Goal: Task Accomplishment & Management: Use online tool/utility

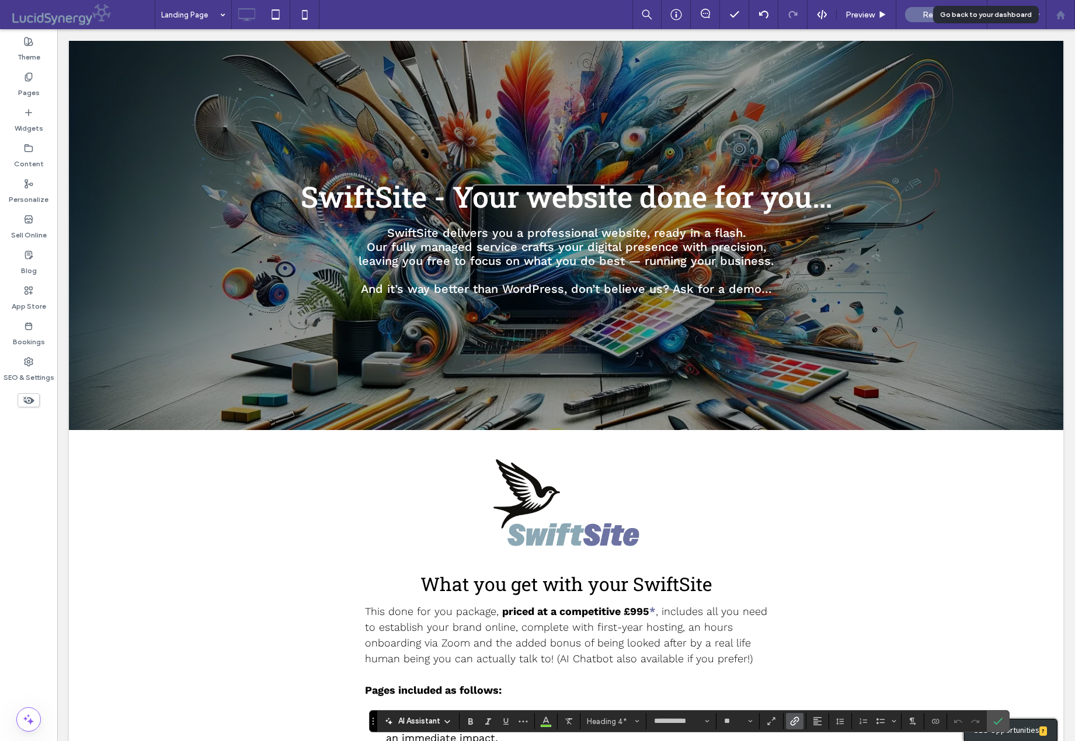
click at [1060, 15] on use at bounding box center [1059, 14] width 9 height 9
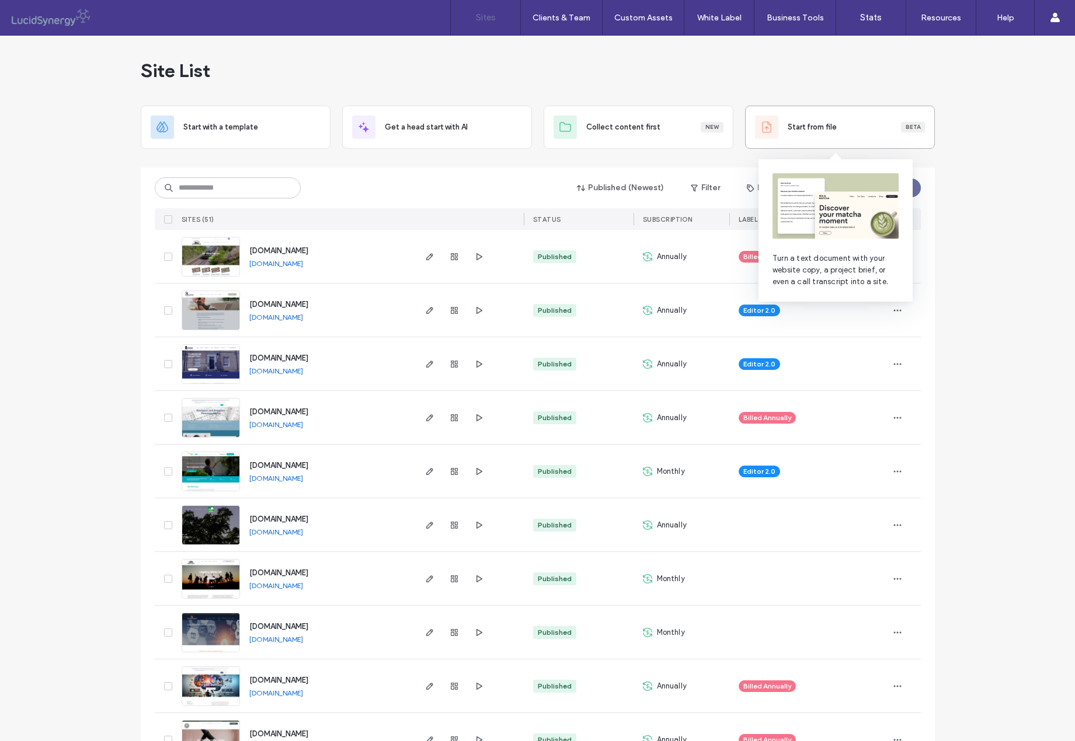
click at [797, 128] on span "Start from file" at bounding box center [811, 127] width 49 height 12
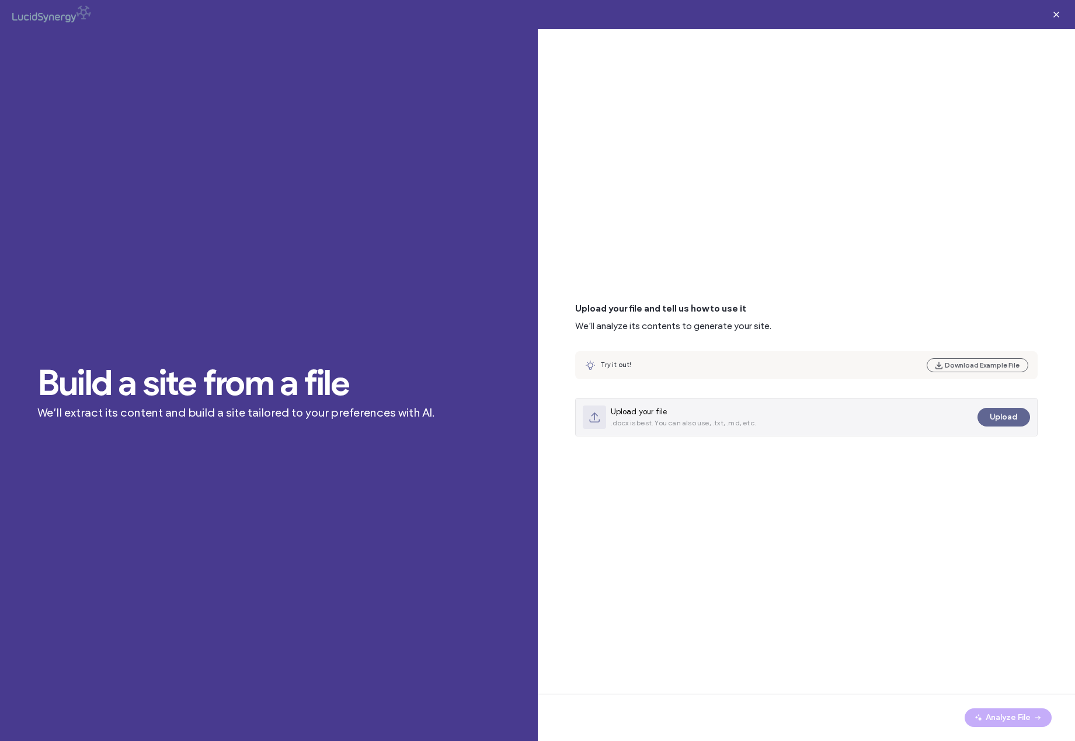
click at [1002, 417] on button "Upload" at bounding box center [1003, 417] width 53 height 19
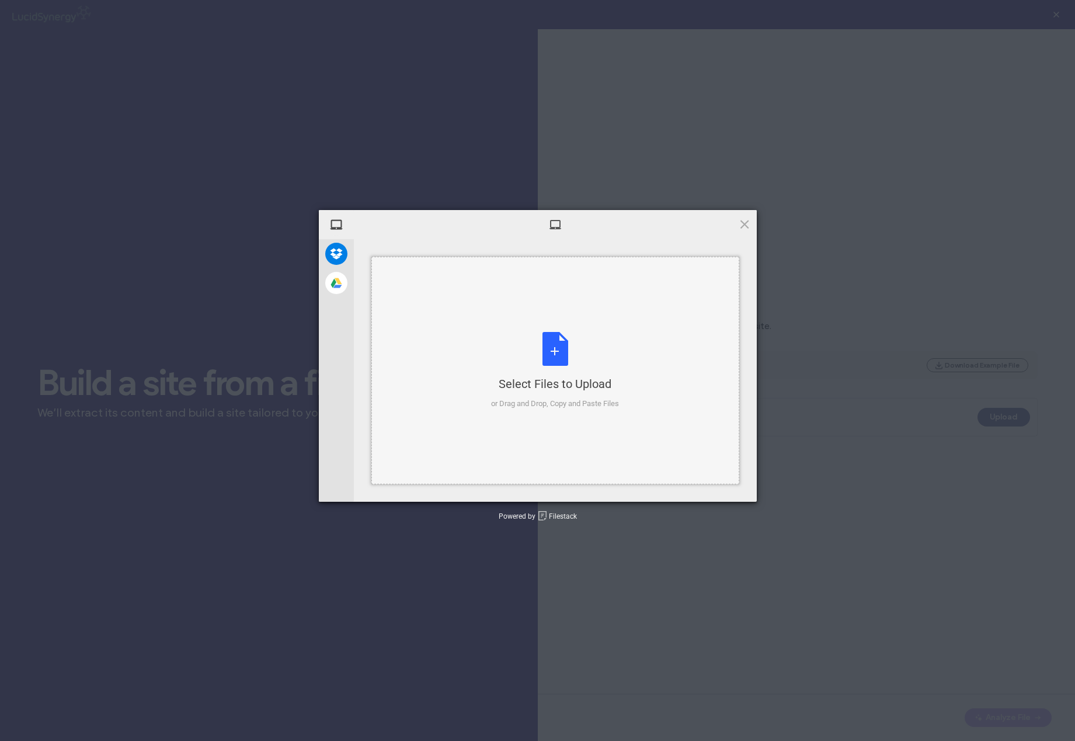
click at [550, 345] on div "Select Files to Upload or Drag and Drop, Copy and Paste Files" at bounding box center [555, 371] width 128 height 78
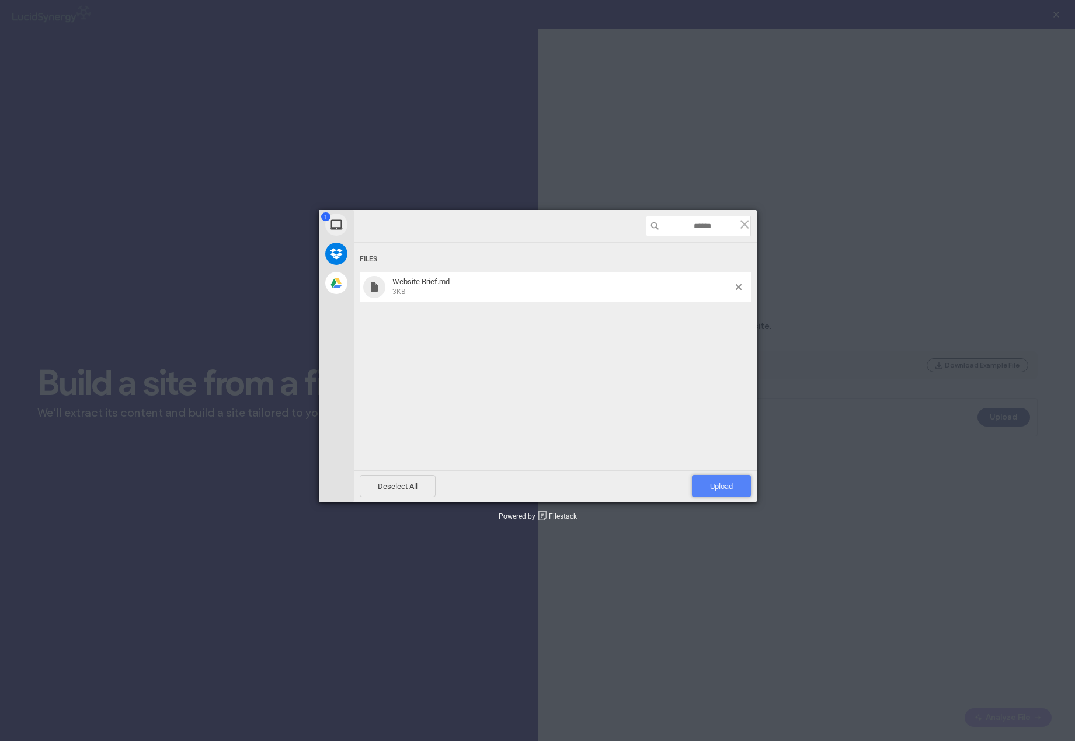
click at [729, 486] on span "Upload 1" at bounding box center [721, 486] width 23 height 9
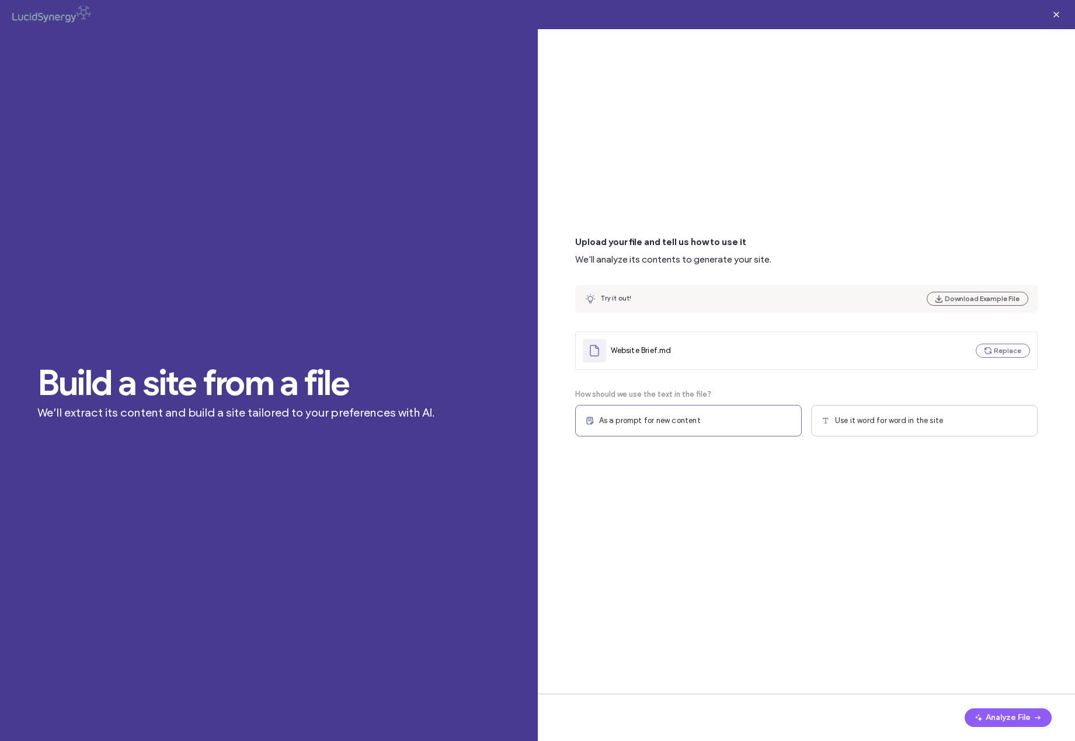
click at [895, 420] on span "Use it word for word in the site" at bounding box center [889, 421] width 108 height 12
click at [997, 715] on button "Analyze File" at bounding box center [1007, 718] width 87 height 19
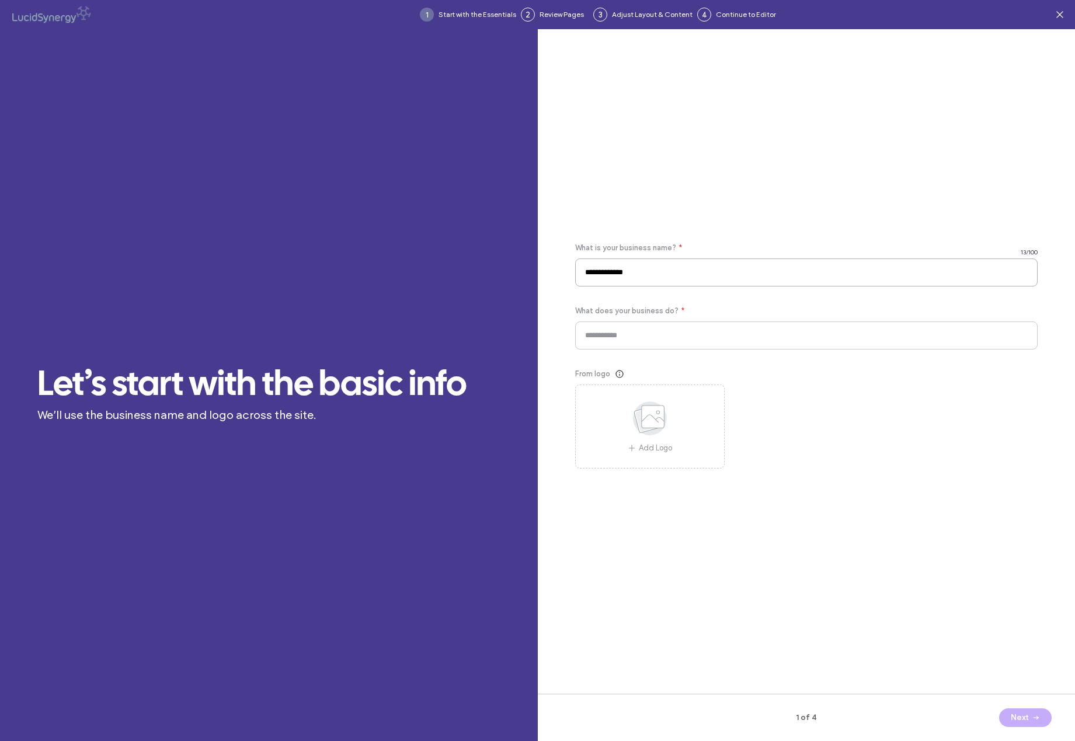
drag, startPoint x: 639, startPoint y: 273, endPoint x: 550, endPoint y: 267, distance: 89.5
click at [566, 267] on div "**********" at bounding box center [807, 376] width 538 height 694
type input "******"
click at [638, 340] on input at bounding box center [806, 336] width 463 height 28
type input "********"
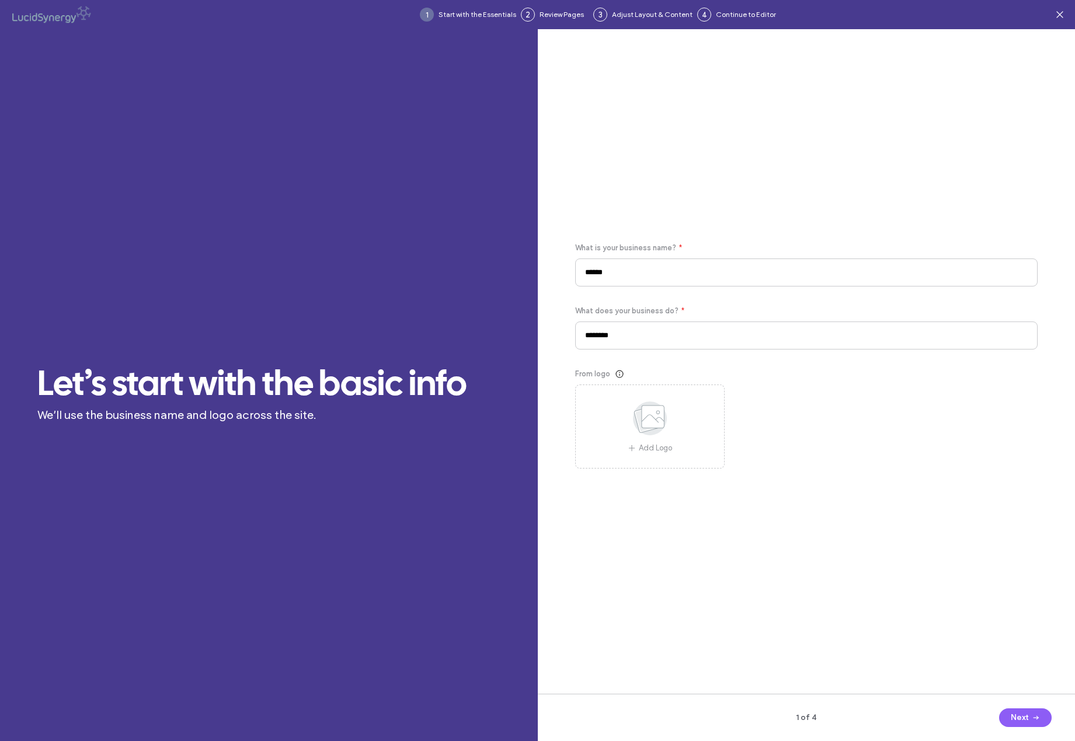
click at [1016, 718] on button "Next" at bounding box center [1025, 718] width 53 height 19
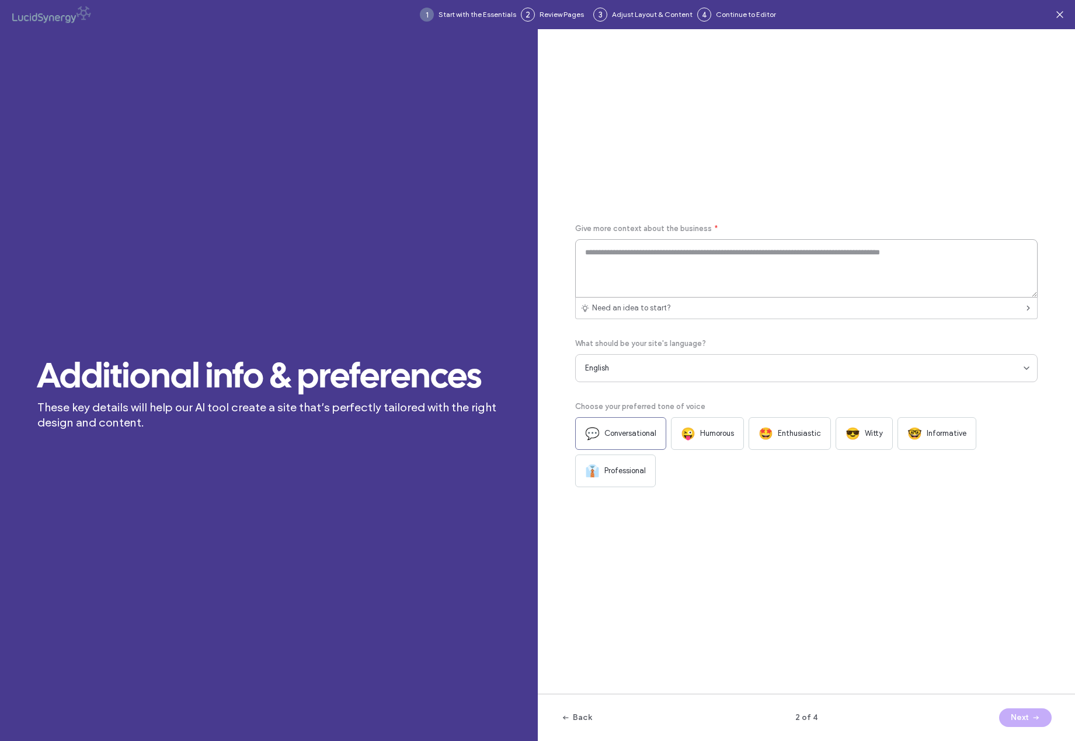
click at [635, 250] on textarea at bounding box center [806, 268] width 463 height 58
type textarea "**********"
click at [1022, 717] on button "Next" at bounding box center [1025, 718] width 53 height 19
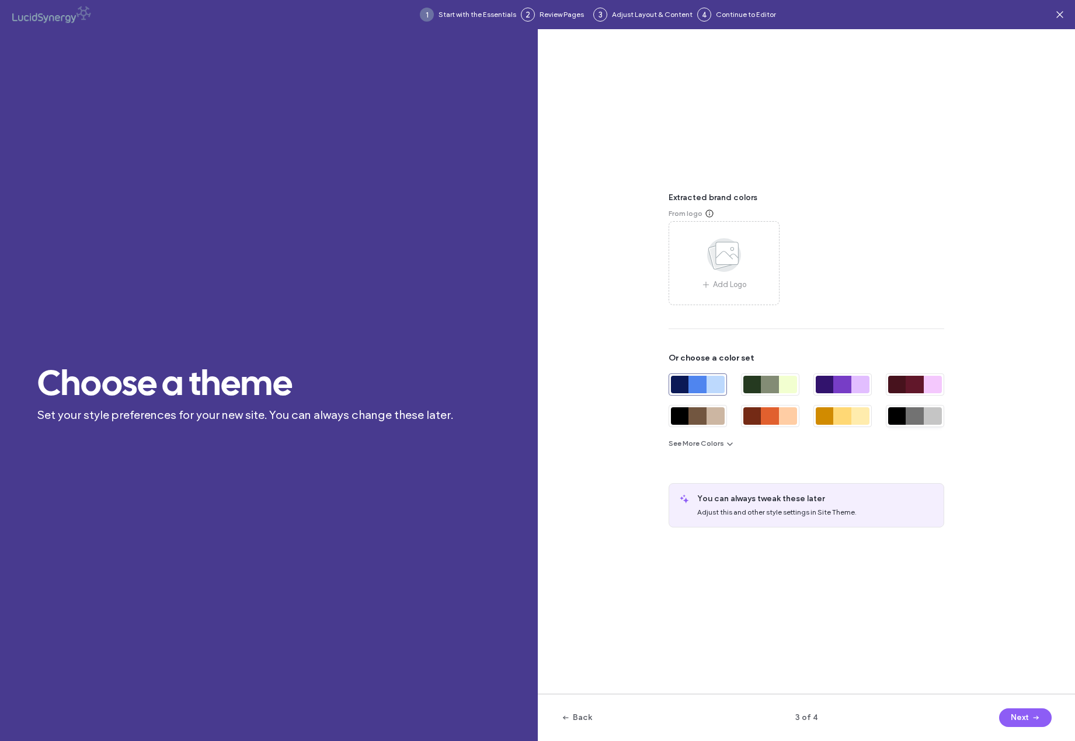
click at [902, 420] on div at bounding box center [897, 416] width 18 height 18
click at [836, 381] on div at bounding box center [842, 385] width 18 height 18
click at [1024, 717] on button "Next" at bounding box center [1025, 718] width 53 height 19
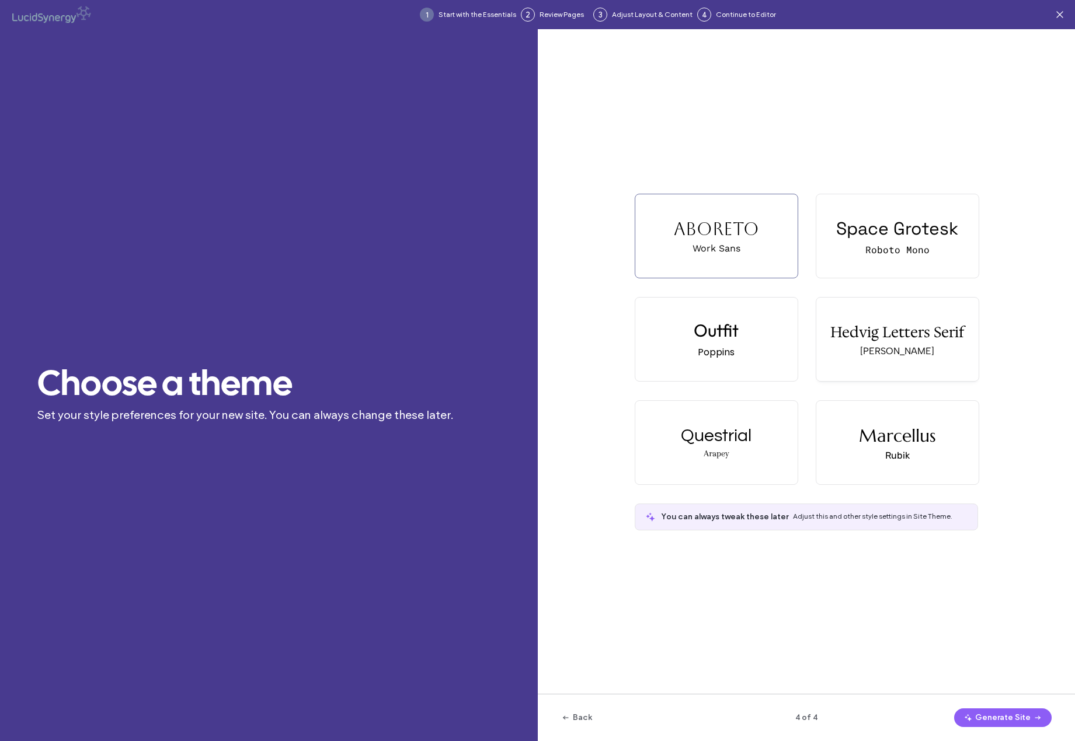
click at [890, 335] on div "Hedvig Letters Serif" at bounding box center [897, 332] width 134 height 20
click at [1001, 713] on button "Generate Site" at bounding box center [1002, 718] width 97 height 19
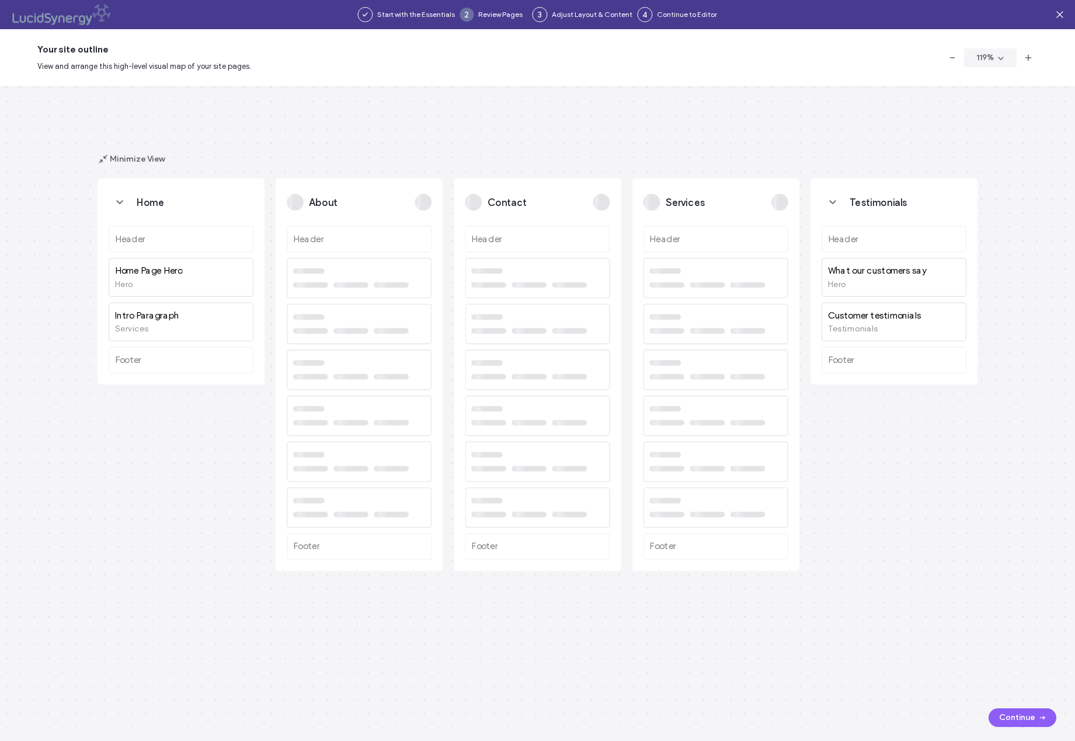
drag, startPoint x: 1013, startPoint y: 716, endPoint x: 802, endPoint y: 664, distance: 217.7
click at [815, 671] on main "Your site outline View and arrange this high-level visual map of your site page…" at bounding box center [537, 385] width 1075 height 712
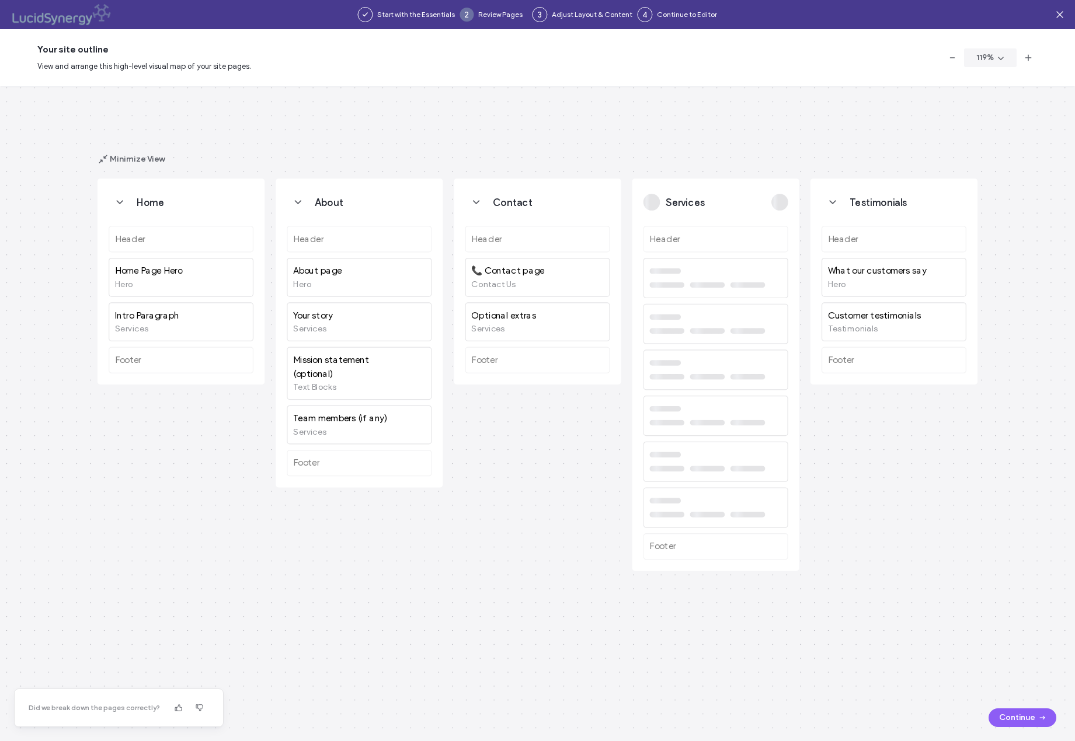
click at [1021, 716] on button "Continue" at bounding box center [1022, 718] width 68 height 19
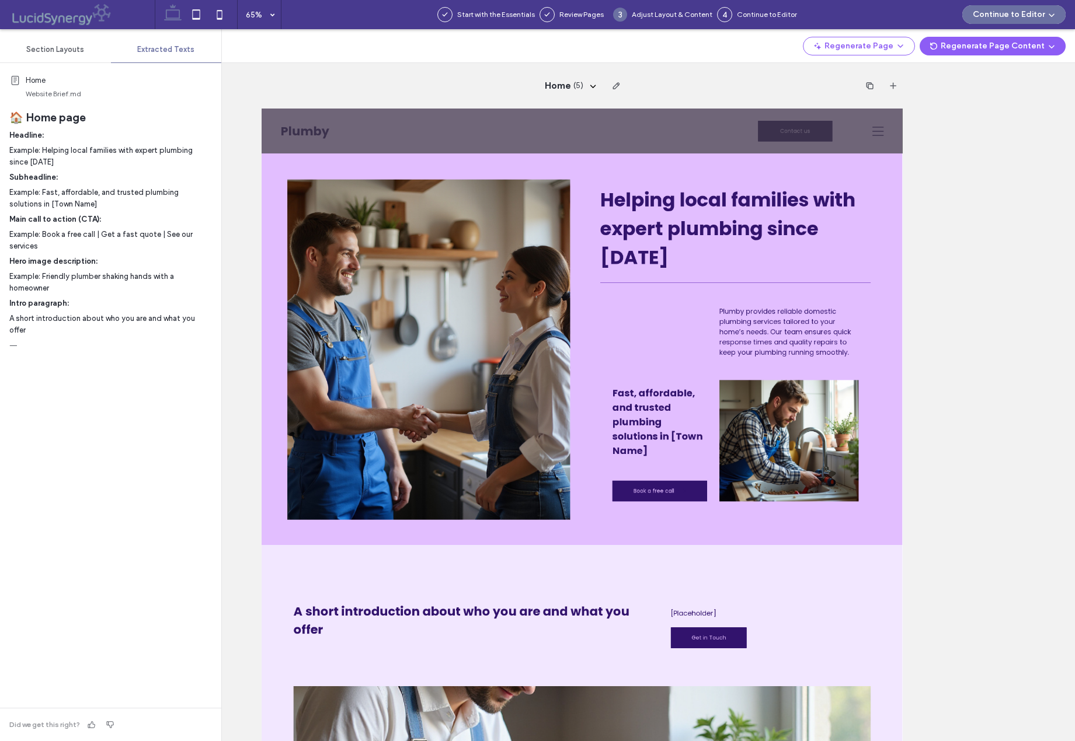
click at [43, 18] on span at bounding box center [82, 14] width 146 height 23
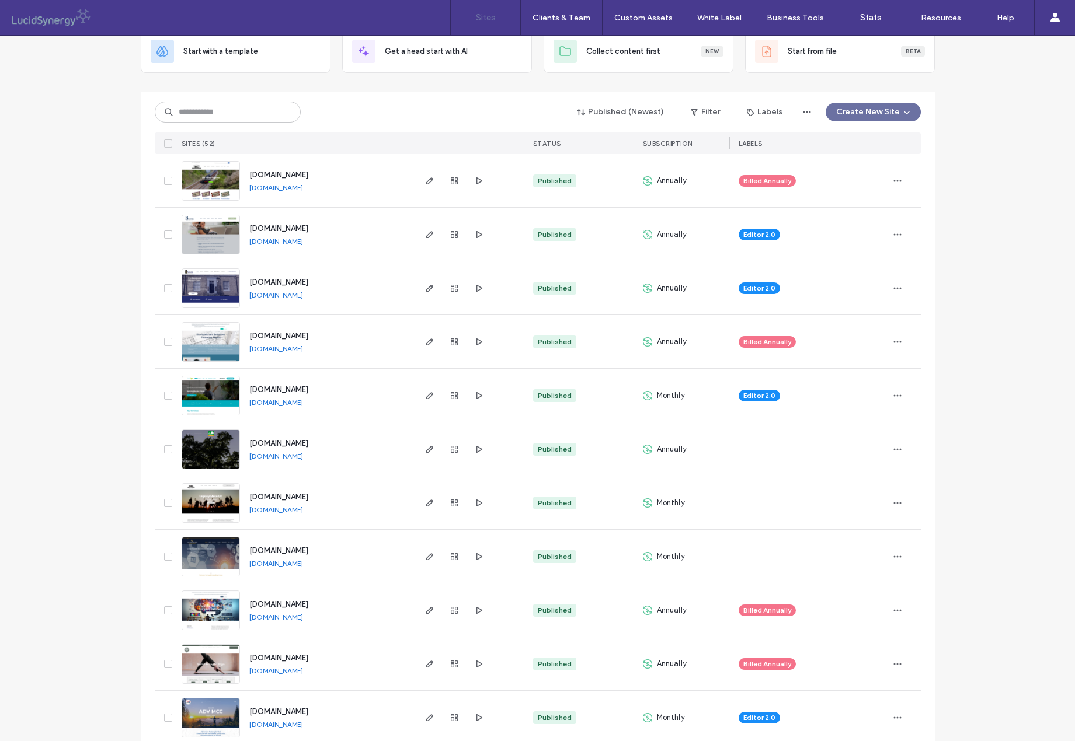
scroll to position [77, 0]
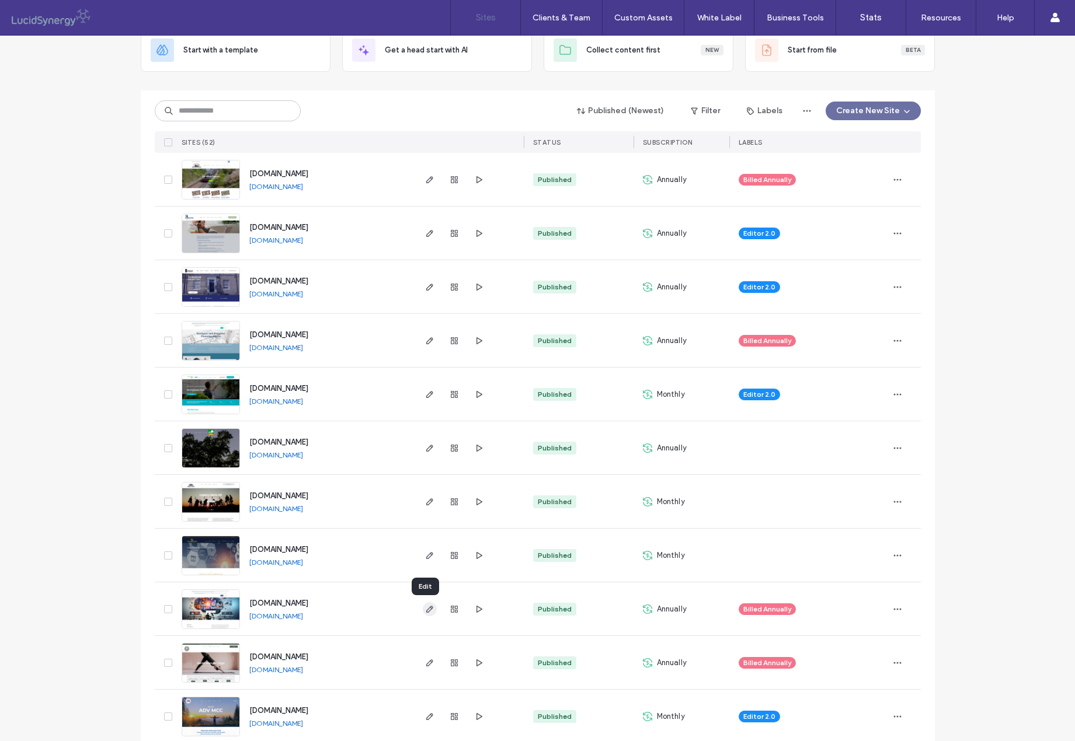
click at [425, 609] on icon "button" at bounding box center [429, 609] width 9 height 9
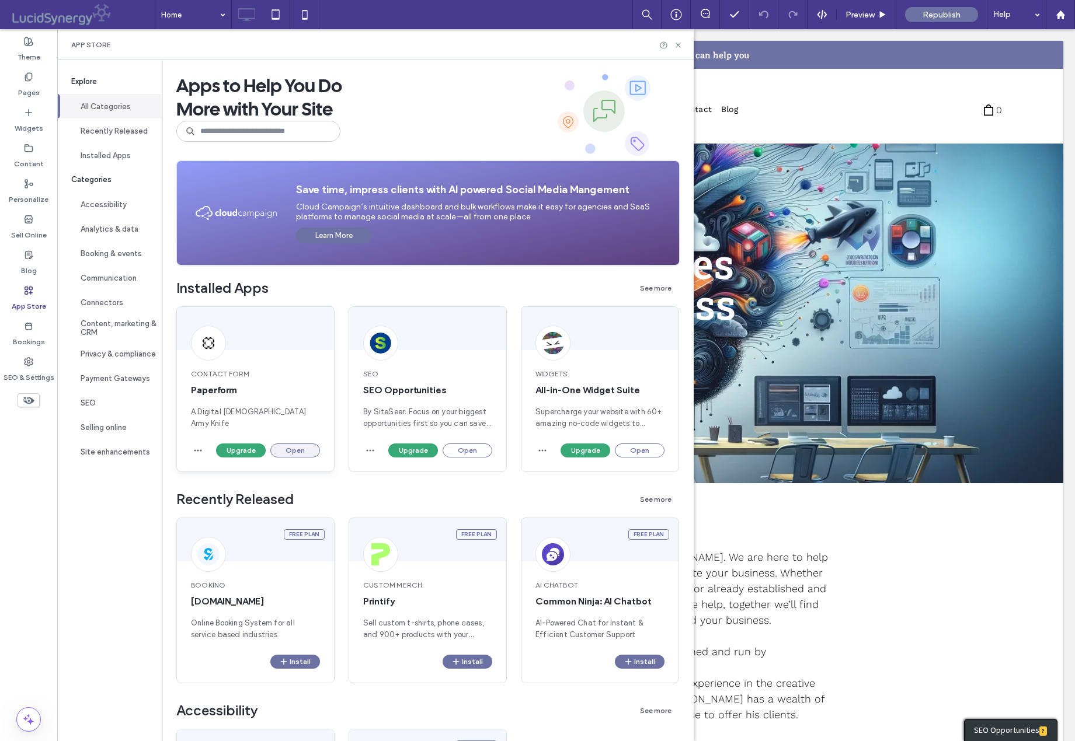
click at [301, 452] on button "Open" at bounding box center [295, 451] width 50 height 14
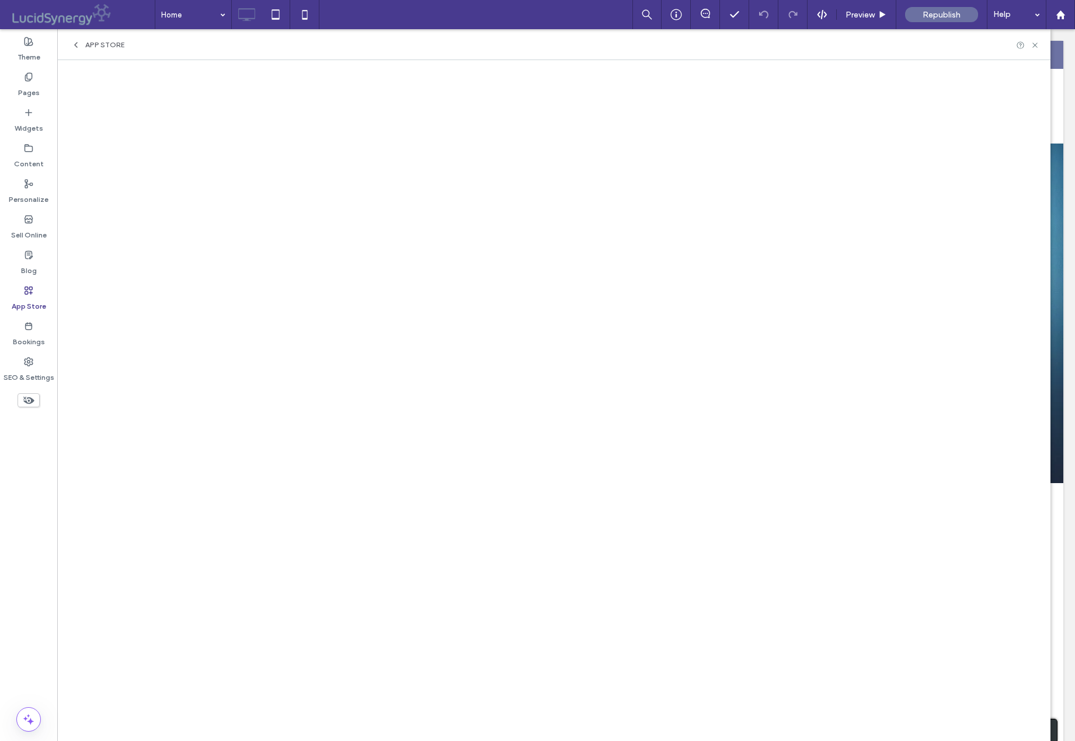
click at [78, 45] on icon at bounding box center [75, 44] width 9 height 9
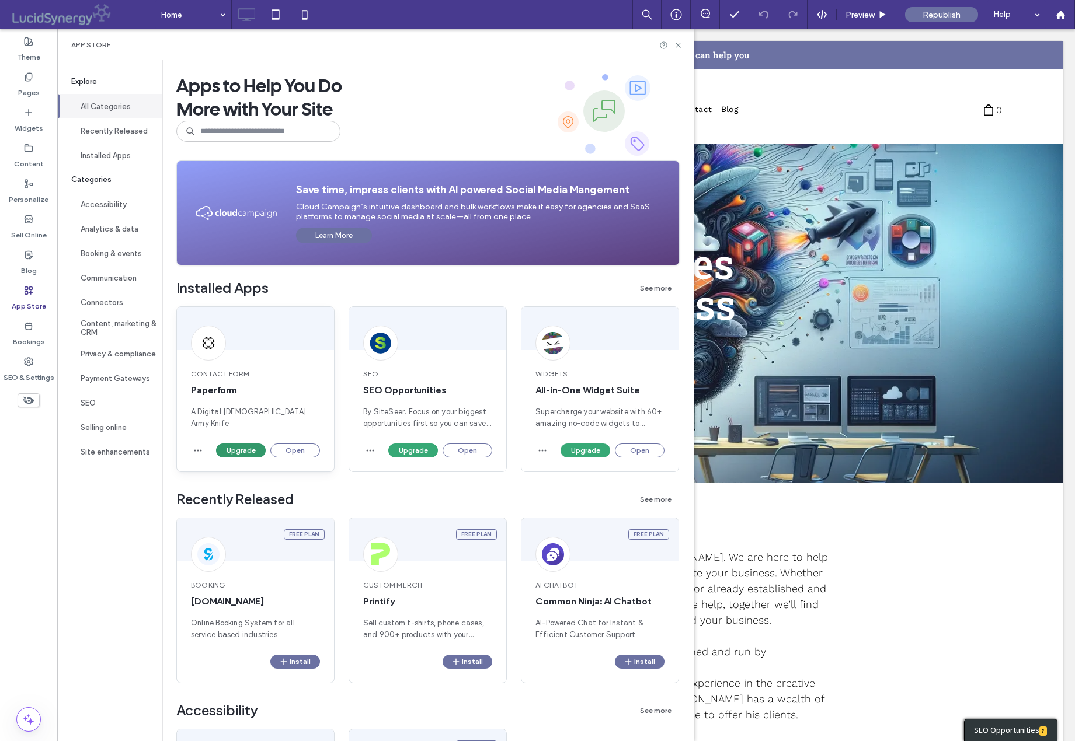
click at [251, 447] on button "Upgrade" at bounding box center [241, 451] width 50 height 14
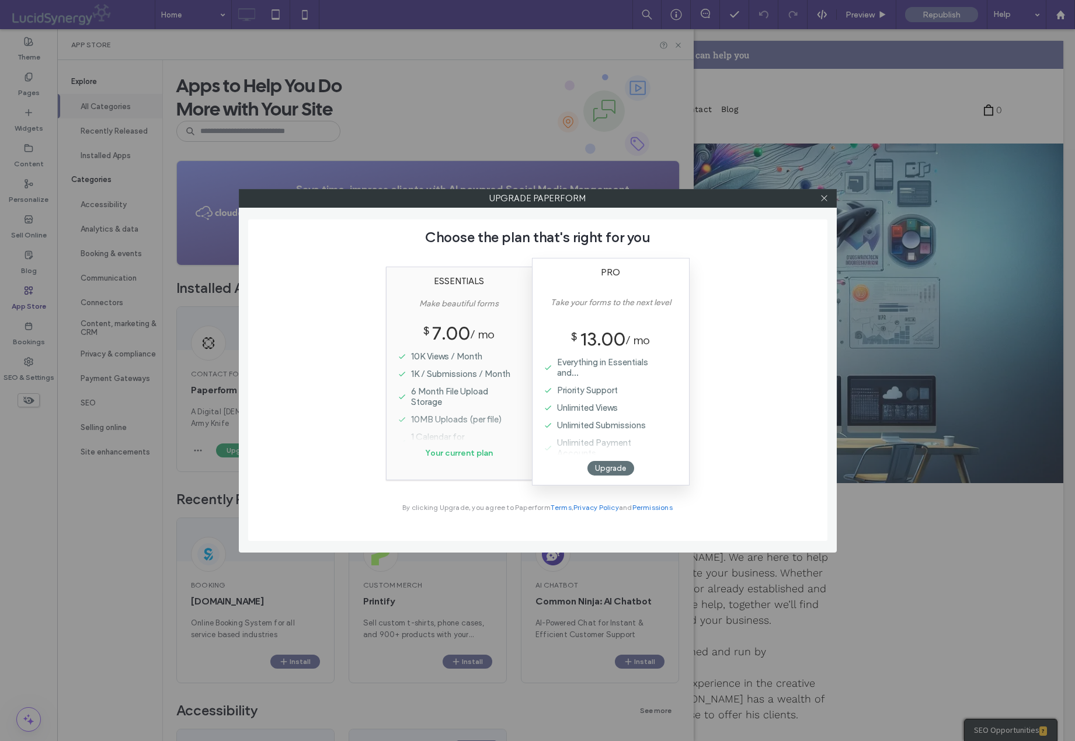
click at [240, 443] on body ".wqwq-1{fill:#231f20;} .cls-1q, .cls-2q { fill-rule: evenodd; } .cls-2q { fill:…" at bounding box center [537, 370] width 1075 height 741
click at [822, 198] on icon at bounding box center [824, 198] width 9 height 9
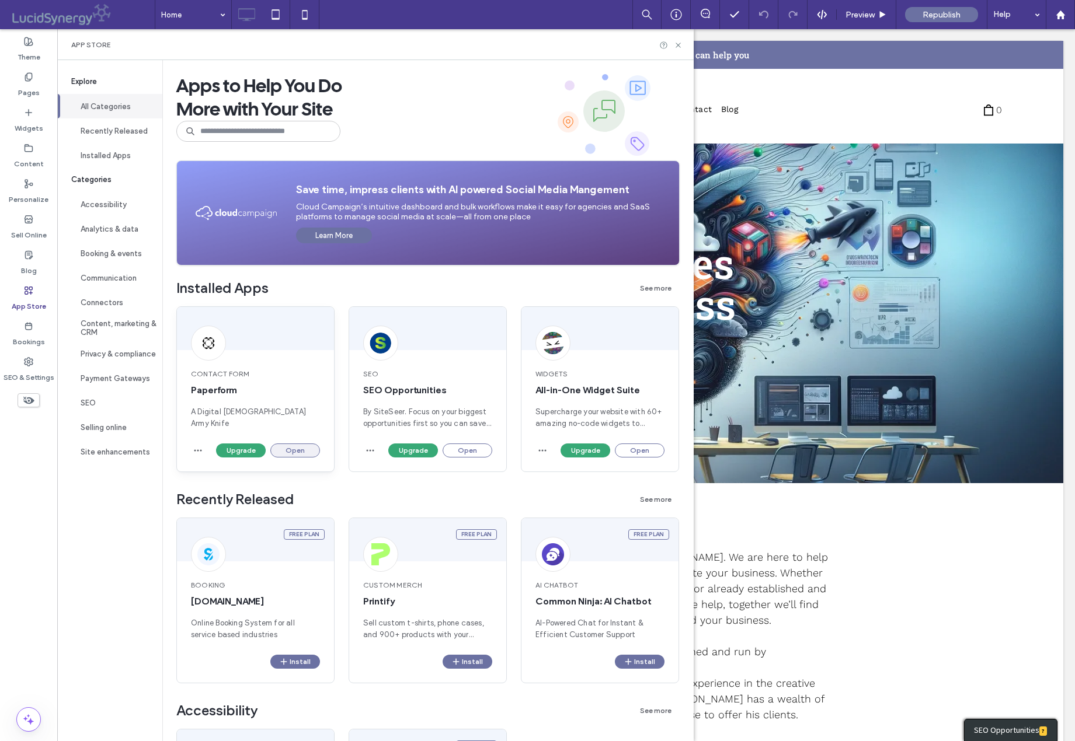
click at [296, 449] on button "Open" at bounding box center [295, 451] width 50 height 14
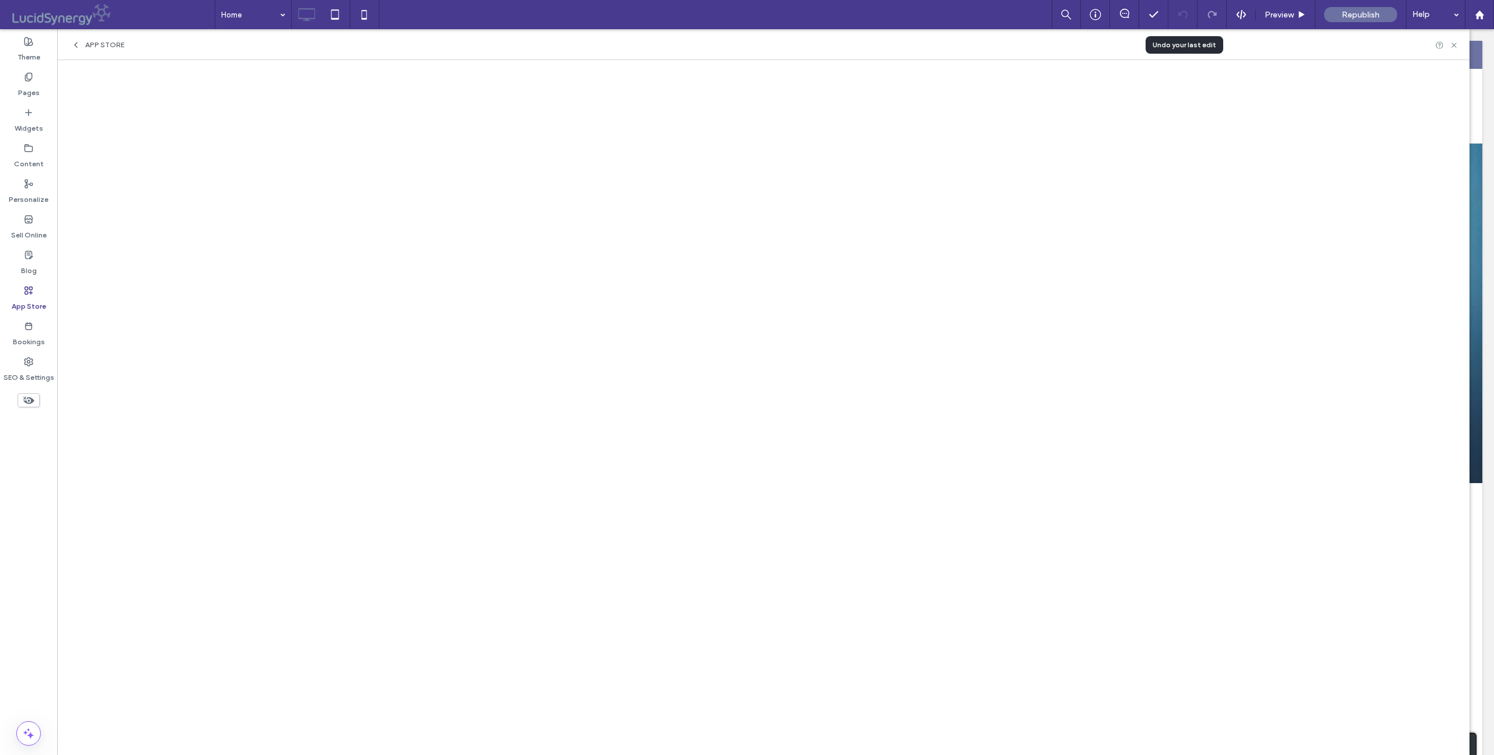
click at [1185, 13] on icon at bounding box center [1183, 14] width 9 height 9
click at [24, 43] on icon at bounding box center [28, 41] width 9 height 9
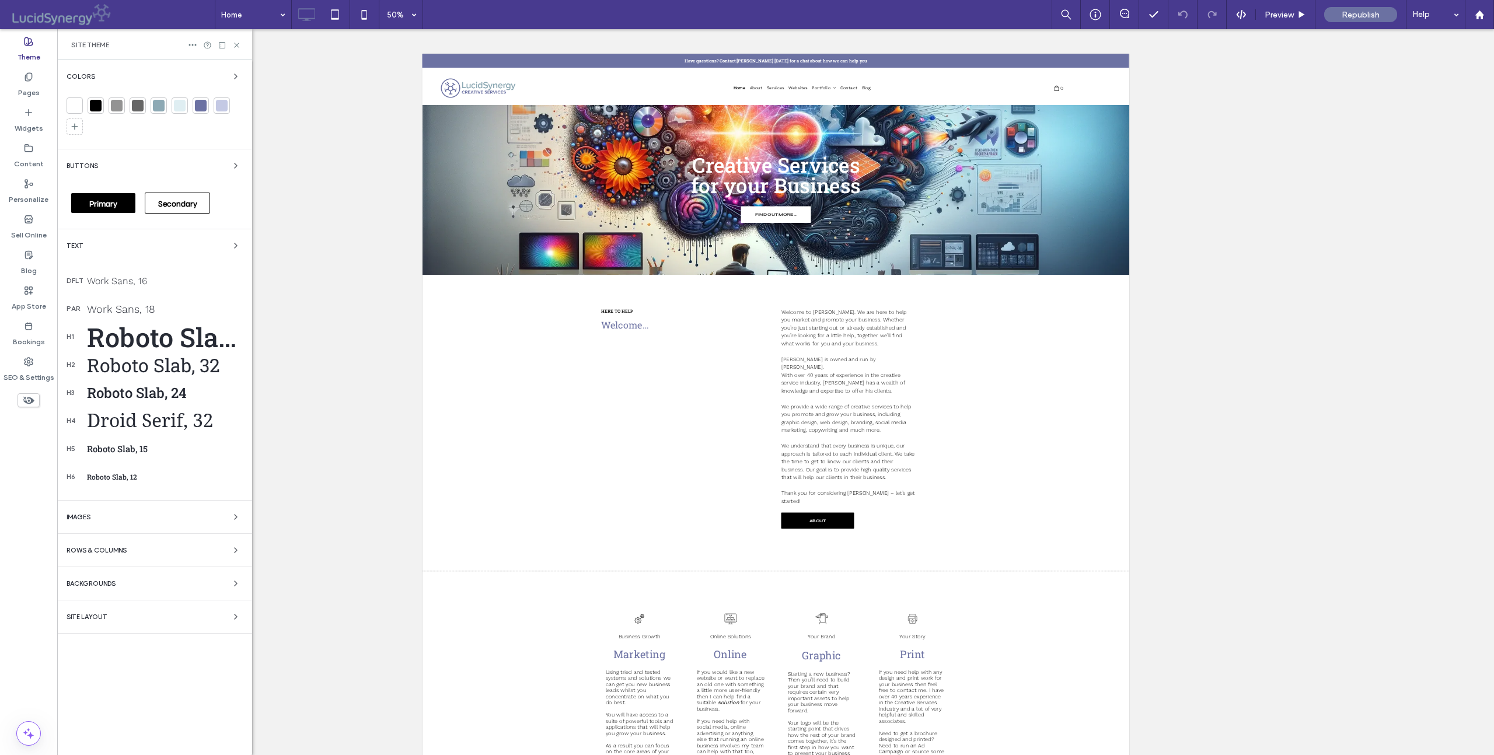
click at [200, 107] on div at bounding box center [201, 106] width 12 height 12
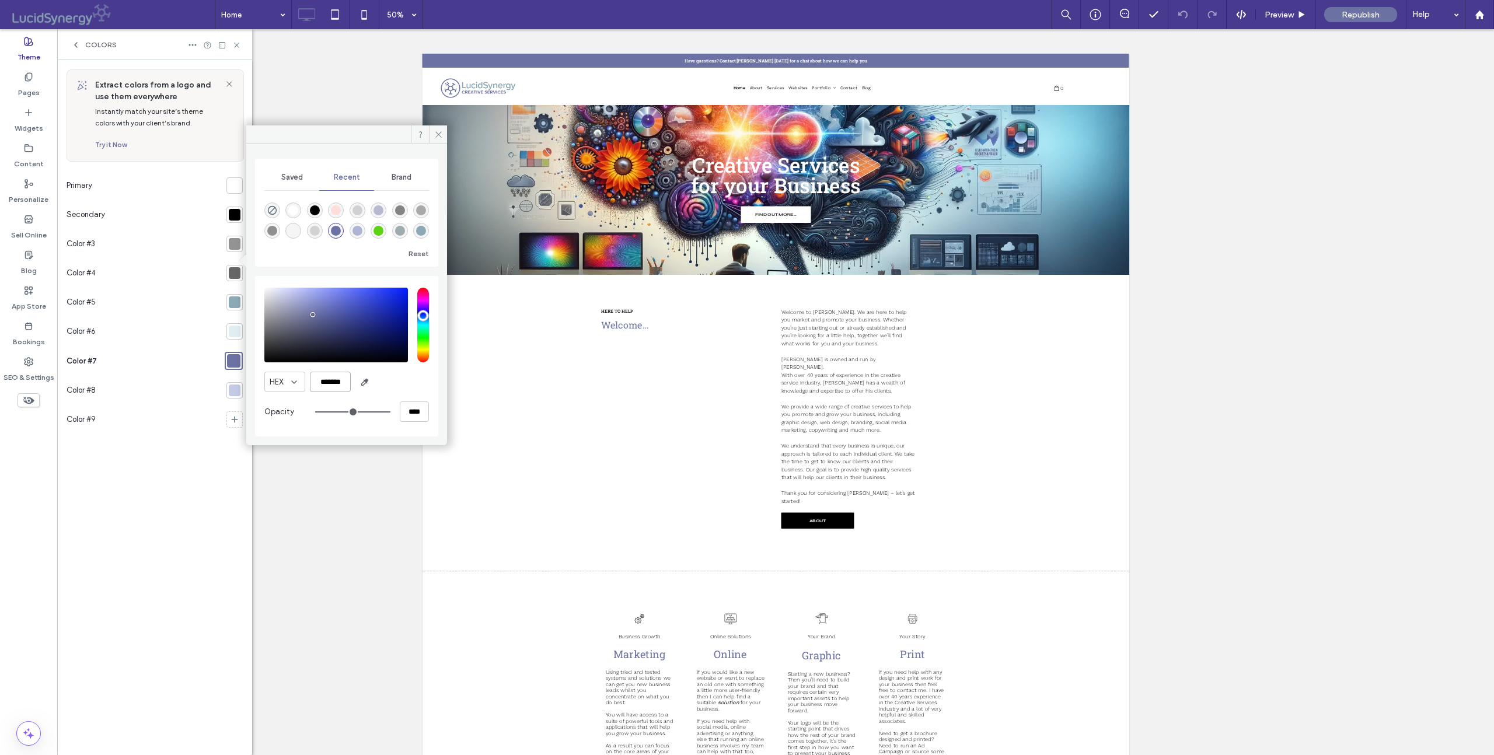
click at [327, 379] on input "*******" at bounding box center [330, 382] width 41 height 20
click at [329, 382] on input "*******" at bounding box center [330, 382] width 41 height 20
click at [27, 290] on use at bounding box center [29, 291] width 8 height 8
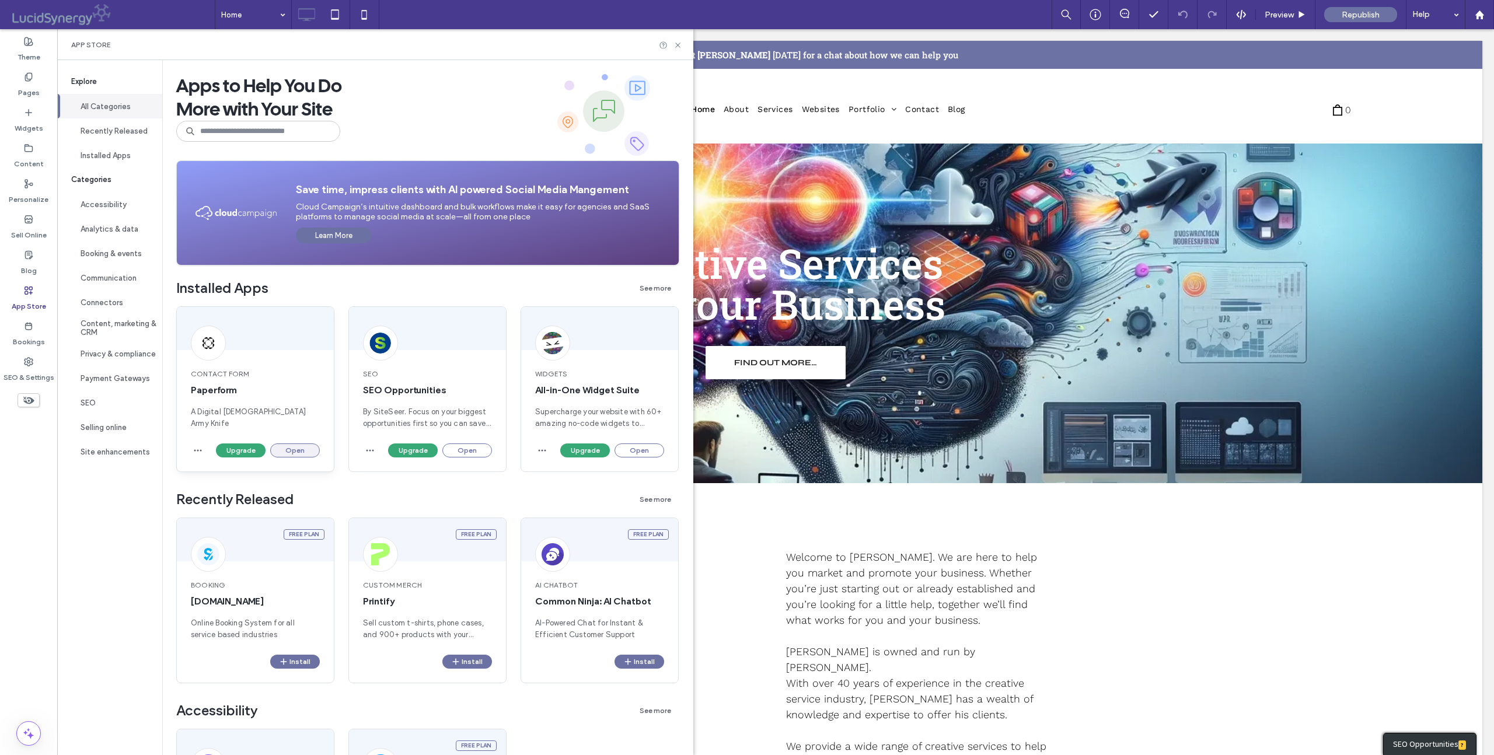
click at [301, 445] on button "Open" at bounding box center [295, 451] width 50 height 14
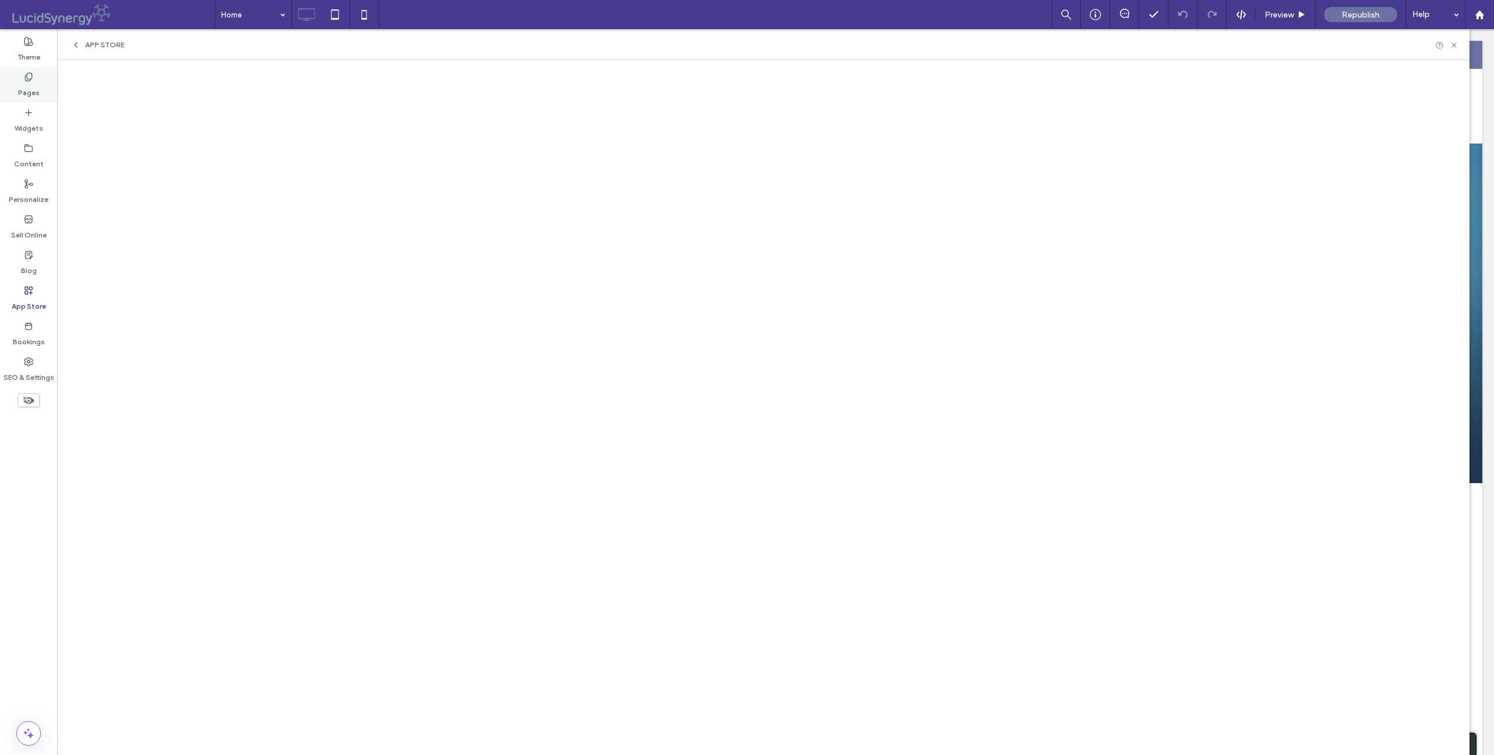
click at [26, 82] on div "Pages" at bounding box center [28, 85] width 57 height 36
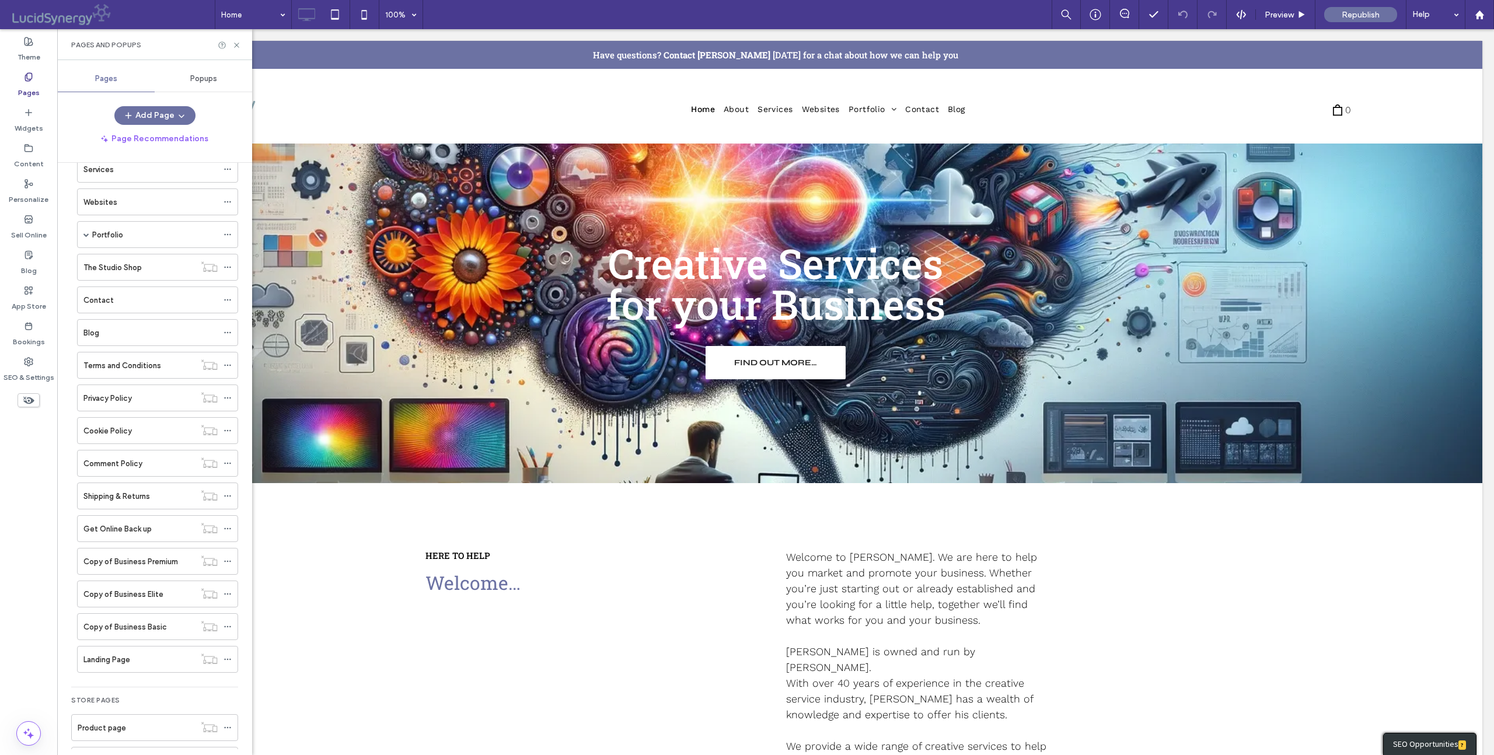
scroll to position [200, 0]
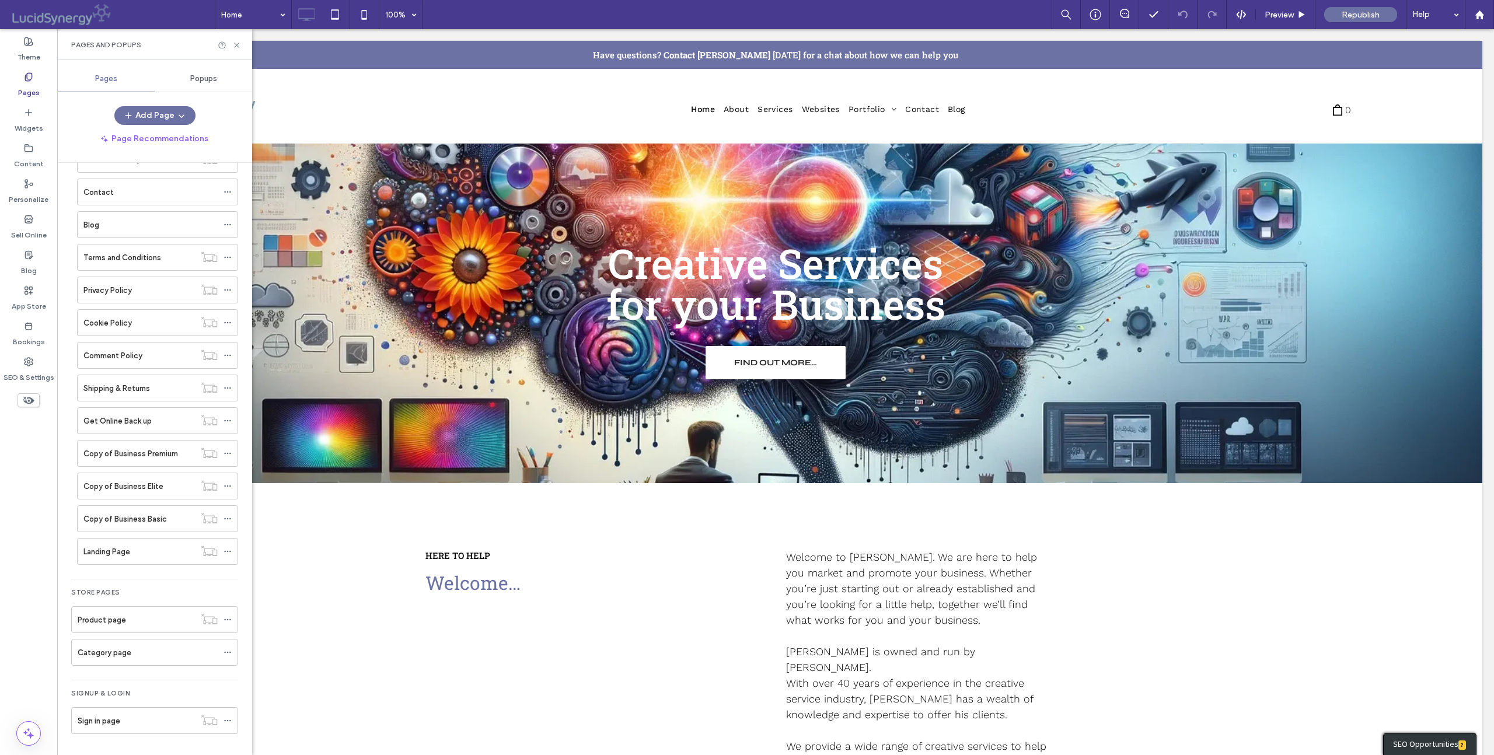
click at [115, 551] on label "Landing Page" at bounding box center [106, 552] width 47 height 20
click at [235, 42] on icon at bounding box center [236, 45] width 9 height 9
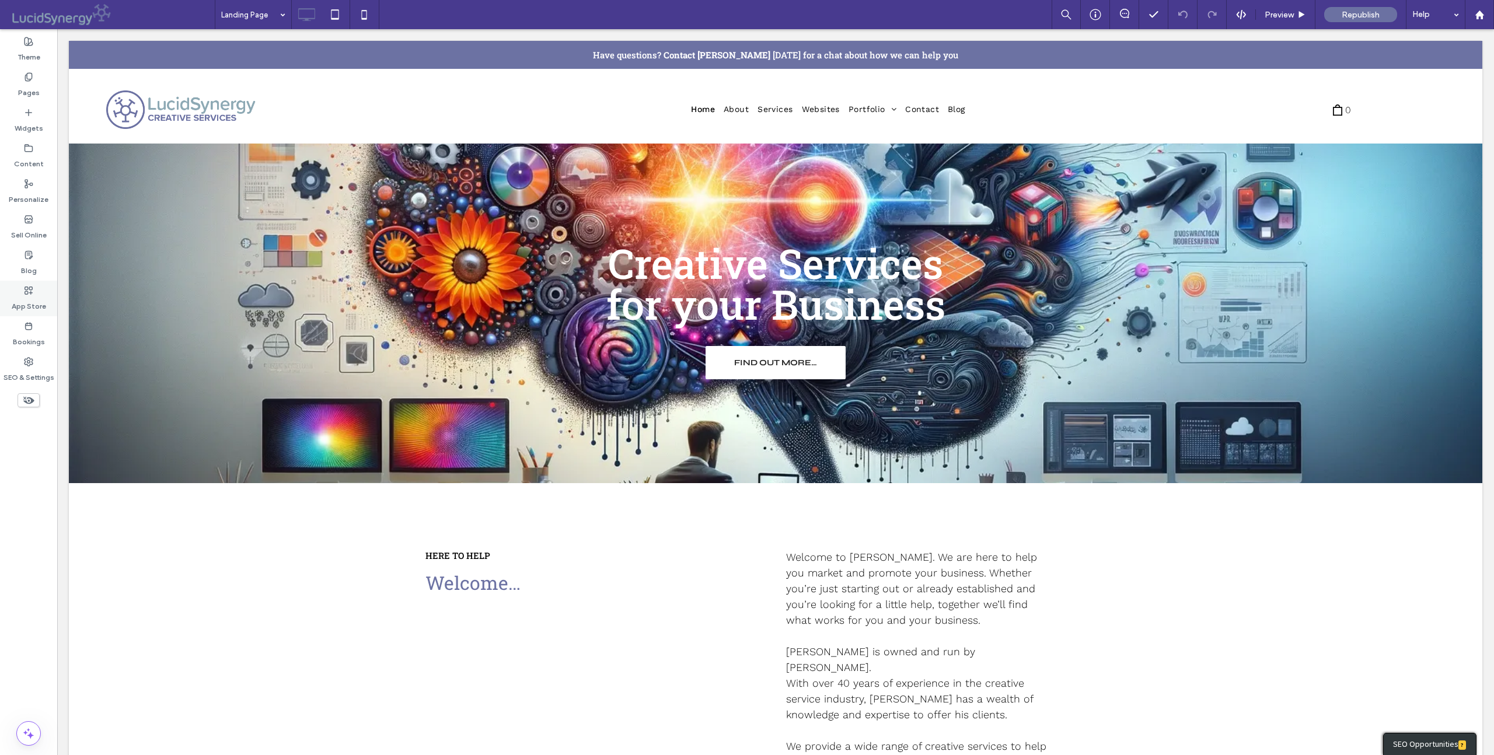
click at [29, 293] on icon at bounding box center [28, 290] width 9 height 9
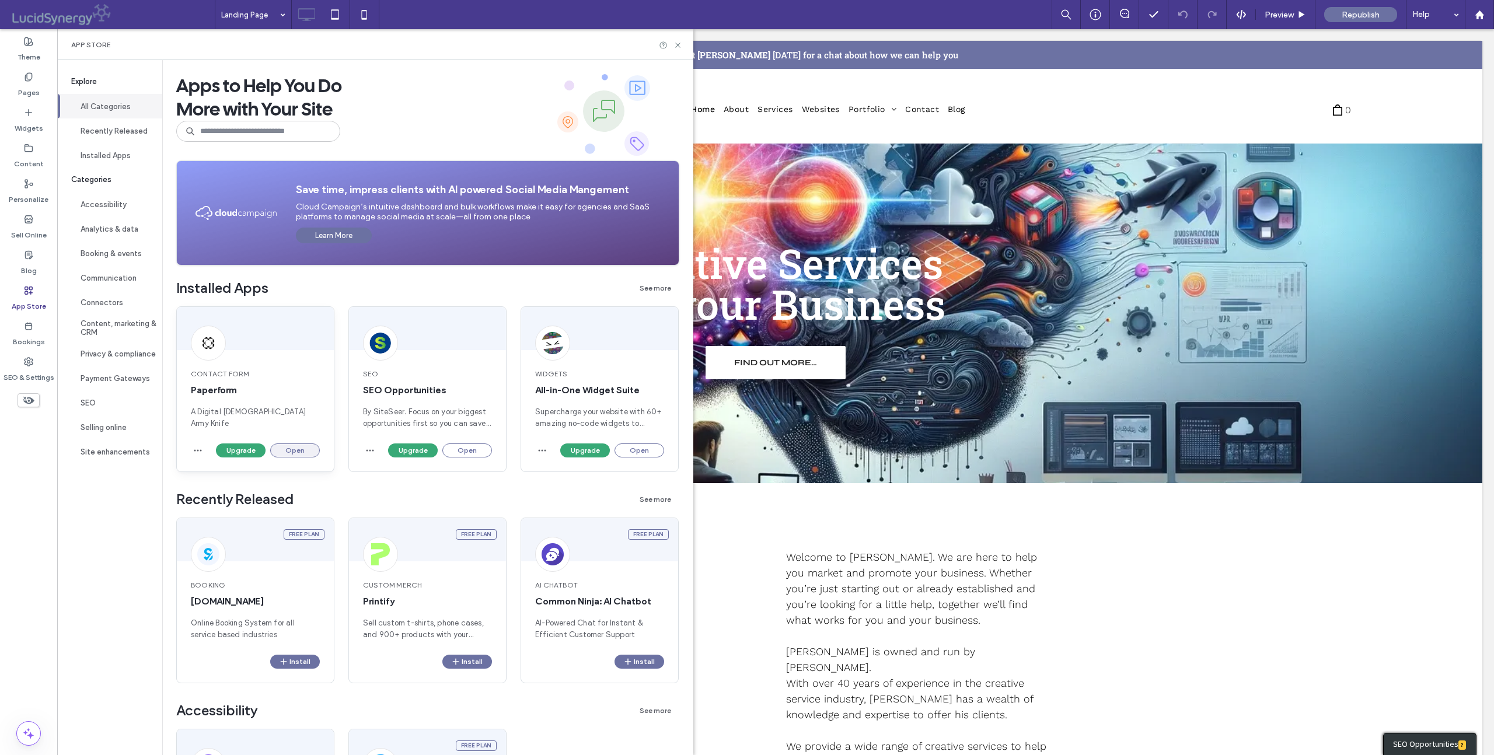
click at [299, 447] on button "Open" at bounding box center [295, 451] width 50 height 14
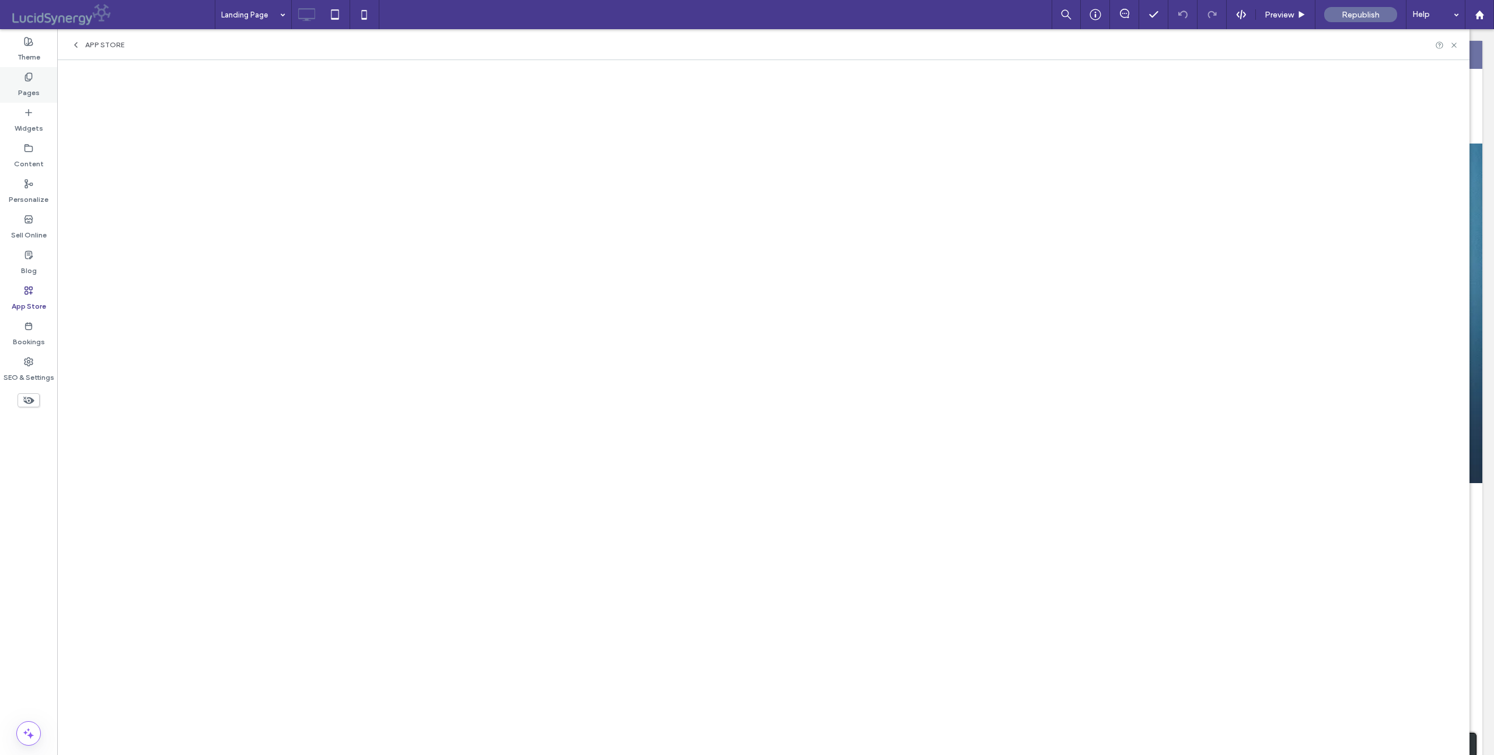
click at [25, 79] on use at bounding box center [28, 77] width 6 height 8
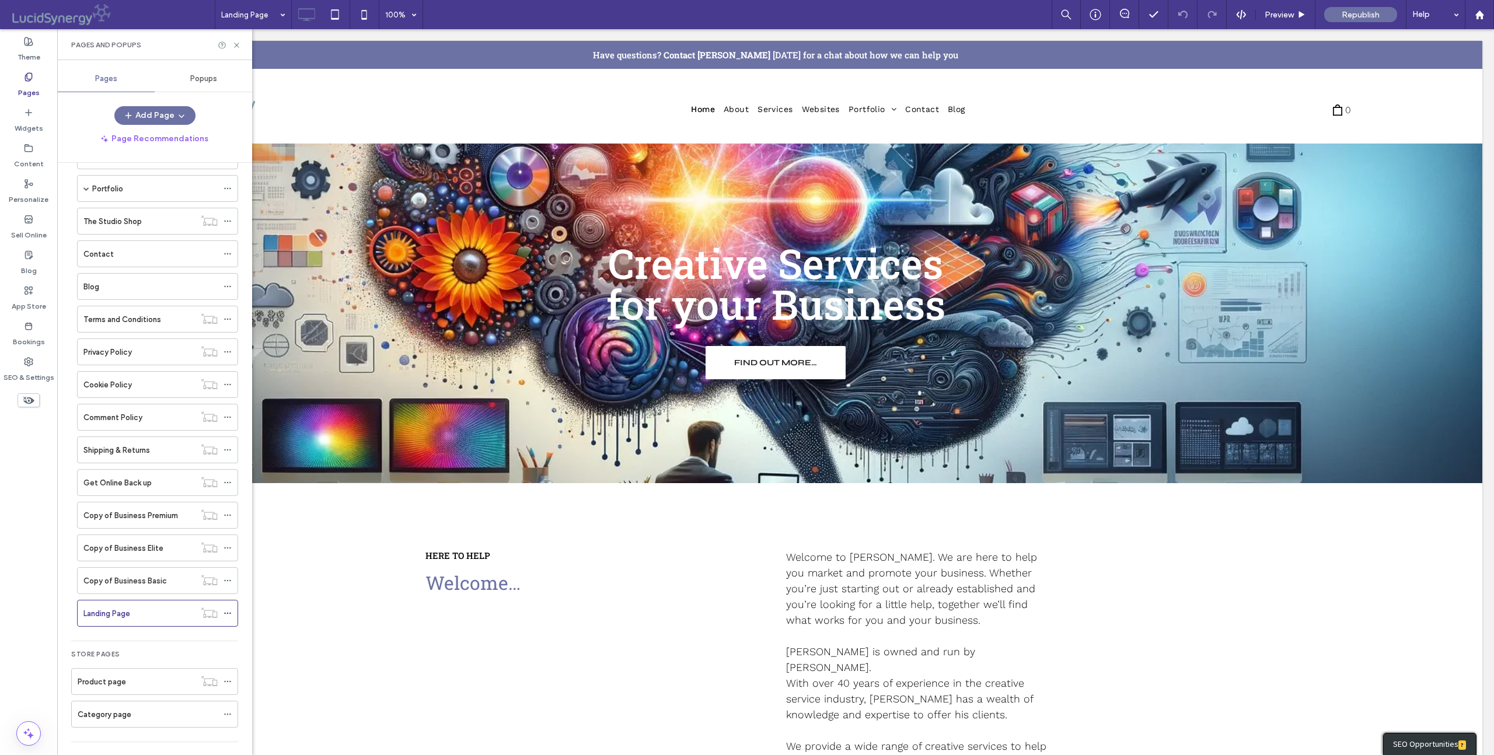
scroll to position [200, 0]
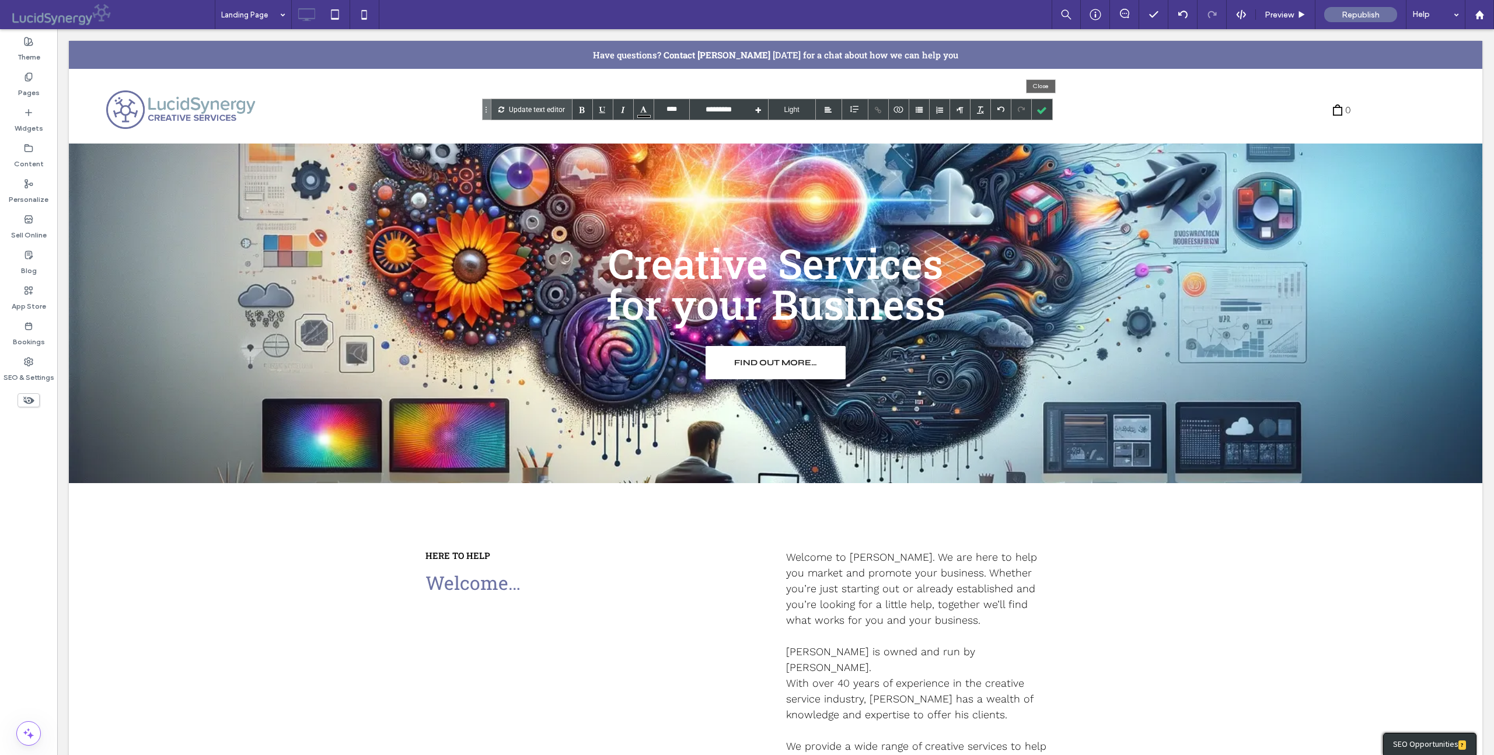
click at [1040, 111] on div at bounding box center [1042, 109] width 20 height 20
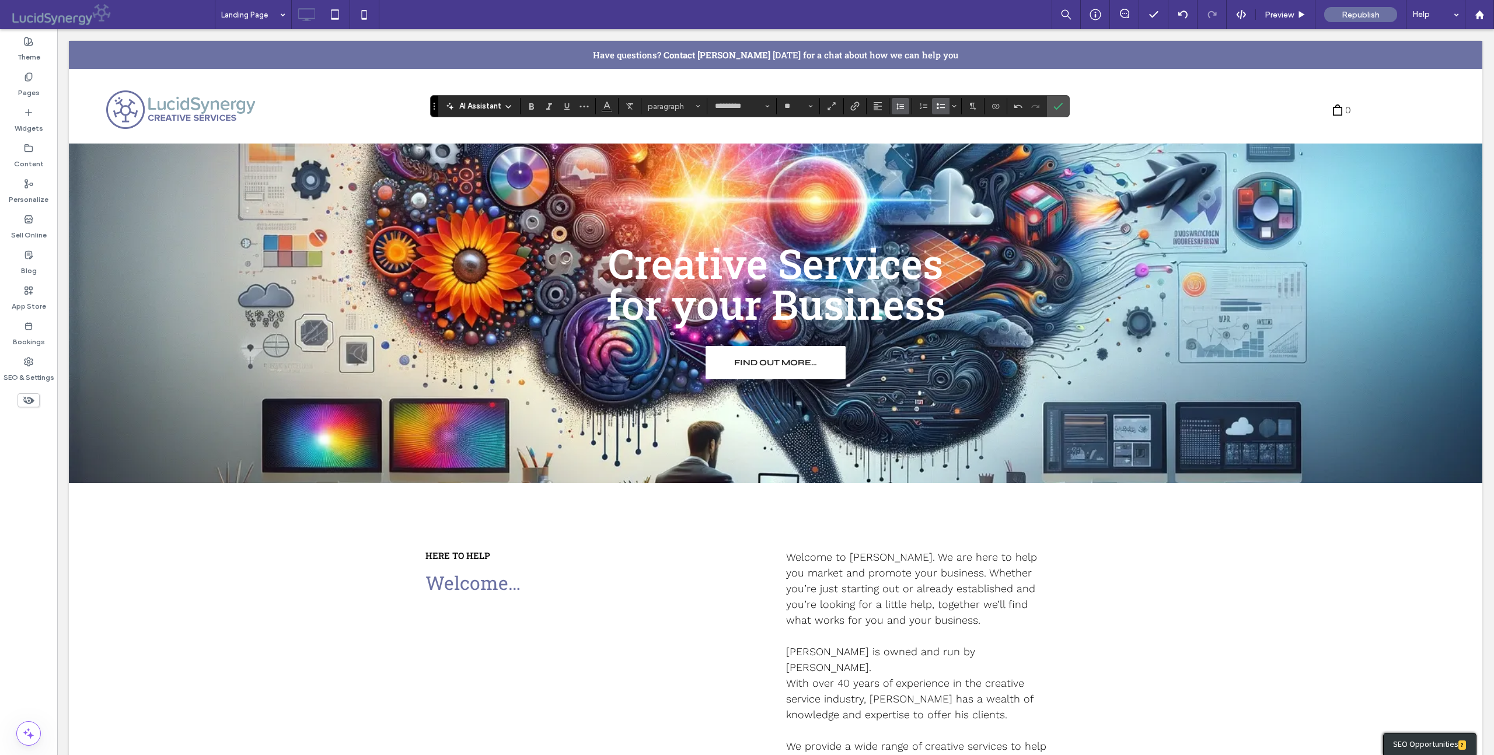
click at [897, 106] on icon "Line Height" at bounding box center [900, 106] width 9 height 9
click at [912, 141] on div "Single" at bounding box center [919, 141] width 29 height 9
click at [900, 105] on icon "Line Height" at bounding box center [900, 106] width 9 height 9
click at [912, 125] on div "Auto" at bounding box center [919, 125] width 29 height 9
click at [901, 106] on icon "Line Height" at bounding box center [900, 106] width 9 height 9
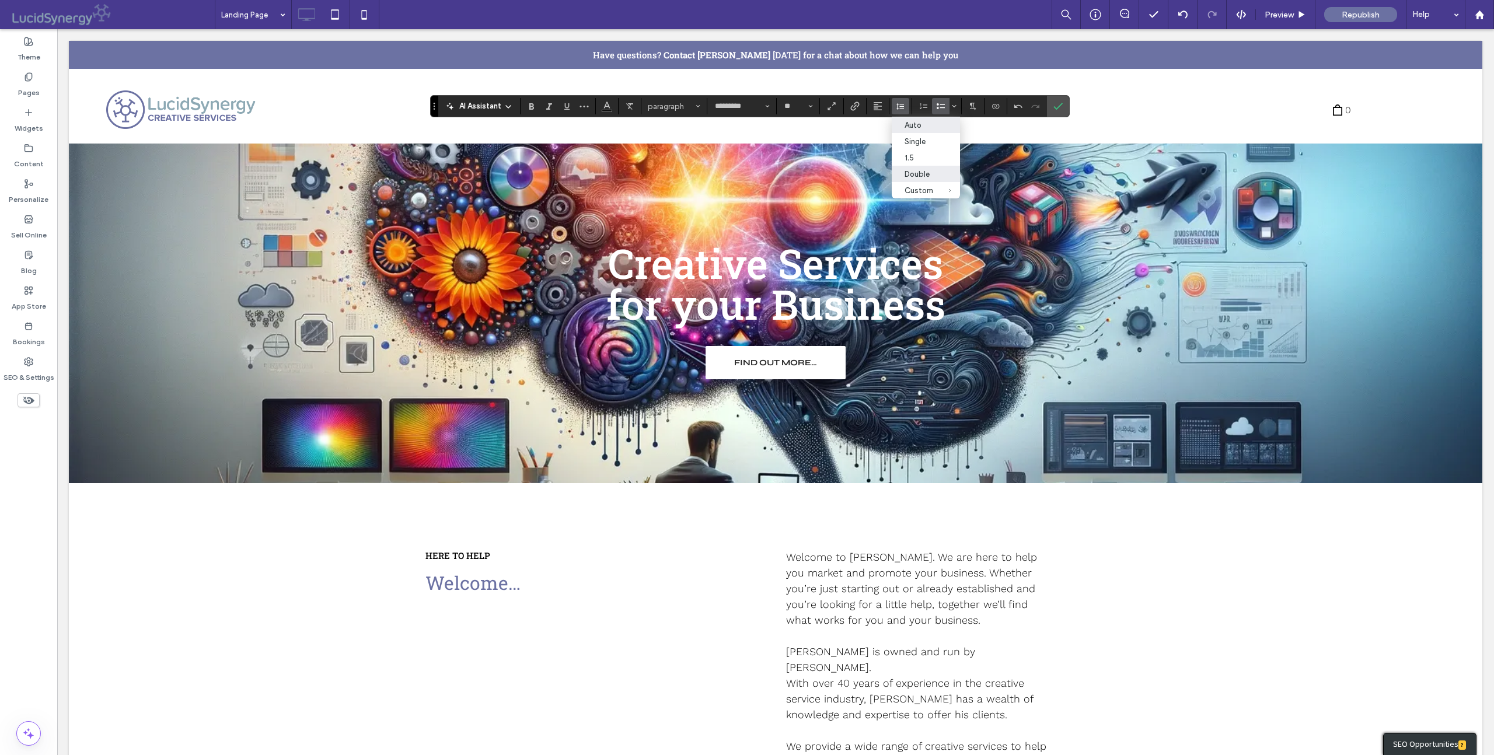
click at [911, 126] on div "Auto" at bounding box center [919, 125] width 29 height 9
click at [900, 104] on use "Line Height" at bounding box center [901, 106] width 8 height 6
click at [912, 124] on div "Auto" at bounding box center [919, 125] width 29 height 9
click at [901, 109] on icon "Line Height" at bounding box center [900, 106] width 9 height 9
click at [911, 124] on div "Auto" at bounding box center [919, 125] width 29 height 9
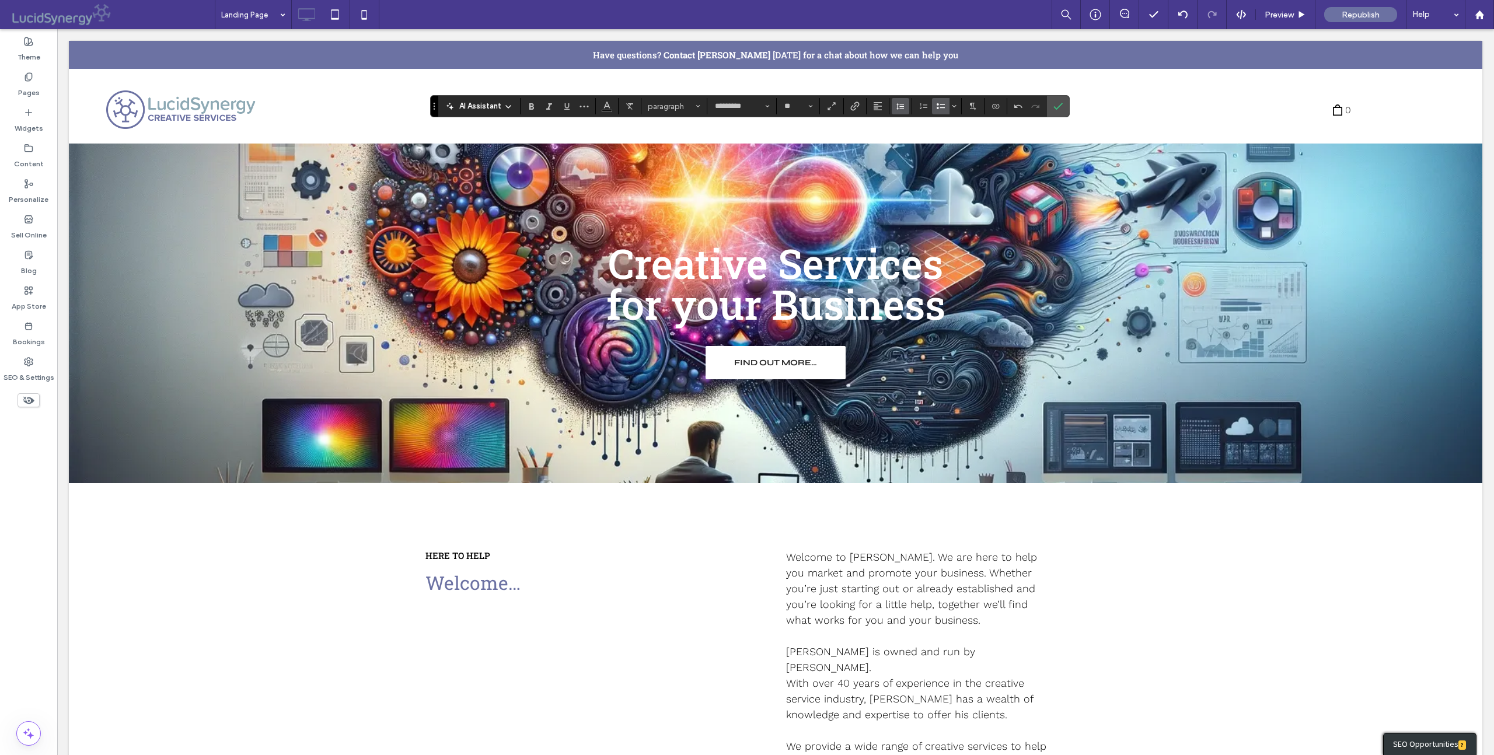
click at [902, 107] on icon "Line Height" at bounding box center [900, 106] width 9 height 9
click at [913, 126] on div "Auto" at bounding box center [919, 125] width 29 height 9
click at [899, 108] on icon "Line Height" at bounding box center [900, 106] width 9 height 9
click at [911, 156] on div "1.5" at bounding box center [919, 158] width 29 height 9
click at [902, 107] on icon "Line Height" at bounding box center [900, 106] width 9 height 9
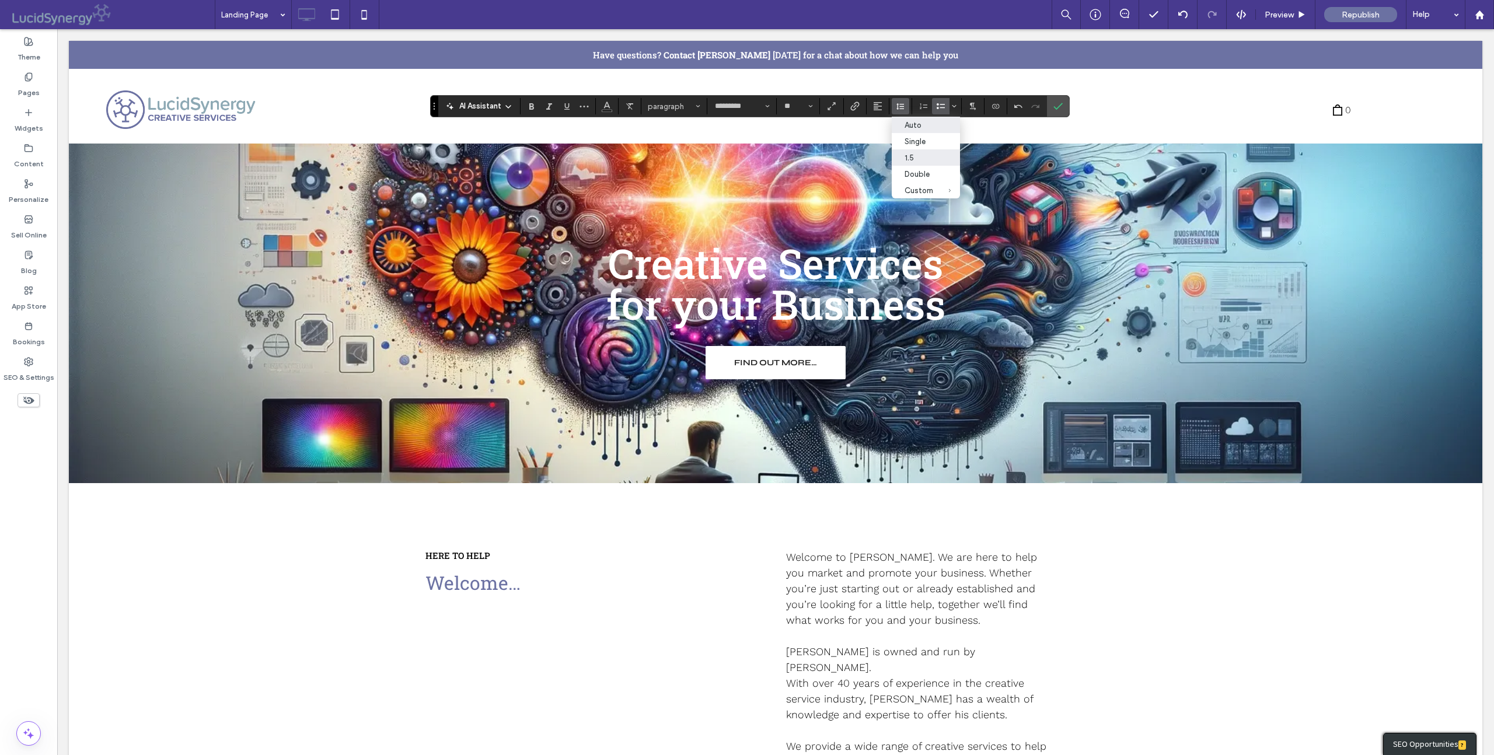
click at [914, 126] on div "Auto" at bounding box center [919, 125] width 29 height 9
click at [901, 104] on icon "Line Height" at bounding box center [900, 106] width 9 height 9
click at [898, 106] on use "Line Height" at bounding box center [901, 106] width 8 height 6
click at [901, 103] on icon "Line Height" at bounding box center [900, 106] width 9 height 9
click at [915, 142] on div "Single" at bounding box center [919, 141] width 29 height 9
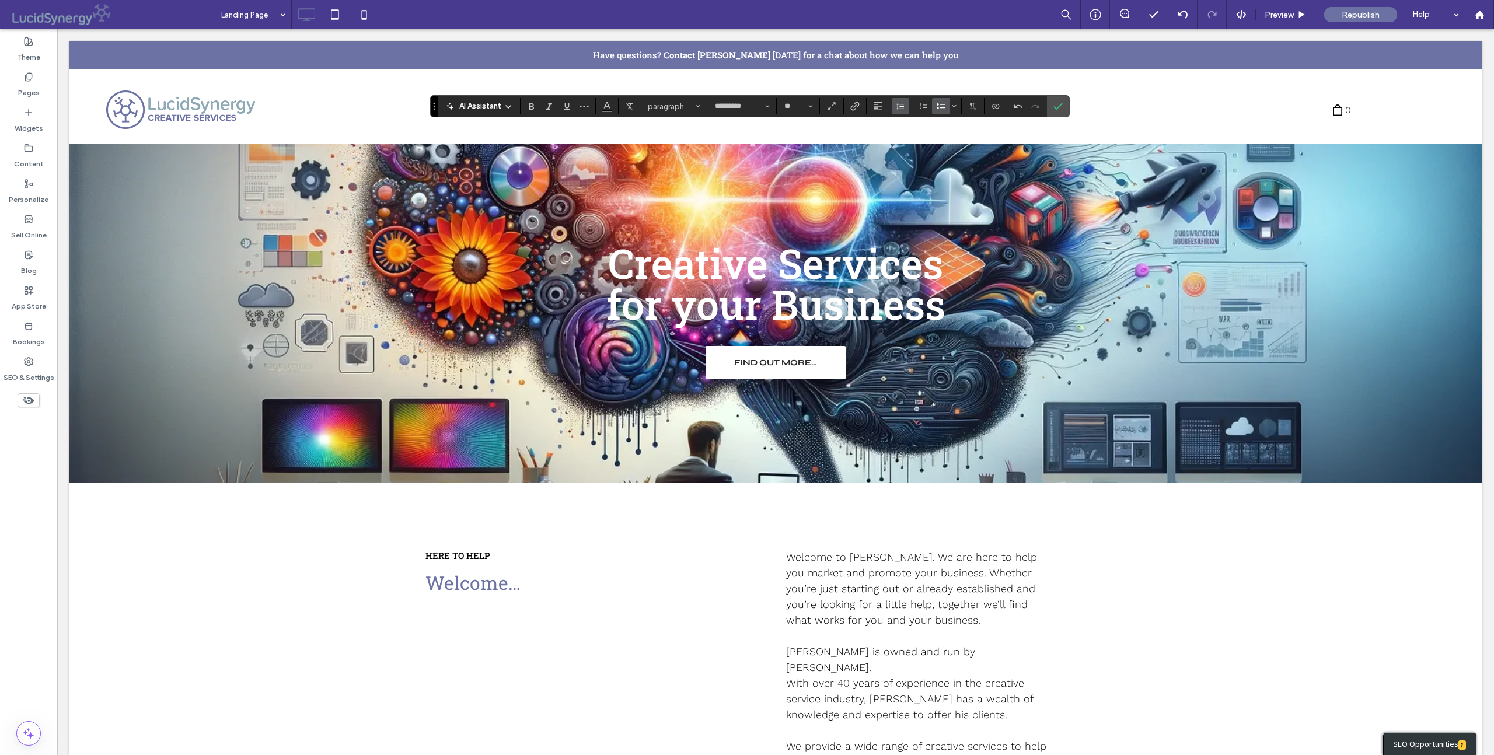
click at [898, 104] on icon "Line Height" at bounding box center [900, 106] width 9 height 9
click at [912, 126] on div "Auto" at bounding box center [919, 125] width 29 height 9
click at [922, 125] on div "Auto" at bounding box center [919, 125] width 29 height 9
click at [1062, 105] on icon "Confirm" at bounding box center [1058, 106] width 9 height 9
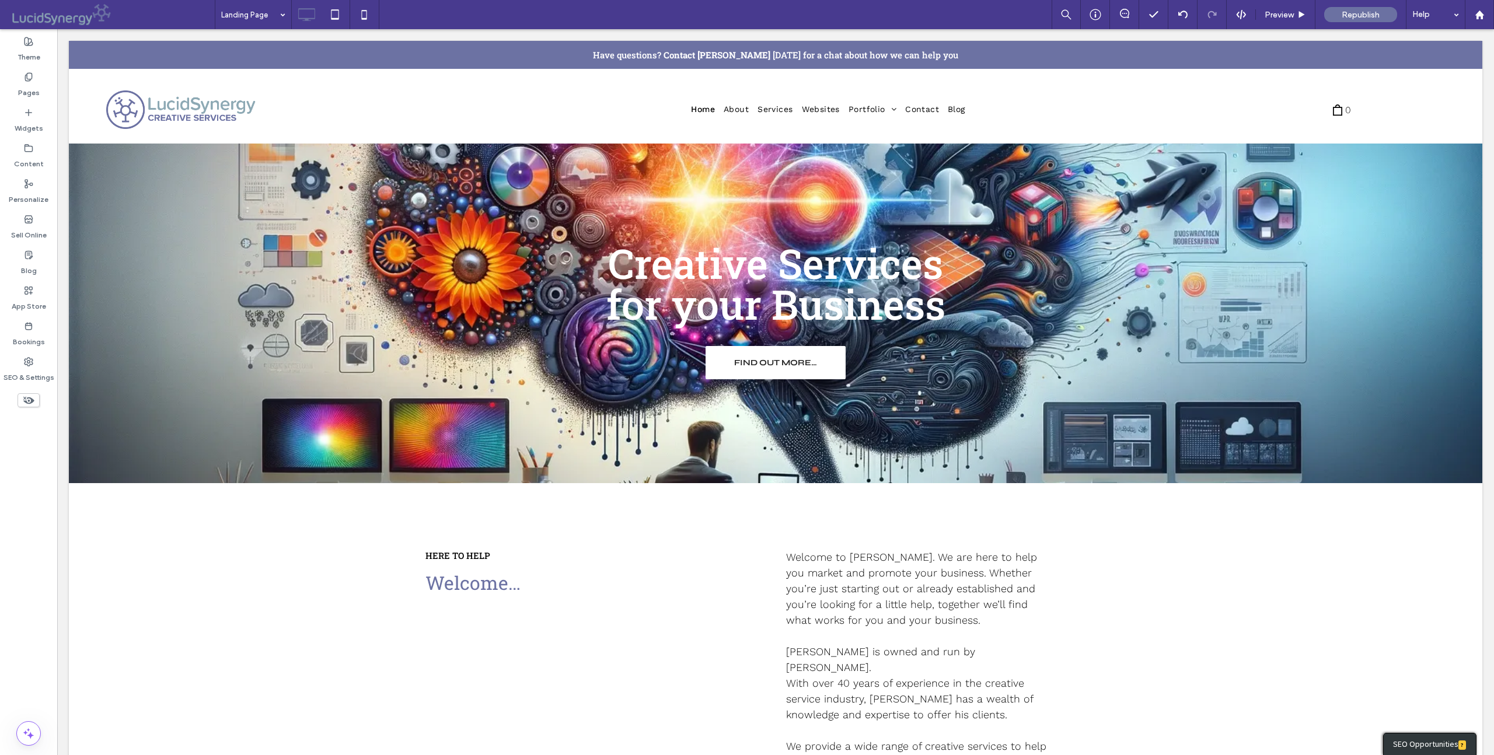
type input "*********"
type input "**"
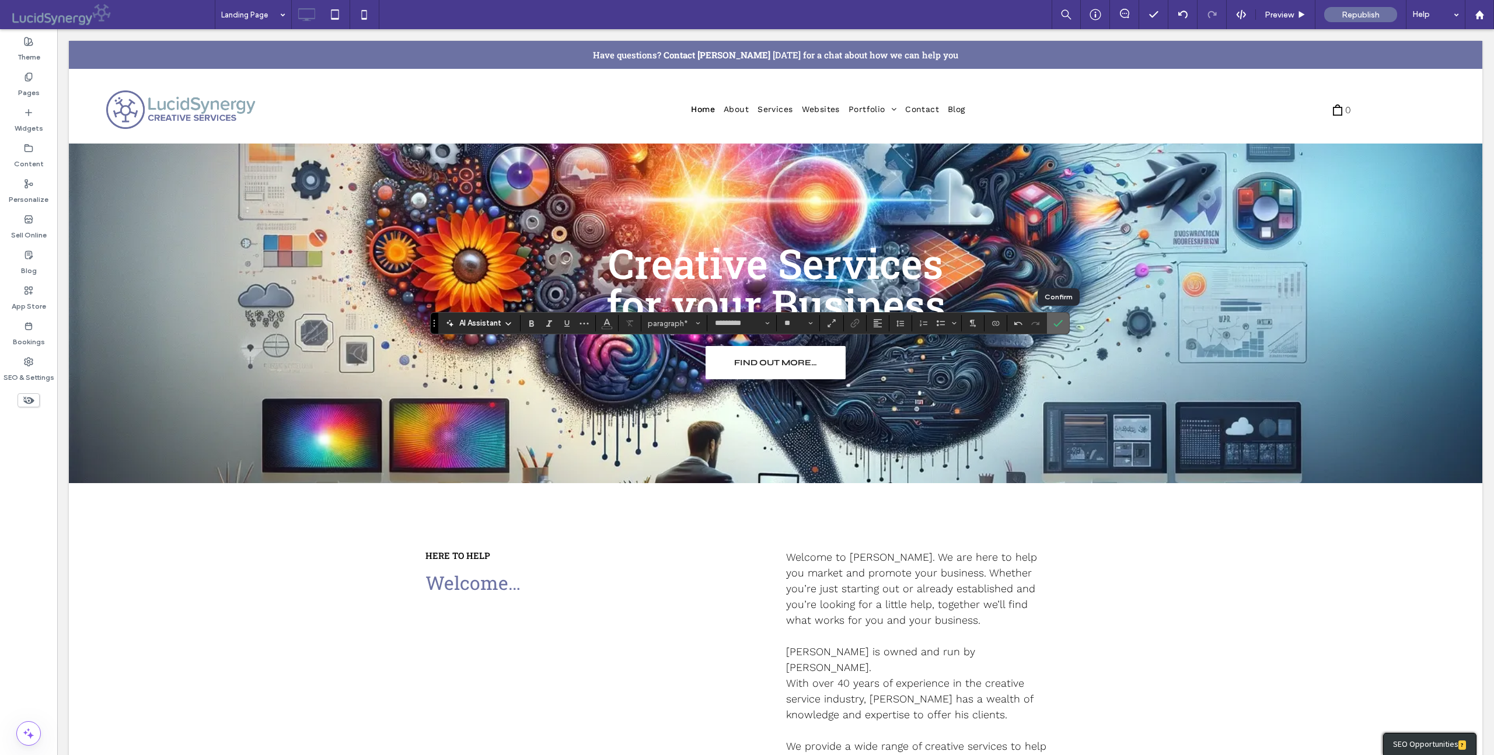
click at [1061, 324] on icon "Confirm" at bounding box center [1058, 323] width 9 height 9
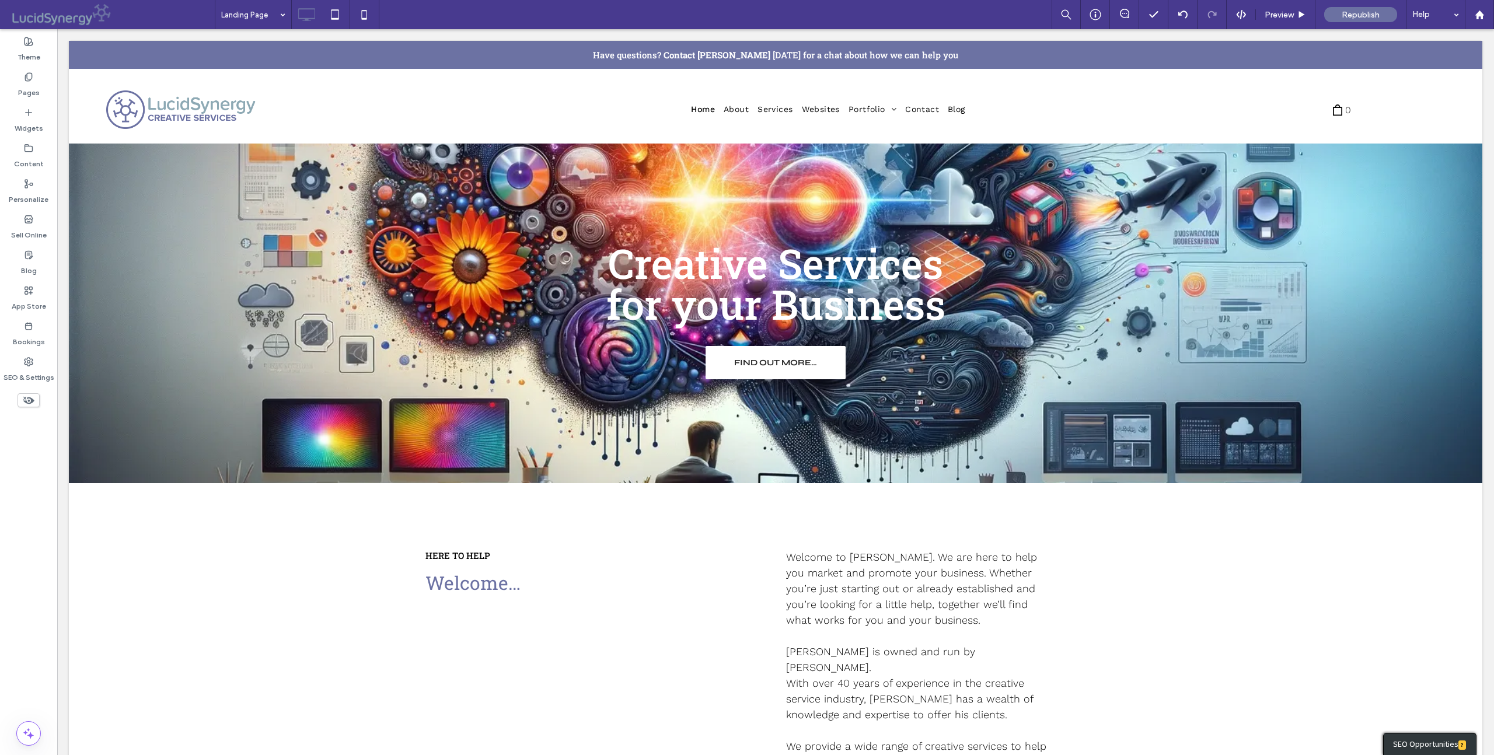
type input "**********"
type input "**"
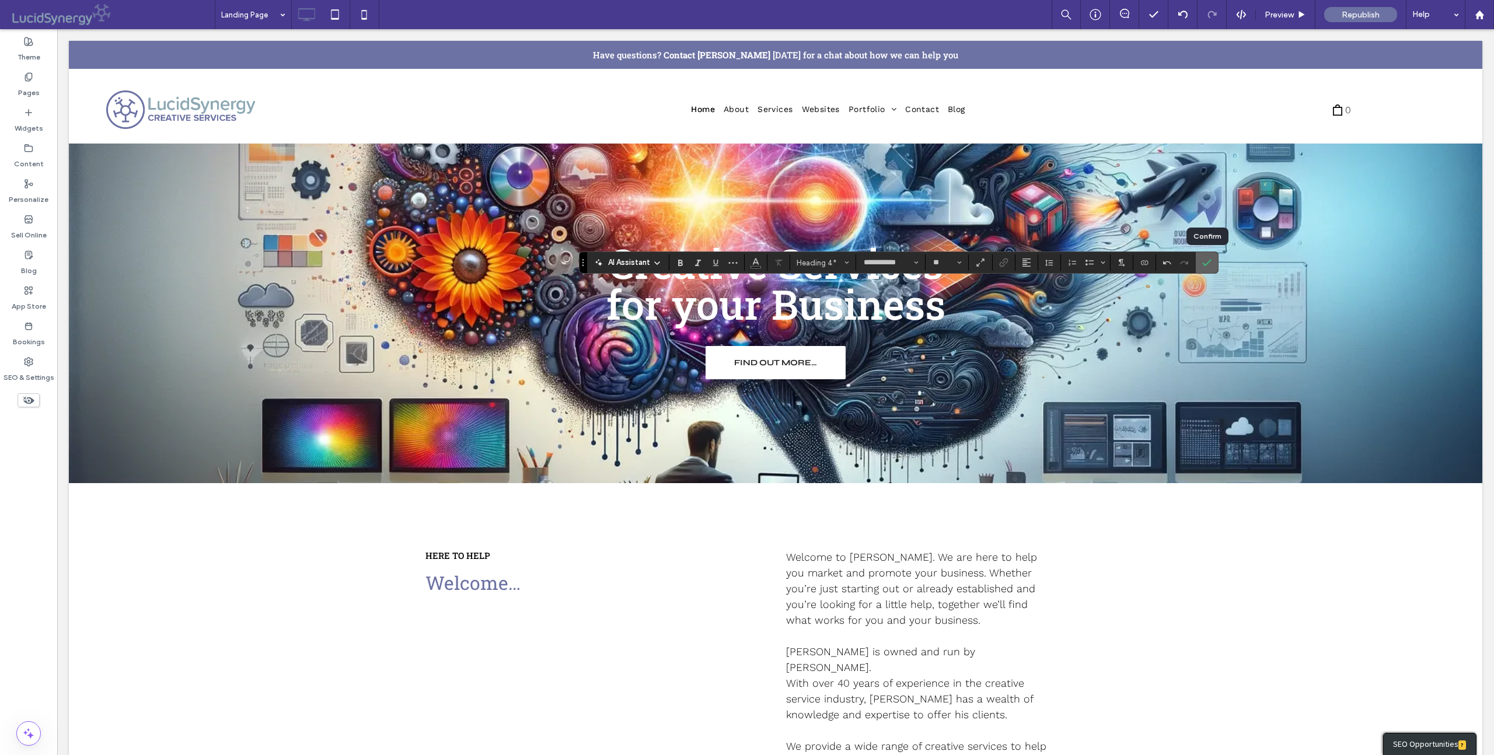
click at [1208, 262] on icon "Confirm" at bounding box center [1206, 262] width 9 height 9
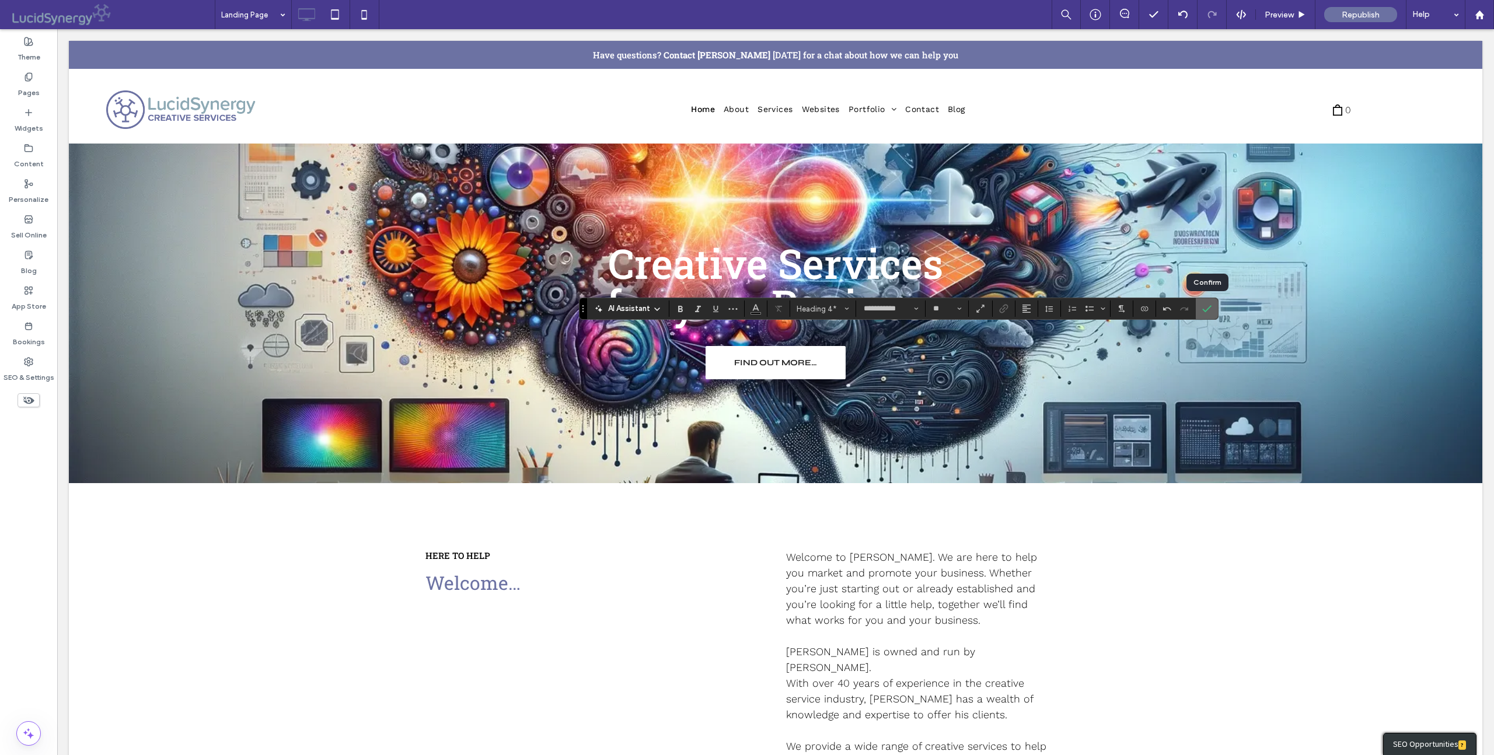
click at [1206, 311] on icon "Confirm" at bounding box center [1206, 308] width 9 height 9
click at [1209, 307] on use "Confirm" at bounding box center [1206, 308] width 9 height 7
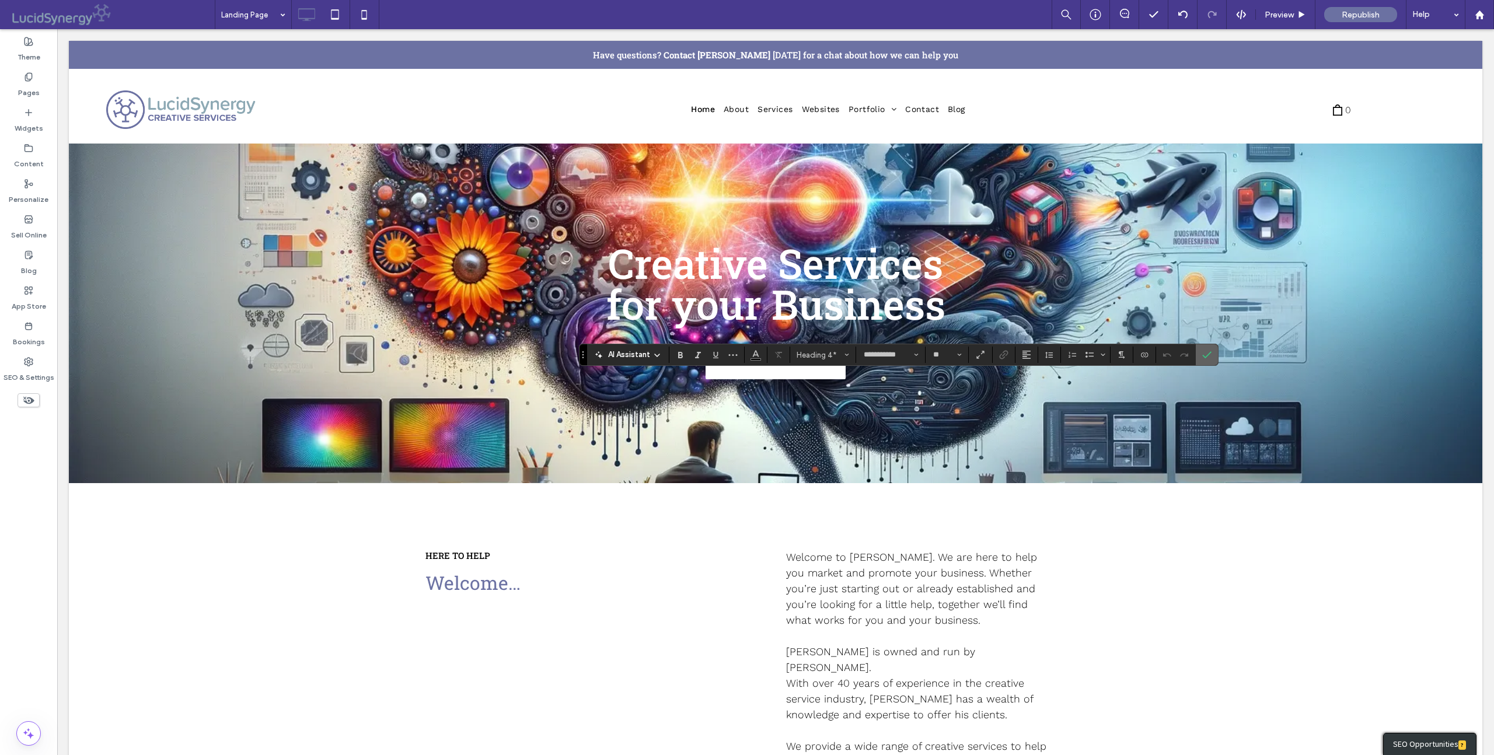
click at [1207, 355] on icon "Confirm" at bounding box center [1206, 354] width 9 height 9
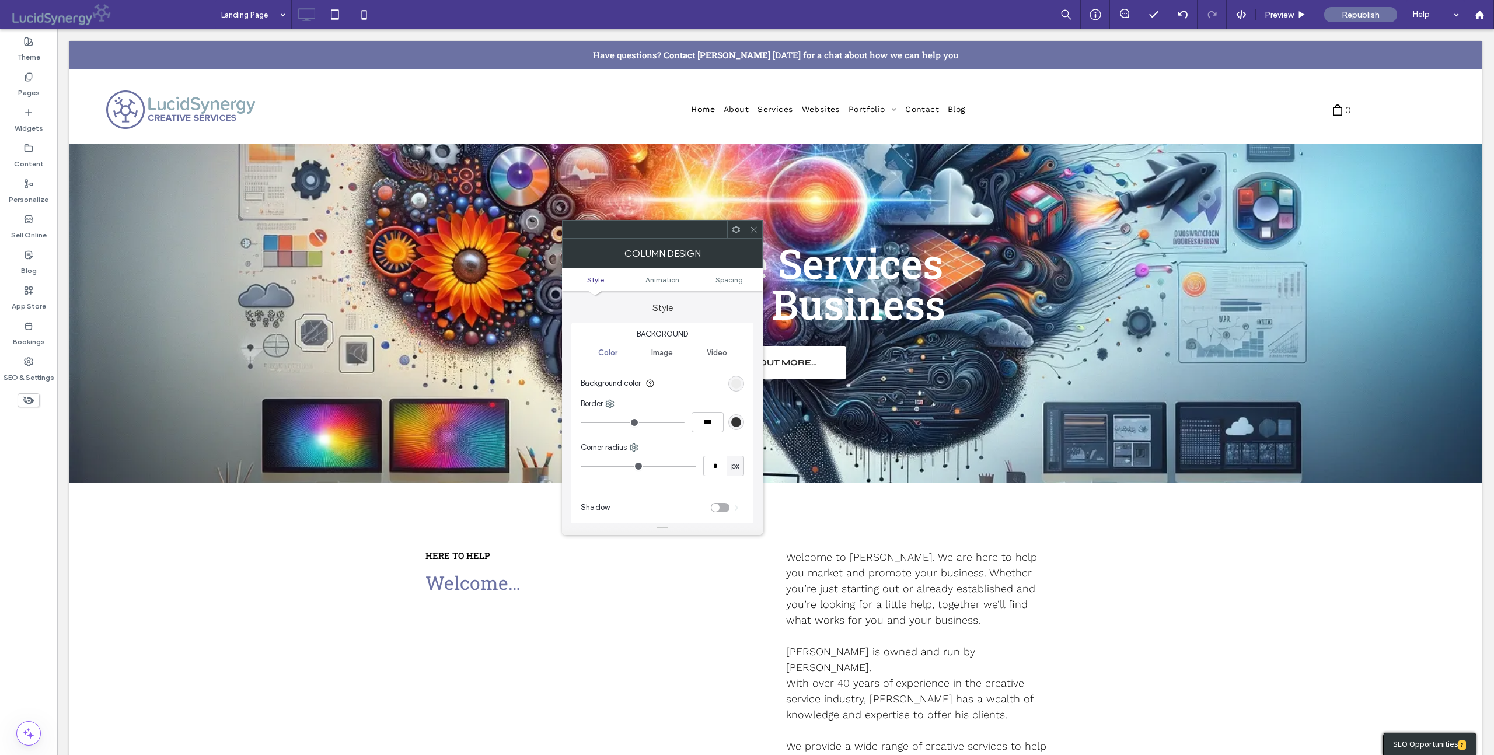
click at [737, 226] on use at bounding box center [737, 229] width 8 height 8
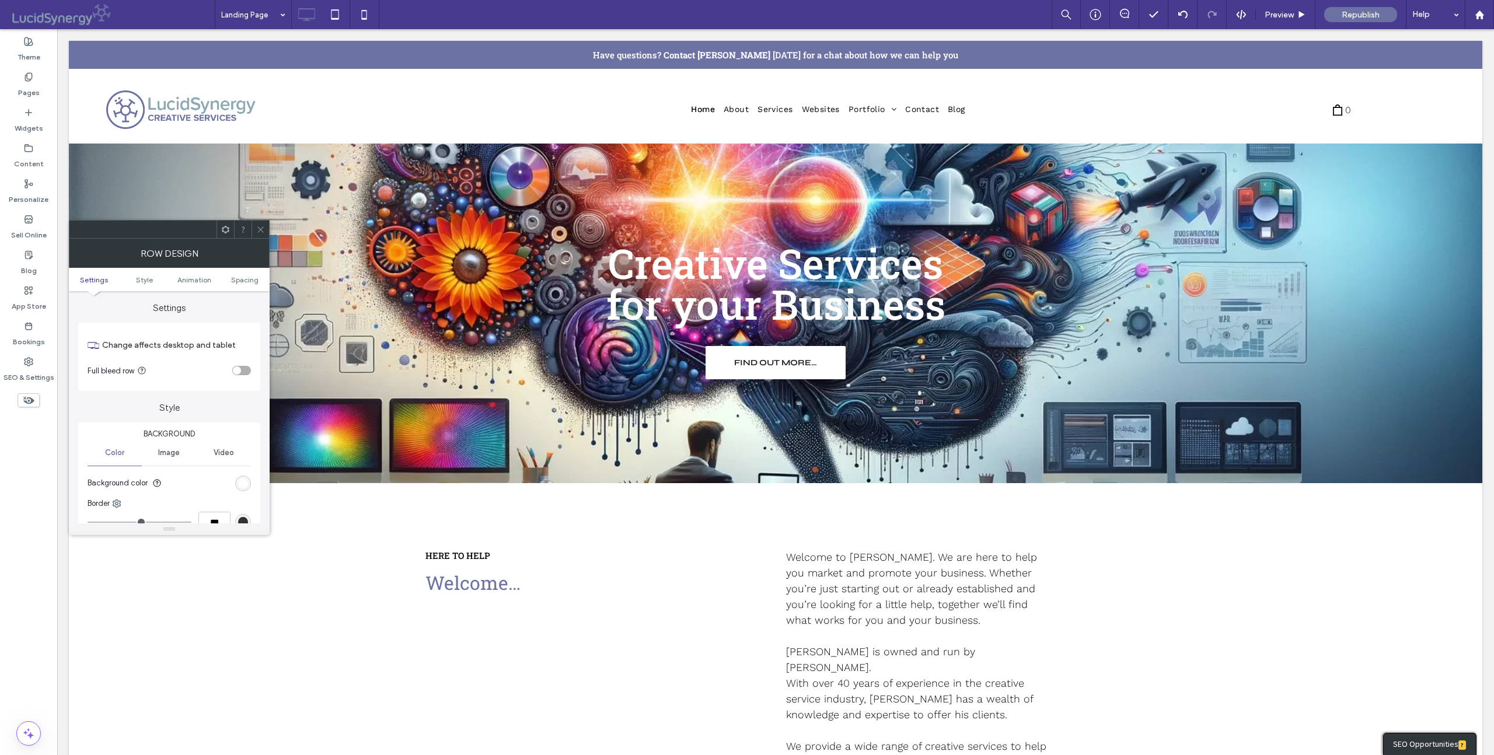
click at [262, 230] on use at bounding box center [260, 229] width 6 height 6
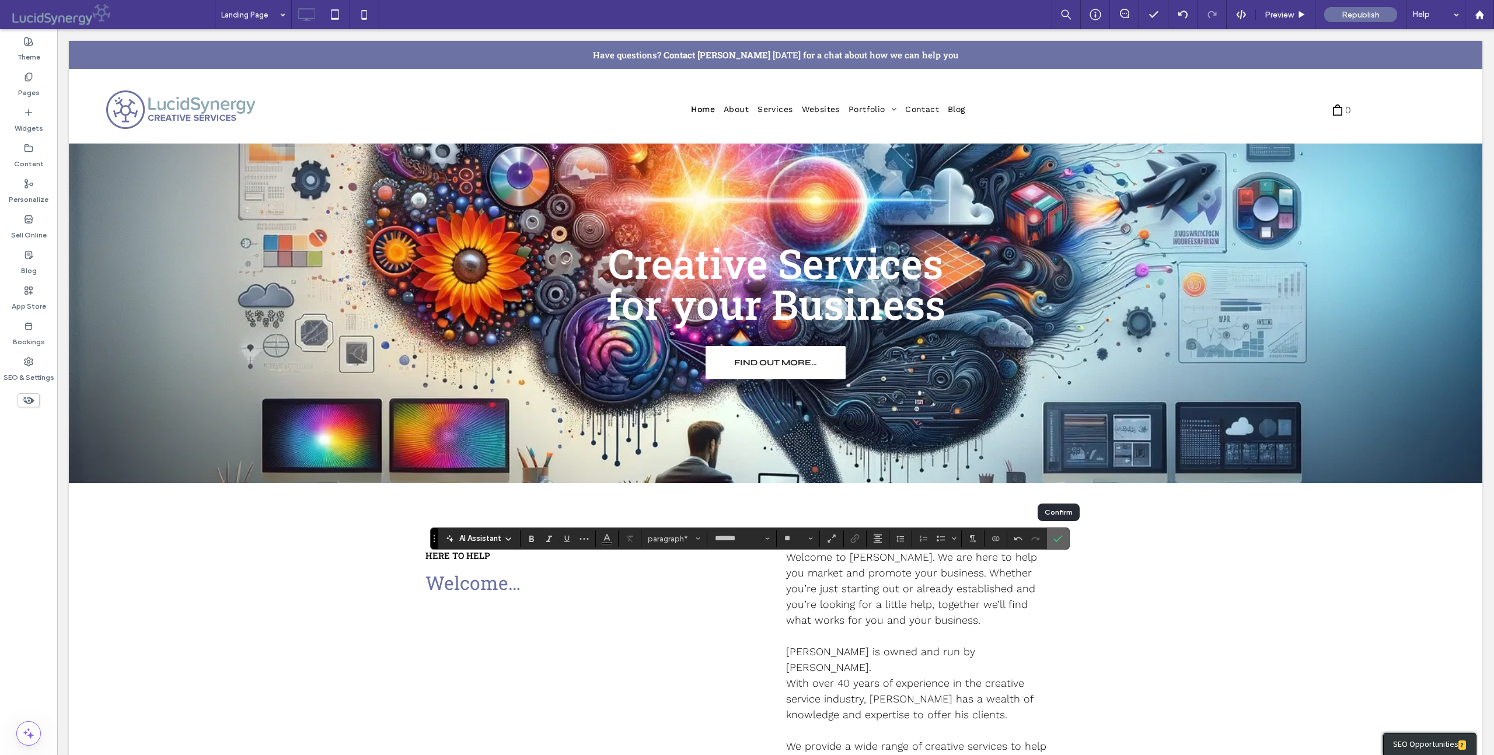
click at [1059, 537] on icon "Confirm" at bounding box center [1058, 538] width 9 height 9
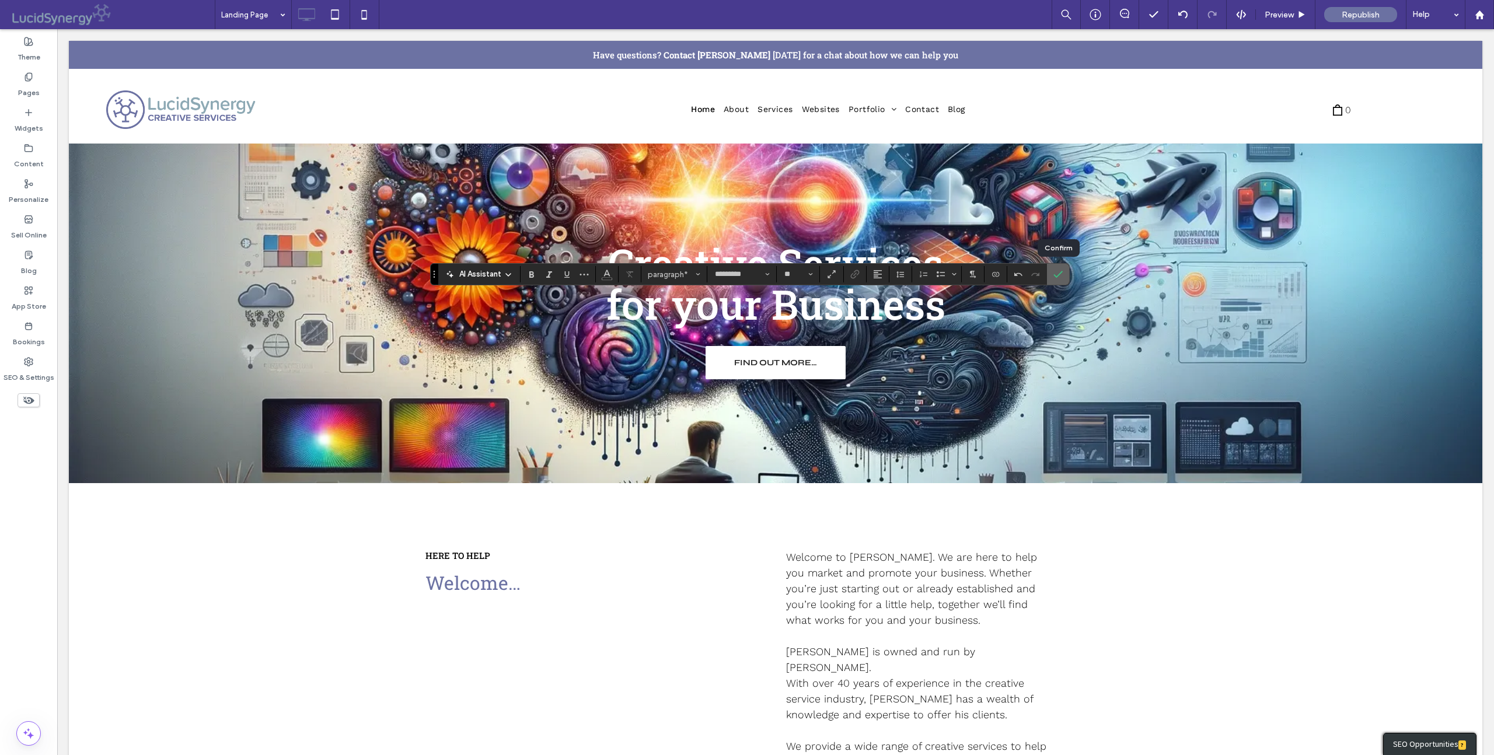
click at [1058, 273] on icon "Confirm" at bounding box center [1058, 274] width 9 height 9
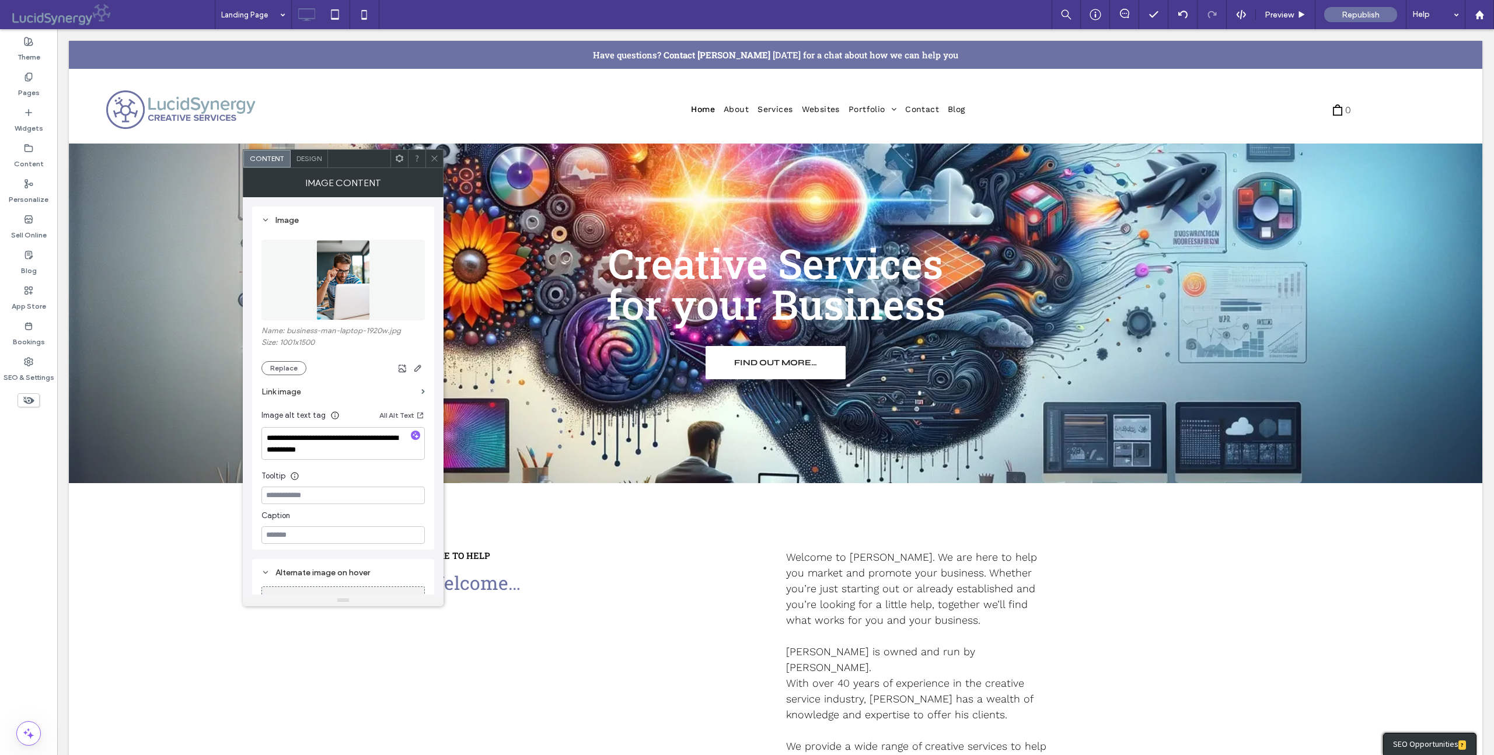
click at [310, 158] on span "Design" at bounding box center [309, 158] width 25 height 9
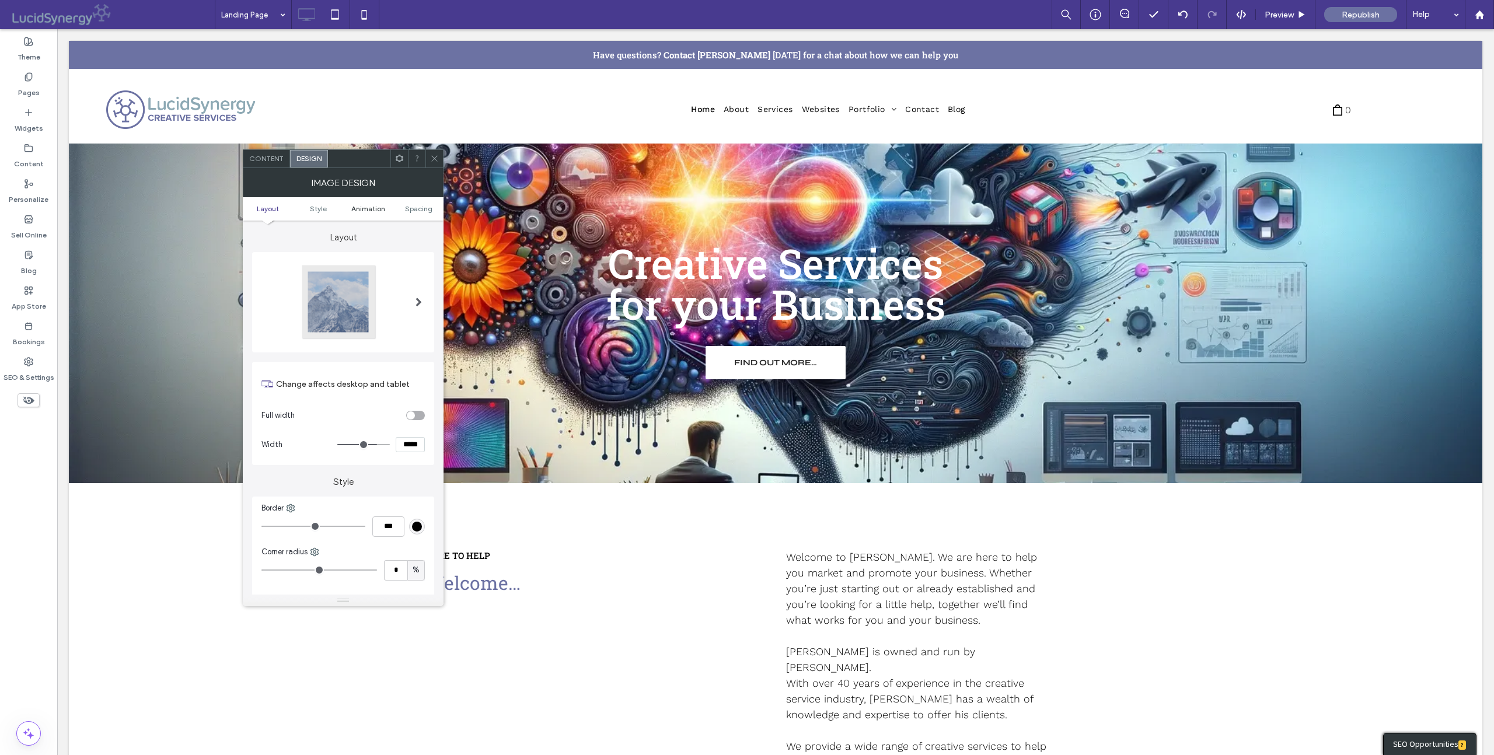
click at [367, 208] on span "Animation" at bounding box center [368, 208] width 34 height 9
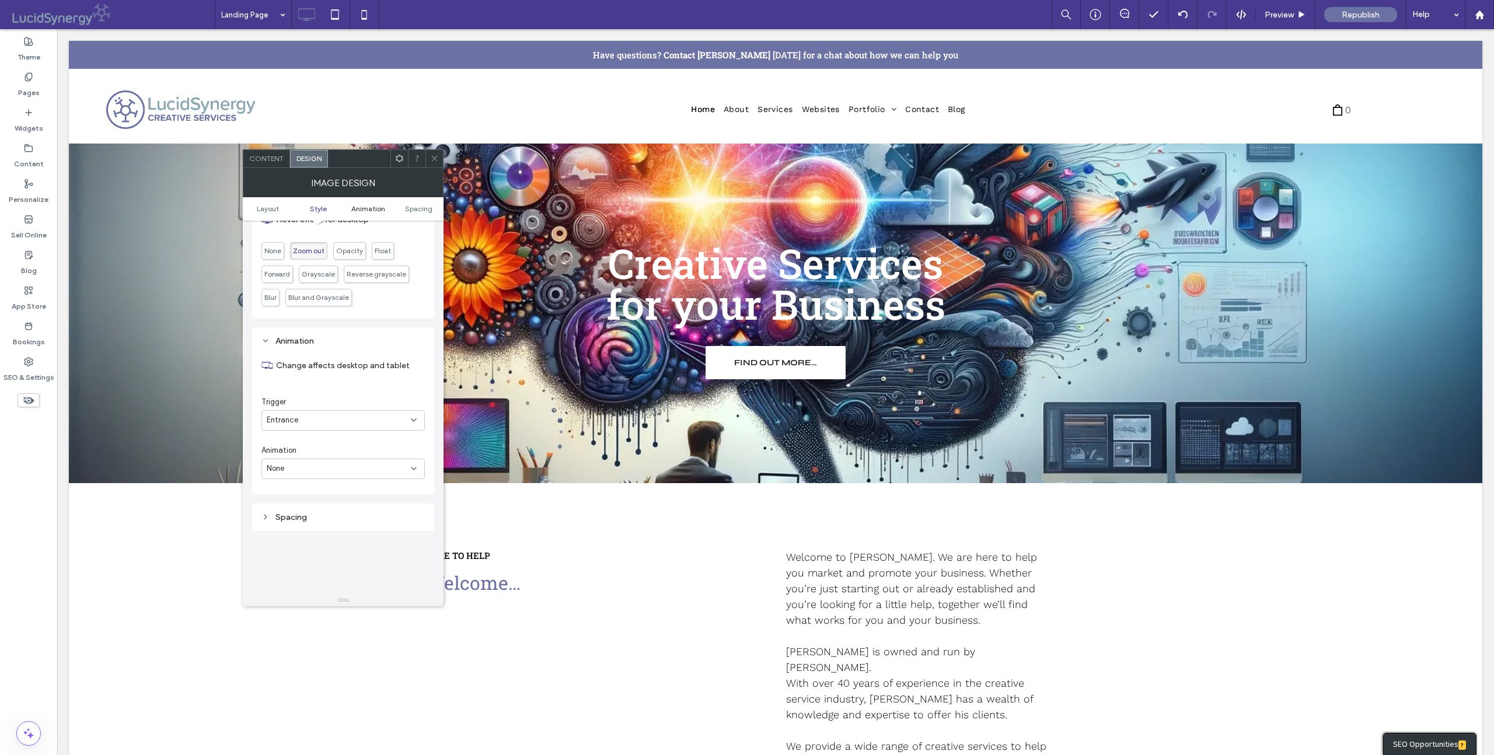
scroll to position [550, 0]
click at [412, 370] on use at bounding box center [414, 371] width 5 height 2
click at [336, 583] on div "Layout Change affects desktop and tablet Full width Width ***** Style Border **…" at bounding box center [343, 220] width 182 height 1101
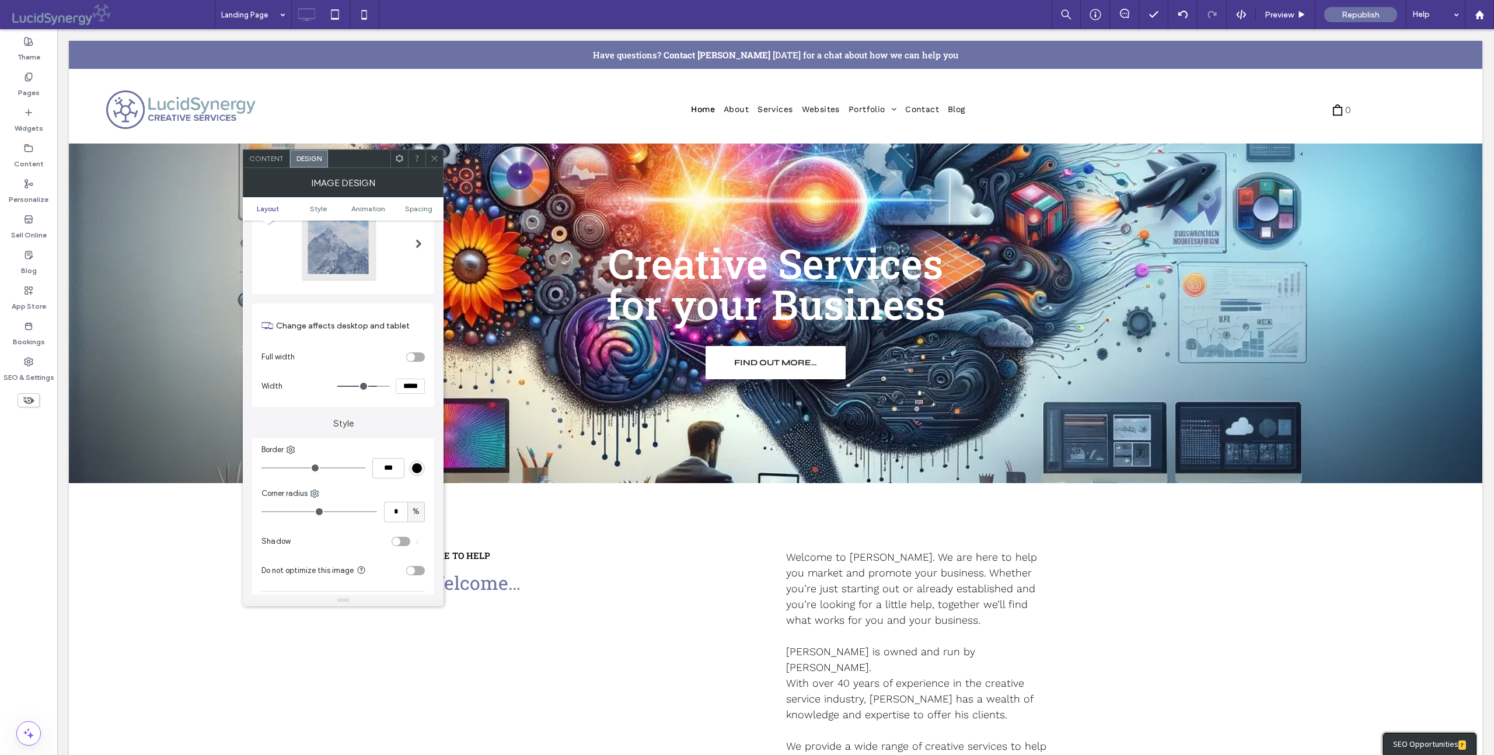
scroll to position [0, 0]
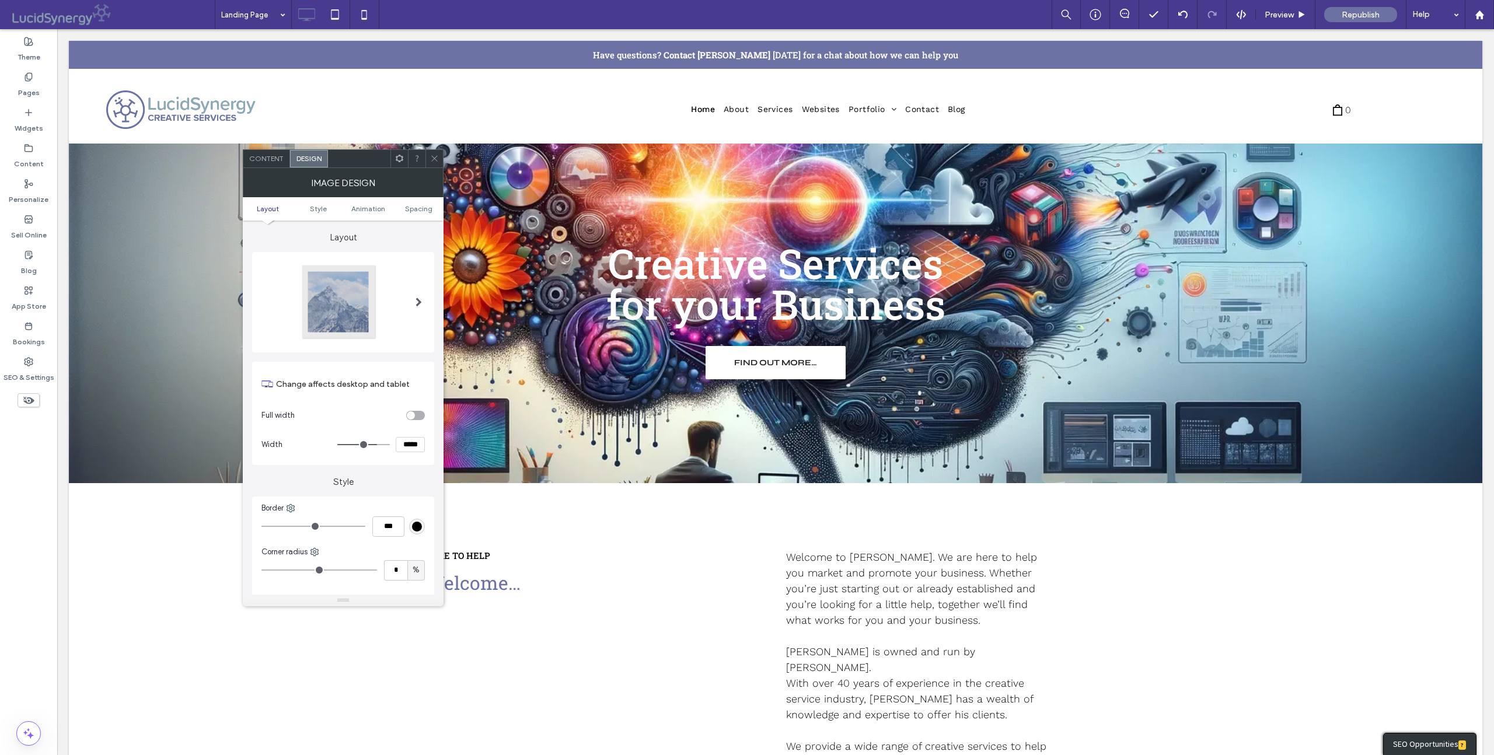
click at [433, 158] on icon at bounding box center [434, 158] width 9 height 9
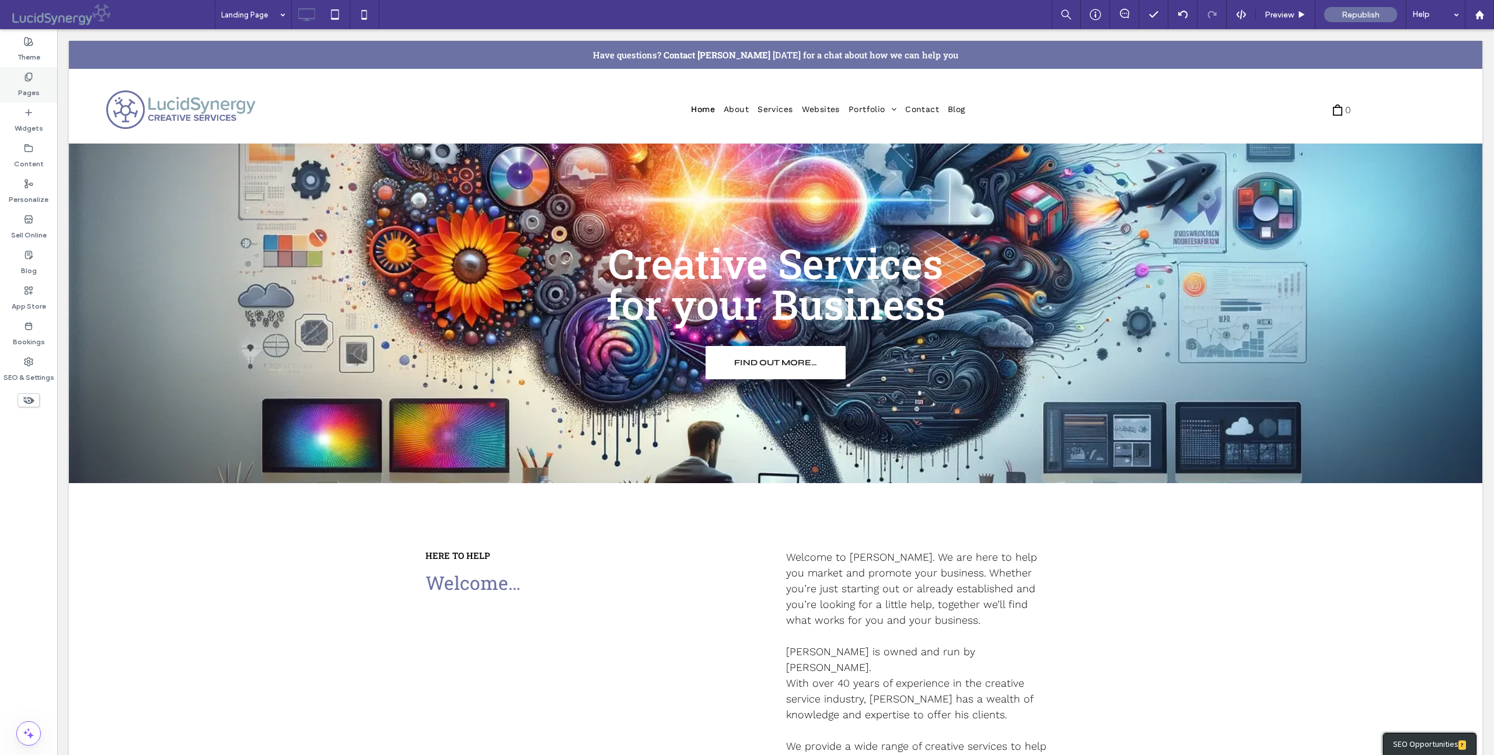
click at [30, 79] on use at bounding box center [28, 77] width 6 height 8
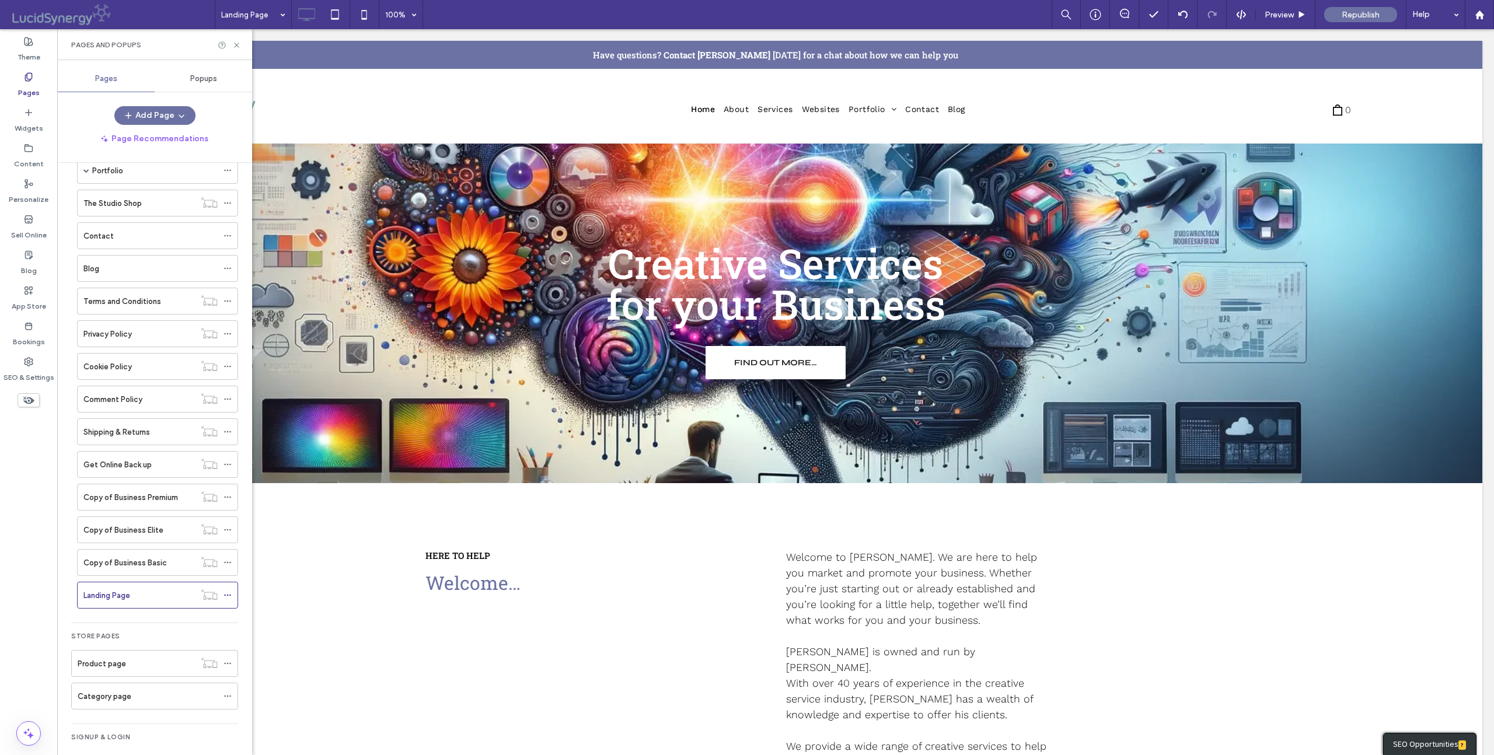
scroll to position [200, 0]
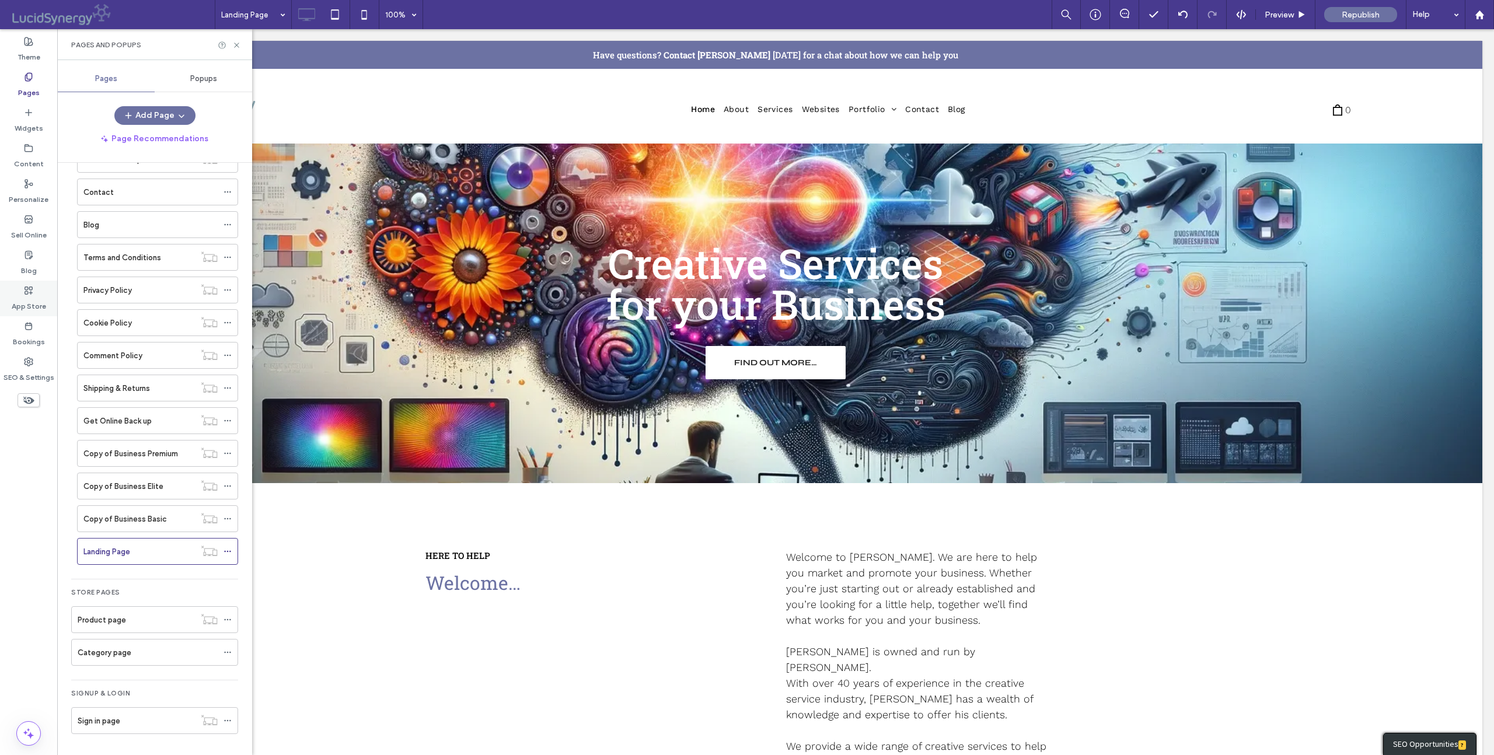
click at [26, 289] on icon at bounding box center [28, 290] width 9 height 9
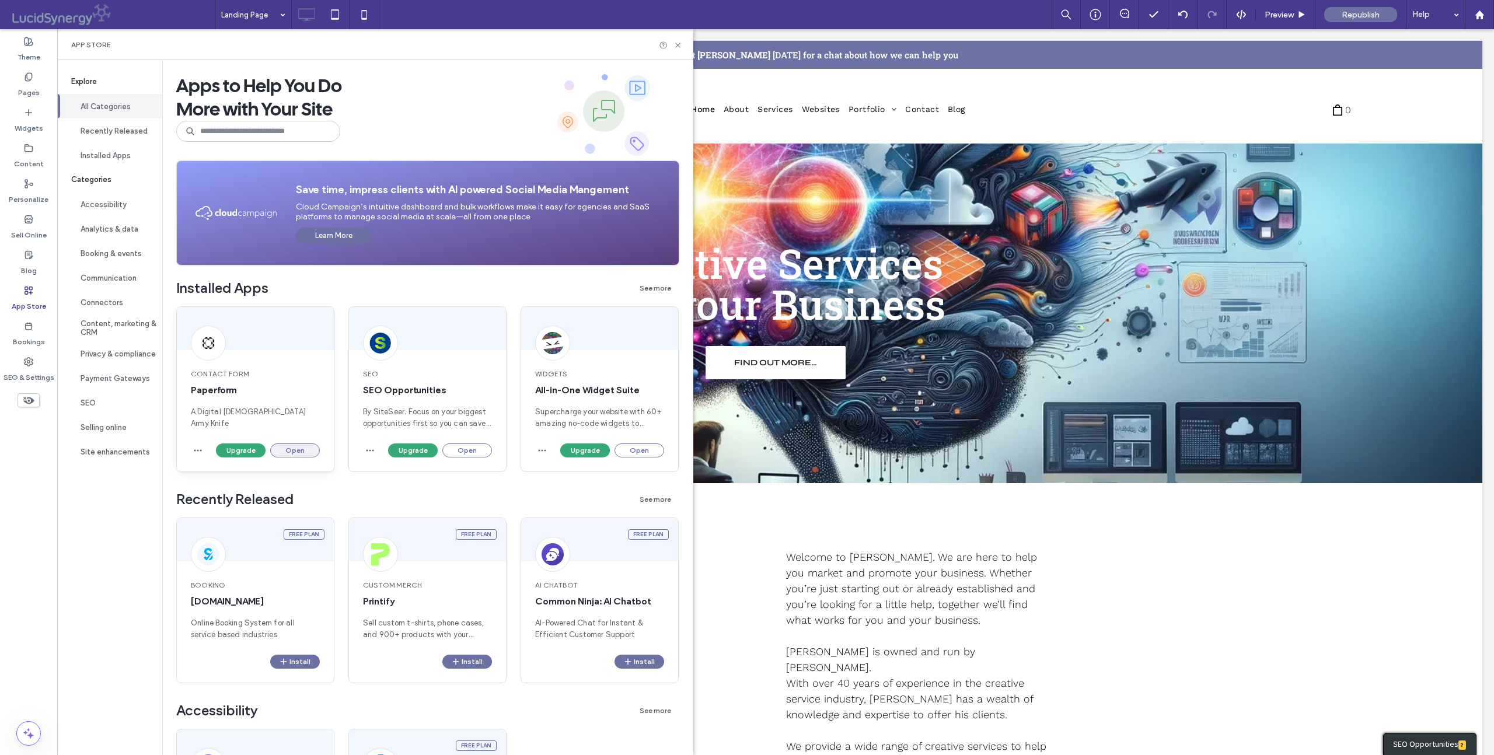
click at [294, 451] on button "Open" at bounding box center [295, 451] width 50 height 14
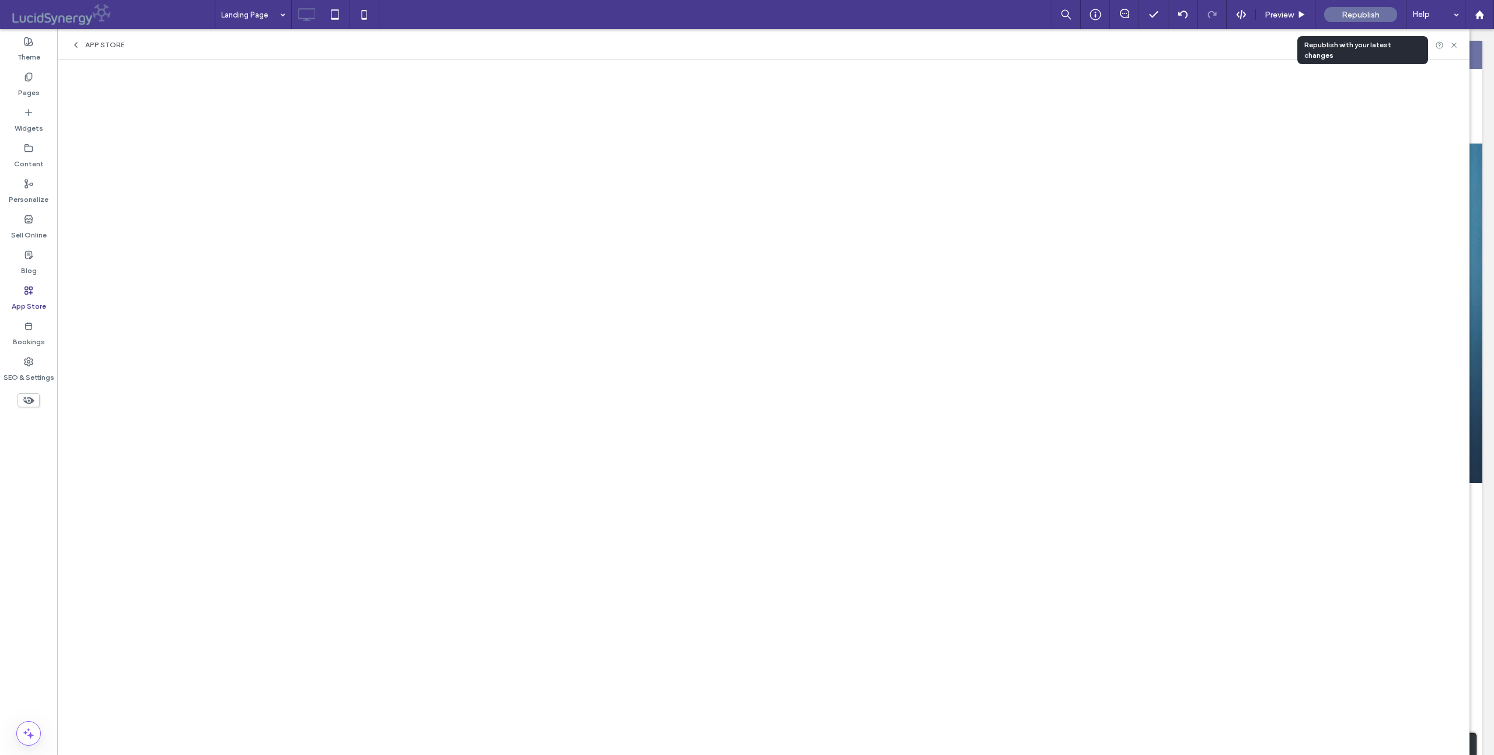
click at [1358, 13] on span "Republish" at bounding box center [1361, 15] width 38 height 10
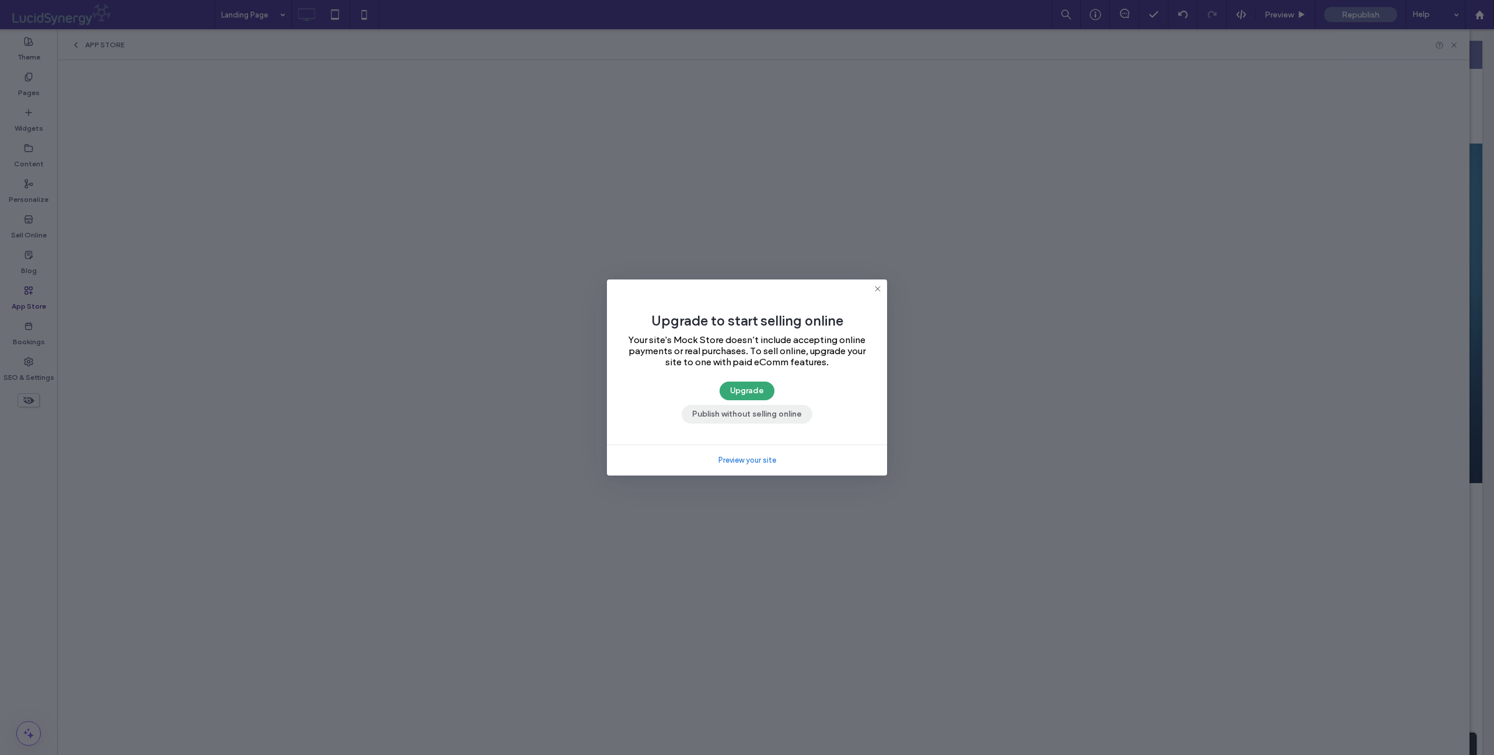
click at [763, 415] on button "Publish without selling online" at bounding box center [747, 414] width 131 height 19
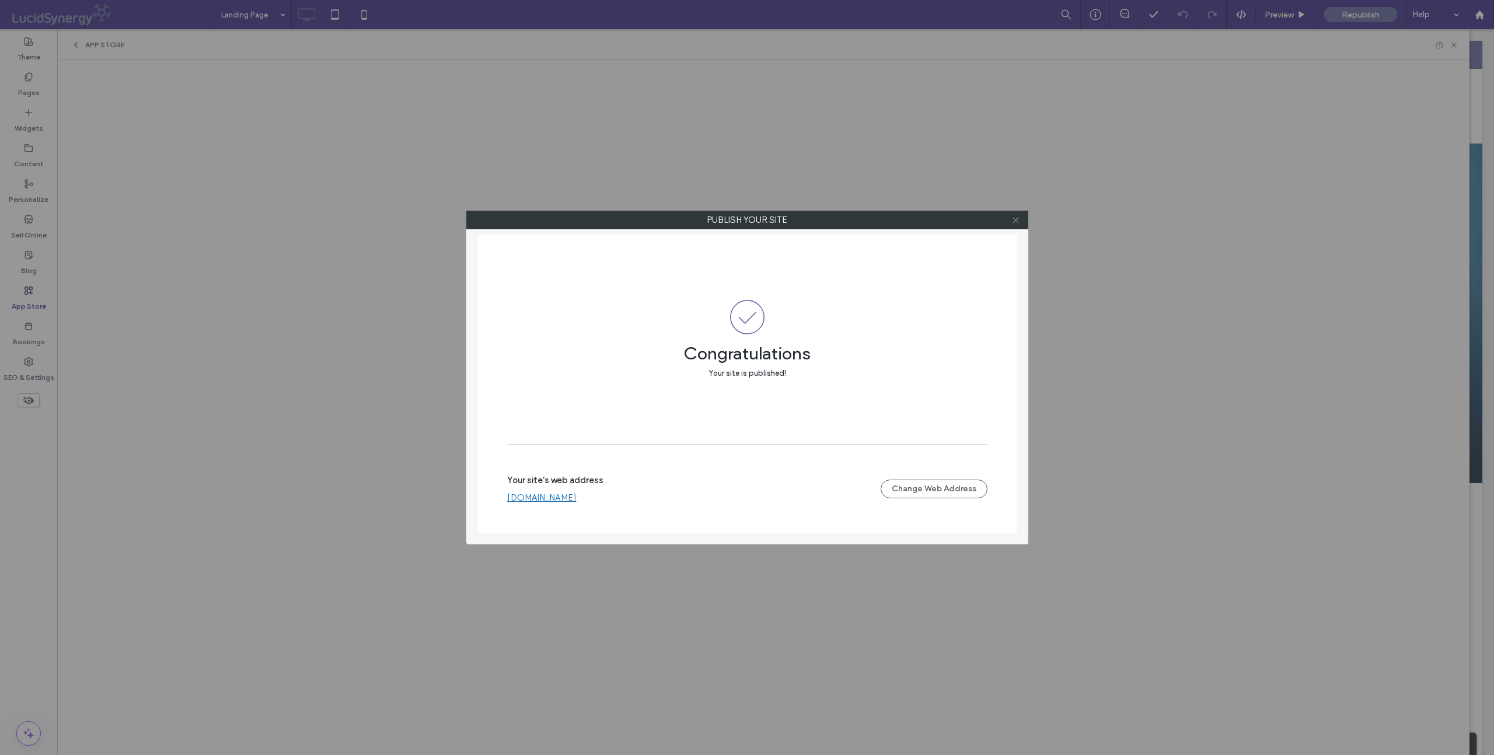
click at [1016, 219] on icon at bounding box center [1016, 220] width 9 height 9
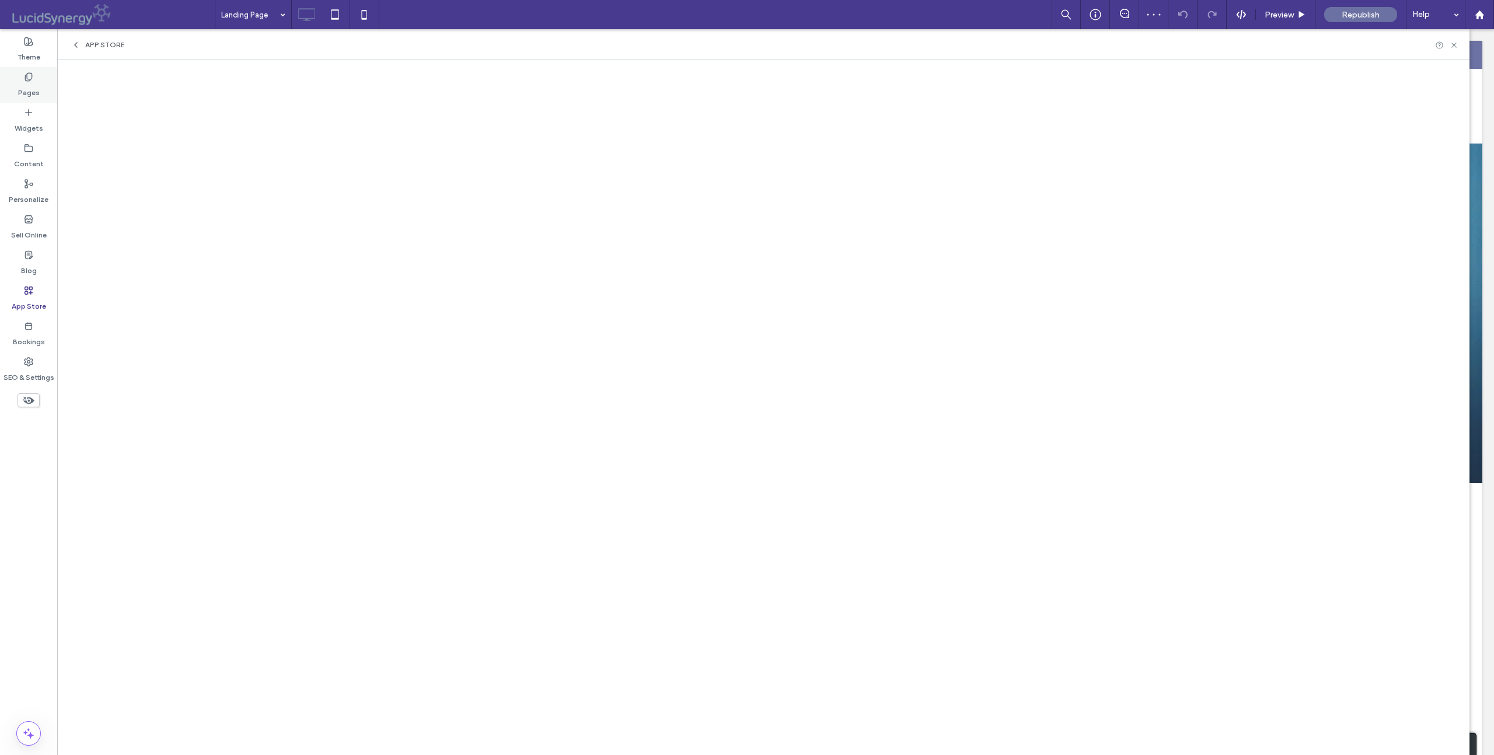
click at [23, 78] on div "Pages" at bounding box center [28, 85] width 57 height 36
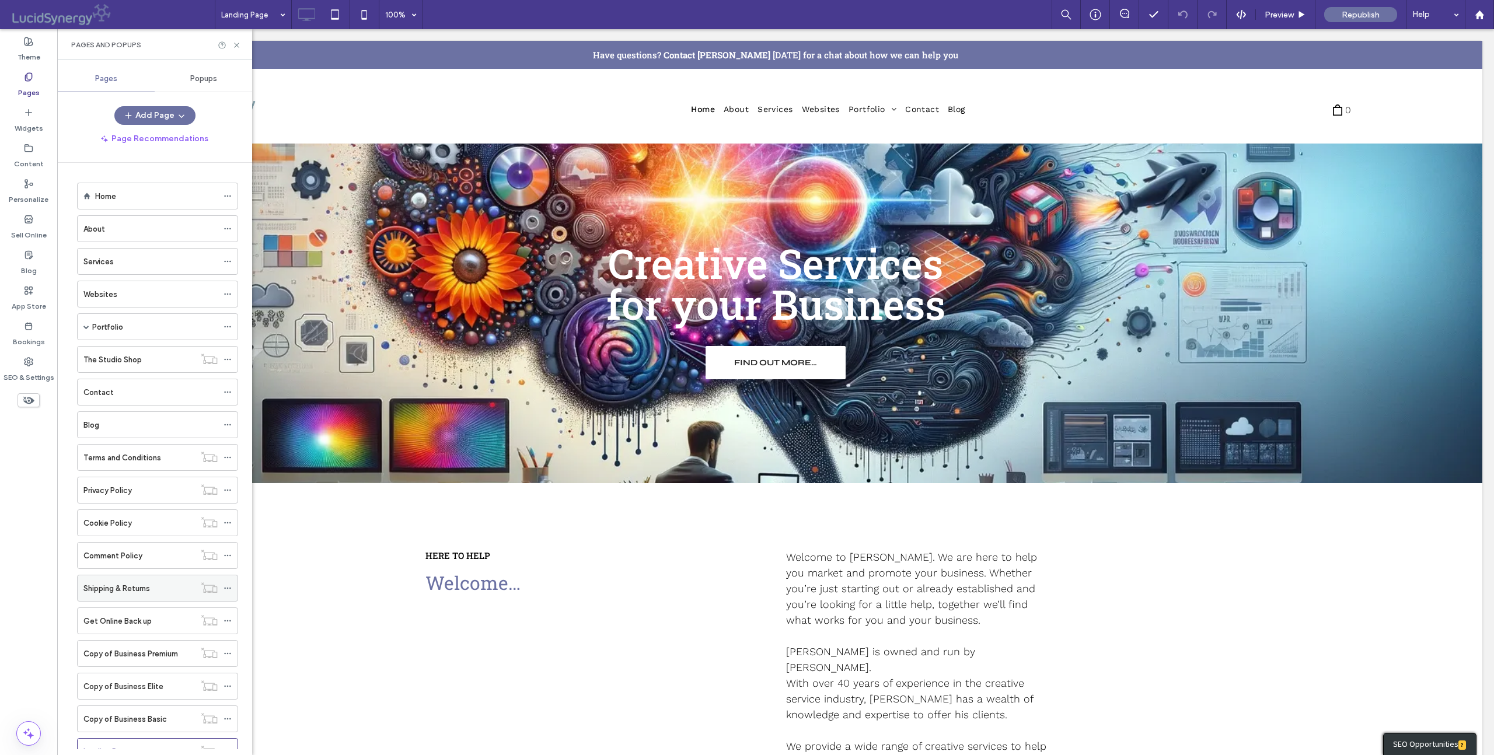
type input "*********"
type input "**"
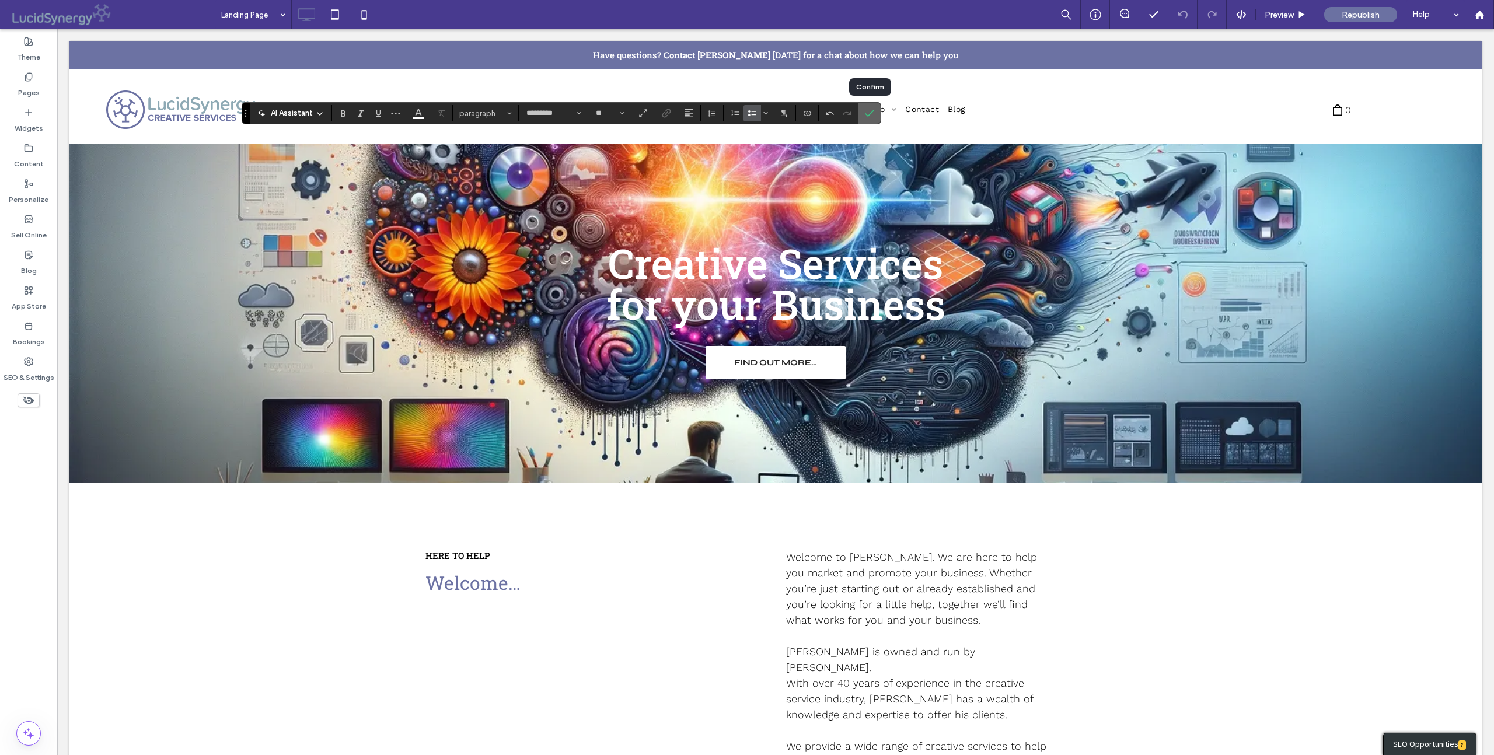
click at [871, 109] on icon "Confirm" at bounding box center [869, 113] width 9 height 9
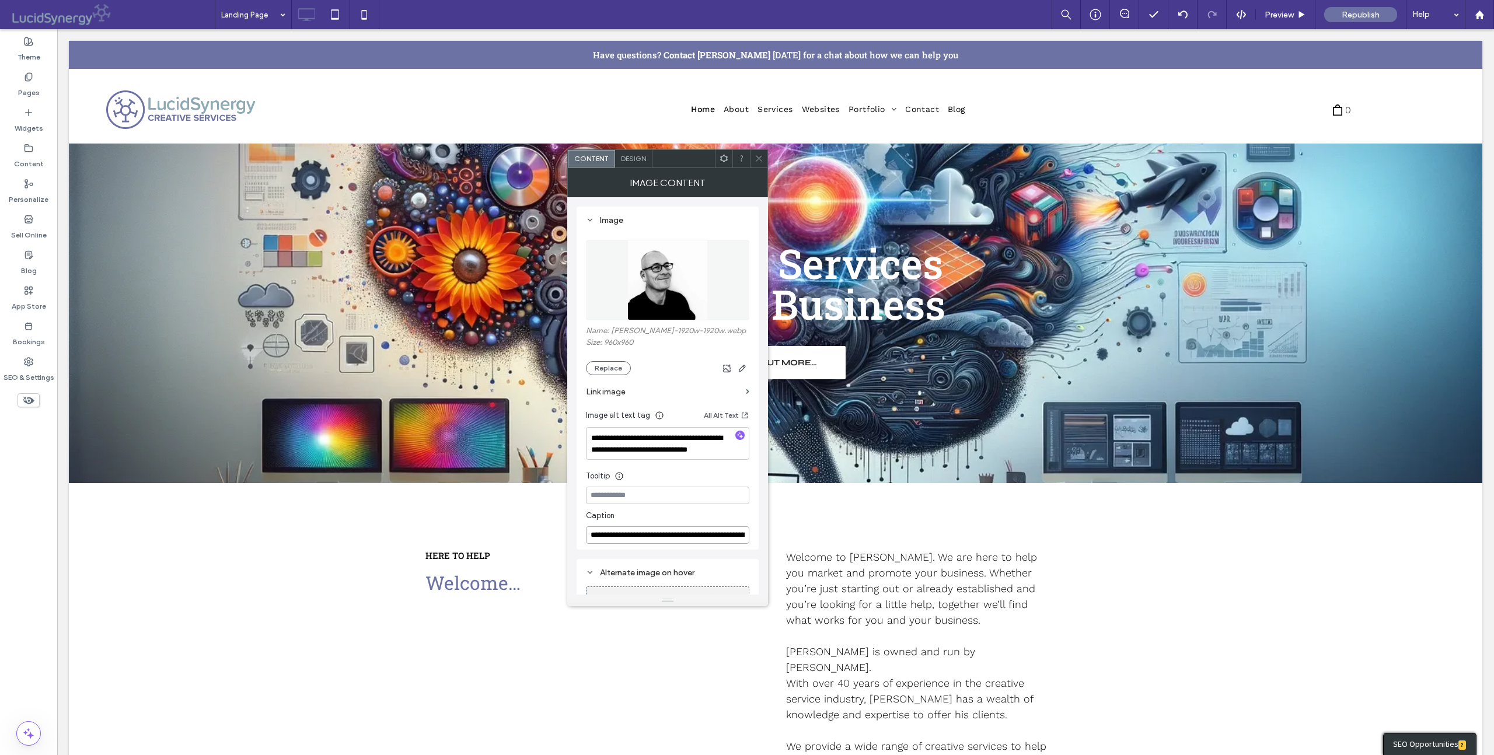
drag, startPoint x: 701, startPoint y: 536, endPoint x: 721, endPoint y: 548, distance: 23.0
click at [722, 537] on input "**********" at bounding box center [667, 536] width 163 height 18
type input "**********"
click at [759, 158] on icon at bounding box center [759, 158] width 9 height 9
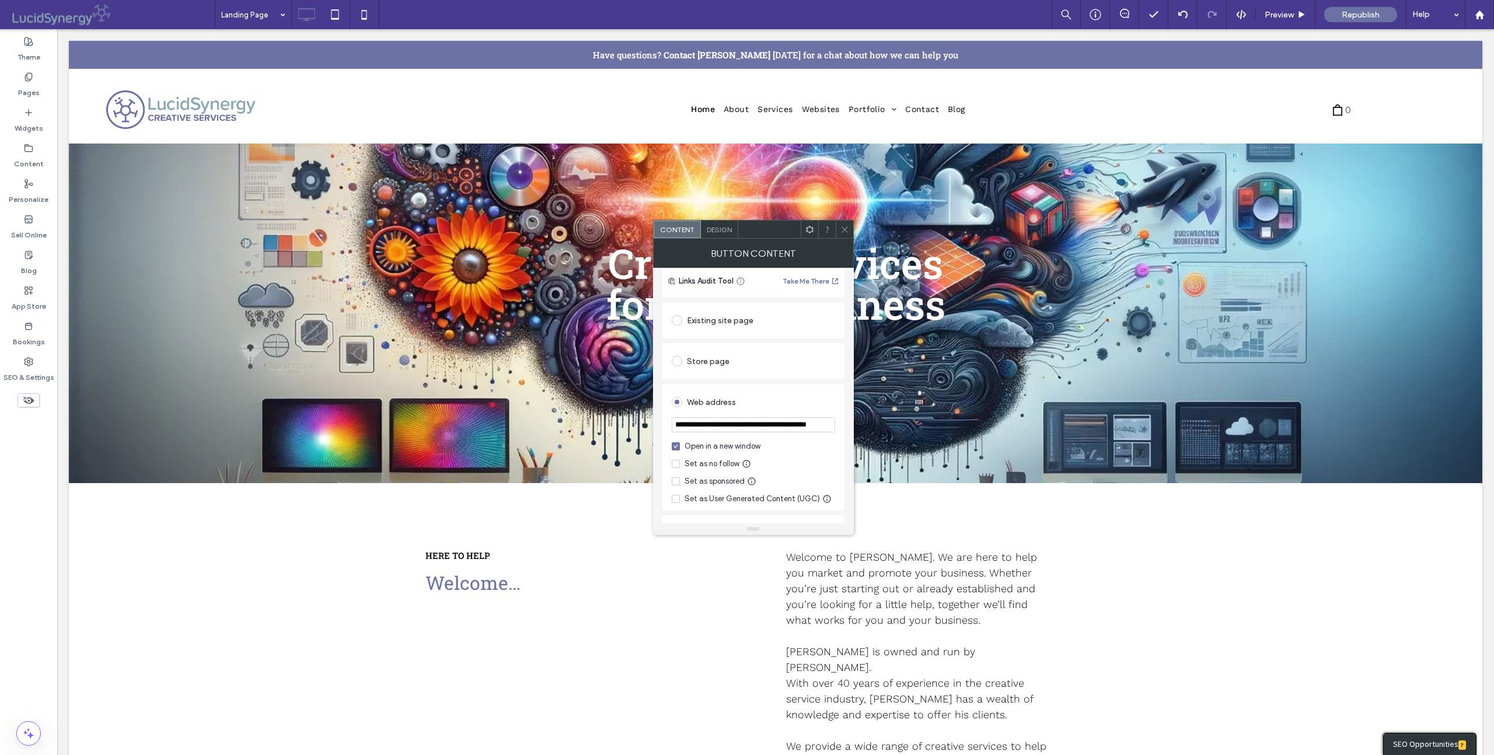
scroll to position [203, 0]
click at [845, 226] on icon at bounding box center [845, 229] width 9 height 9
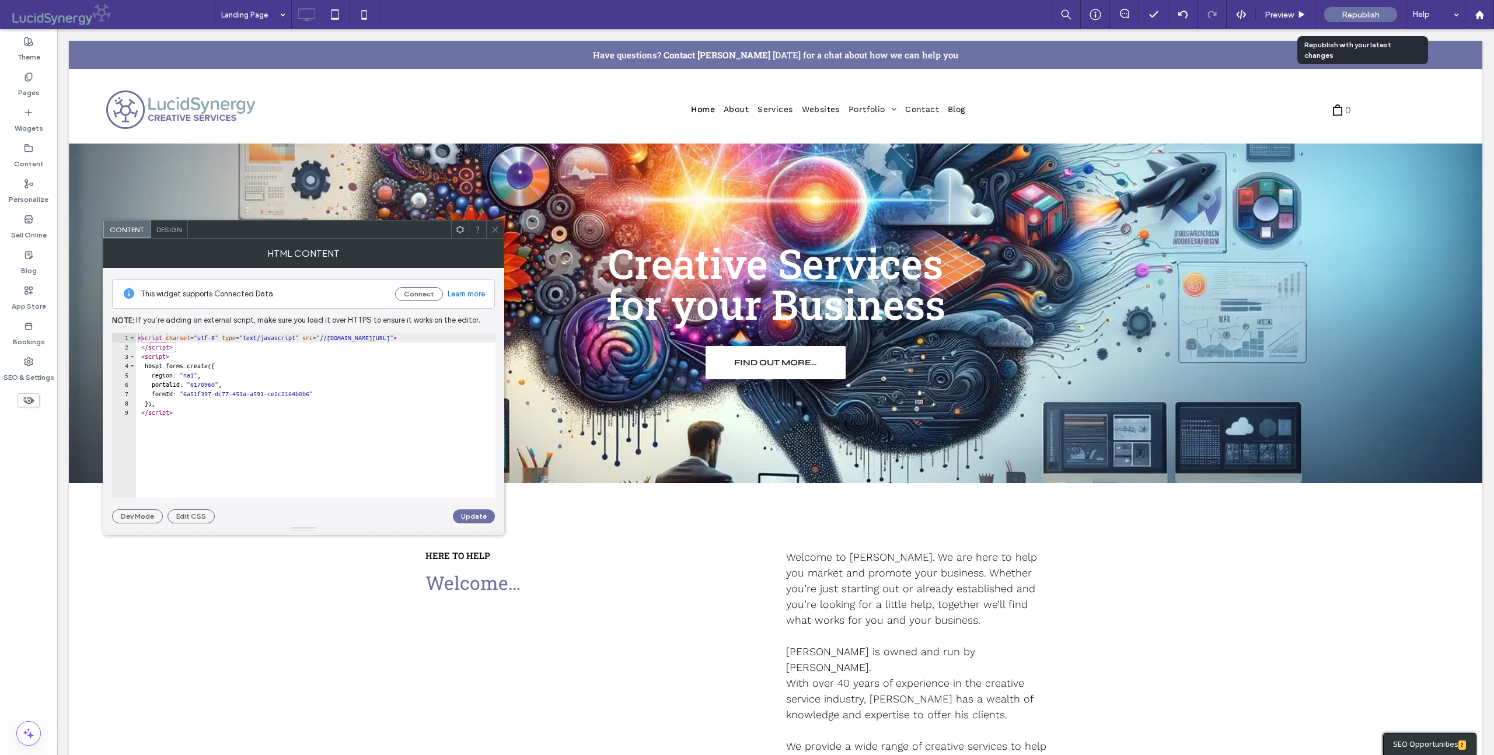
click at [1359, 8] on div "Republish" at bounding box center [1360, 14] width 73 height 15
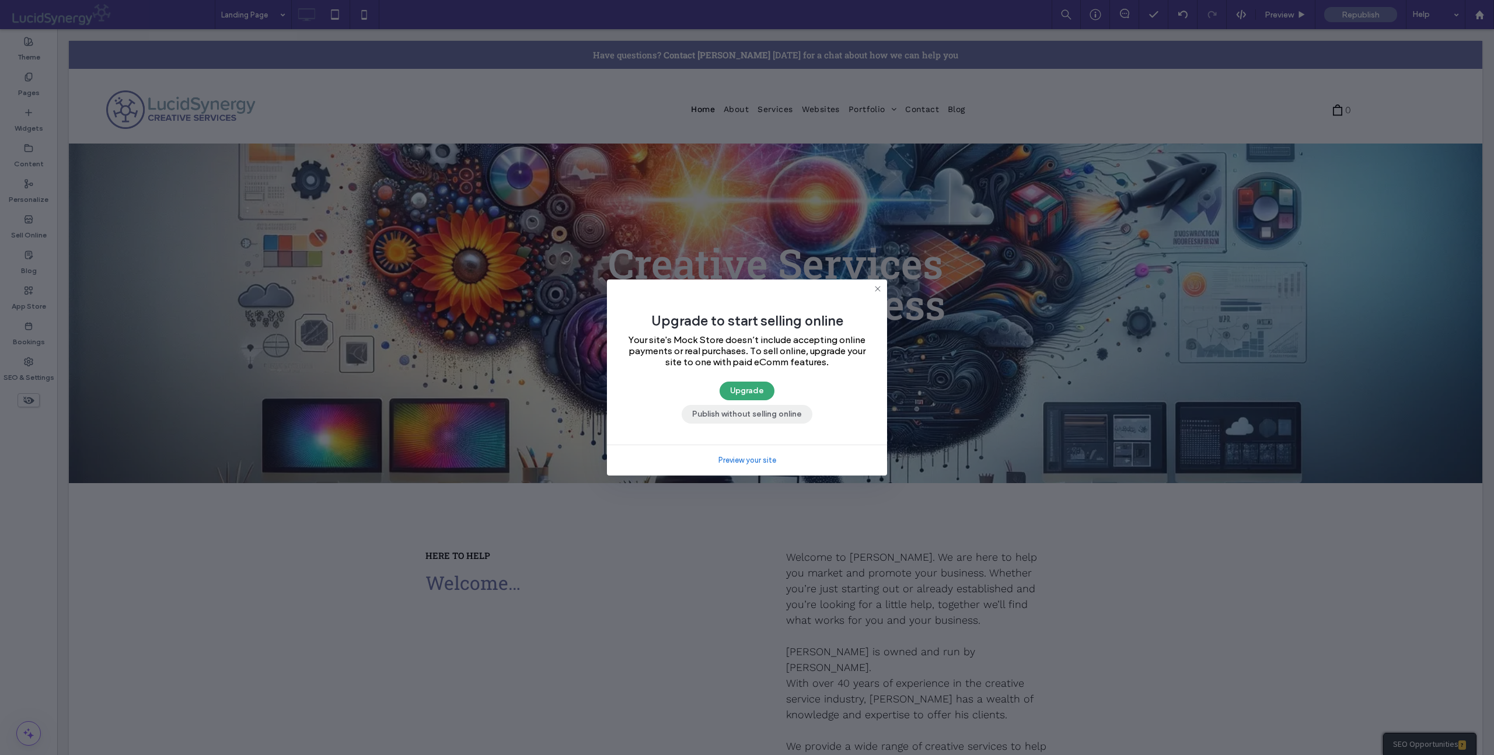
click at [742, 414] on button "Publish without selling online" at bounding box center [747, 414] width 131 height 19
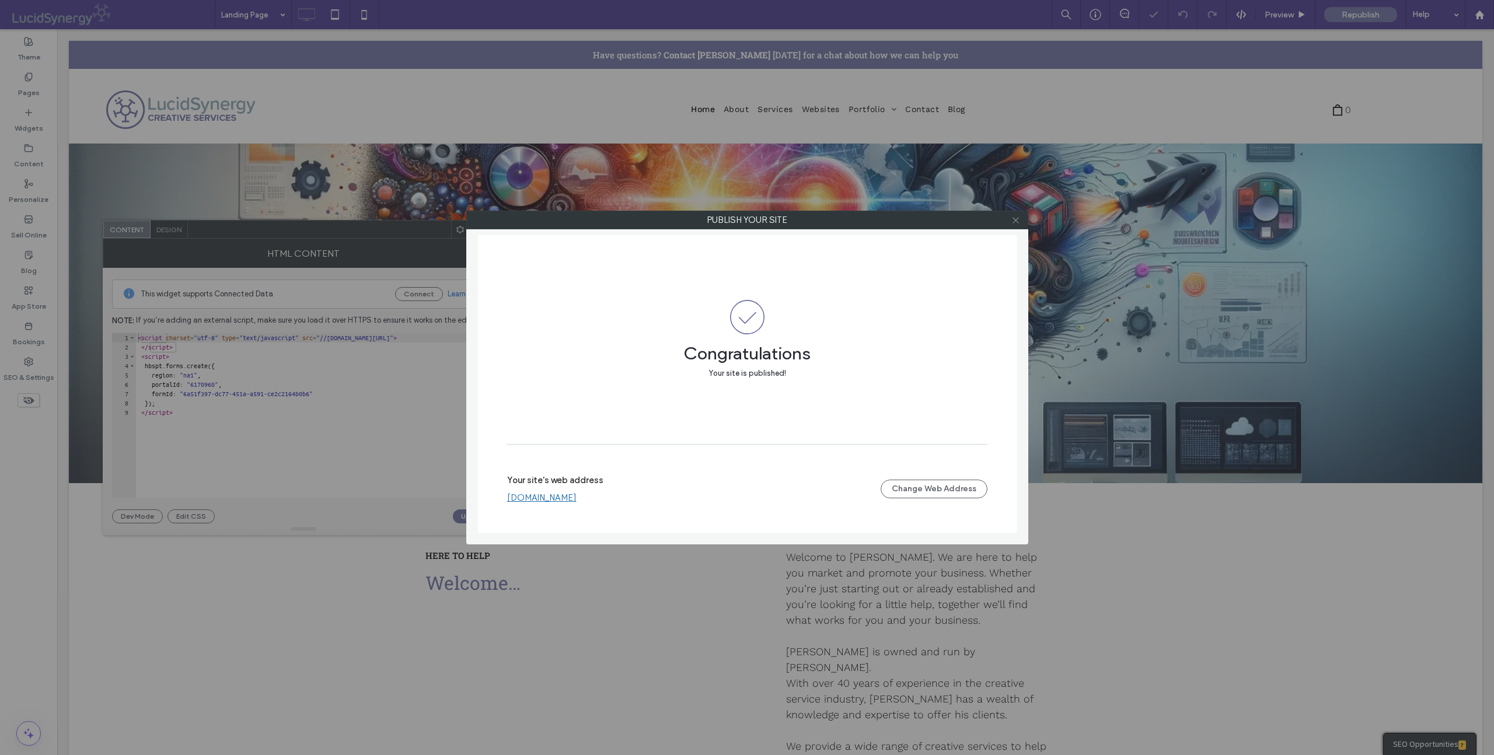
click at [1015, 222] on icon at bounding box center [1016, 220] width 9 height 9
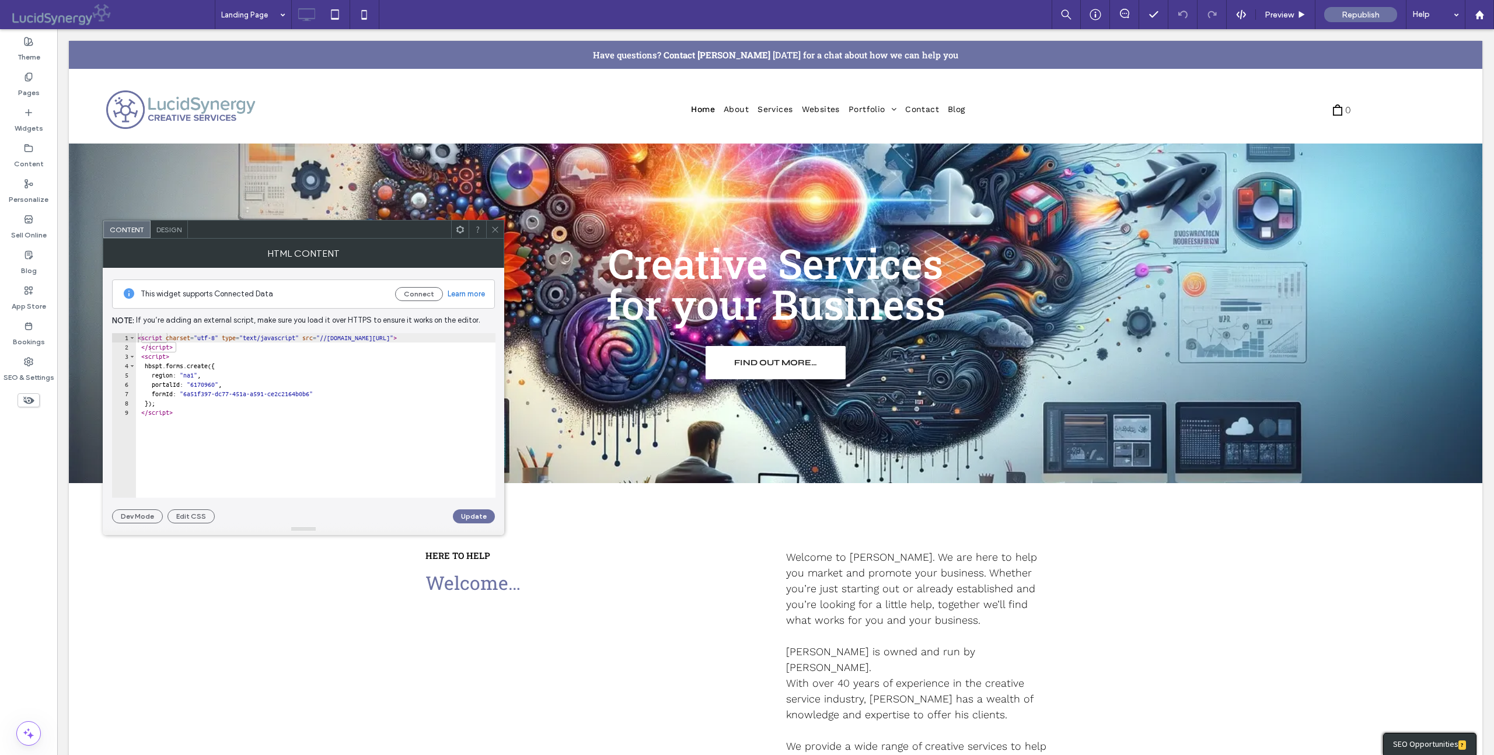
click at [493, 228] on icon at bounding box center [495, 229] width 9 height 9
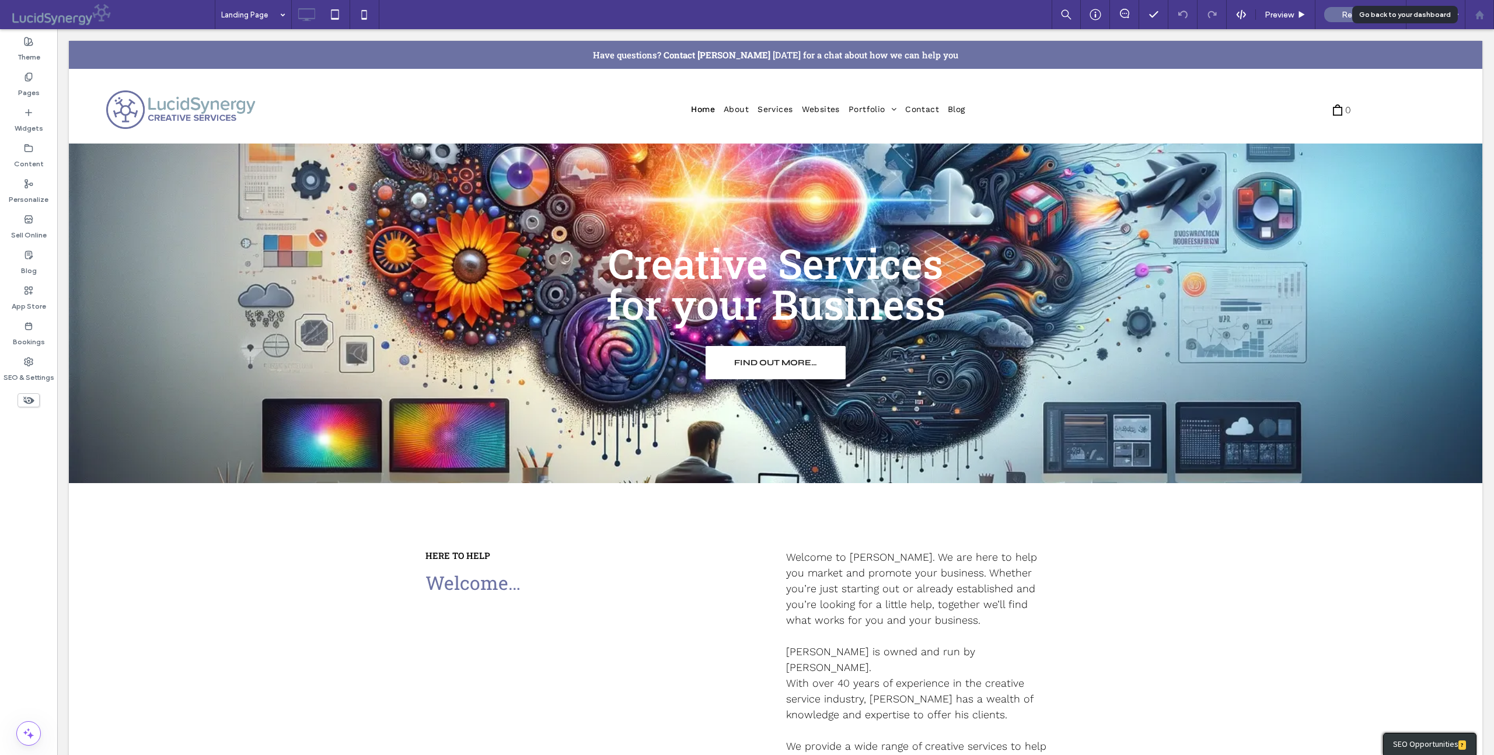
click at [1483, 14] on use at bounding box center [1479, 14] width 9 height 9
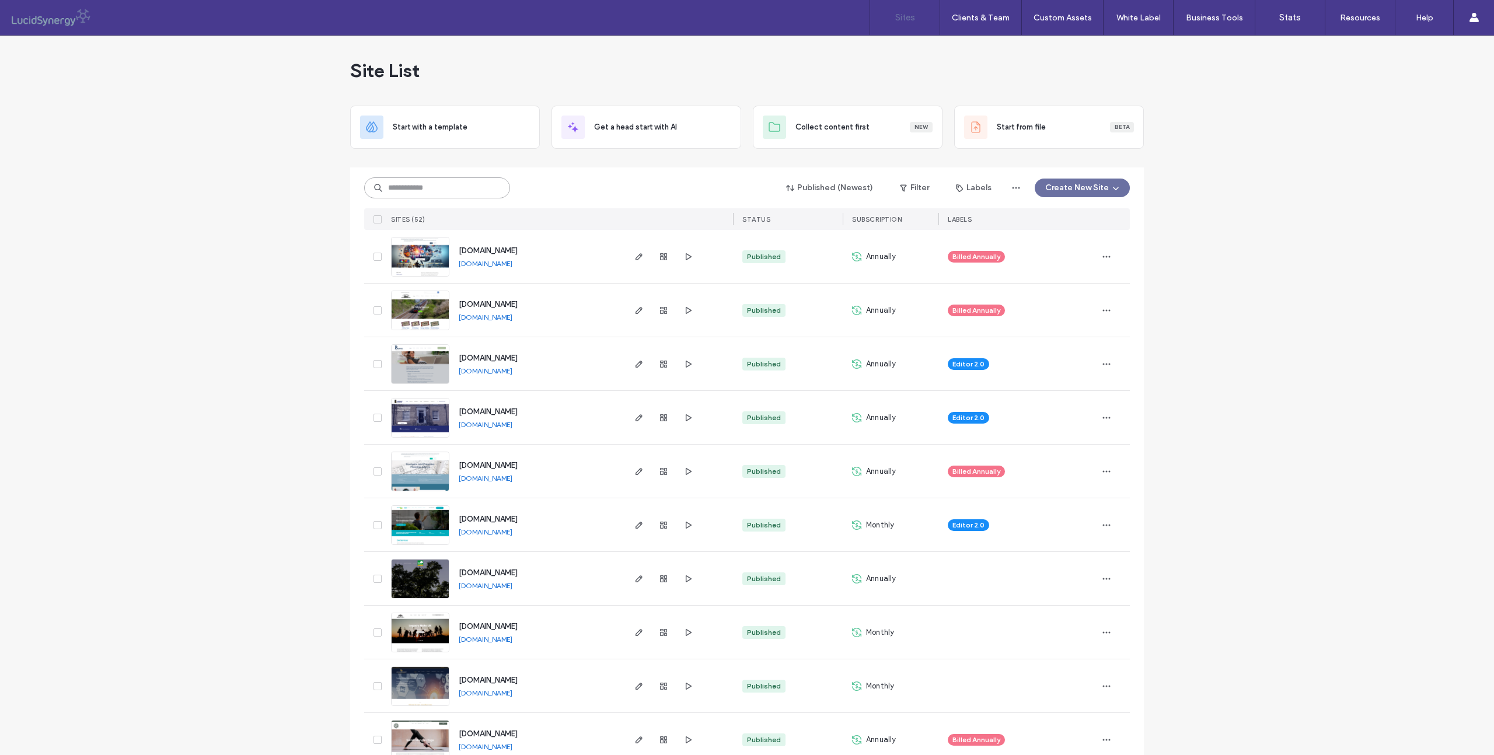
click at [399, 190] on input at bounding box center [437, 187] width 146 height 21
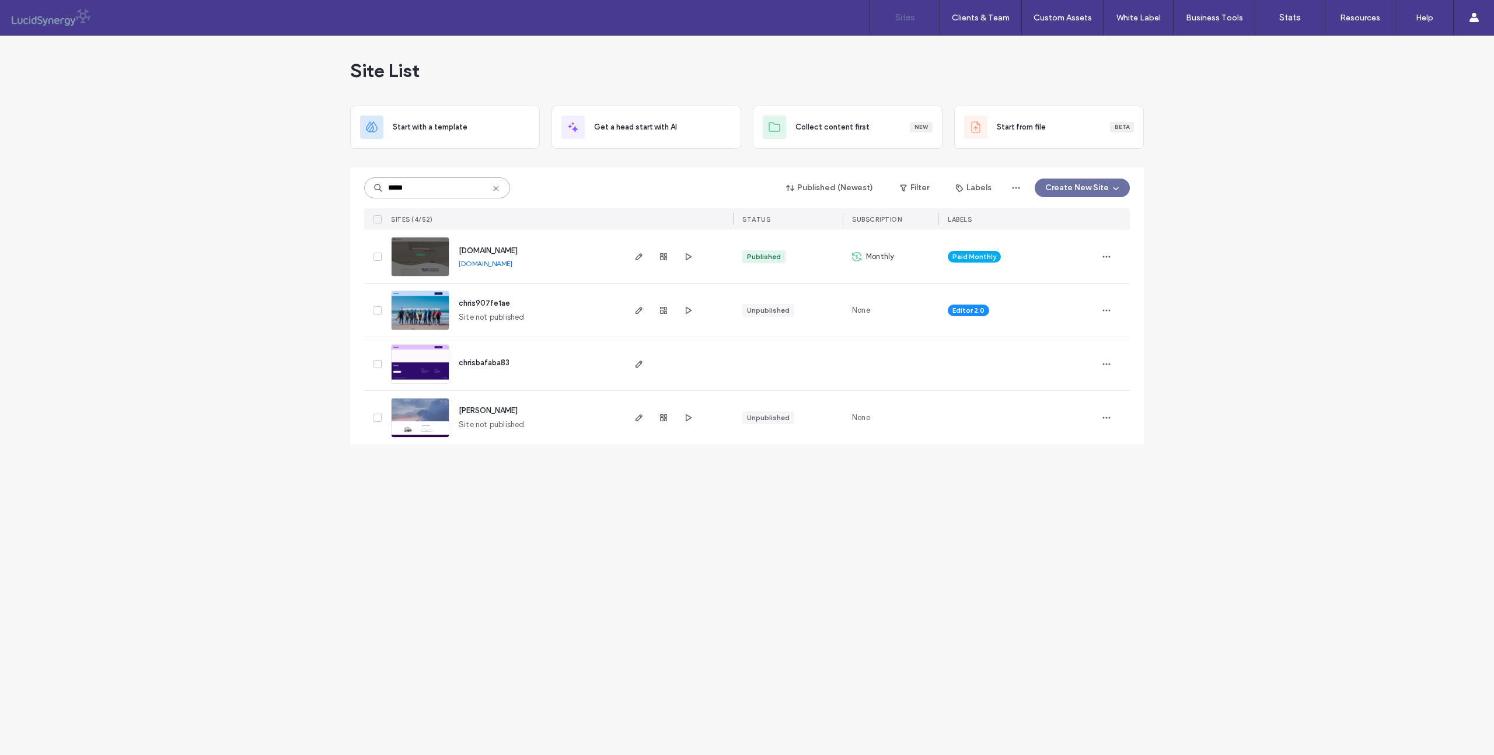
type input "*****"
click at [640, 419] on icon "button" at bounding box center [639, 417] width 9 height 9
click at [639, 416] on icon "button" at bounding box center [639, 417] width 9 height 9
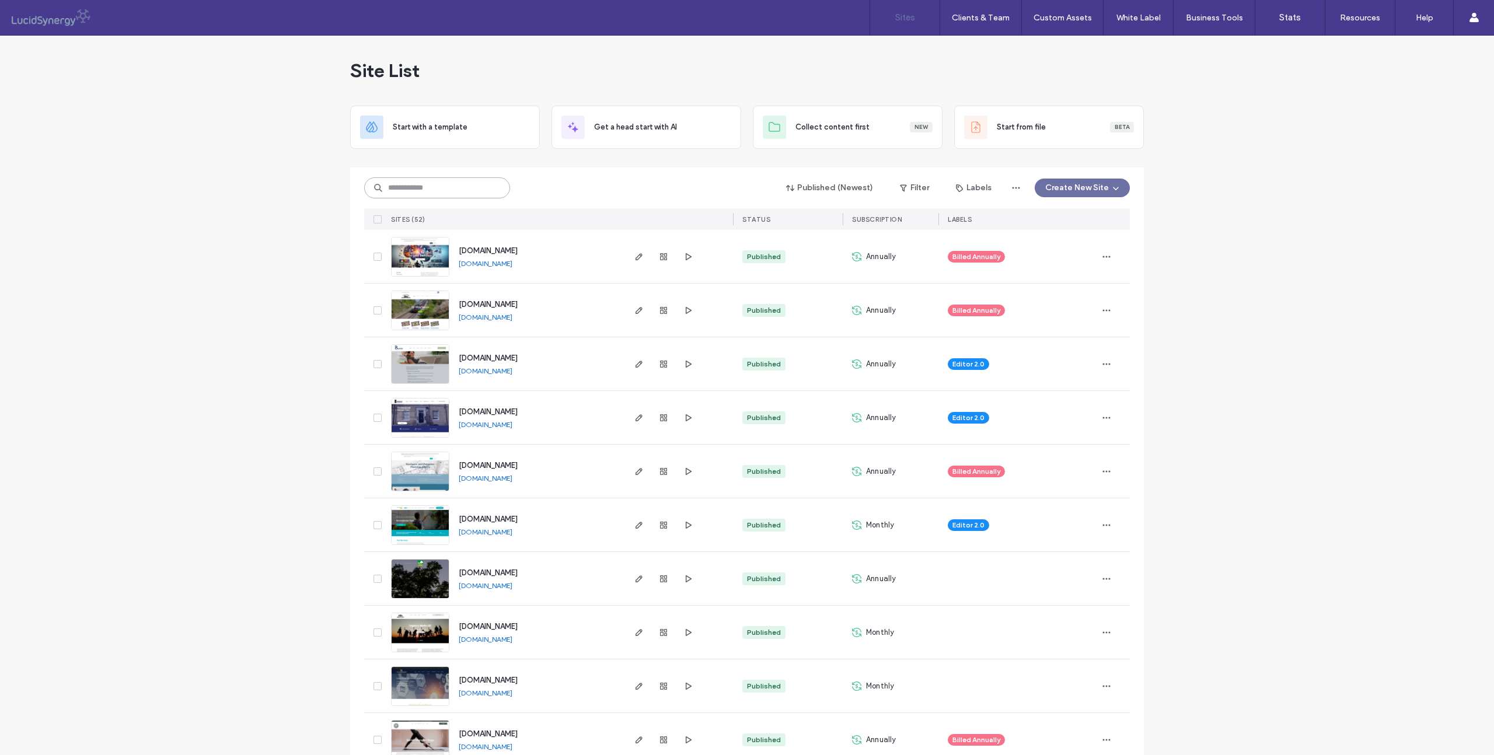
click at [414, 190] on input at bounding box center [437, 187] width 146 height 21
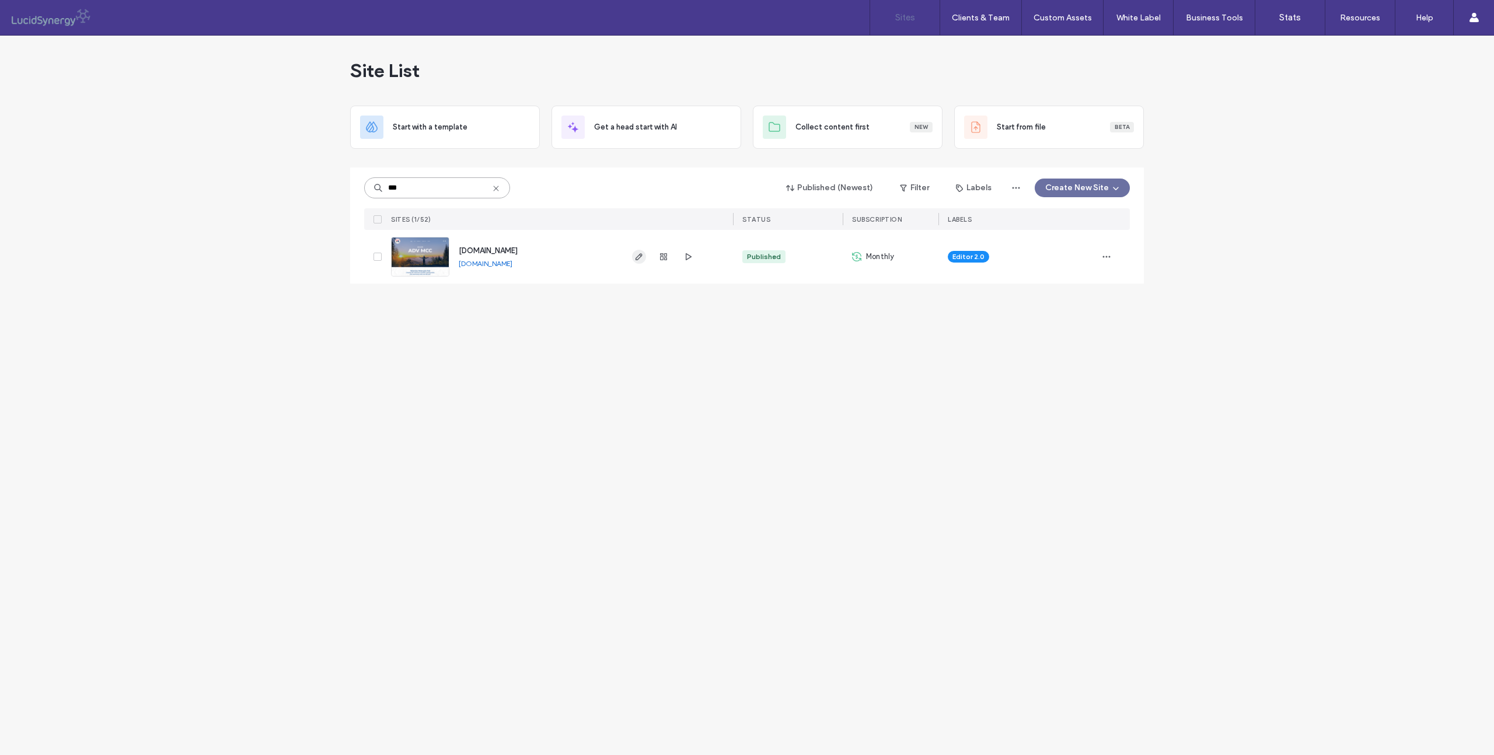
type input "***"
click at [639, 257] on icon "button" at bounding box center [639, 256] width 9 height 9
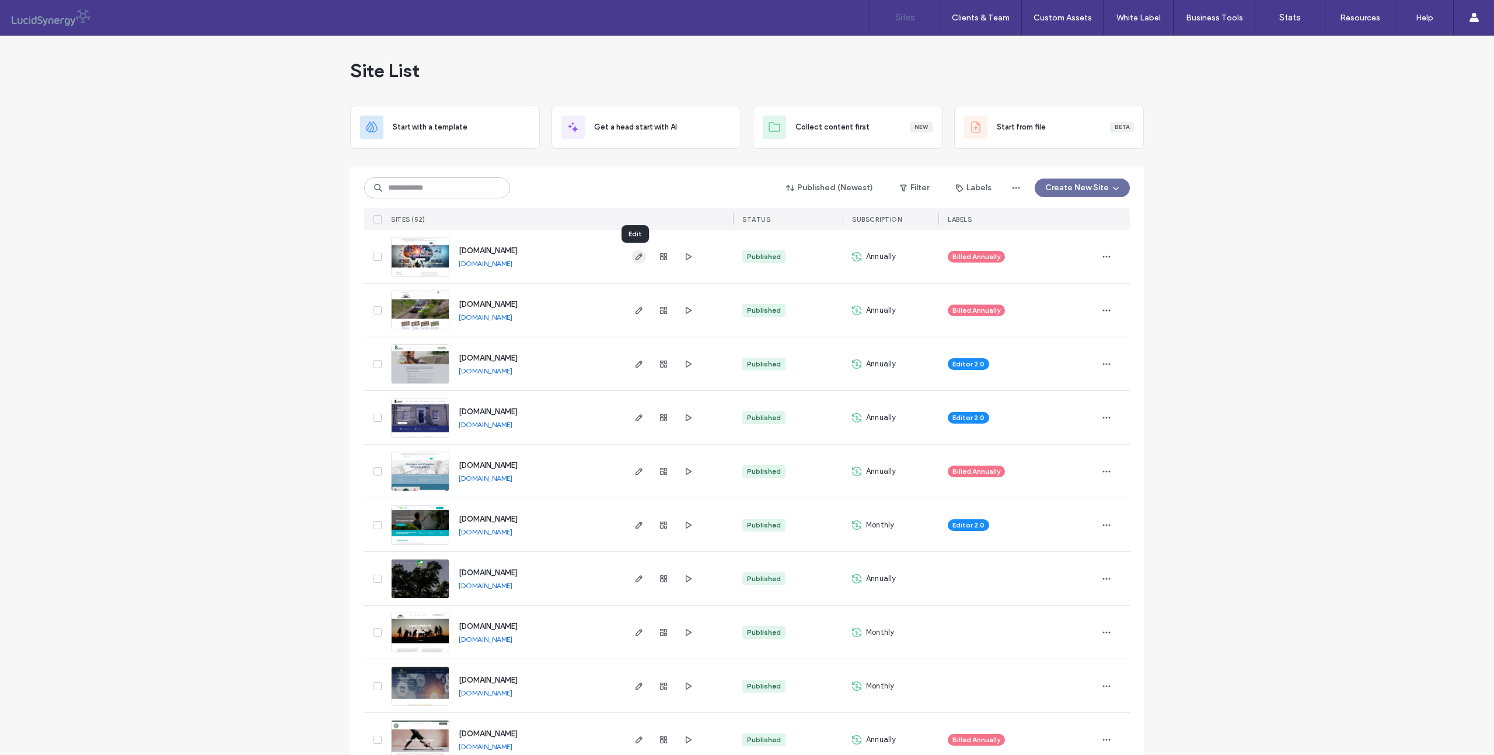
click at [636, 255] on icon "button" at bounding box center [639, 256] width 9 height 9
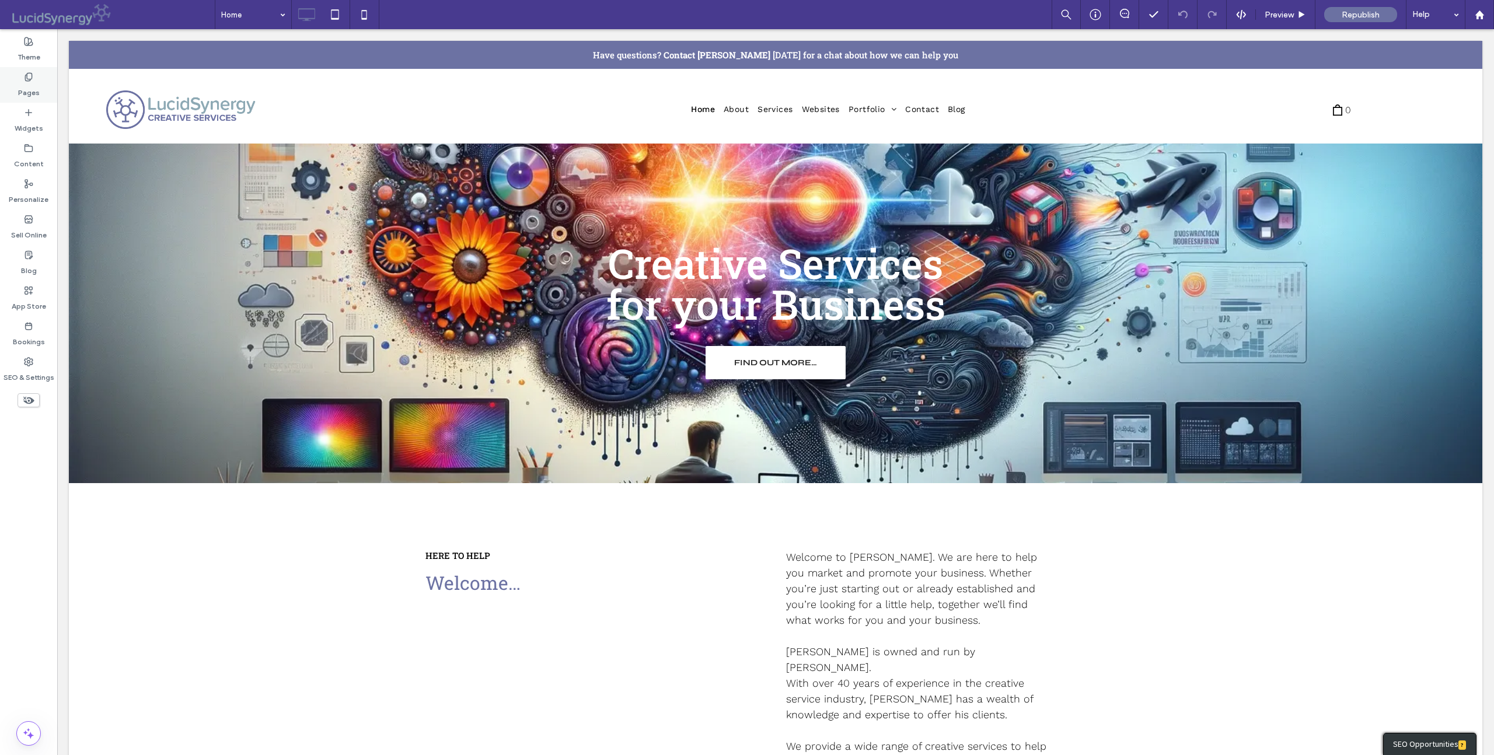
click at [27, 78] on icon at bounding box center [28, 76] width 9 height 9
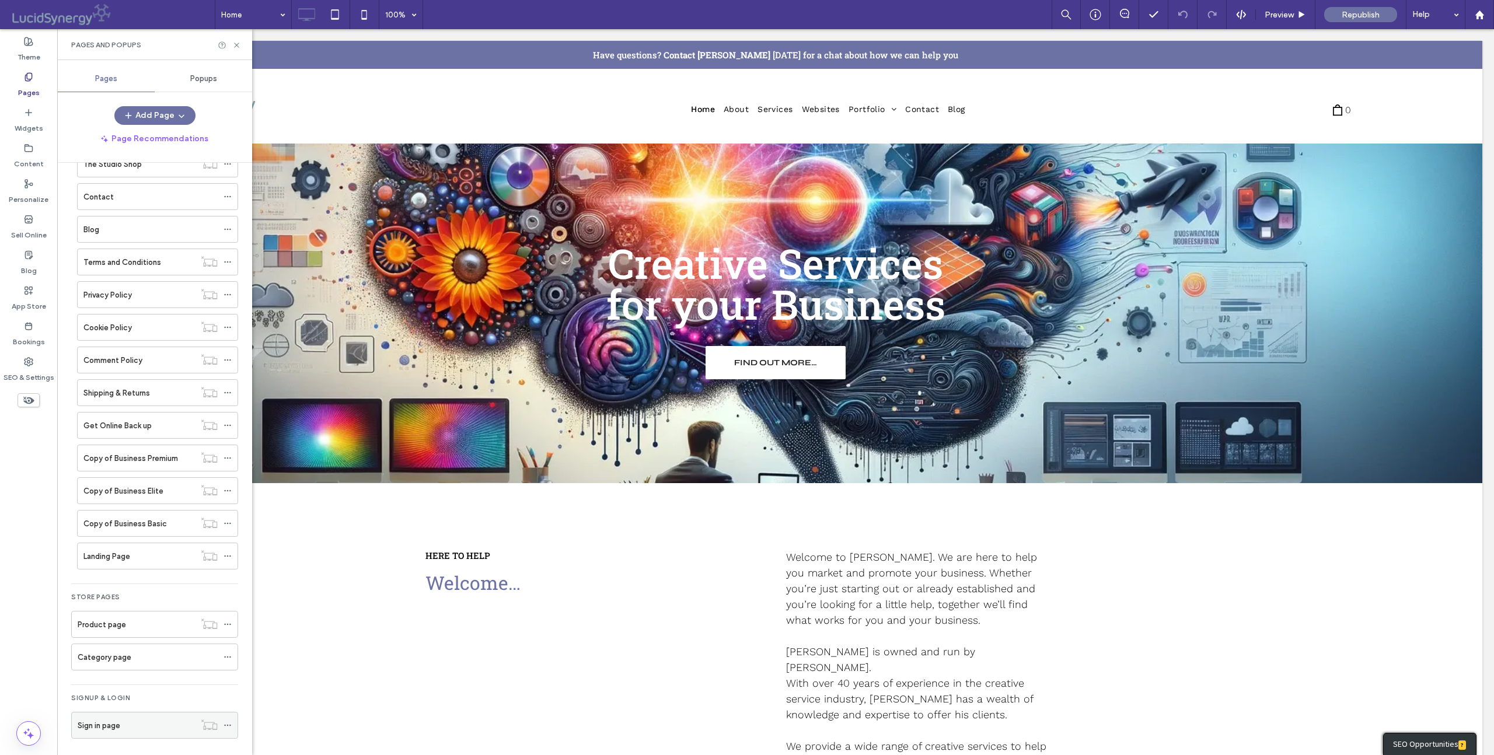
scroll to position [200, 0]
click at [110, 255] on label "Terms and Conditions" at bounding box center [122, 257] width 78 height 20
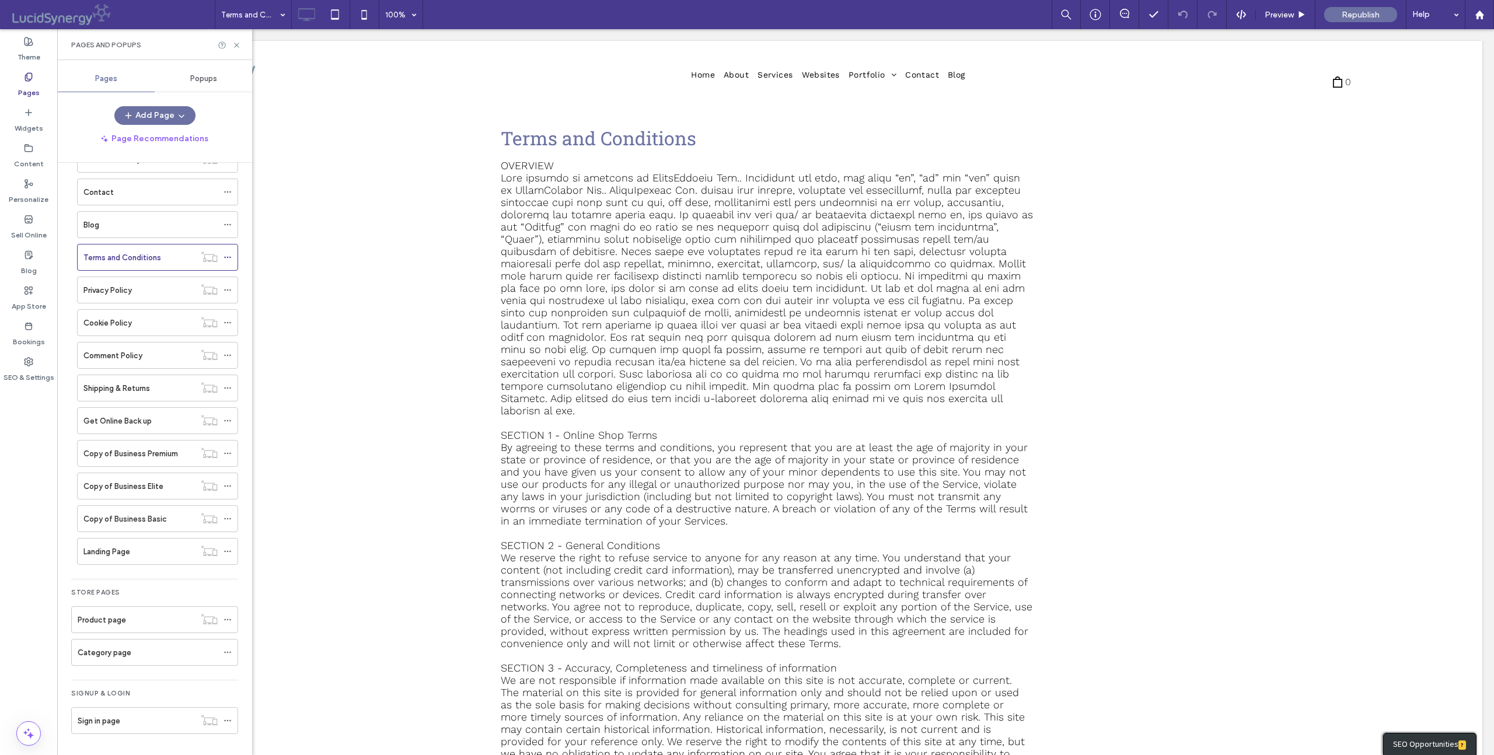
scroll to position [287, 0]
click at [229, 253] on icon at bounding box center [228, 257] width 8 height 8
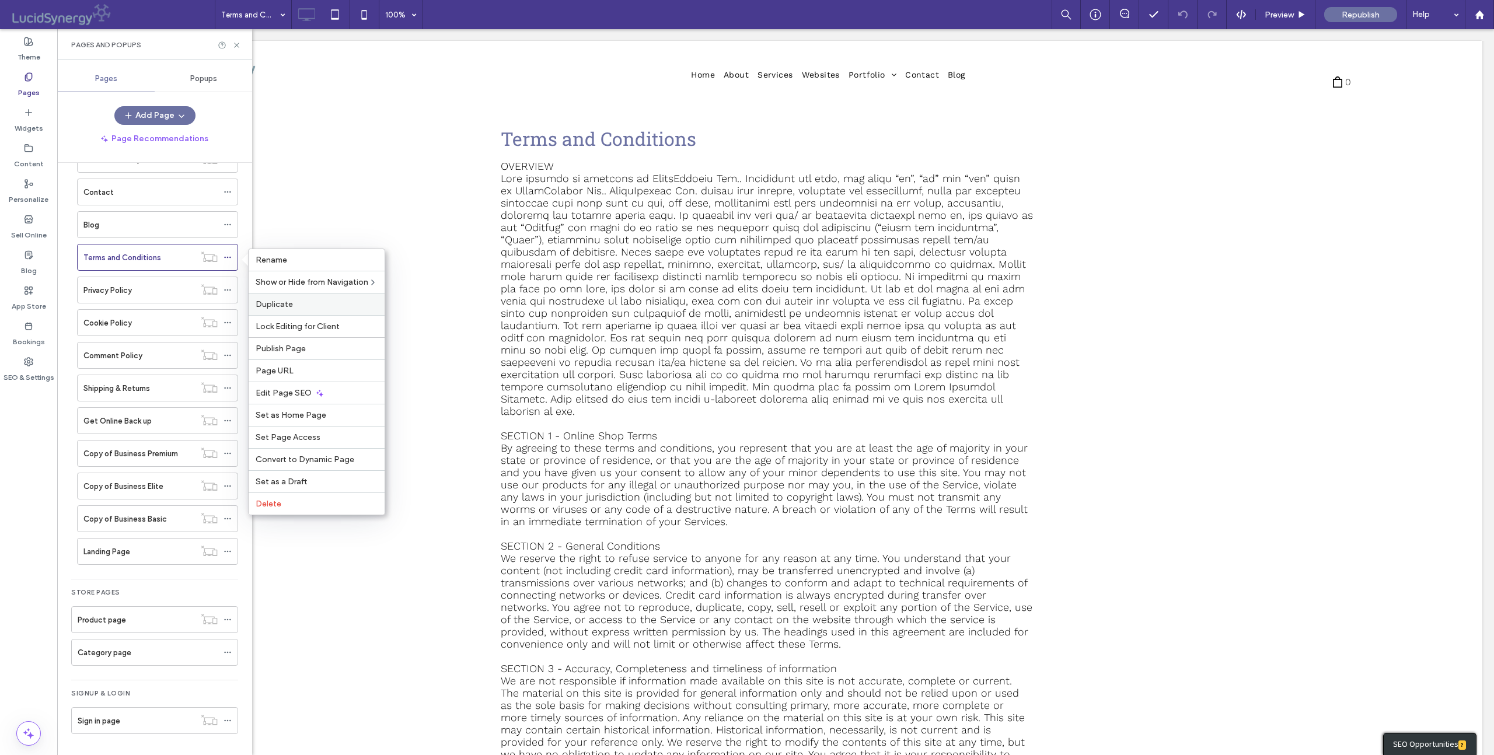
click at [284, 303] on span "Duplicate" at bounding box center [274, 304] width 37 height 10
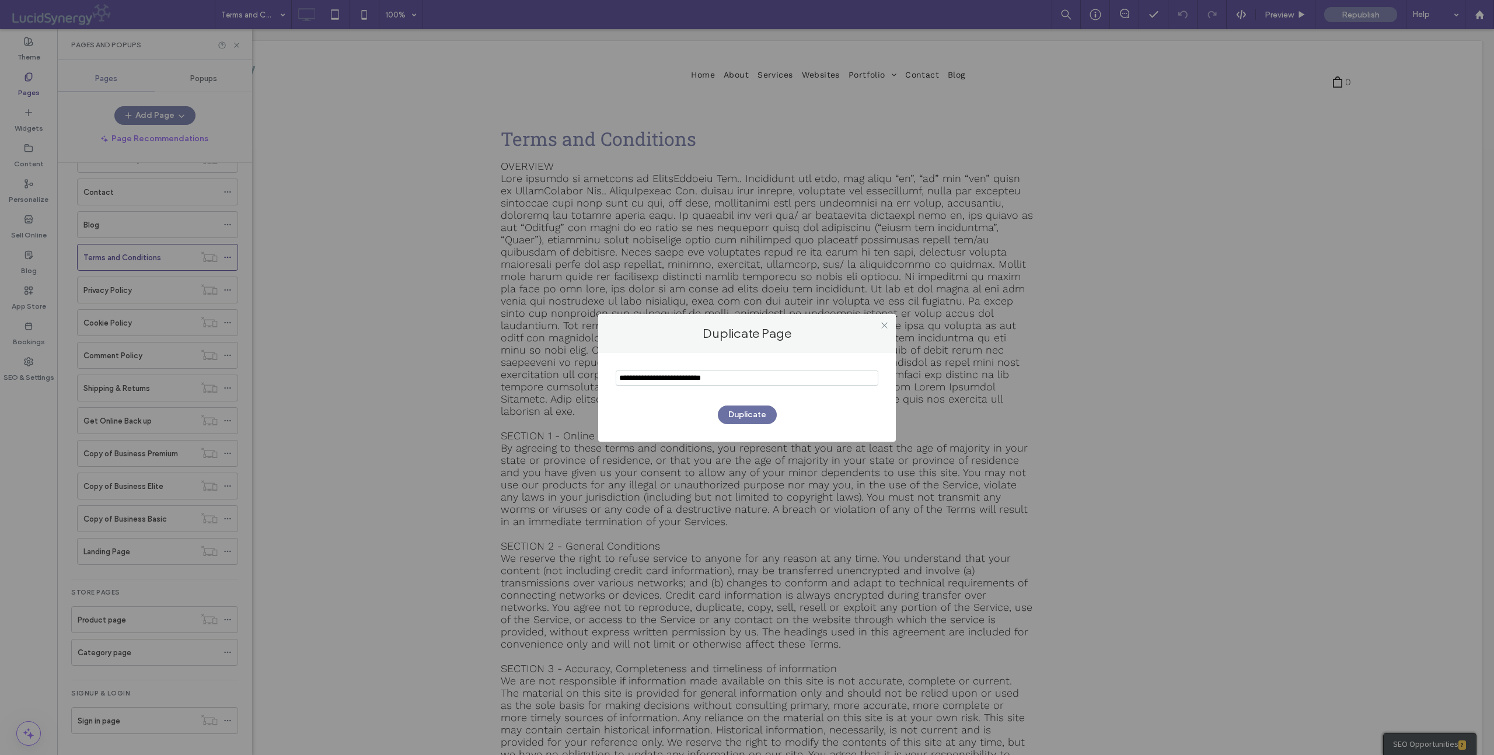
drag, startPoint x: 717, startPoint y: 384, endPoint x: 618, endPoint y: 367, distance: 100.8
click at [615, 367] on div "Duplicate" at bounding box center [747, 397] width 298 height 89
type input "**********"
click at [744, 411] on button "Duplicate" at bounding box center [747, 415] width 59 height 19
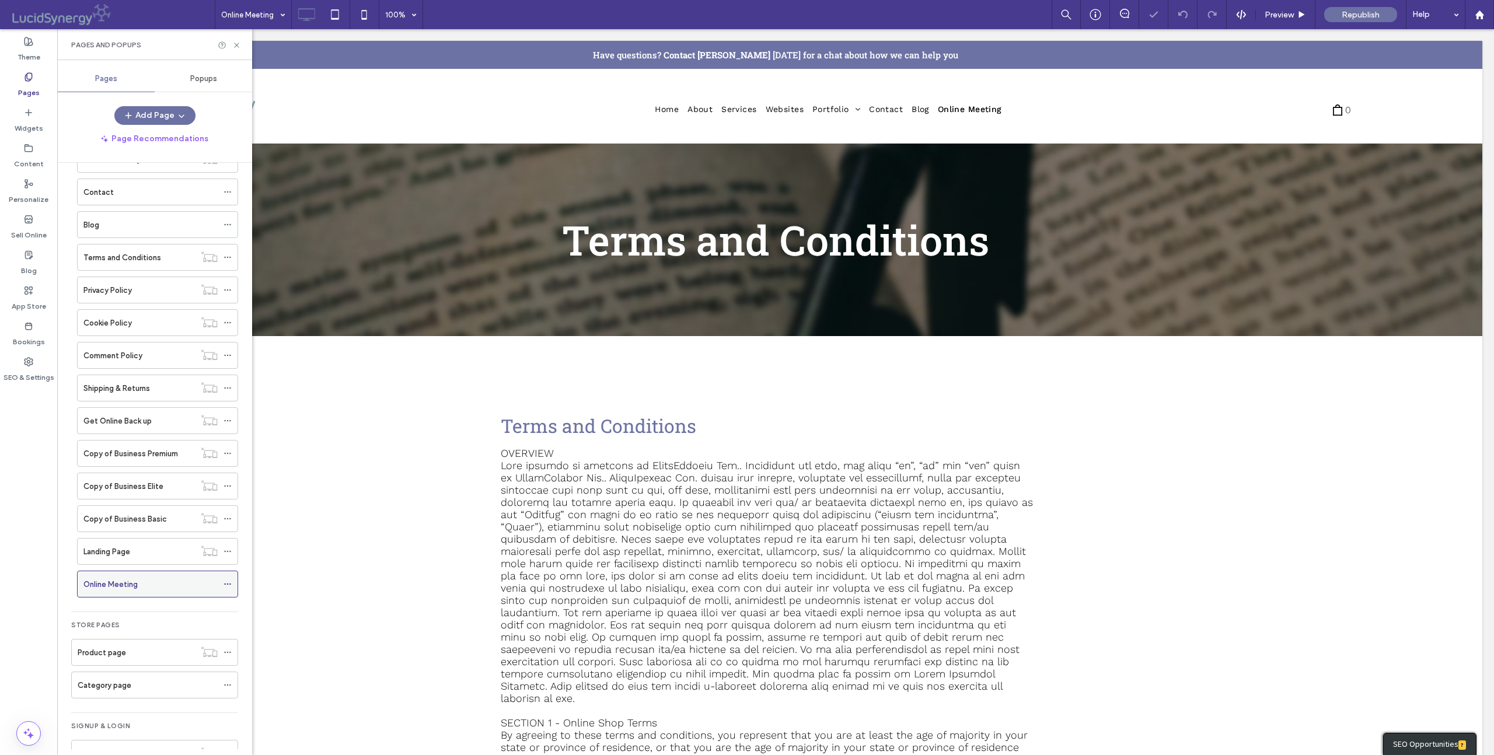
click at [231, 583] on icon at bounding box center [228, 584] width 8 height 8
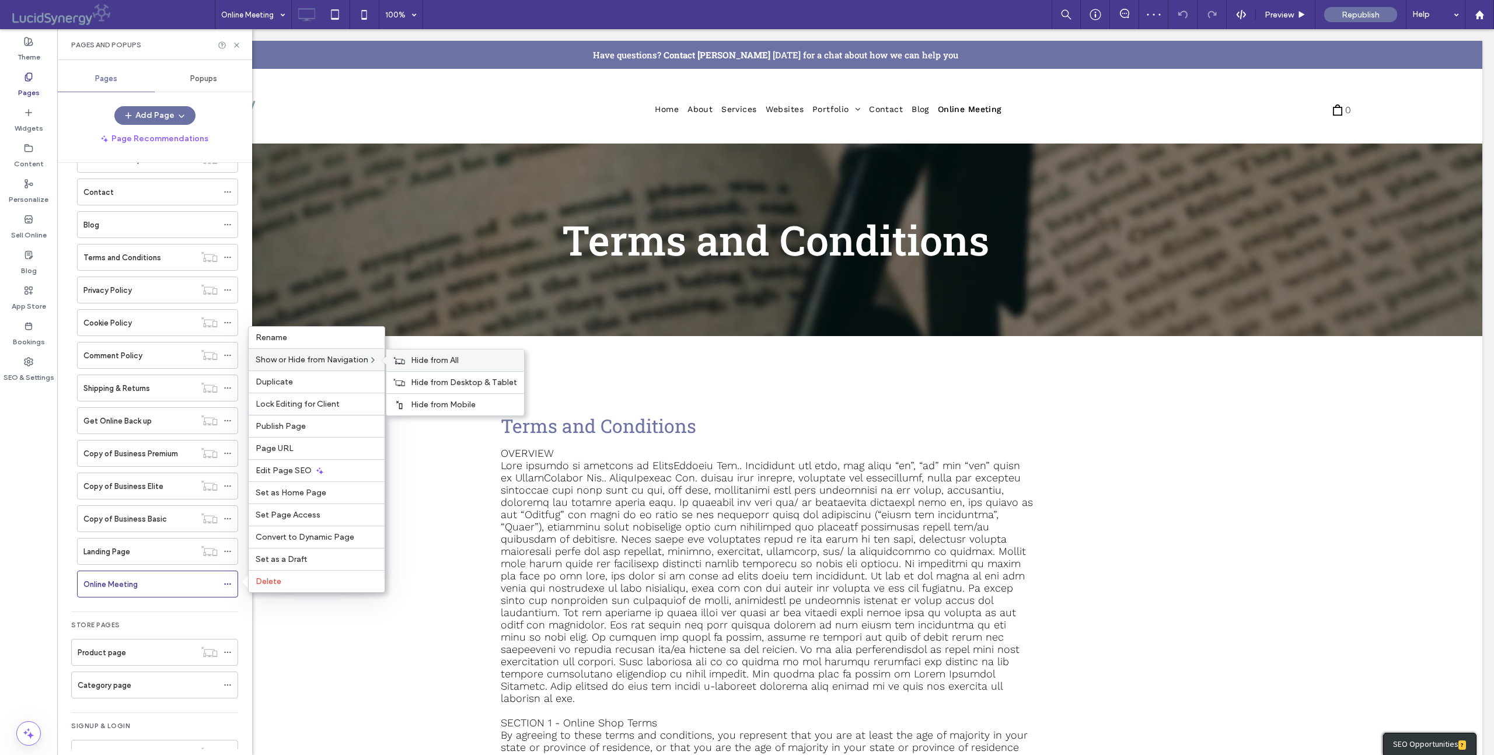
click at [428, 356] on span "Hide from All" at bounding box center [435, 360] width 48 height 10
drag, startPoint x: 726, startPoint y: 272, endPoint x: 668, endPoint y: 243, distance: 64.2
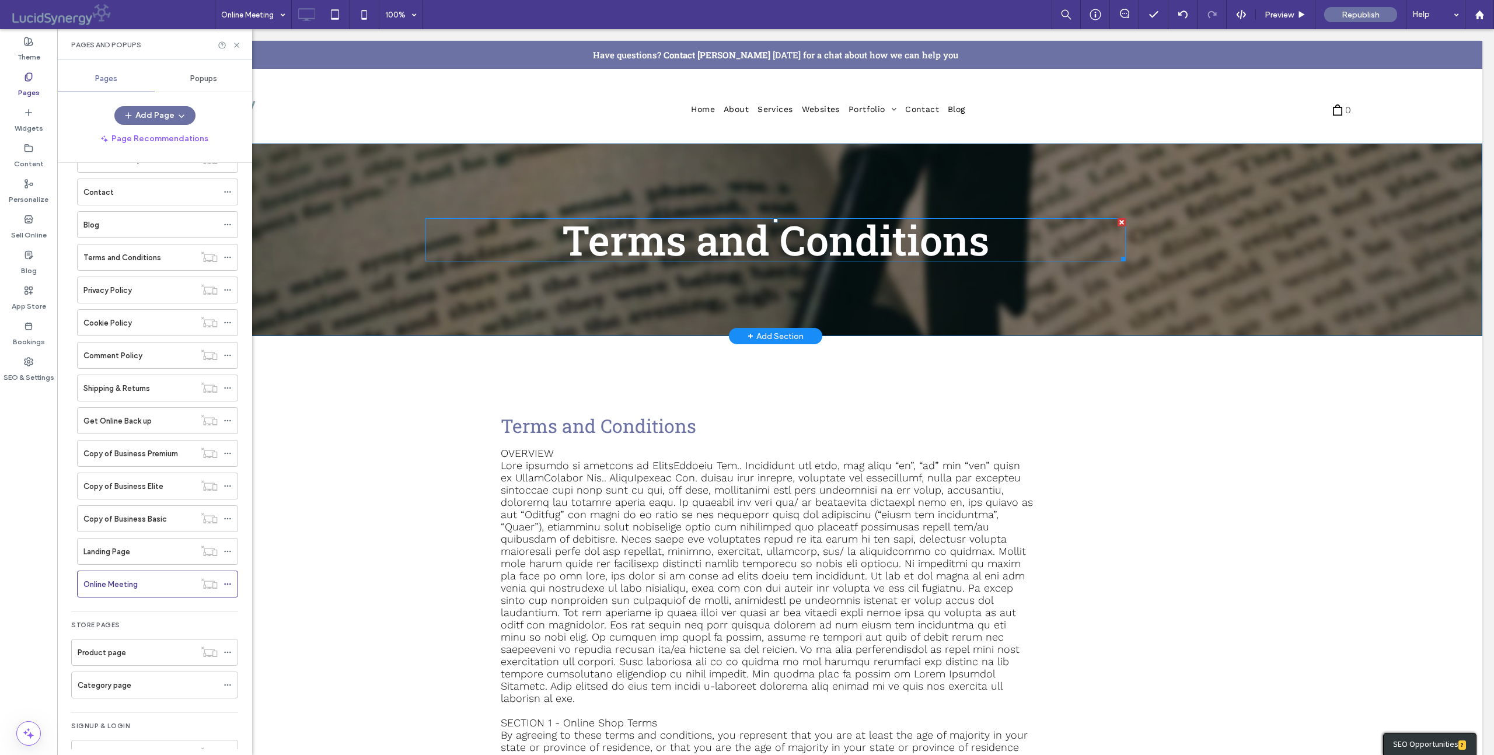
click at [660, 246] on span "Terms and Conditions" at bounding box center [775, 240] width 427 height 54
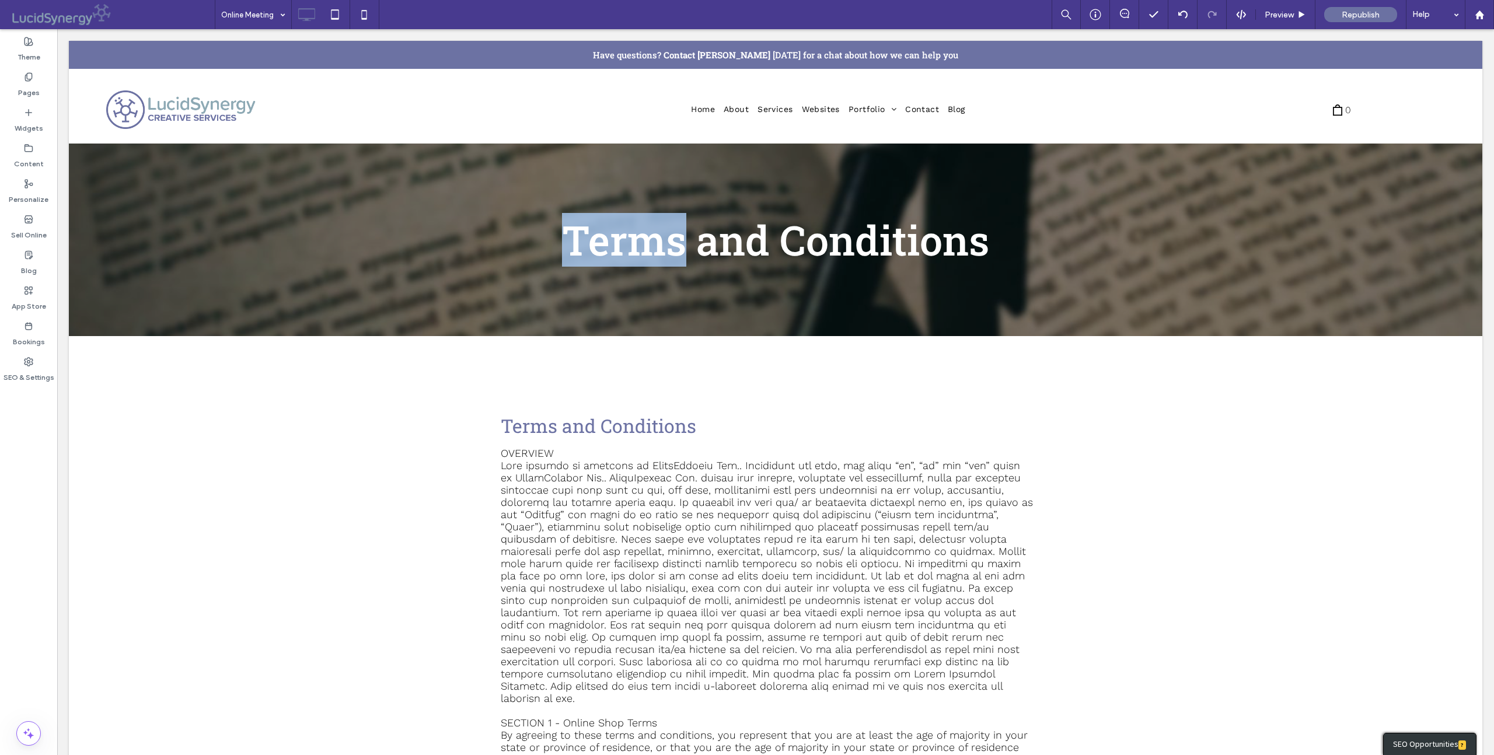
click at [660, 246] on span "Terms and Conditions" at bounding box center [775, 240] width 427 height 54
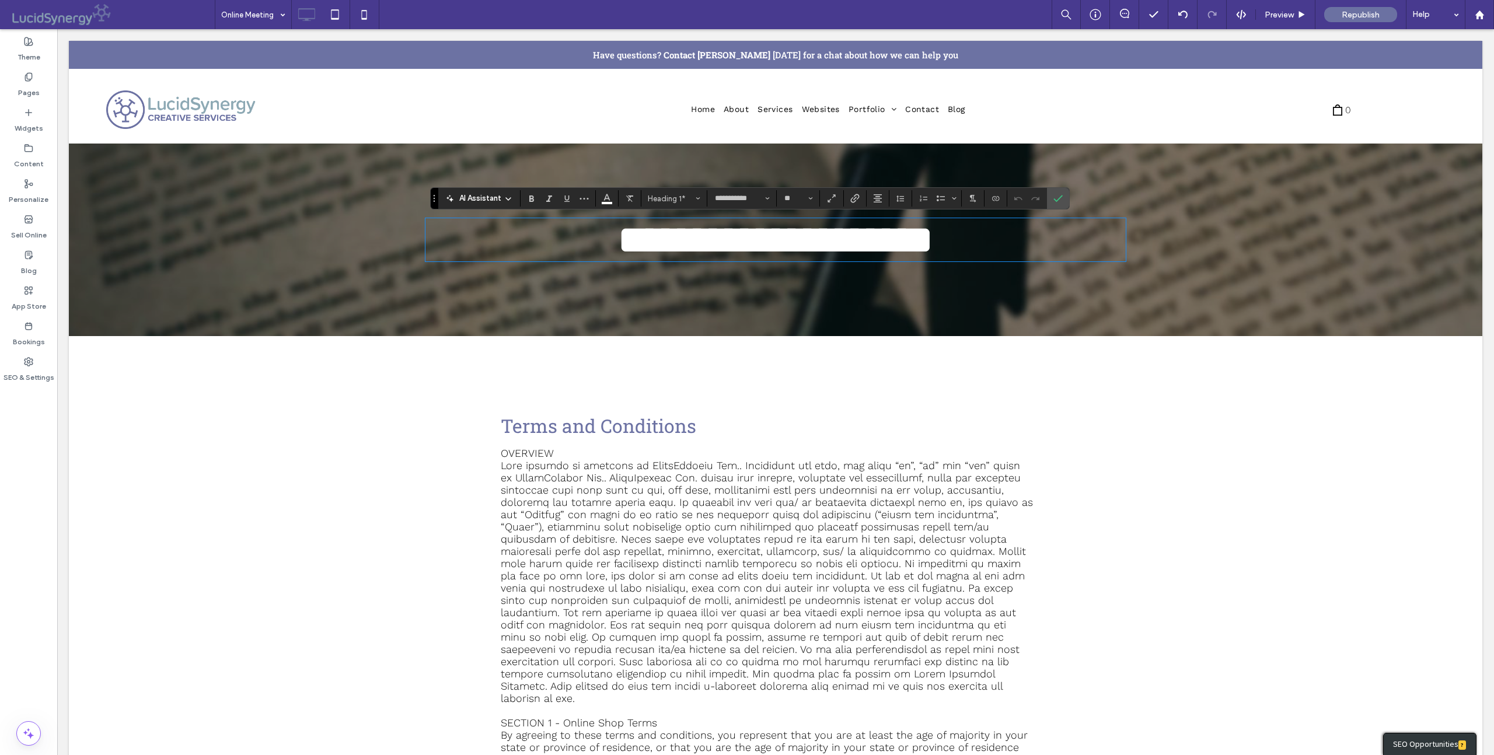
click at [661, 248] on span "**********" at bounding box center [776, 239] width 316 height 41
click at [664, 245] on span "**********" at bounding box center [776, 239] width 316 height 41
click at [659, 543] on span at bounding box center [767, 581] width 532 height 245
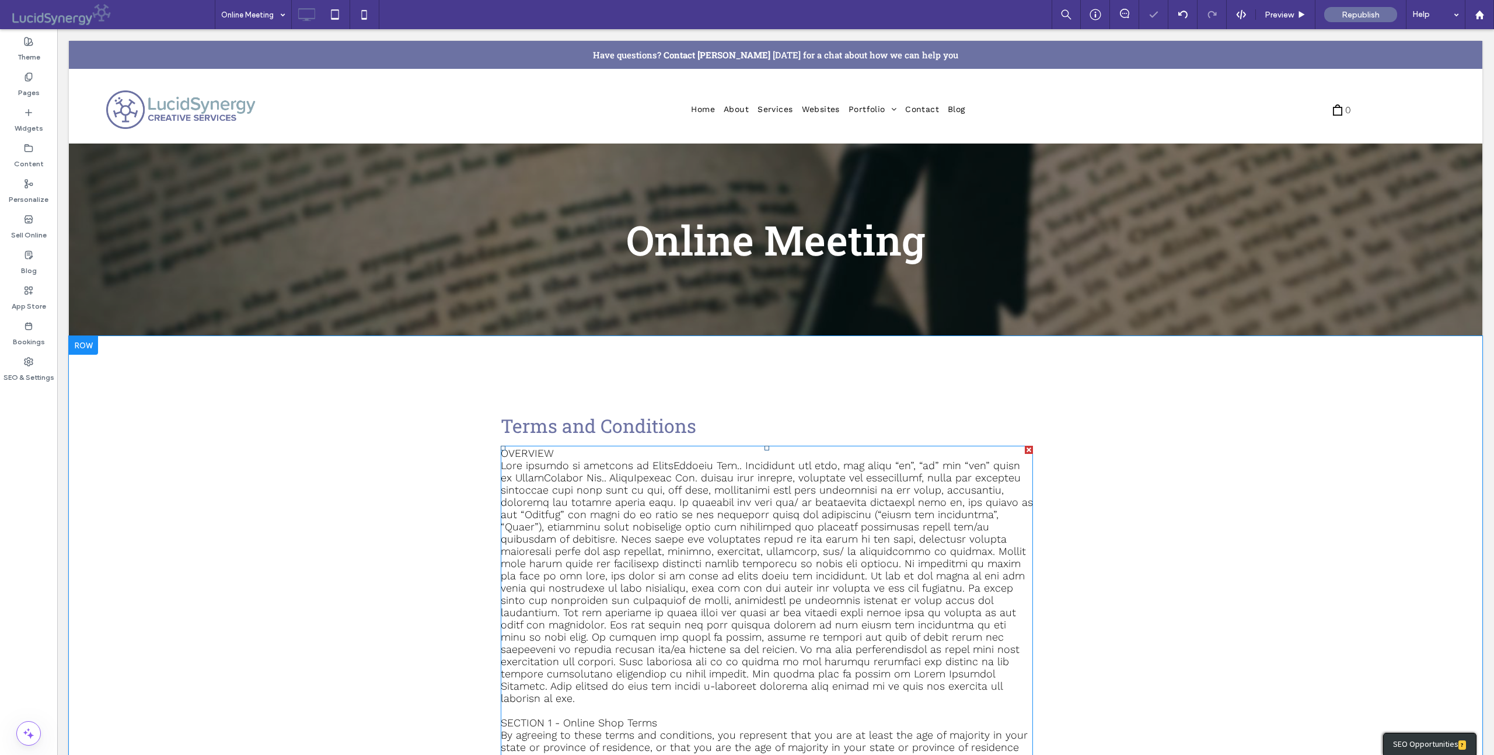
click at [659, 543] on span at bounding box center [767, 581] width 532 height 245
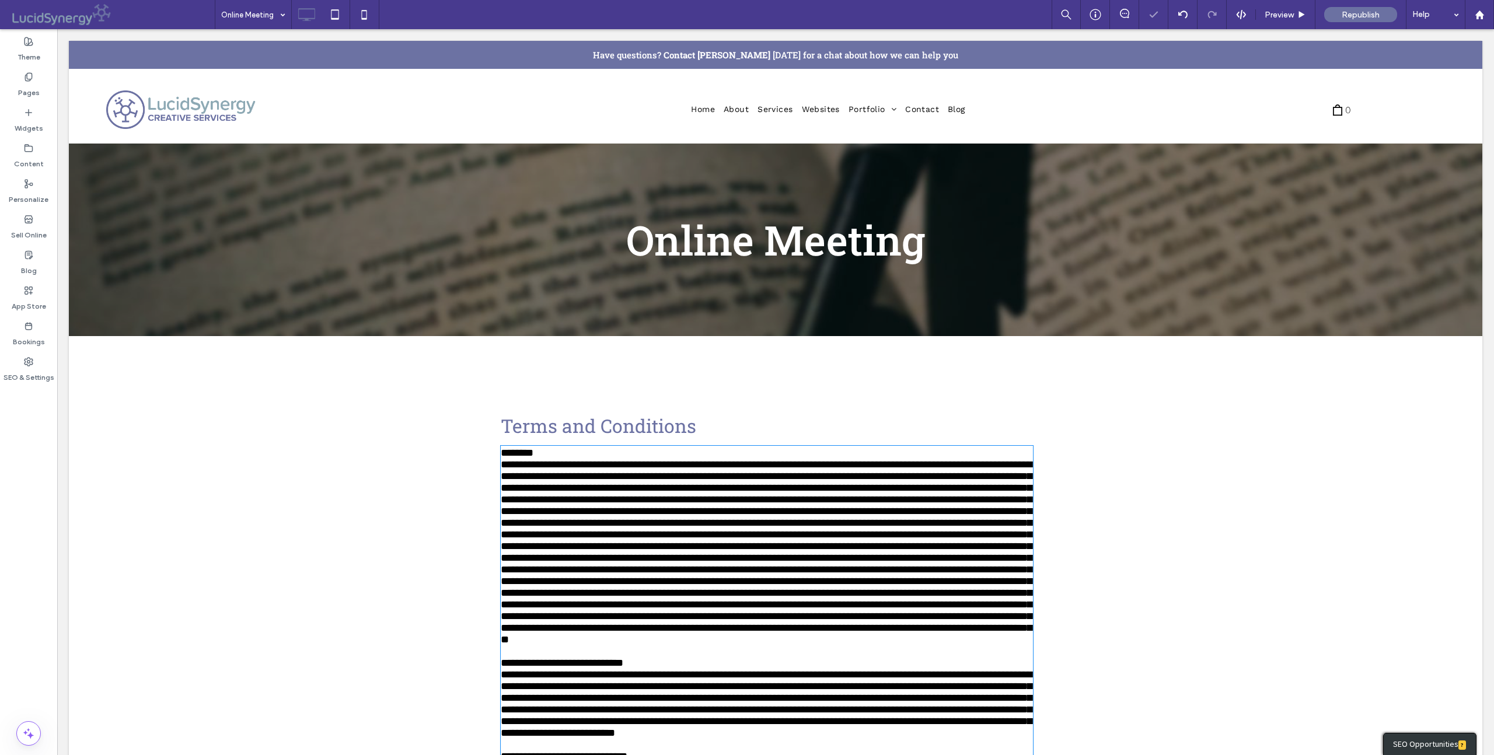
type input "*********"
type input "**"
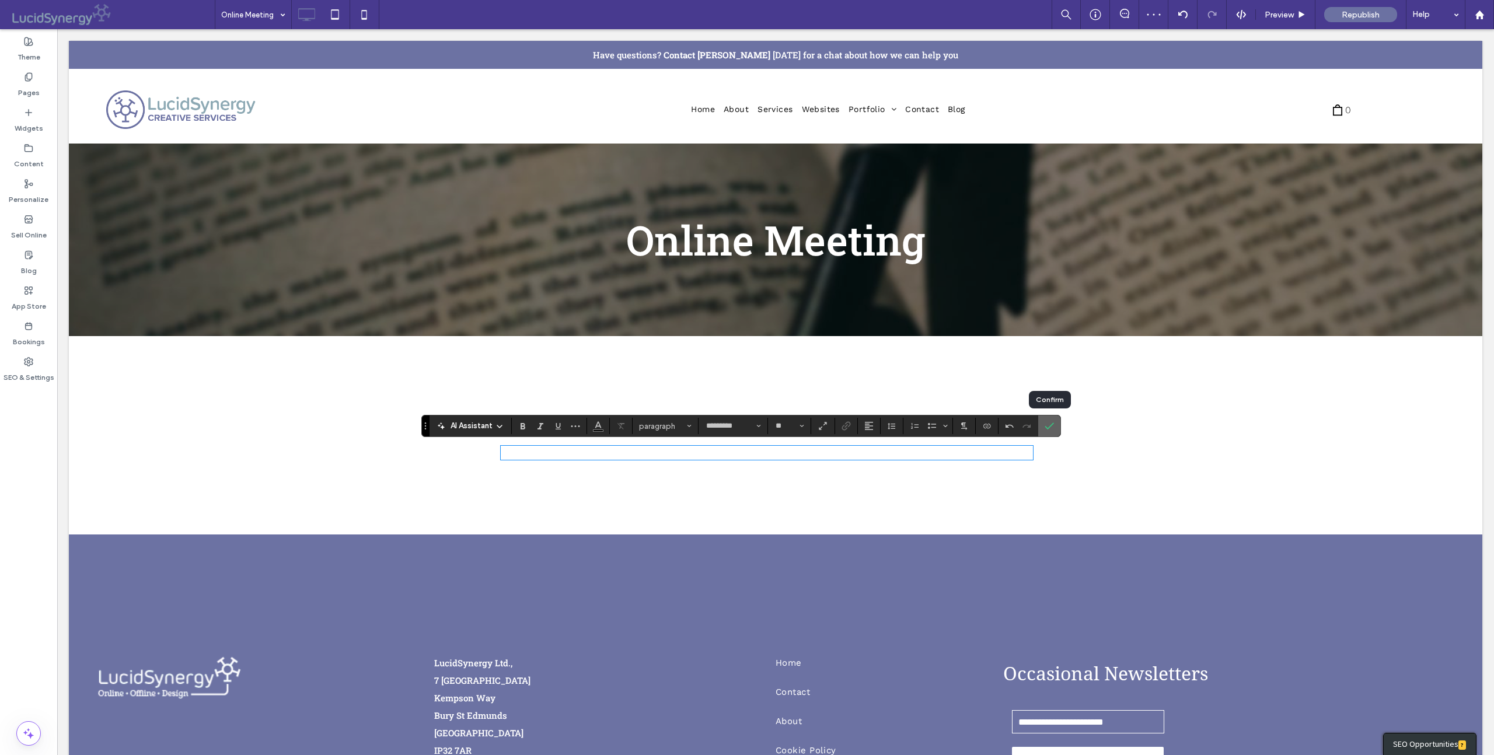
click at [1054, 420] on label "Confirm" at bounding box center [1050, 426] width 18 height 21
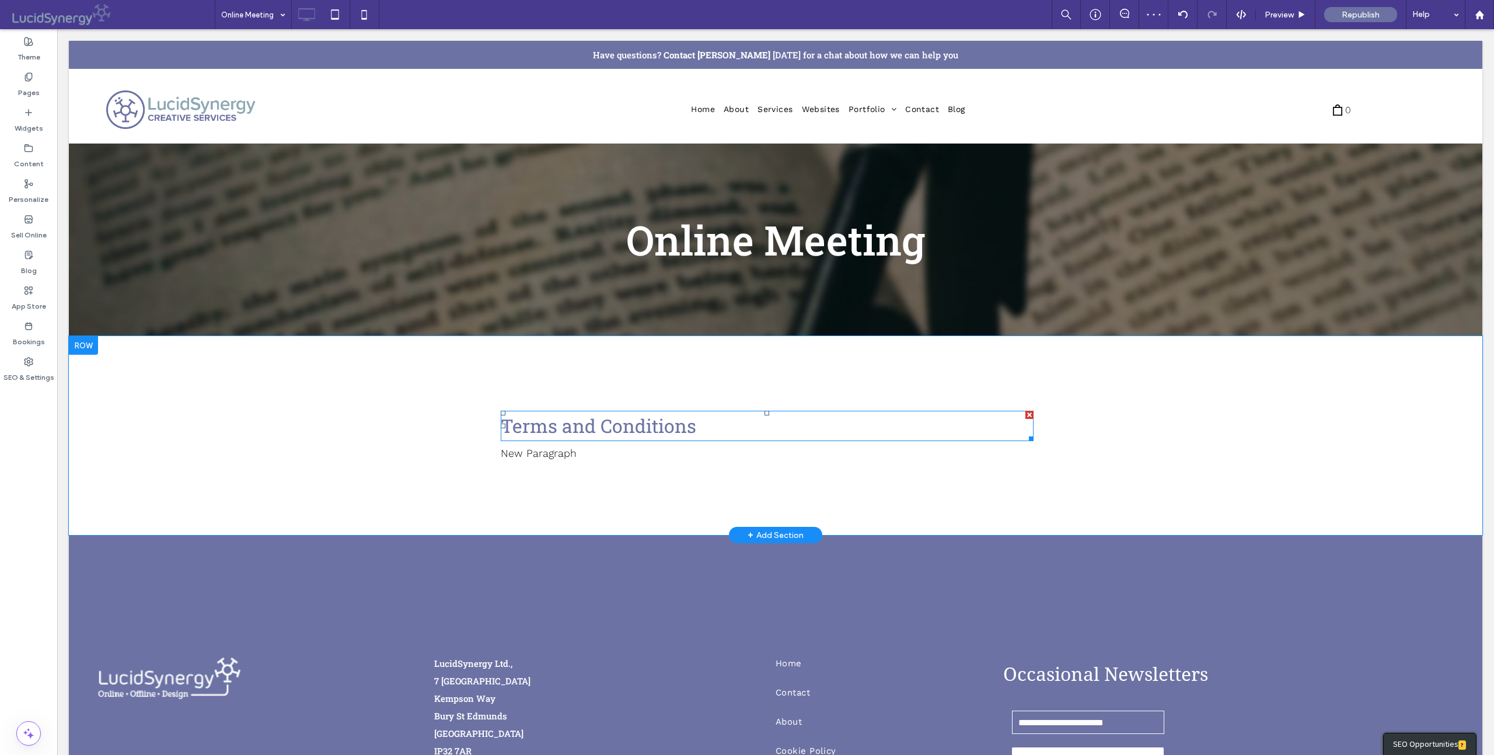
click at [532, 423] on span "Terms and Conditions" at bounding box center [599, 425] width 196 height 25
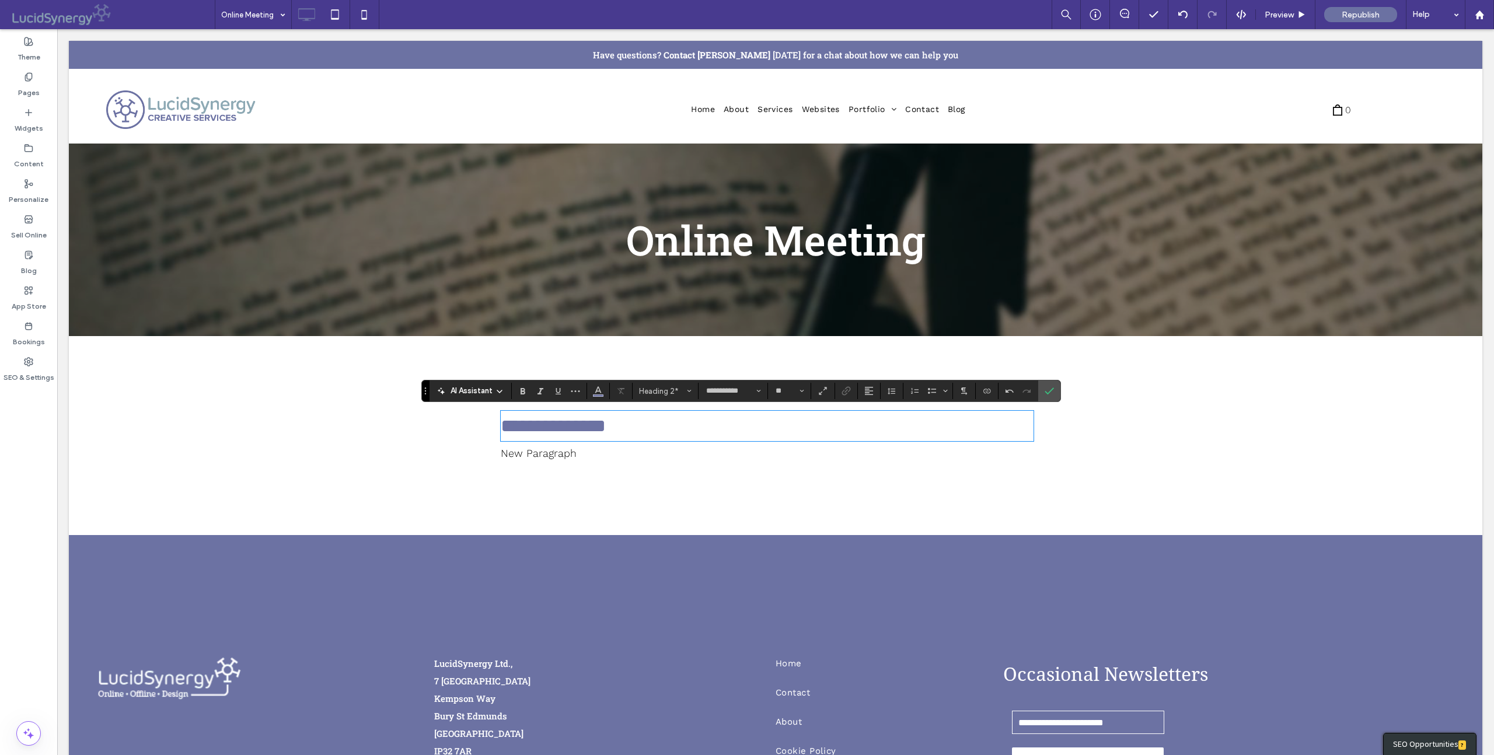
click at [555, 454] on p "New Paragraph" at bounding box center [767, 453] width 532 height 12
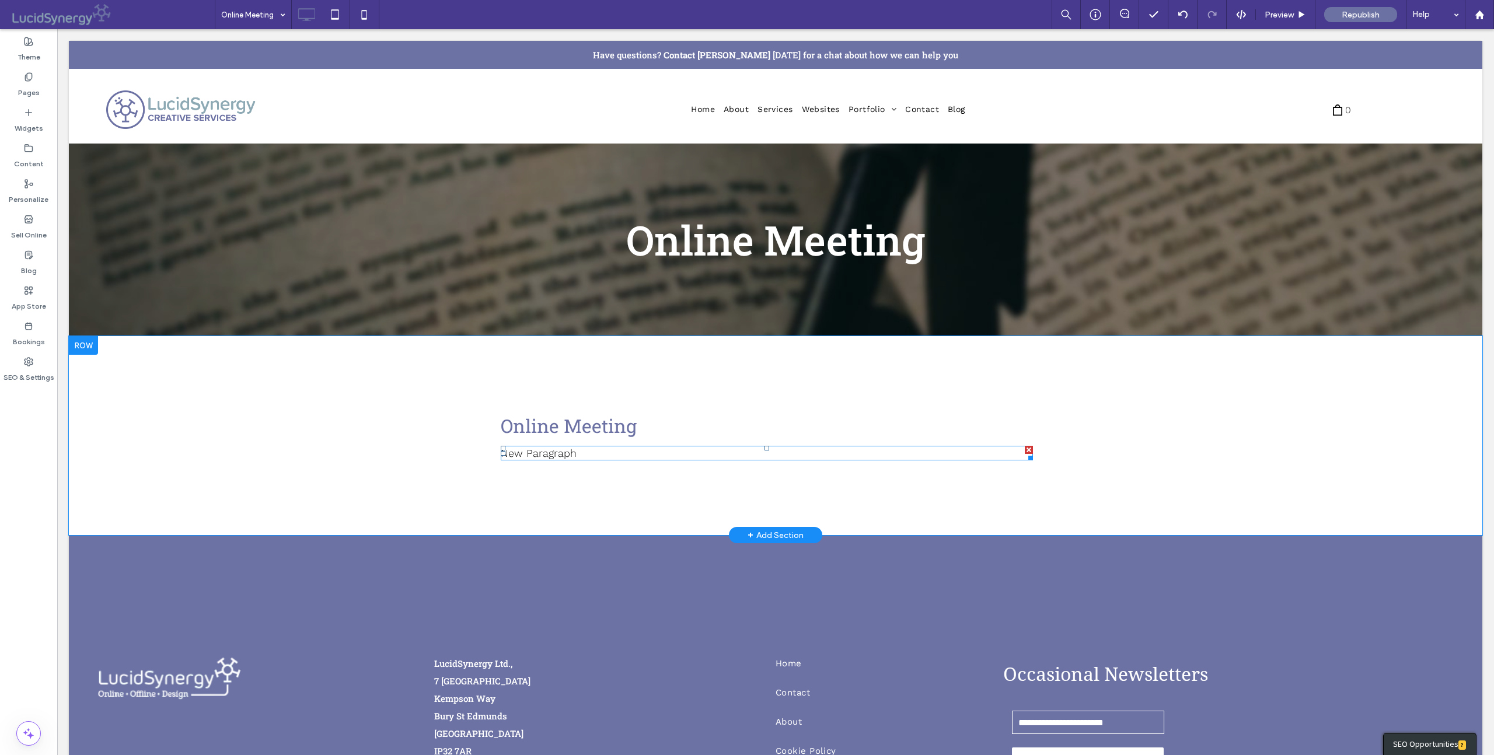
click at [559, 448] on p "New Paragraph" at bounding box center [767, 453] width 532 height 12
type input "*********"
type input "**"
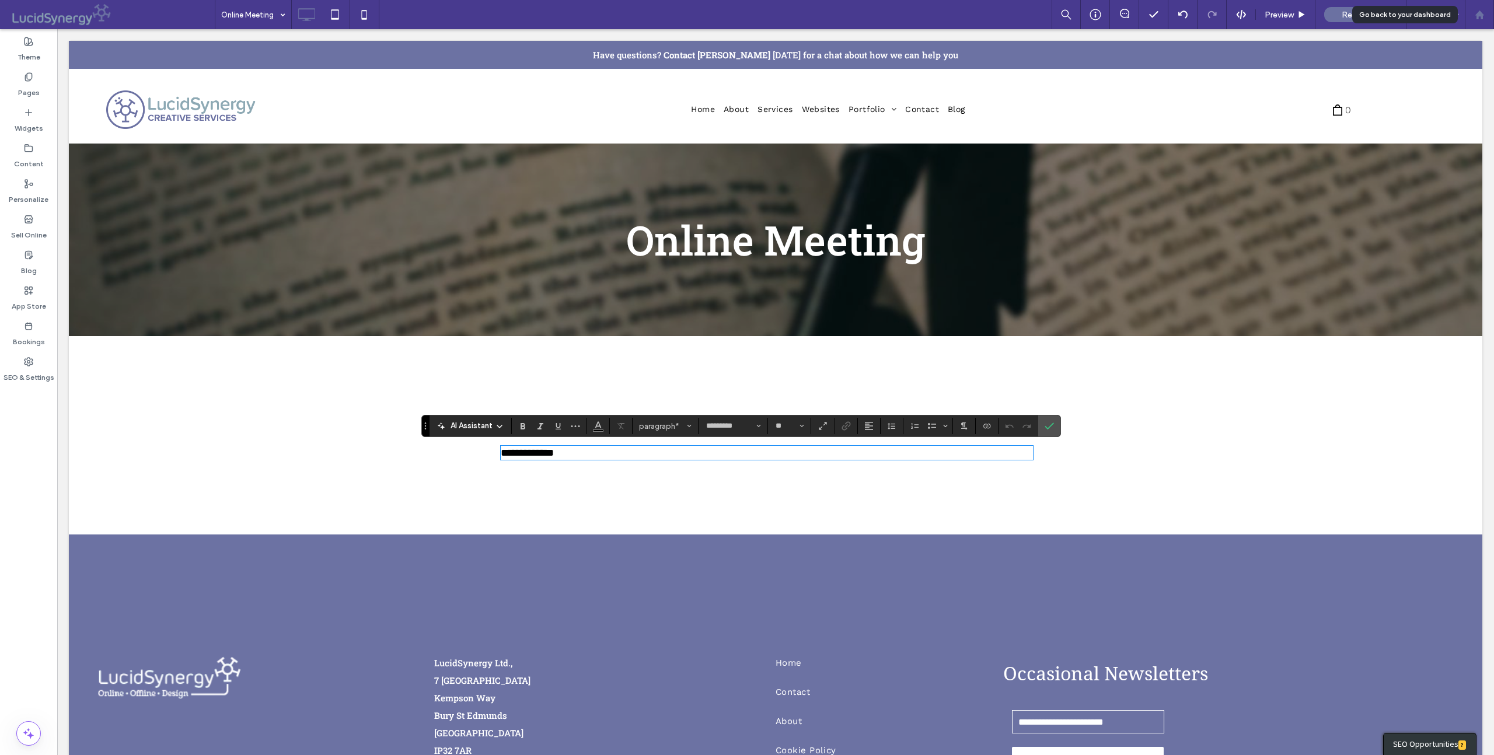
click at [1479, 16] on icon at bounding box center [1480, 15] width 10 height 10
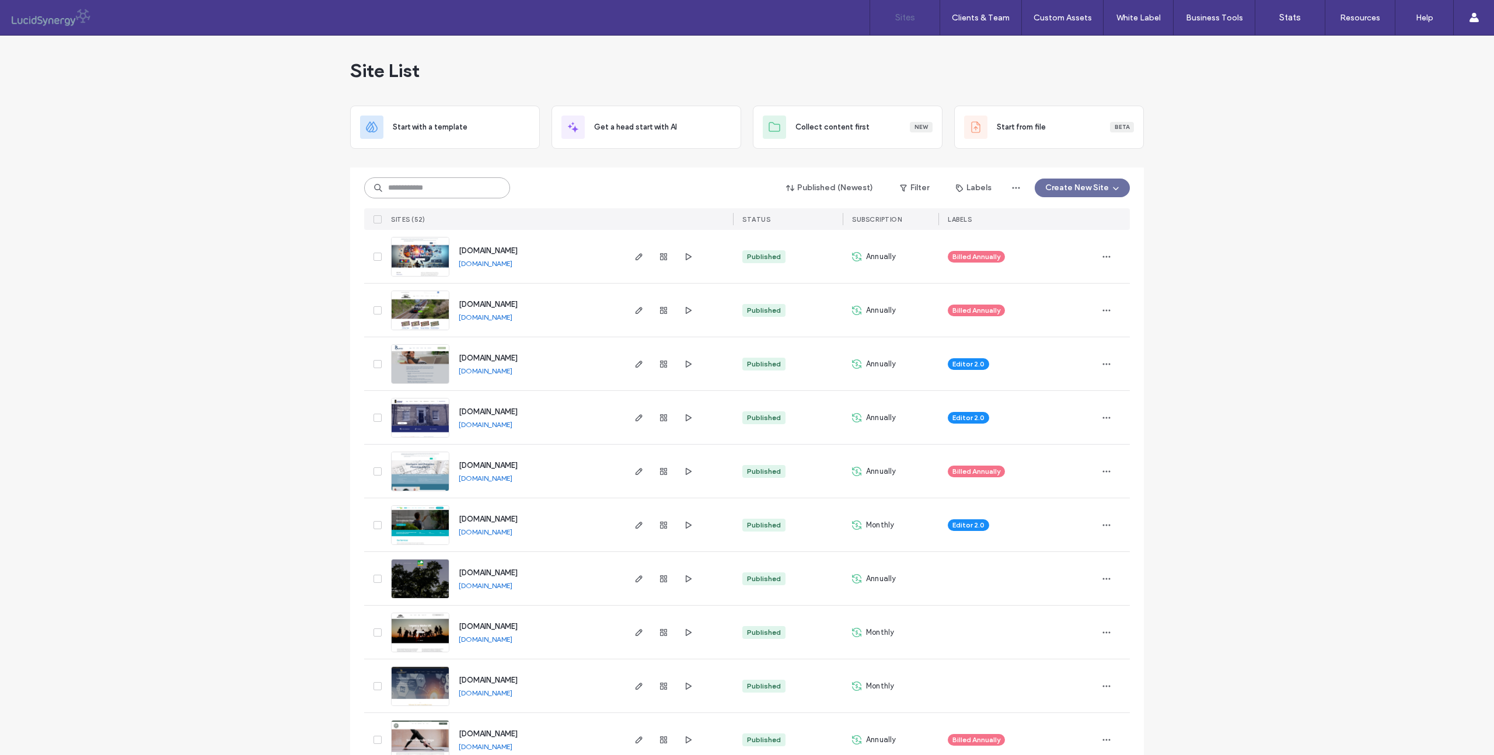
click at [400, 192] on input at bounding box center [437, 187] width 146 height 21
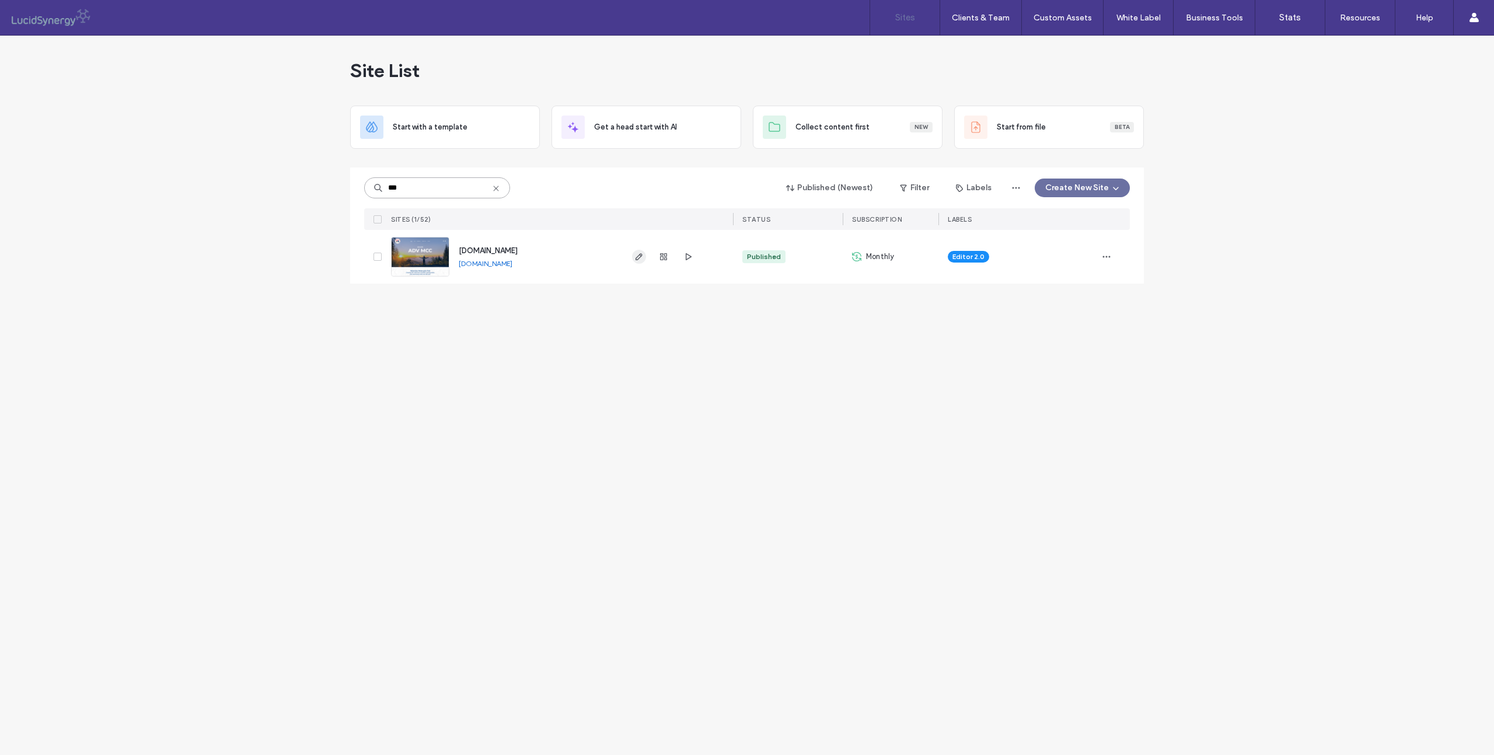
type input "***"
click at [642, 257] on icon "button" at bounding box center [639, 256] width 9 height 9
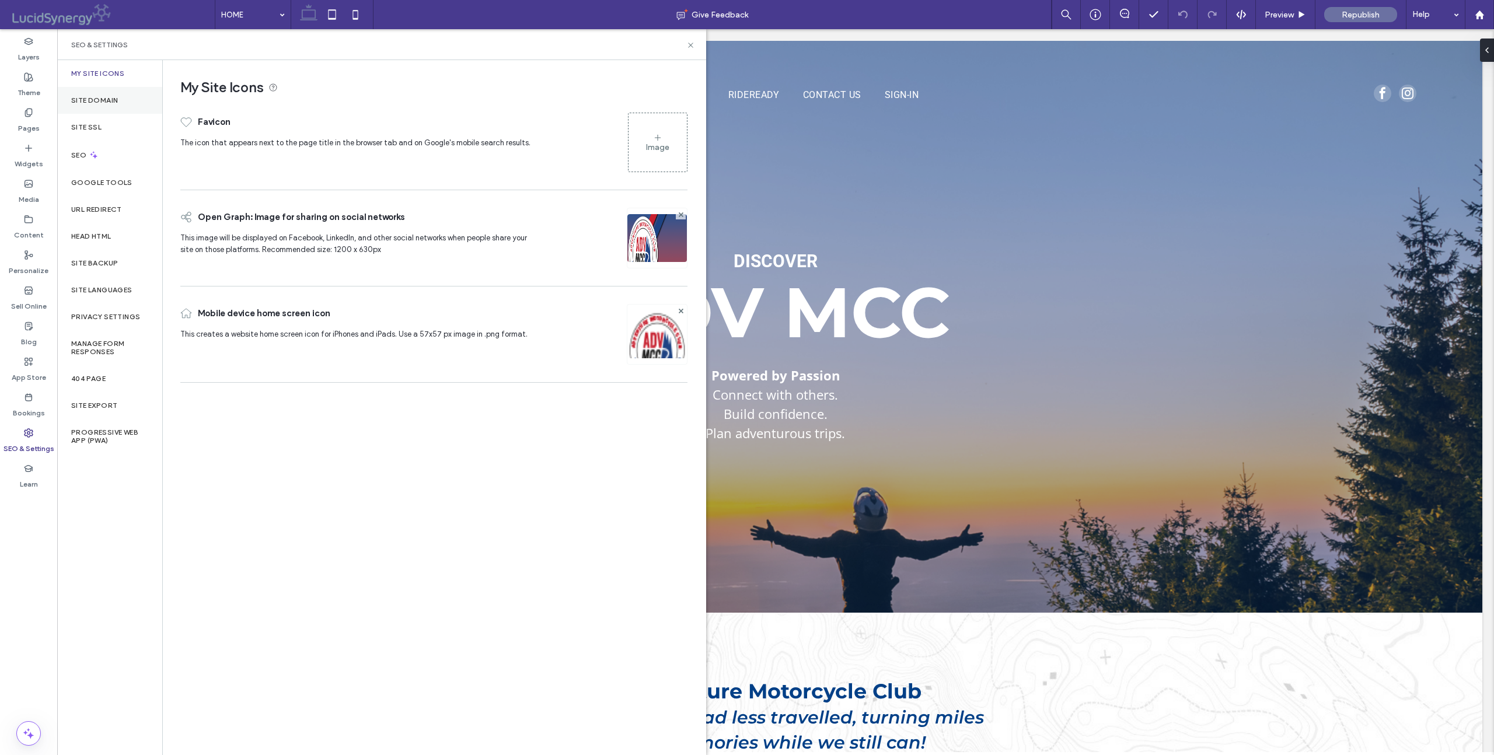
click at [107, 102] on label "Site Domain" at bounding box center [94, 100] width 47 height 8
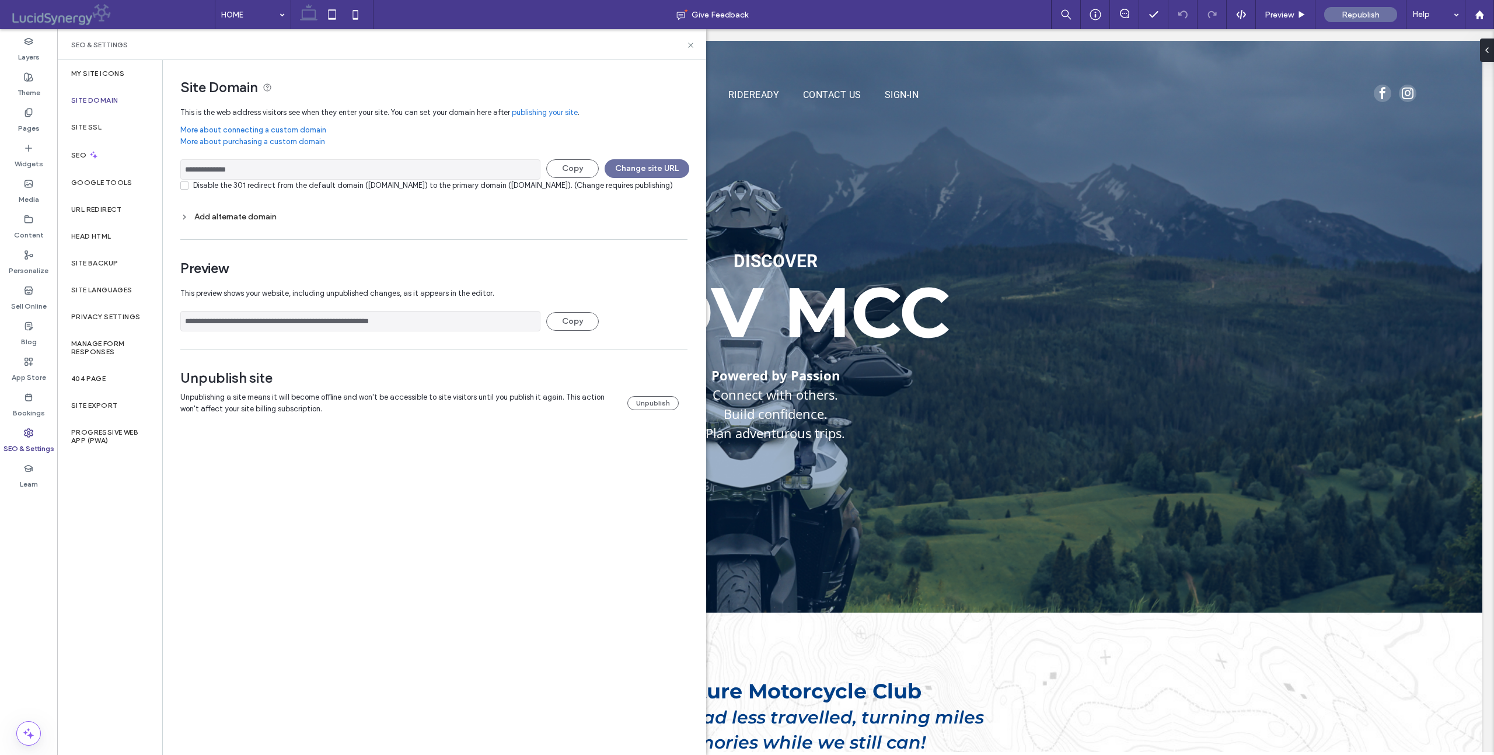
click at [186, 221] on icon at bounding box center [184, 217] width 8 height 8
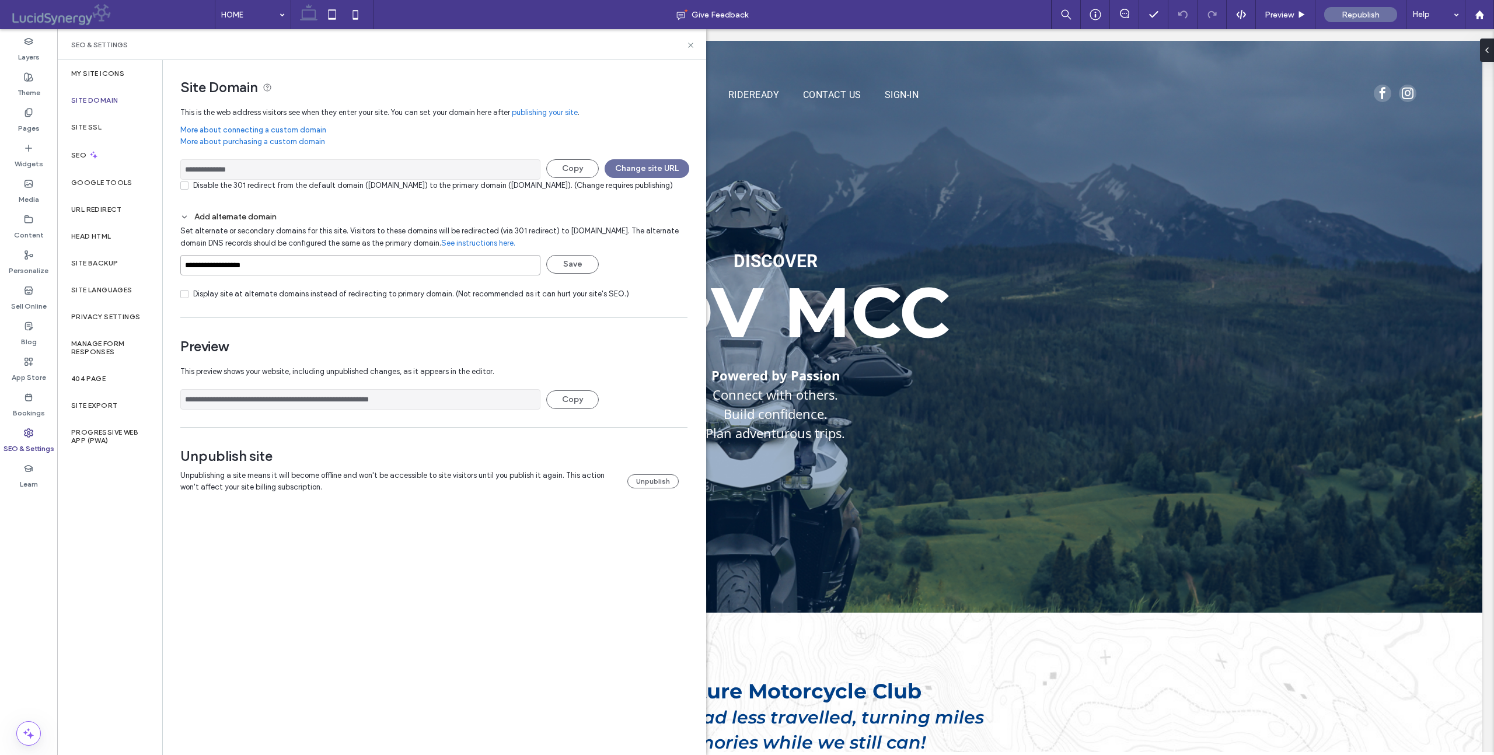
drag, startPoint x: 296, startPoint y: 278, endPoint x: 163, endPoint y: 296, distance: 134.3
click at [164, 294] on div "**********" at bounding box center [430, 288] width 534 height 456
drag, startPoint x: 301, startPoint y: 276, endPoint x: 170, endPoint y: 255, distance: 133.1
click at [177, 256] on div "**********" at bounding box center [430, 288] width 534 height 456
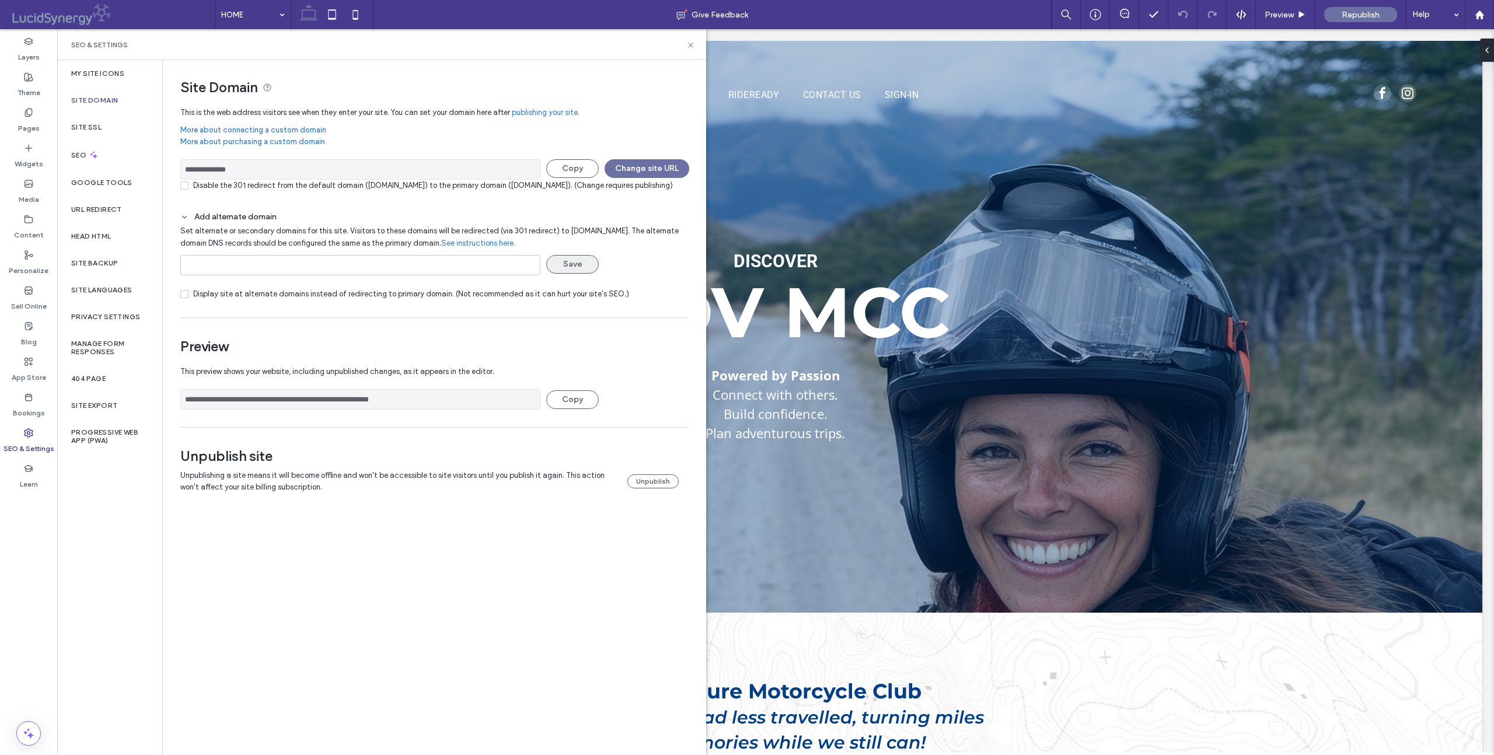
click at [571, 273] on button "Save" at bounding box center [572, 264] width 53 height 19
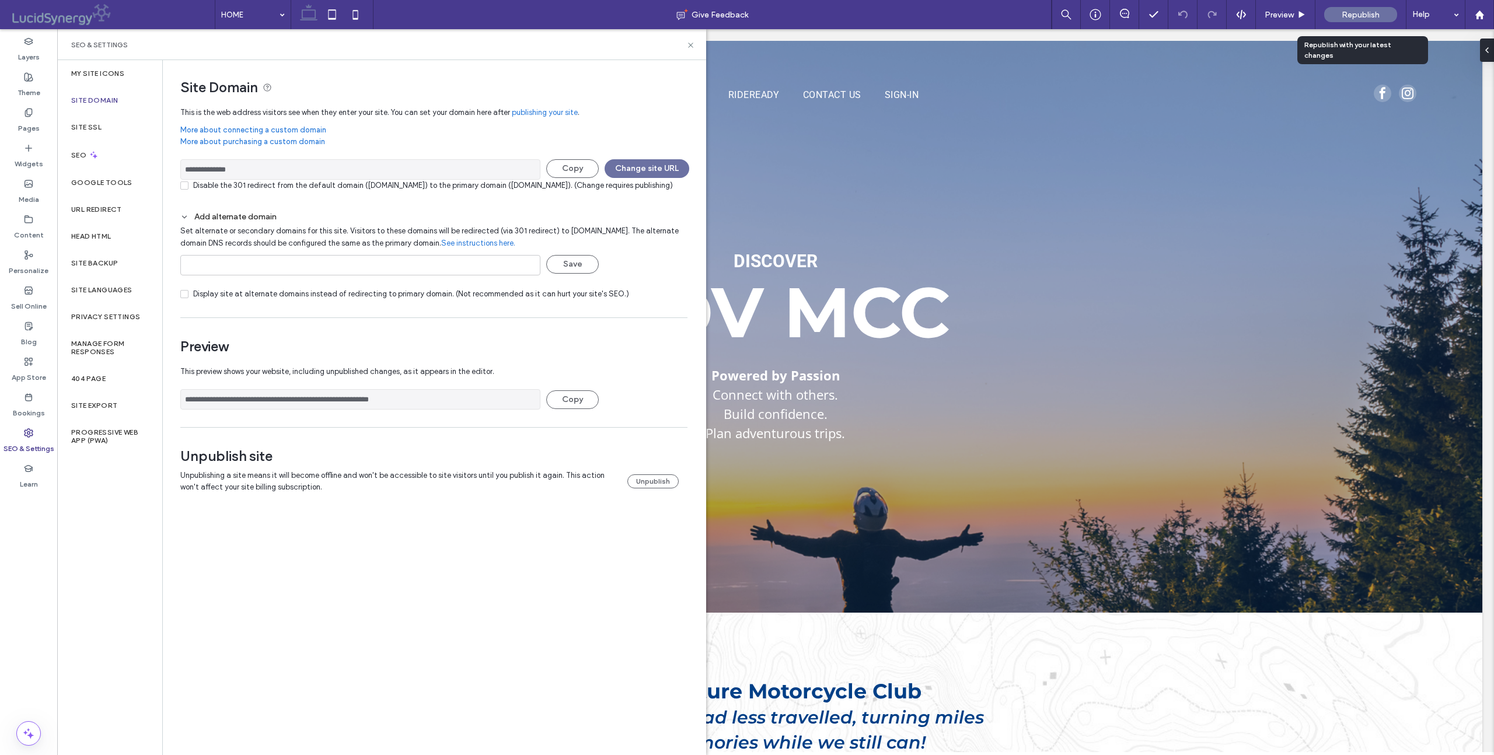
click at [1355, 11] on span "Republish" at bounding box center [1361, 15] width 38 height 10
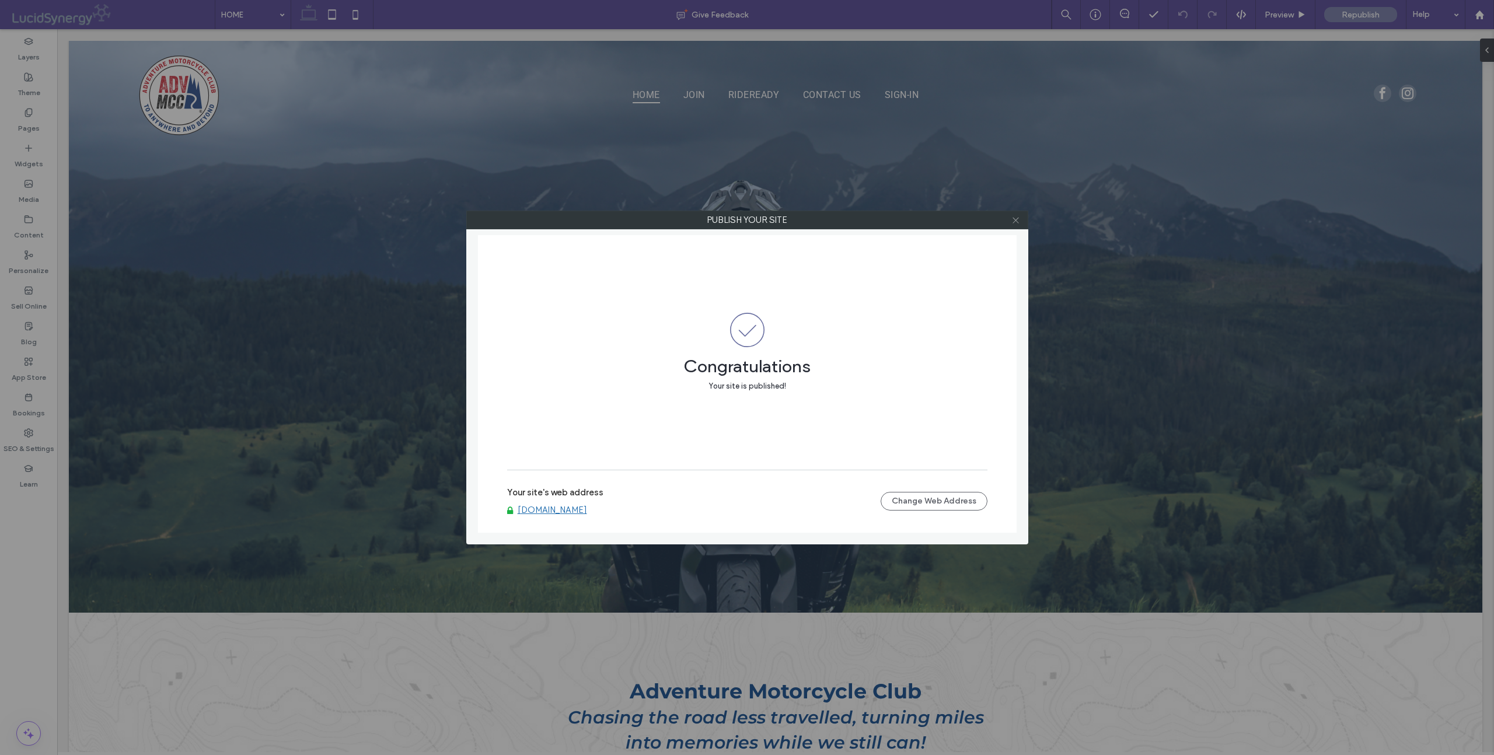
click at [1019, 221] on icon at bounding box center [1016, 220] width 9 height 9
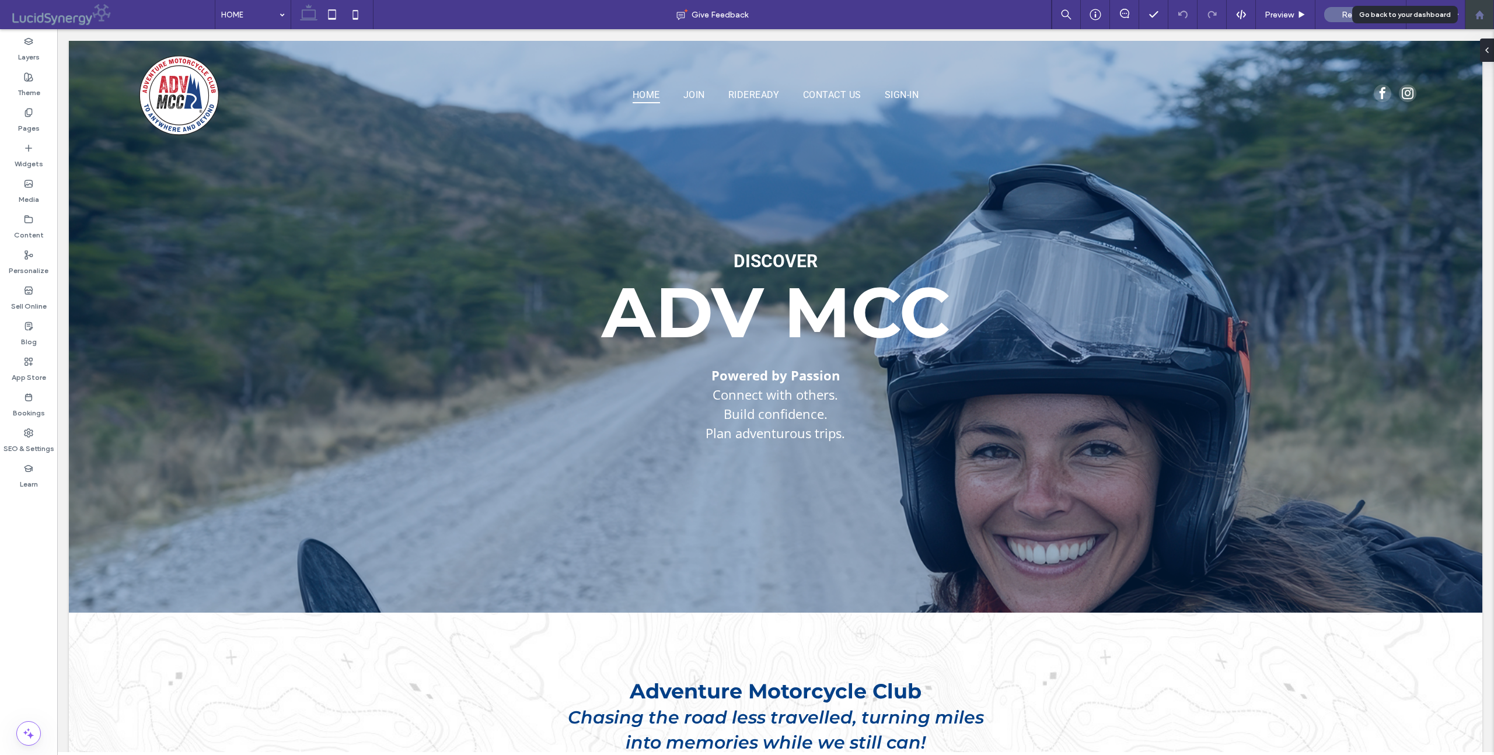
click at [1483, 16] on icon at bounding box center [1480, 15] width 10 height 10
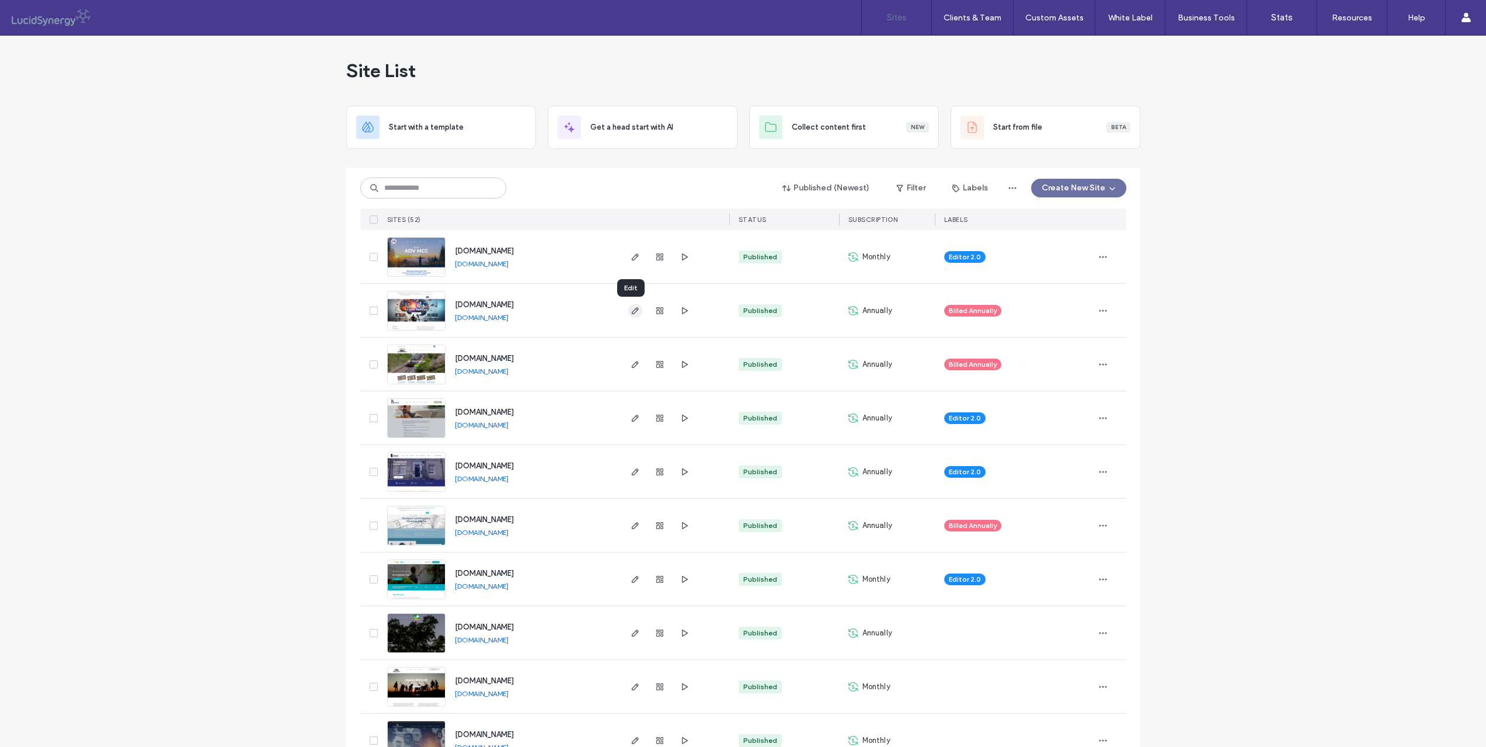
click at [632, 311] on use "button" at bounding box center [634, 310] width 7 height 7
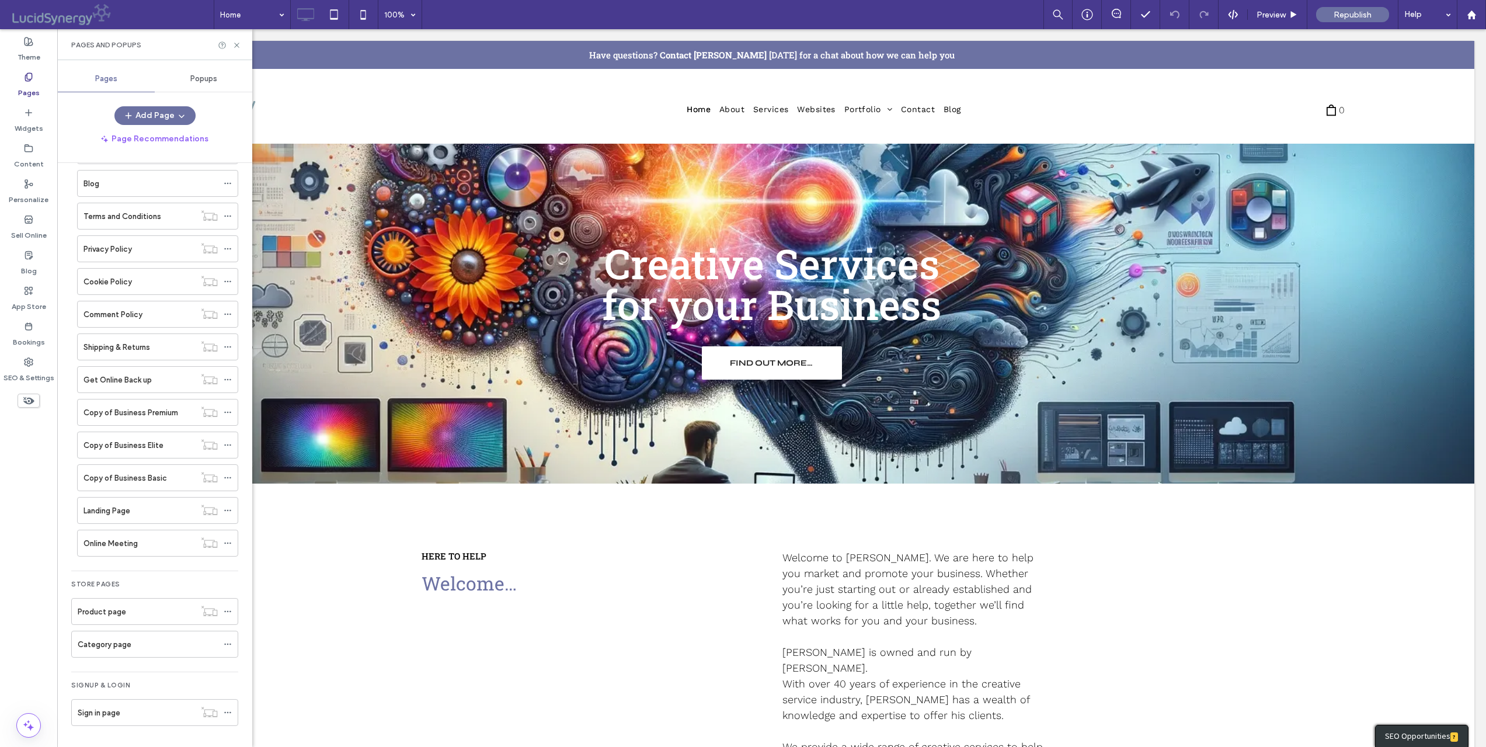
click at [110, 509] on label "Landing Page" at bounding box center [106, 510] width 47 height 20
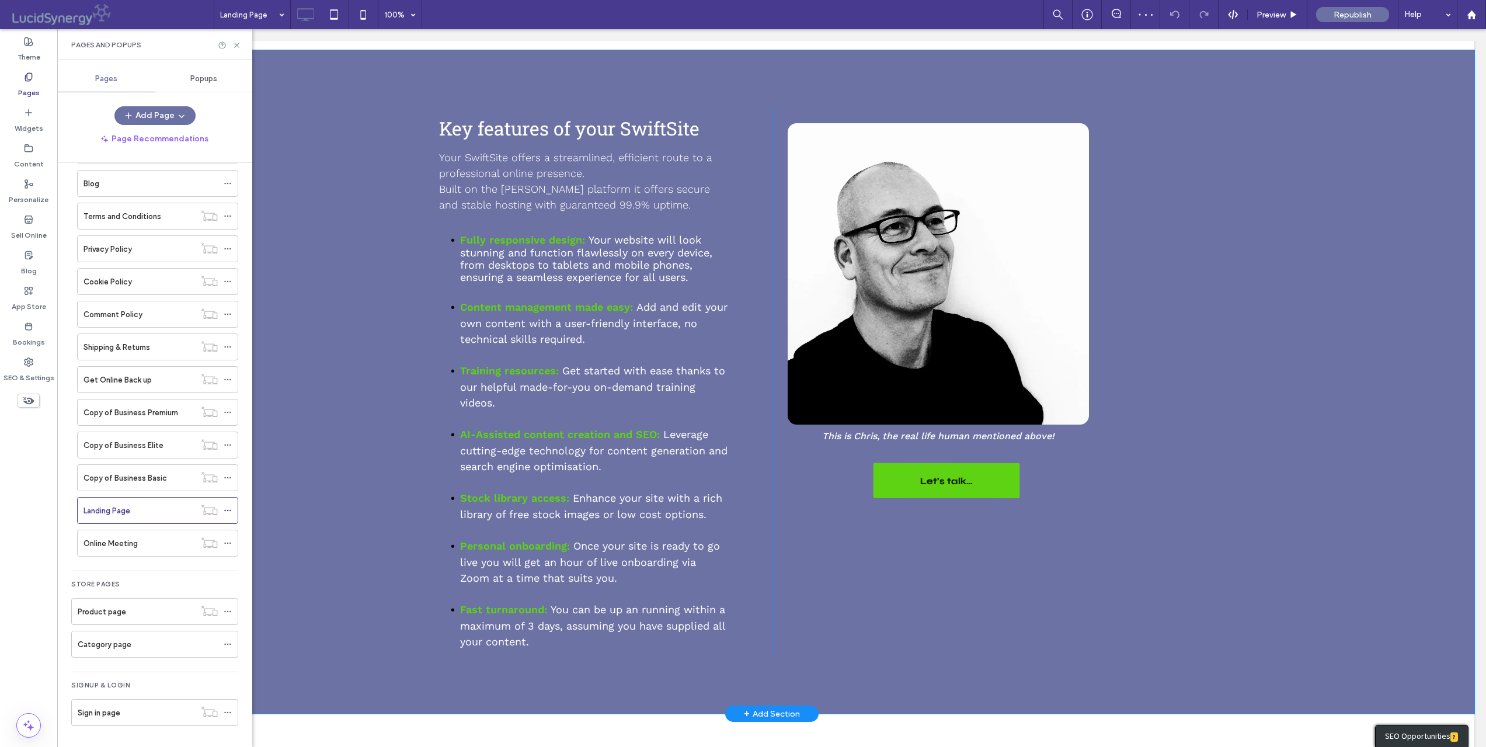
scroll to position [1037, 0]
click at [942, 465] on span "Let’s talk…" at bounding box center [945, 480] width 53 height 30
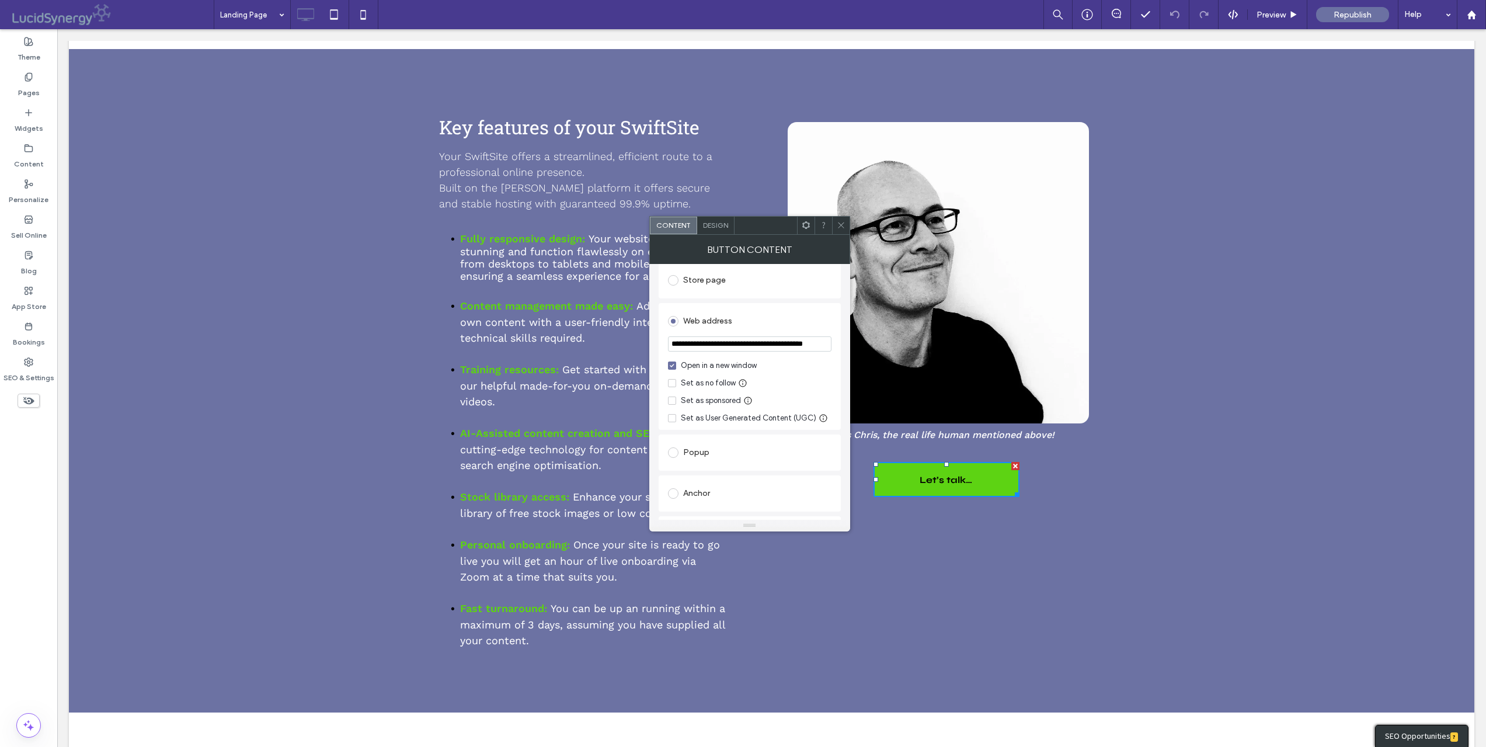
scroll to position [252, 0]
click at [707, 328] on input "**********" at bounding box center [749, 335] width 163 height 15
click at [706, 328] on input "**********" at bounding box center [749, 335] width 163 height 15
paste input "**********"
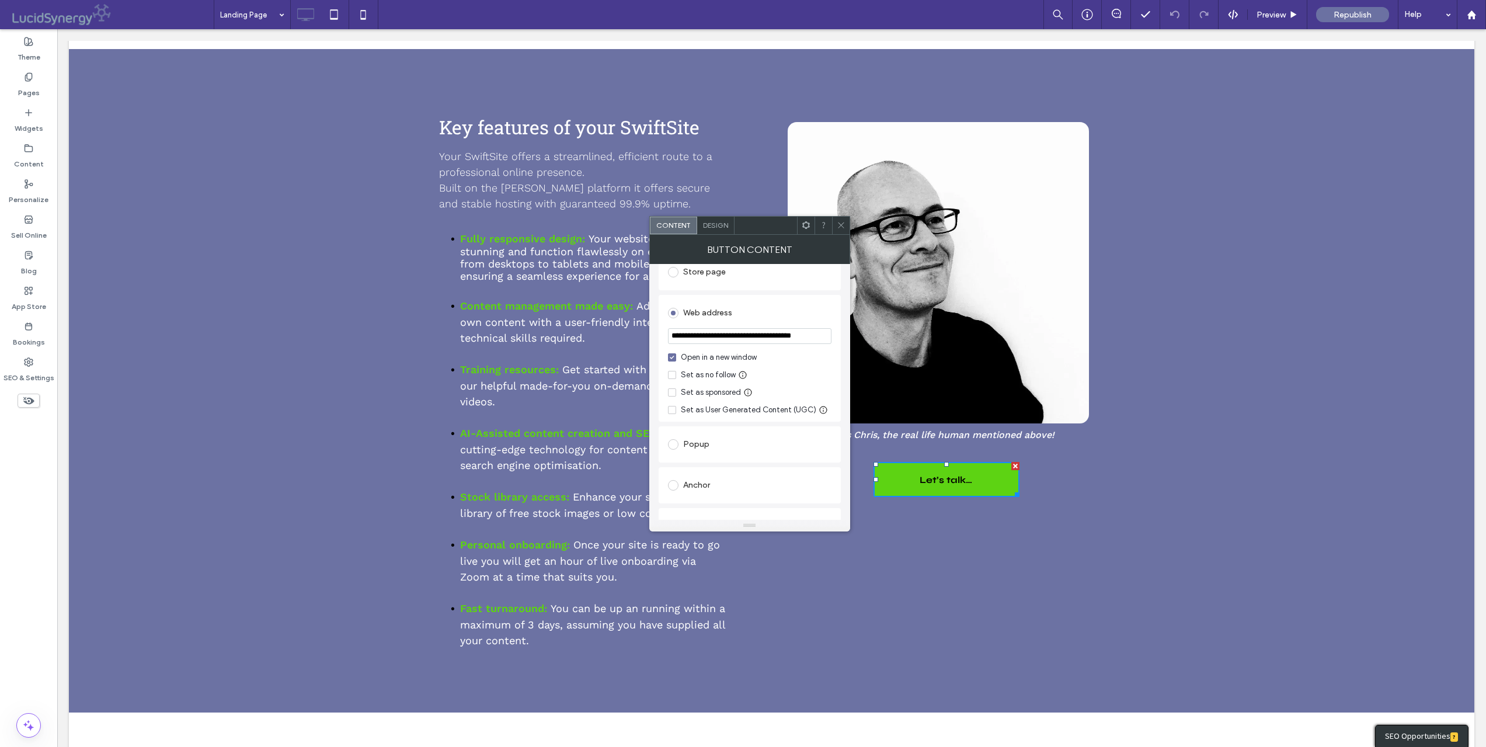
scroll to position [0, 0]
drag, startPoint x: 879, startPoint y: 354, endPoint x: 622, endPoint y: 315, distance: 259.7
type input "**********"
click at [839, 223] on icon at bounding box center [840, 225] width 9 height 9
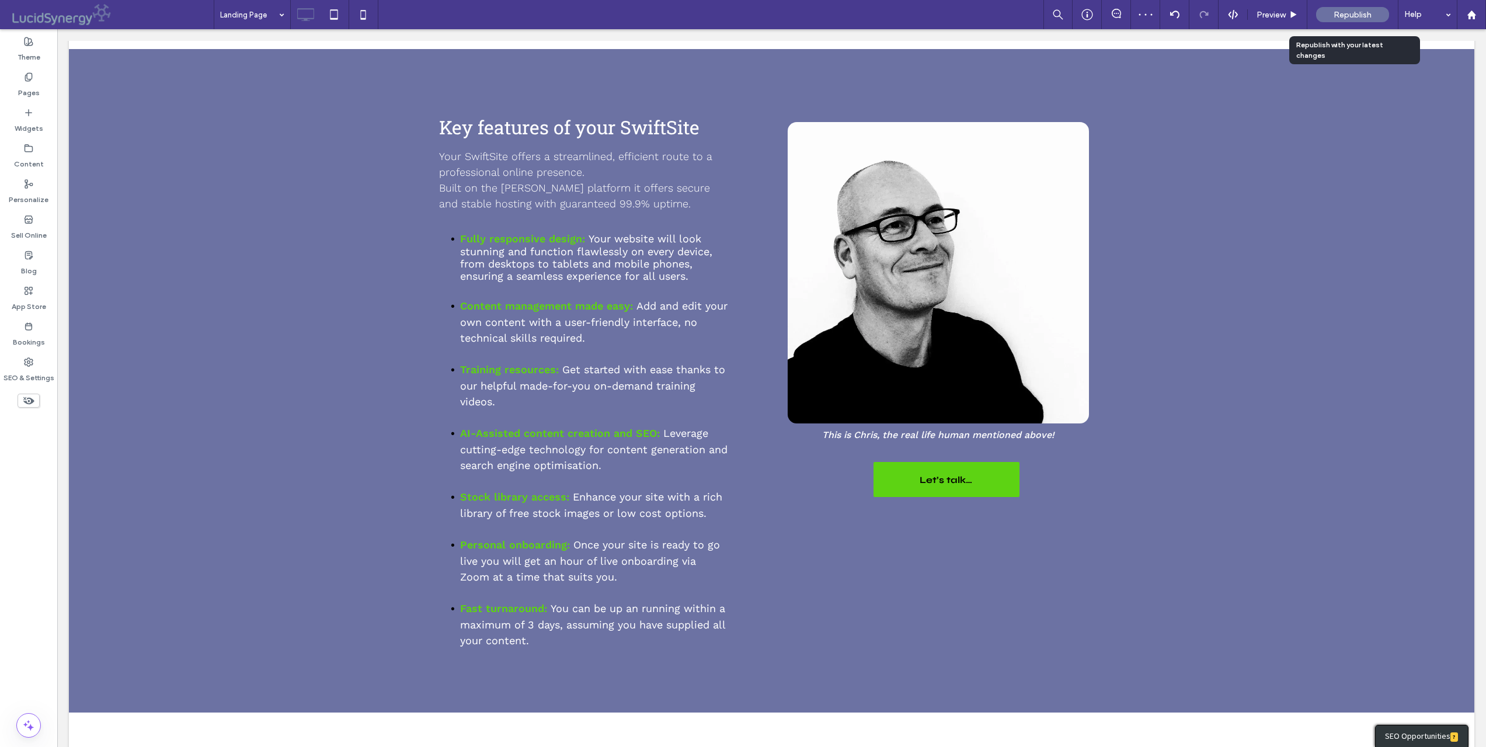
click at [1352, 15] on span "Republish" at bounding box center [1352, 15] width 38 height 10
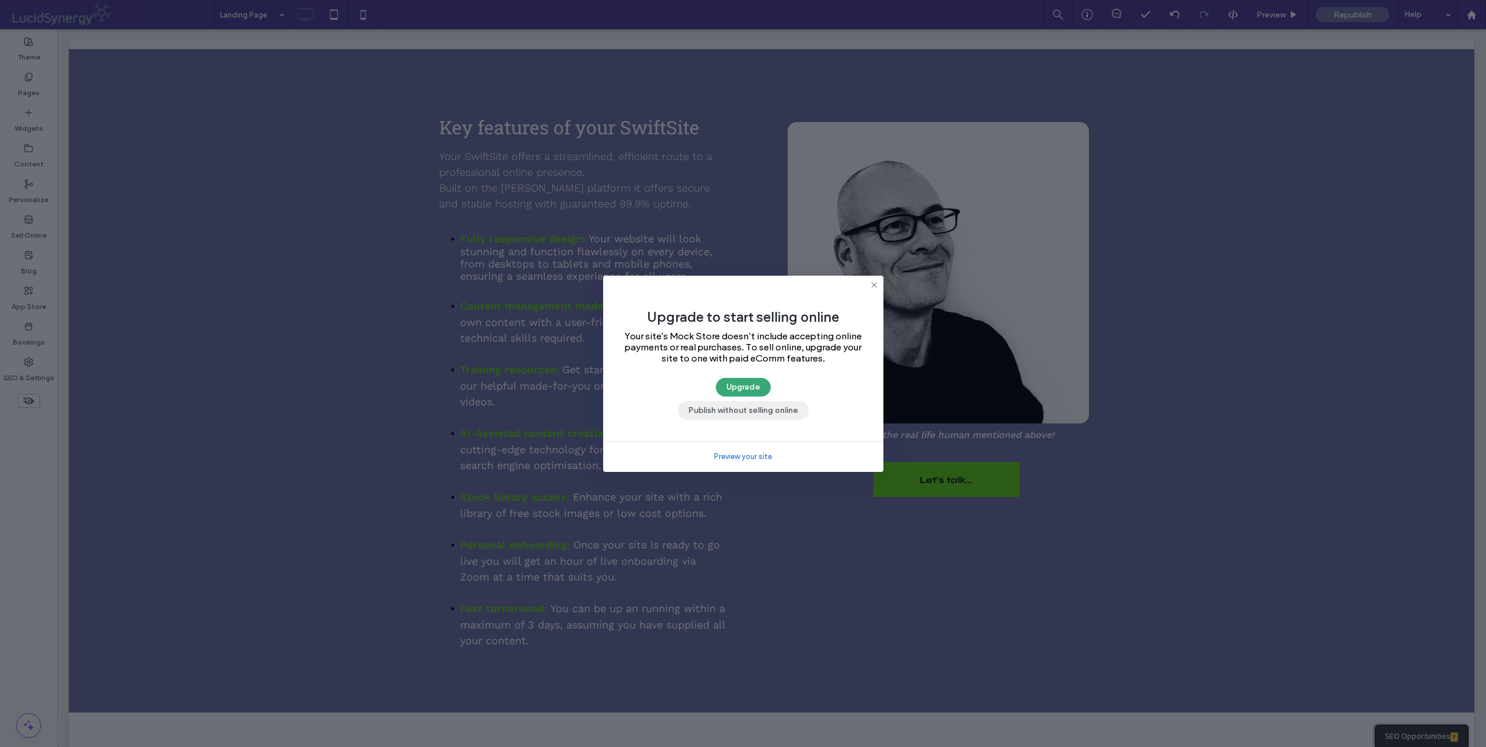
click at [747, 413] on button "Publish without selling online" at bounding box center [743, 410] width 131 height 19
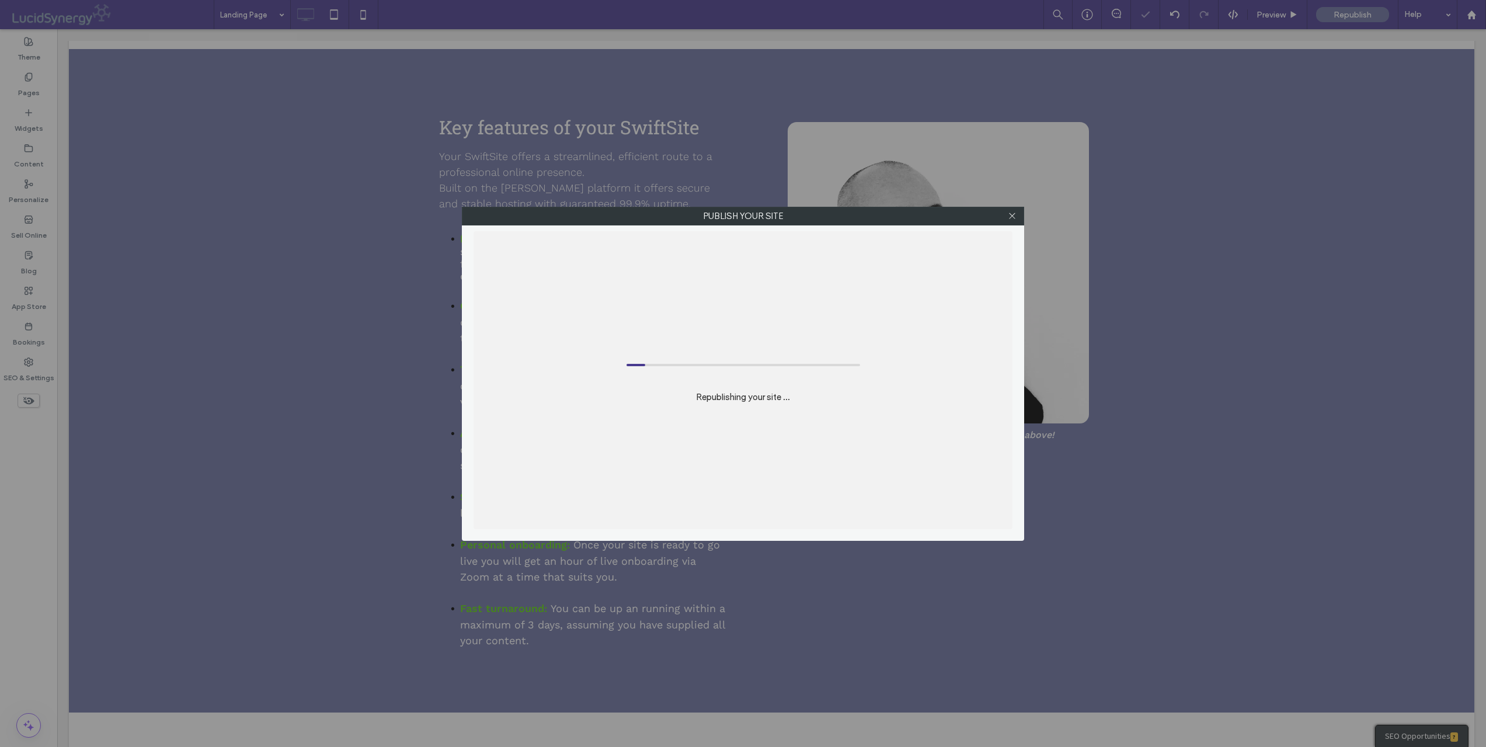
click at [749, 435] on div "Republishing your site ..." at bounding box center [742, 380] width 539 height 298
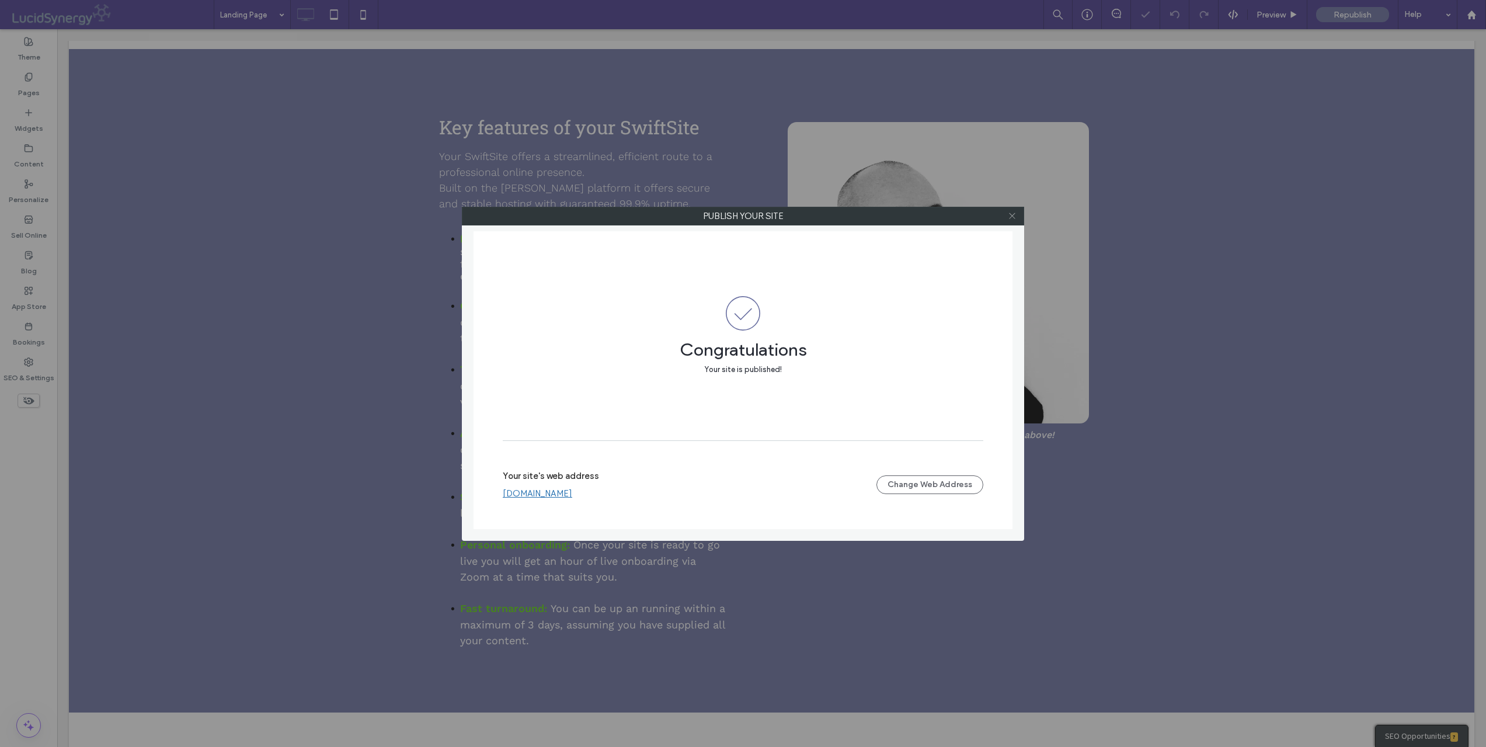
click at [1014, 217] on icon at bounding box center [1012, 215] width 9 height 9
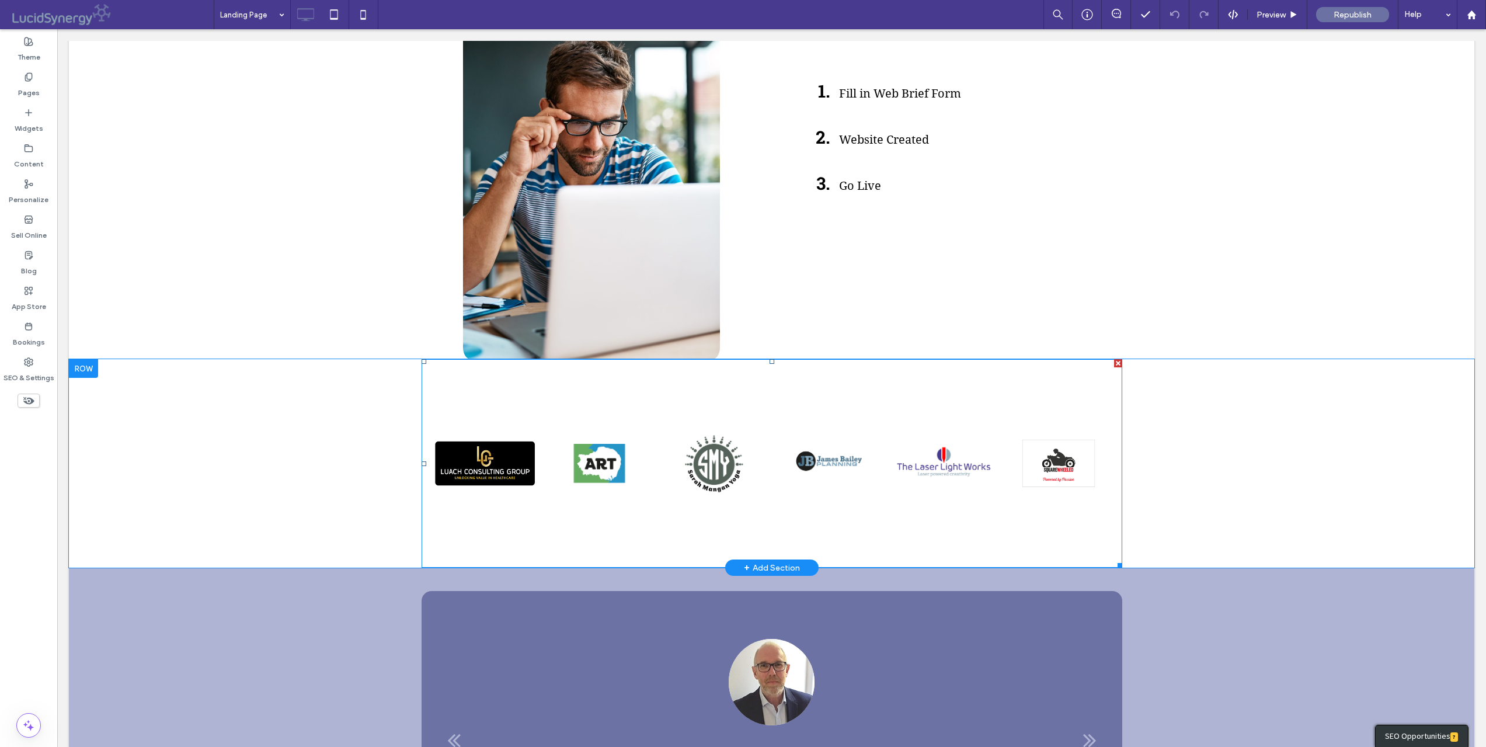
scroll to position [1940, 0]
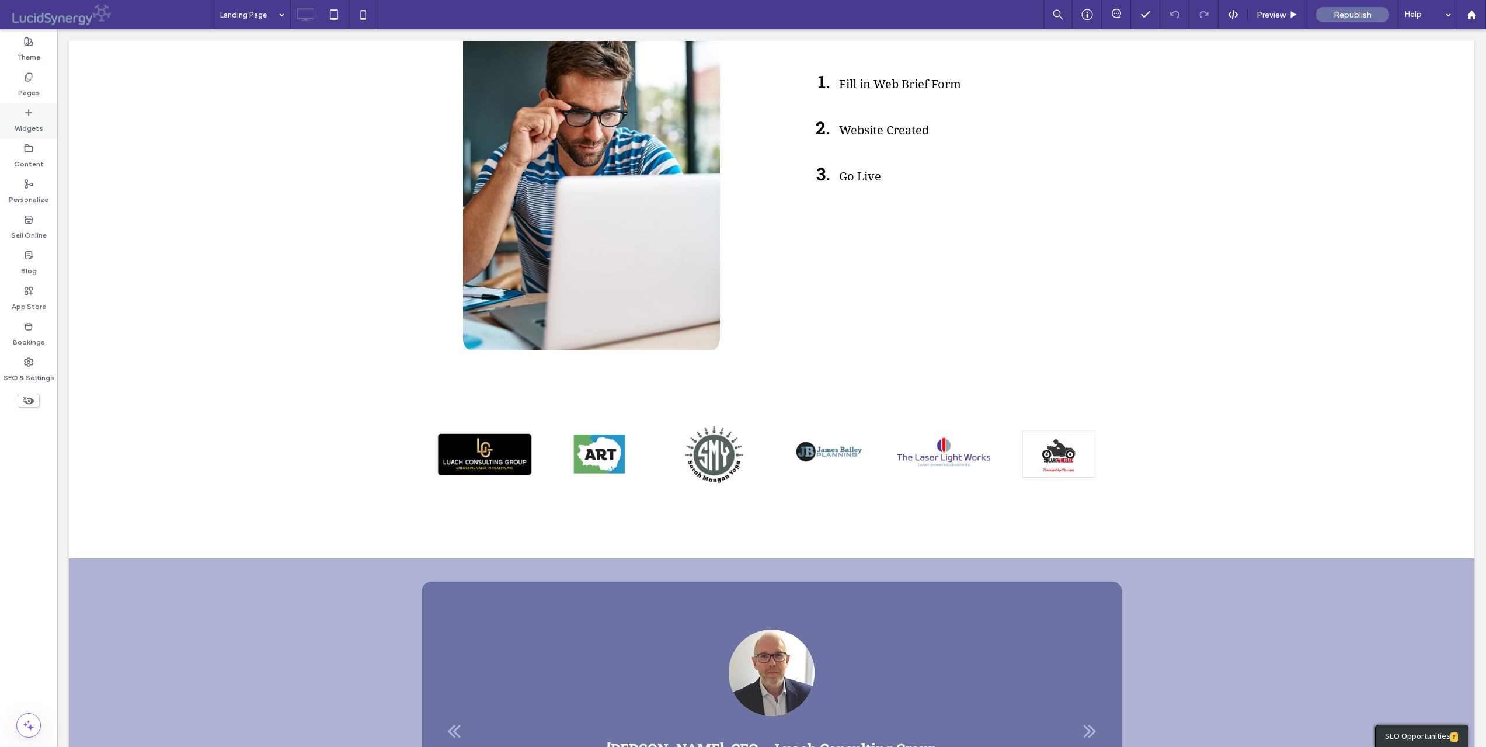
click at [27, 120] on label "Widgets" at bounding box center [29, 125] width 29 height 16
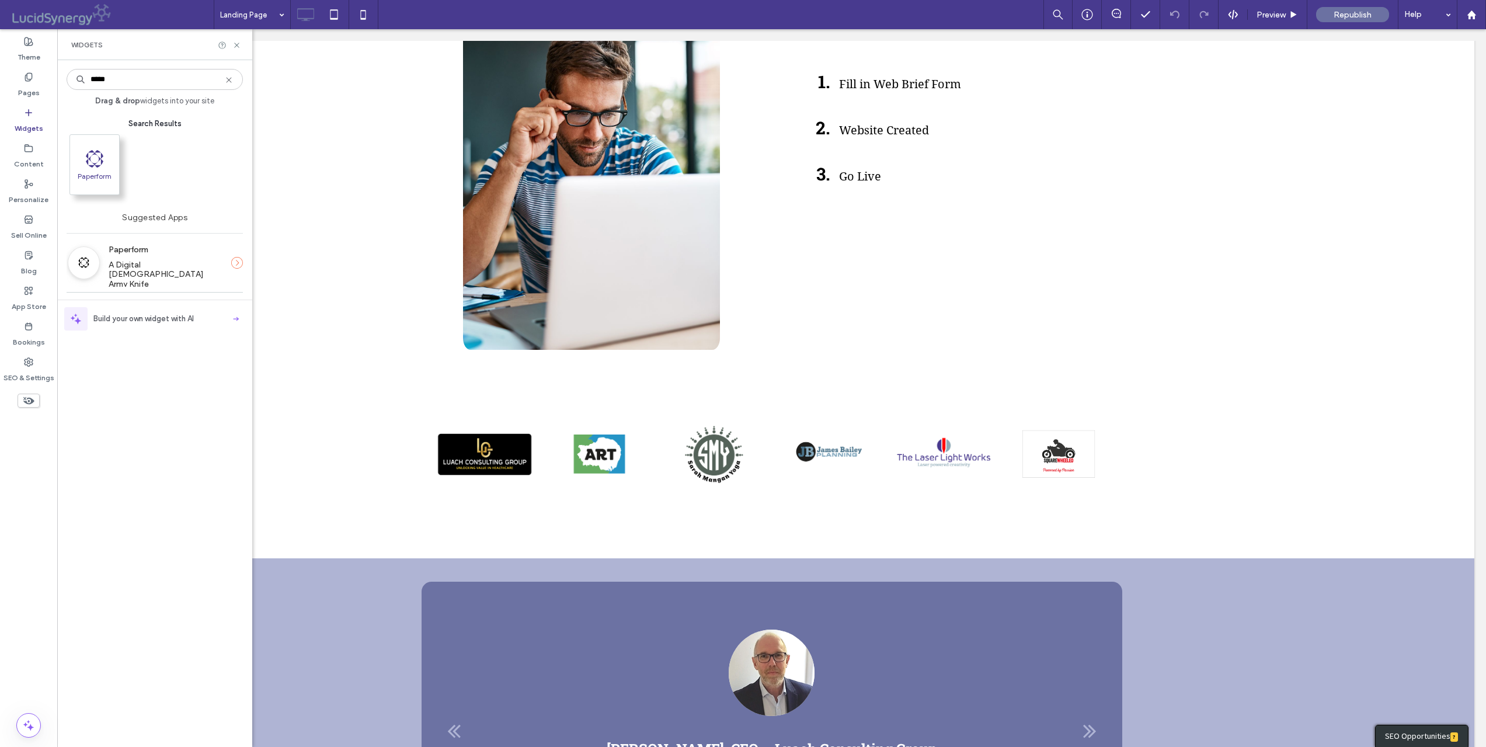
type input "*****"
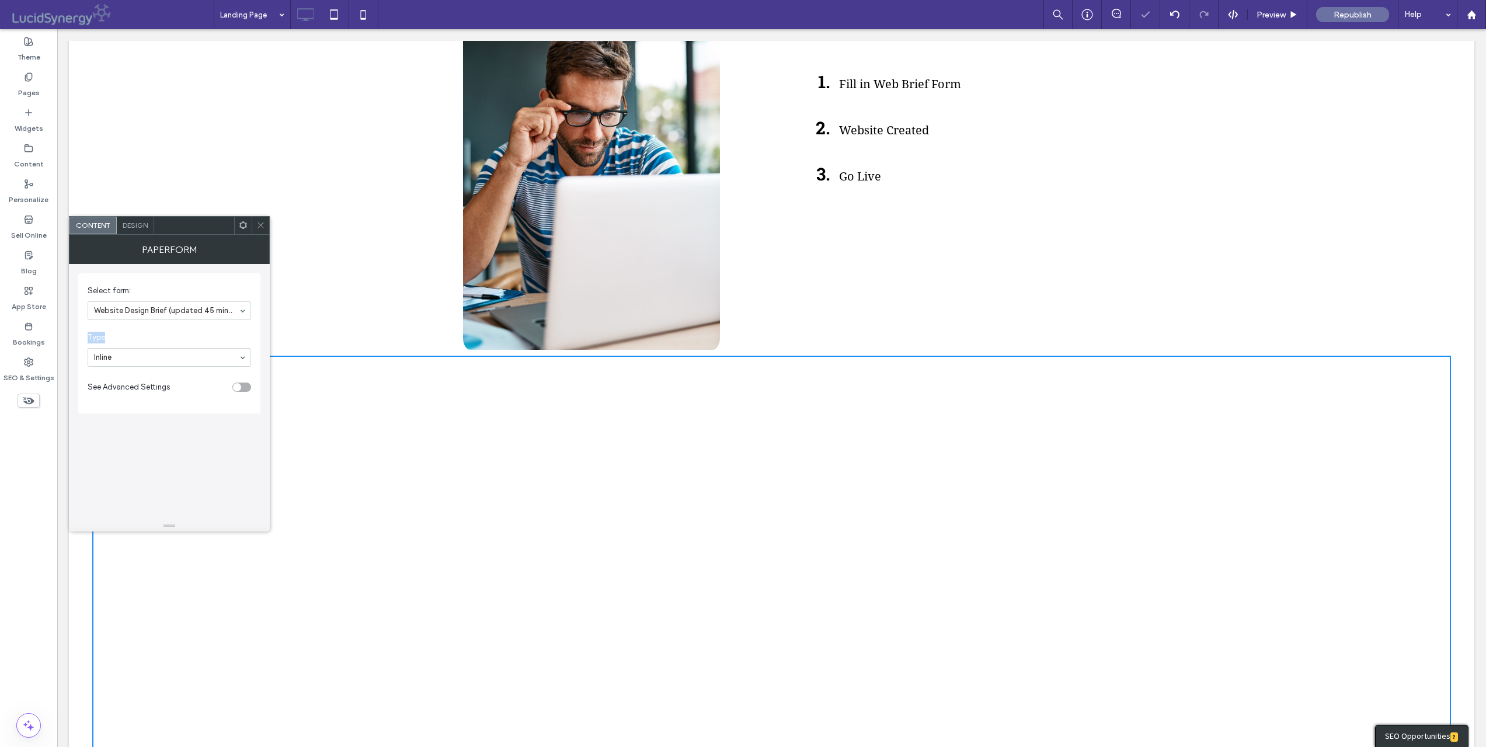
click at [229, 332] on span "Type" at bounding box center [167, 338] width 159 height 12
click at [238, 386] on div "toggle" at bounding box center [237, 387] width 8 height 8
click at [259, 226] on icon at bounding box center [260, 225] width 9 height 9
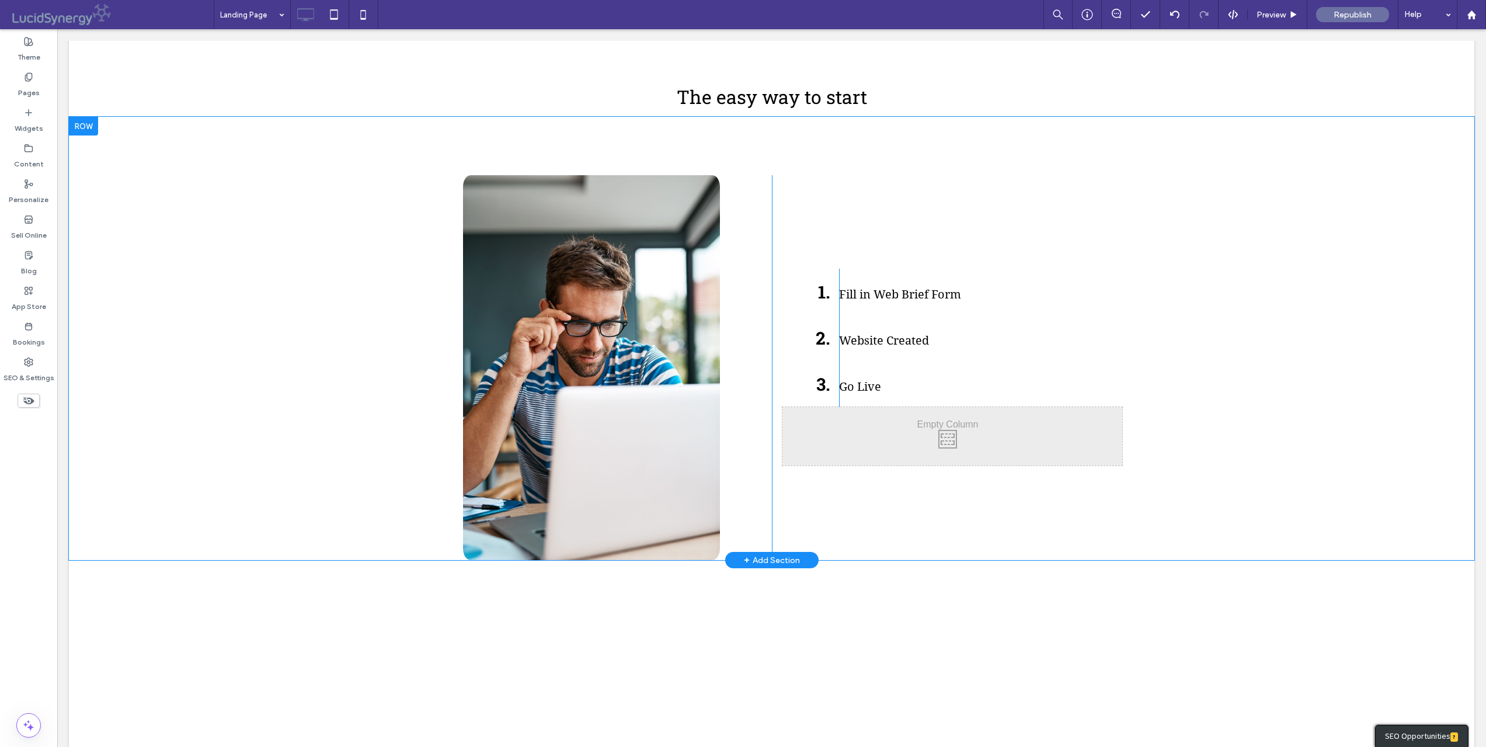
scroll to position [1716, 0]
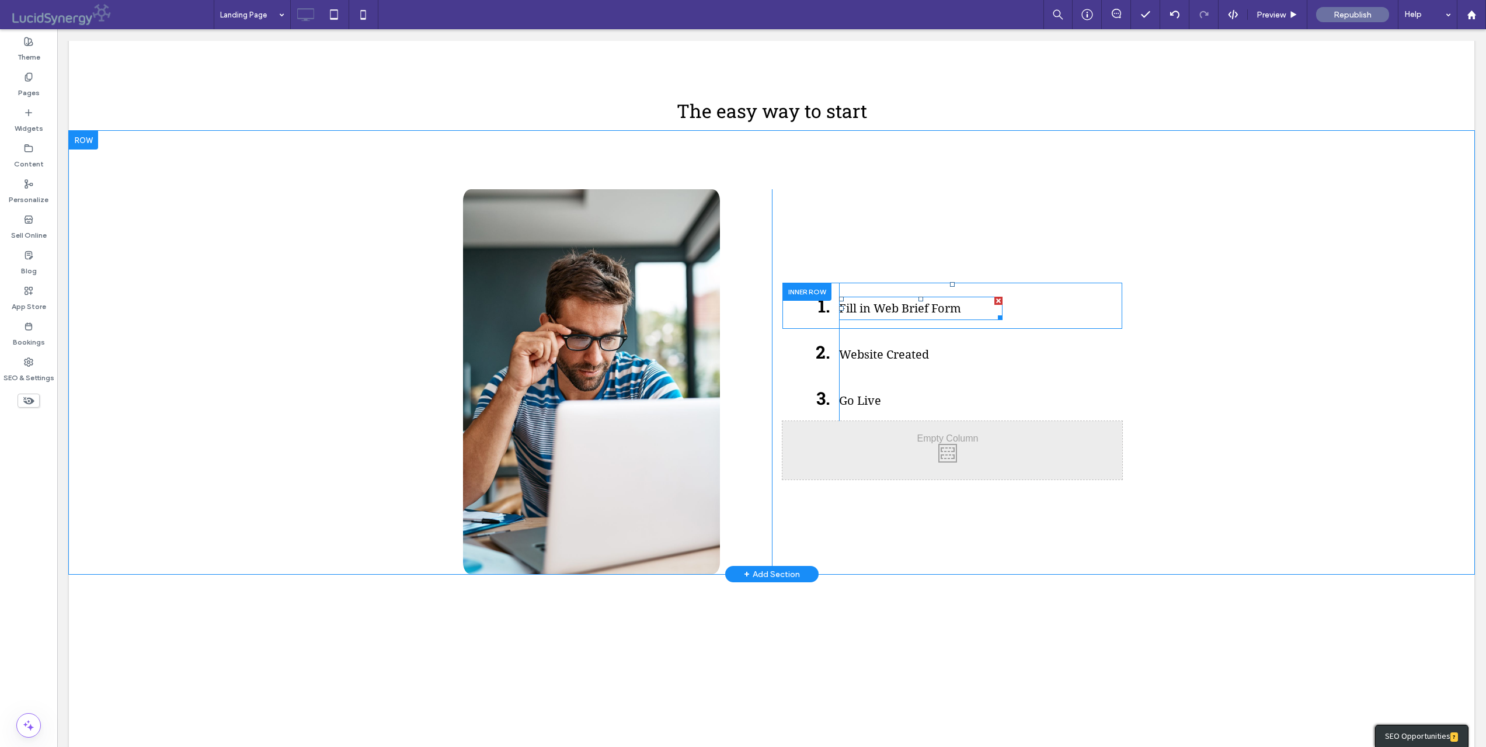
click at [898, 301] on span "Fill in Web Brief Form" at bounding box center [900, 308] width 122 height 14
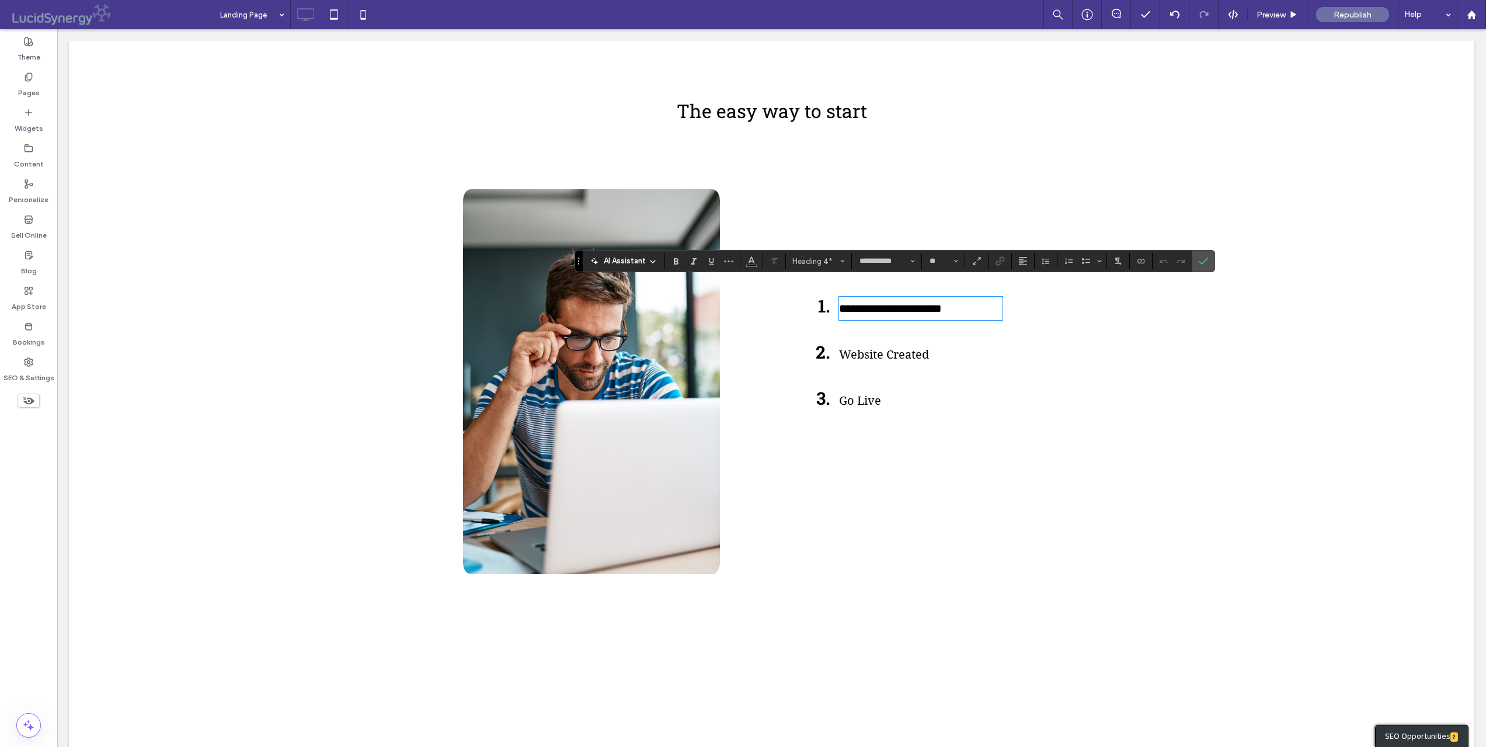
click at [898, 302] on span "**********" at bounding box center [890, 308] width 103 height 12
drag, startPoint x: 951, startPoint y: 293, endPoint x: 993, endPoint y: 301, distance: 42.2
click at [996, 297] on h4 "**********" at bounding box center [920, 308] width 163 height 23
click at [876, 302] on span "**********" at bounding box center [888, 308] width 98 height 12
click at [979, 297] on h4 "**********" at bounding box center [920, 308] width 163 height 23
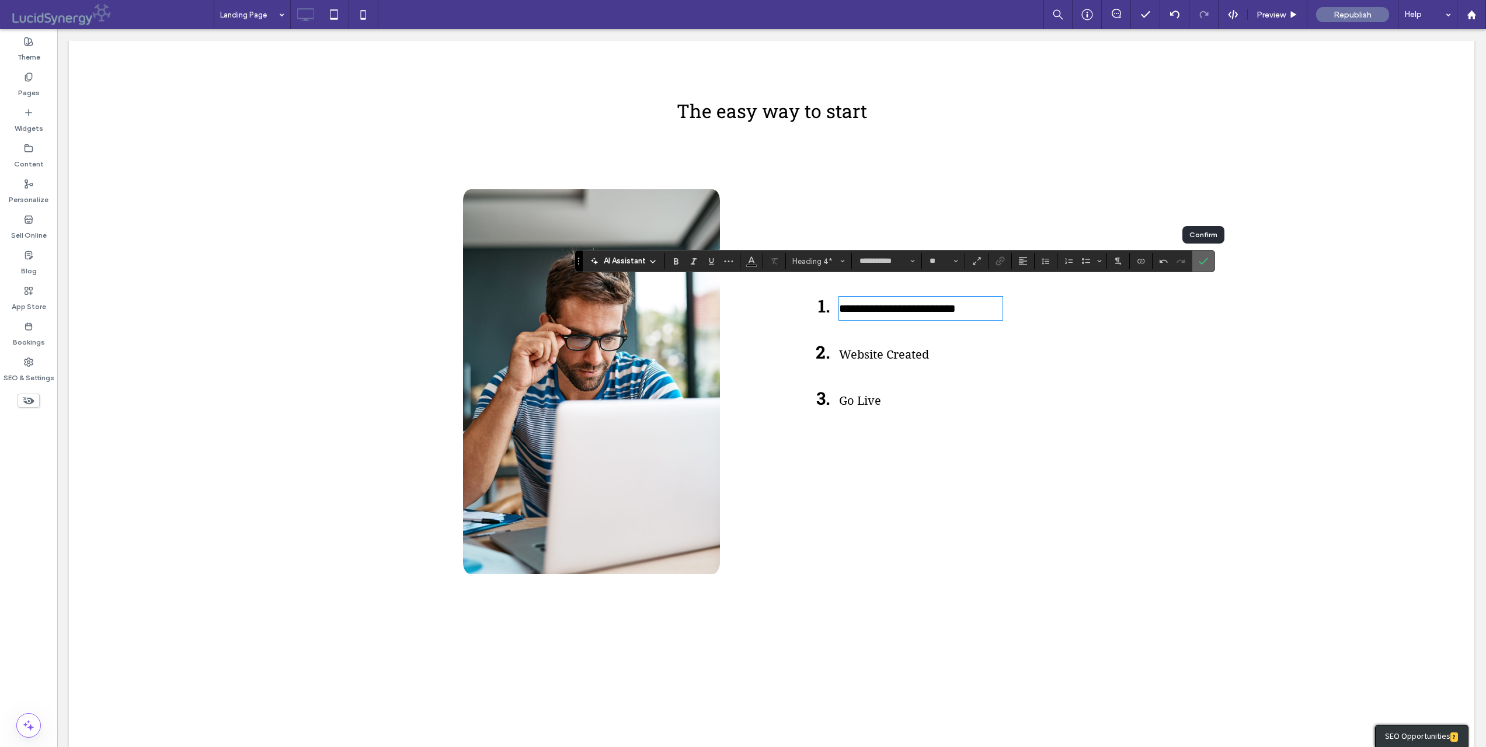
click at [1205, 258] on icon "Confirm" at bounding box center [1202, 260] width 9 height 9
click at [947, 302] on span "**********" at bounding box center [897, 308] width 117 height 12
click at [1020, 494] on div "**********" at bounding box center [947, 381] width 350 height 385
click at [1019, 521] on div "**********" at bounding box center [947, 381] width 350 height 385
click at [1202, 260] on icon "Confirm" at bounding box center [1202, 260] width 9 height 9
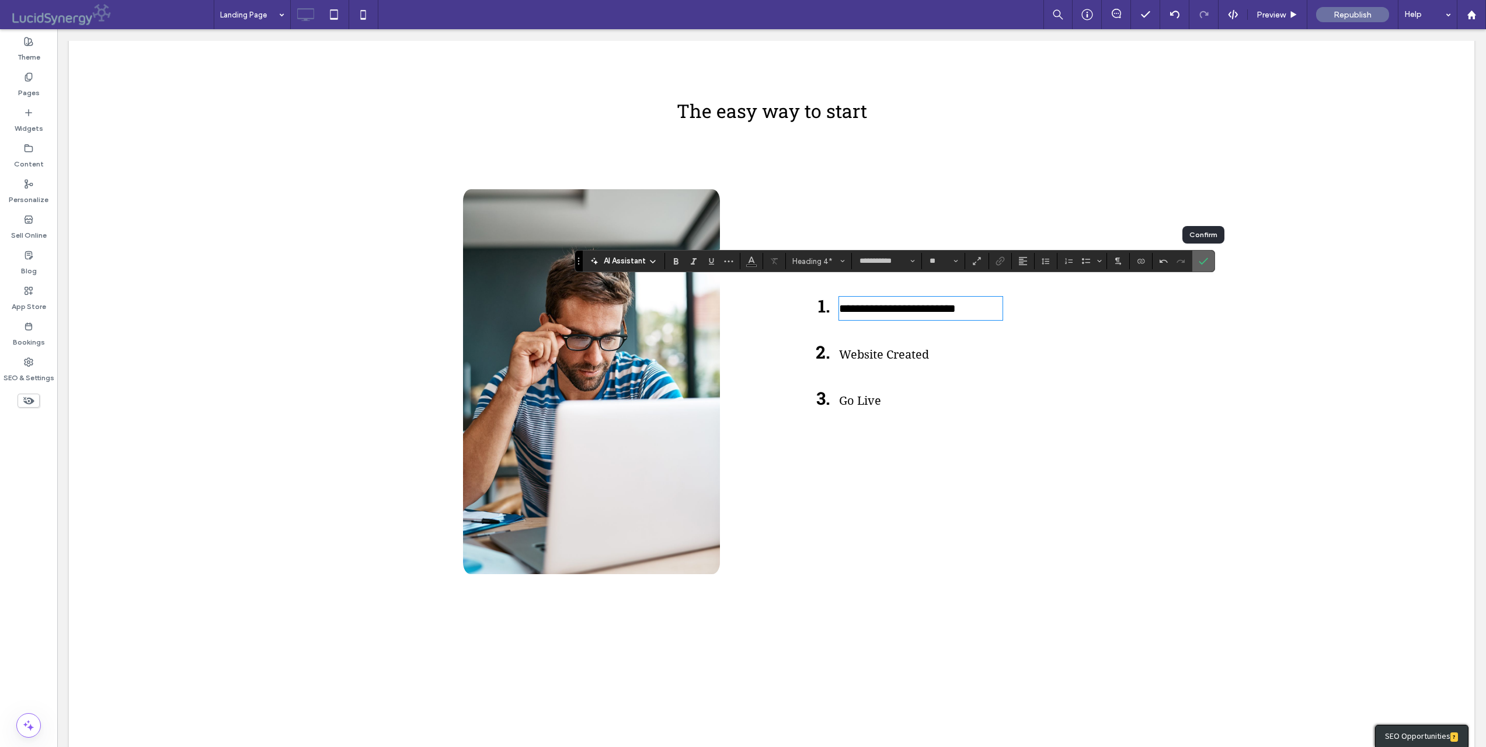
click at [1201, 259] on icon "Confirm" at bounding box center [1202, 260] width 9 height 9
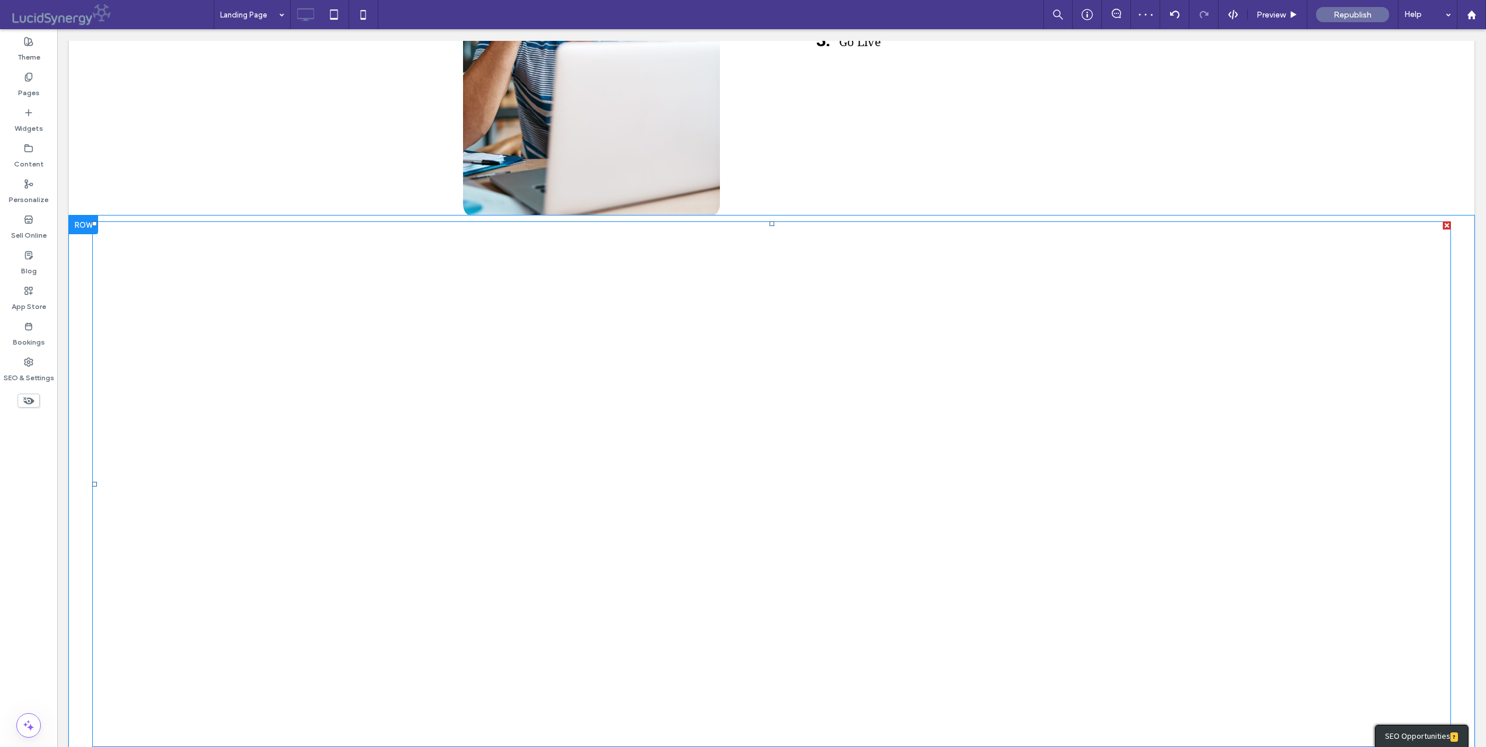
scroll to position [2080, 0]
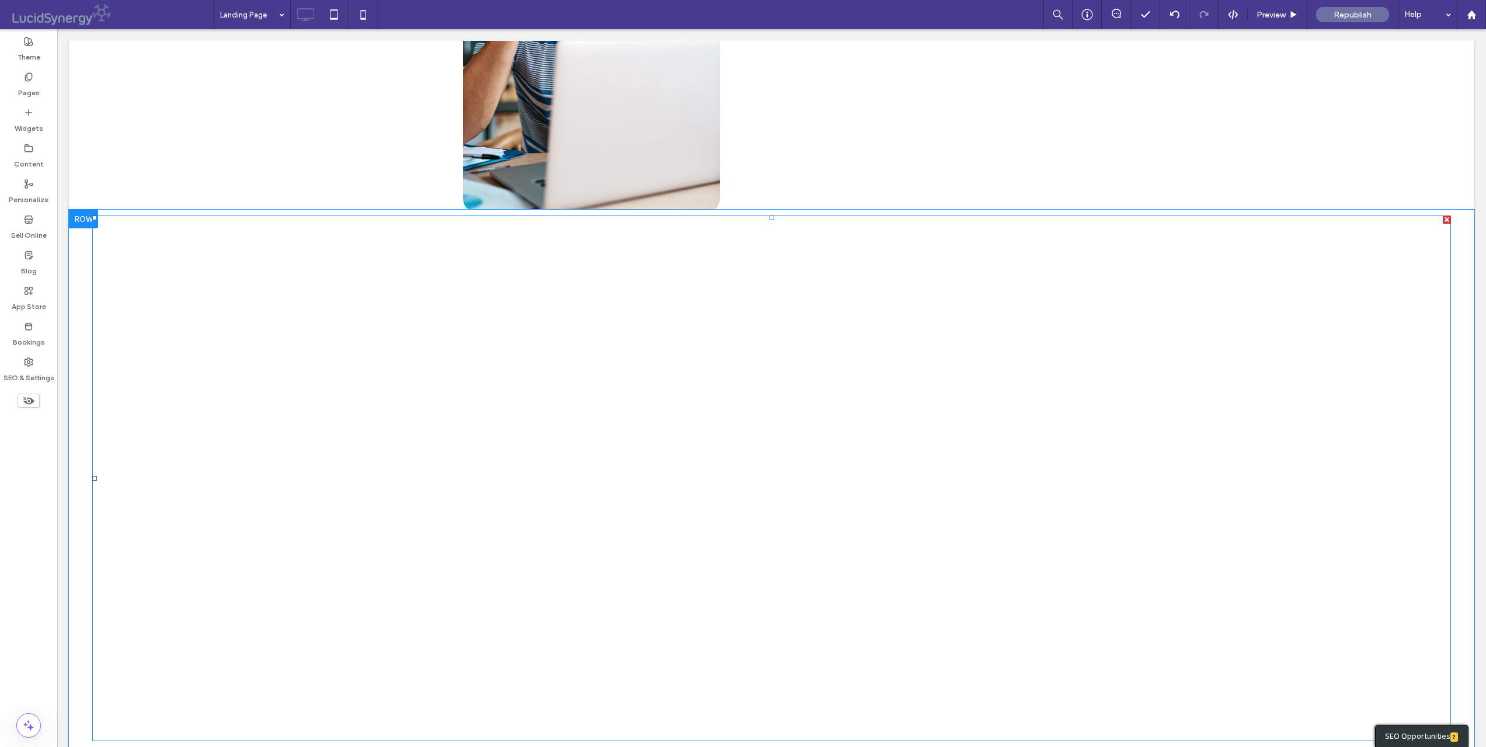
click at [775, 697] on span at bounding box center [771, 477] width 1358 height 525
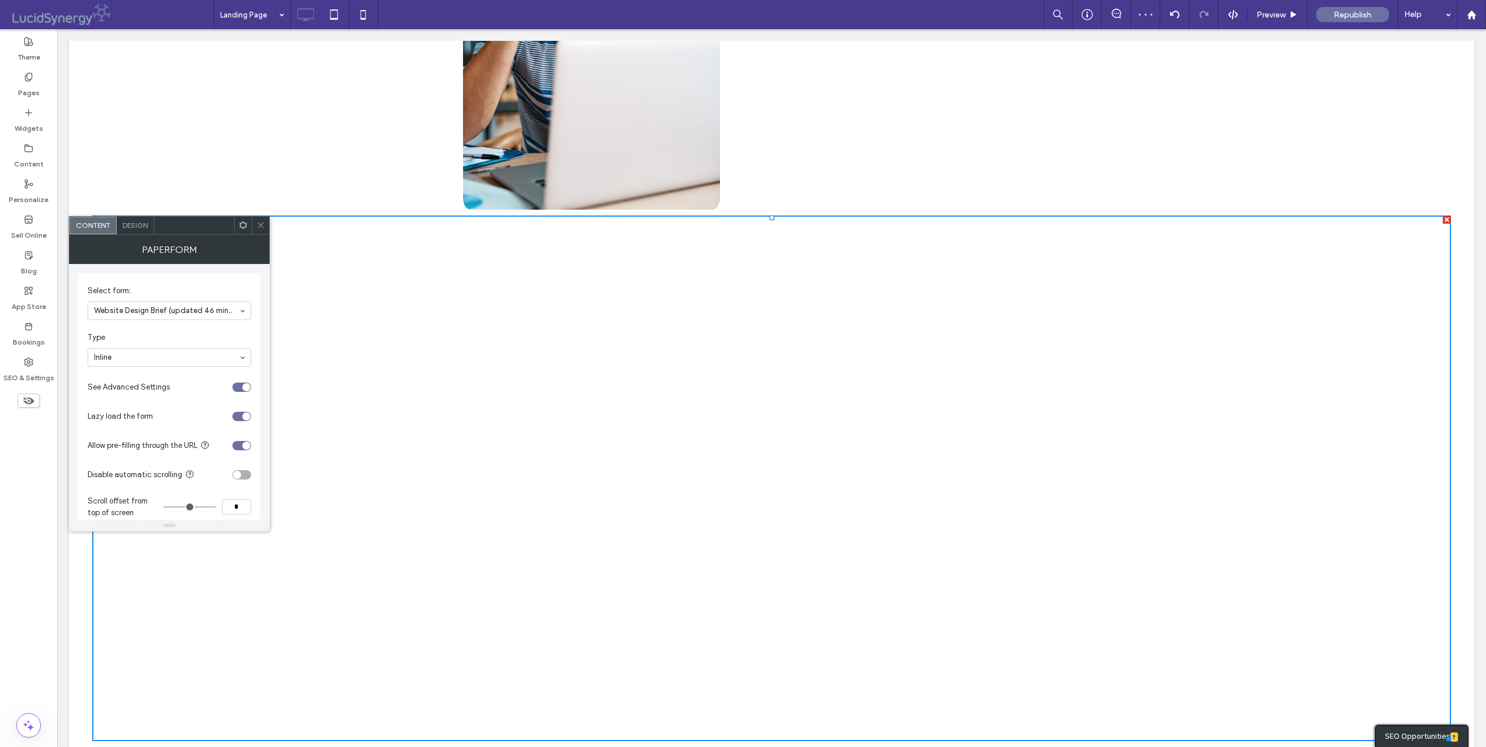
click at [260, 221] on icon at bounding box center [260, 225] width 9 height 9
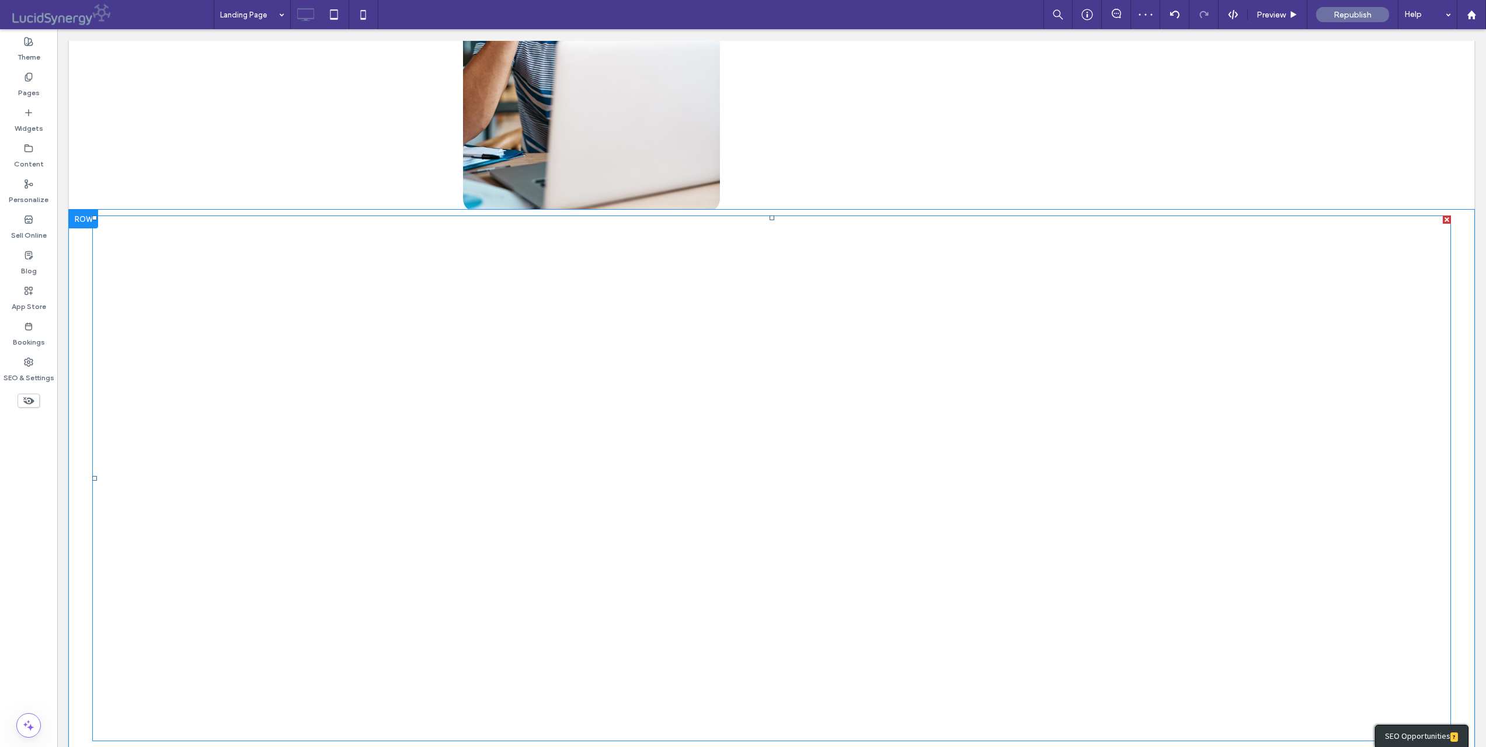
click at [265, 251] on span at bounding box center [771, 477] width 1358 height 525
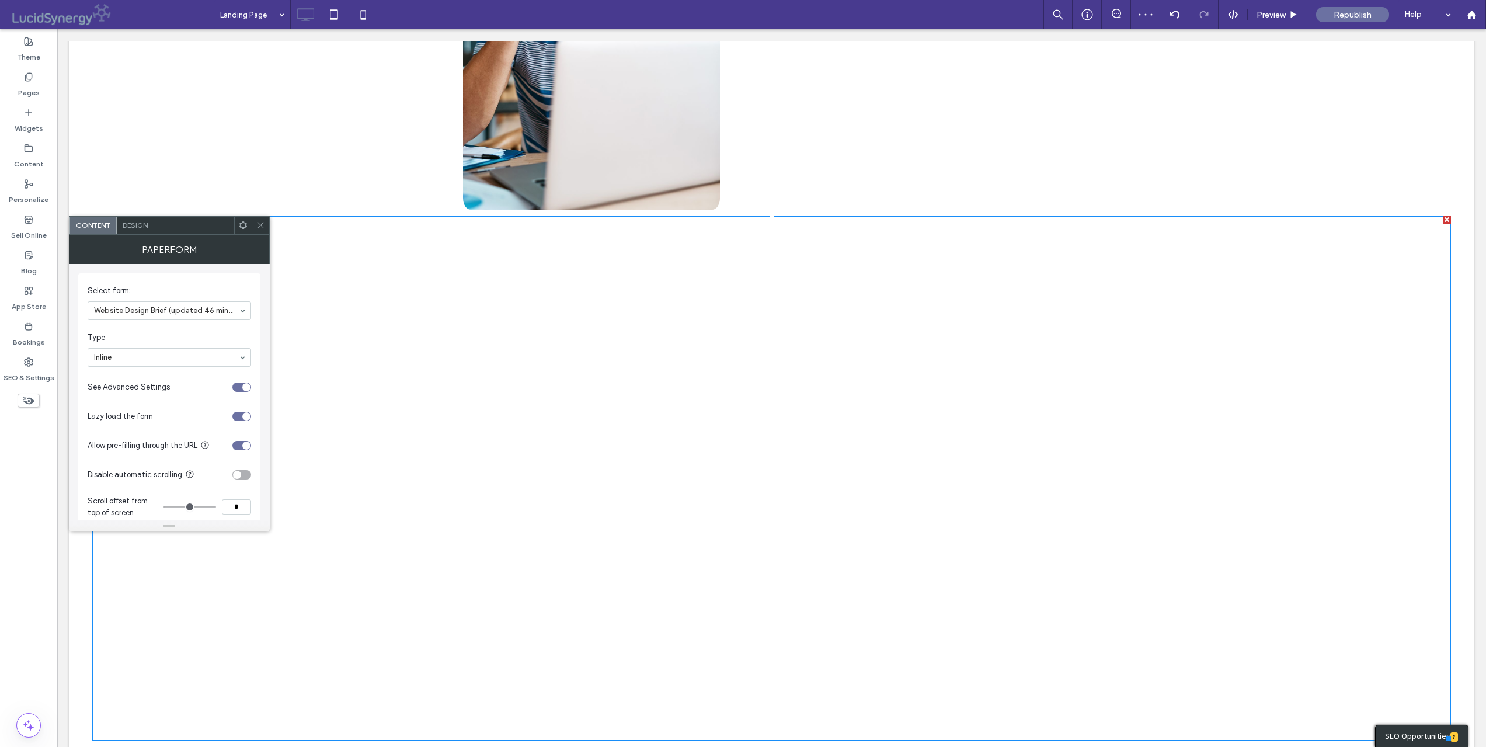
click at [132, 228] on span "Design" at bounding box center [135, 225] width 25 height 9
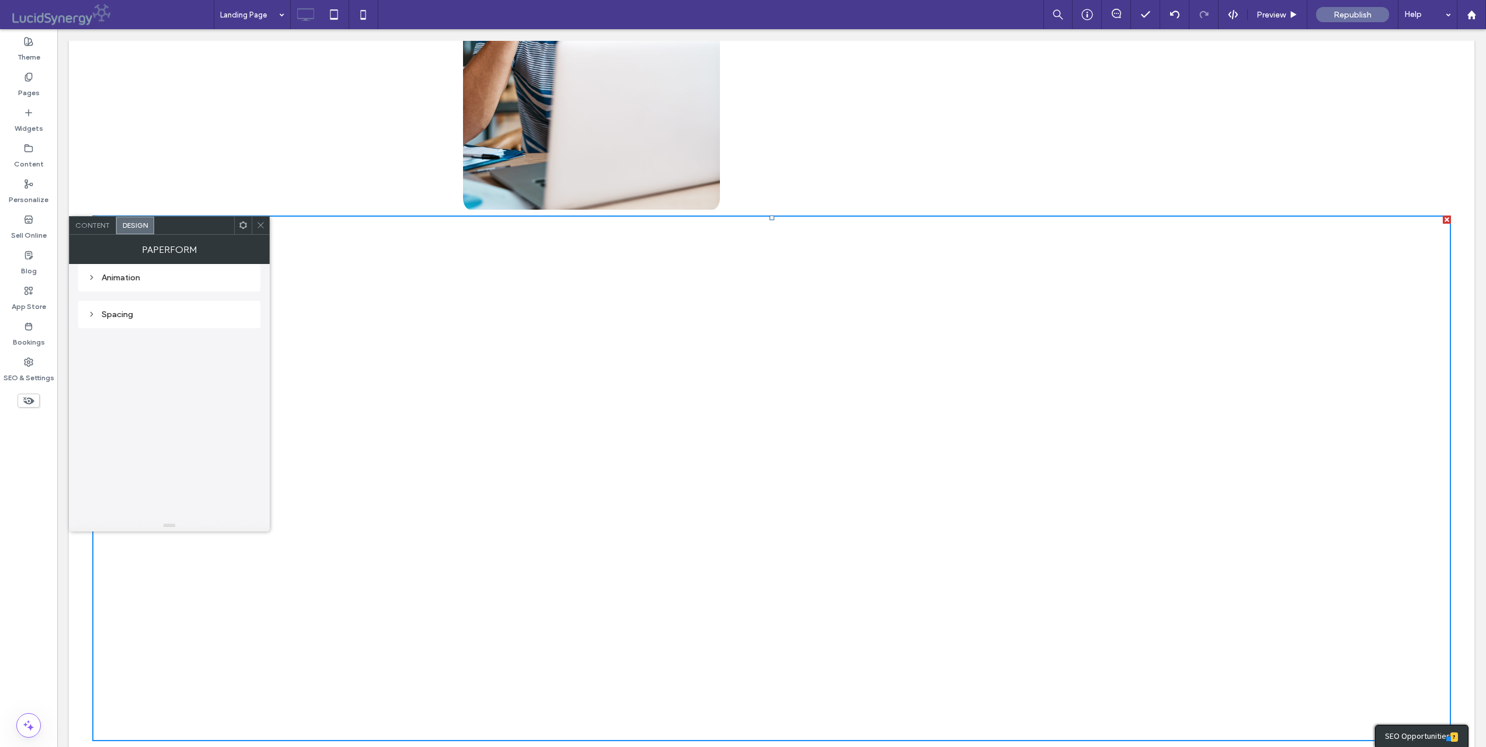
click at [88, 312] on icon at bounding box center [92, 314] width 8 height 8
click at [170, 384] on label "10px" at bounding box center [169, 383] width 15 height 9
type input "**"
type input "*"
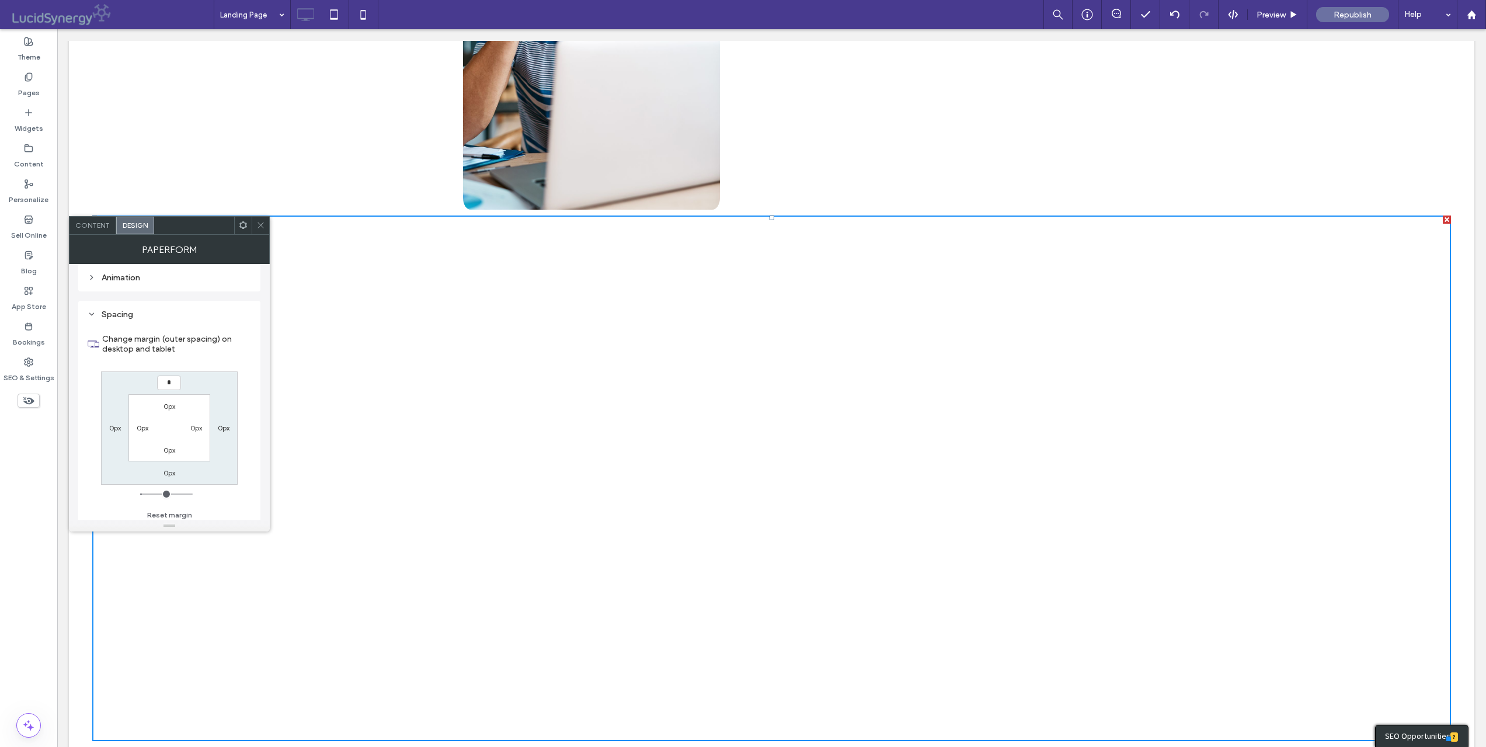
type input "***"
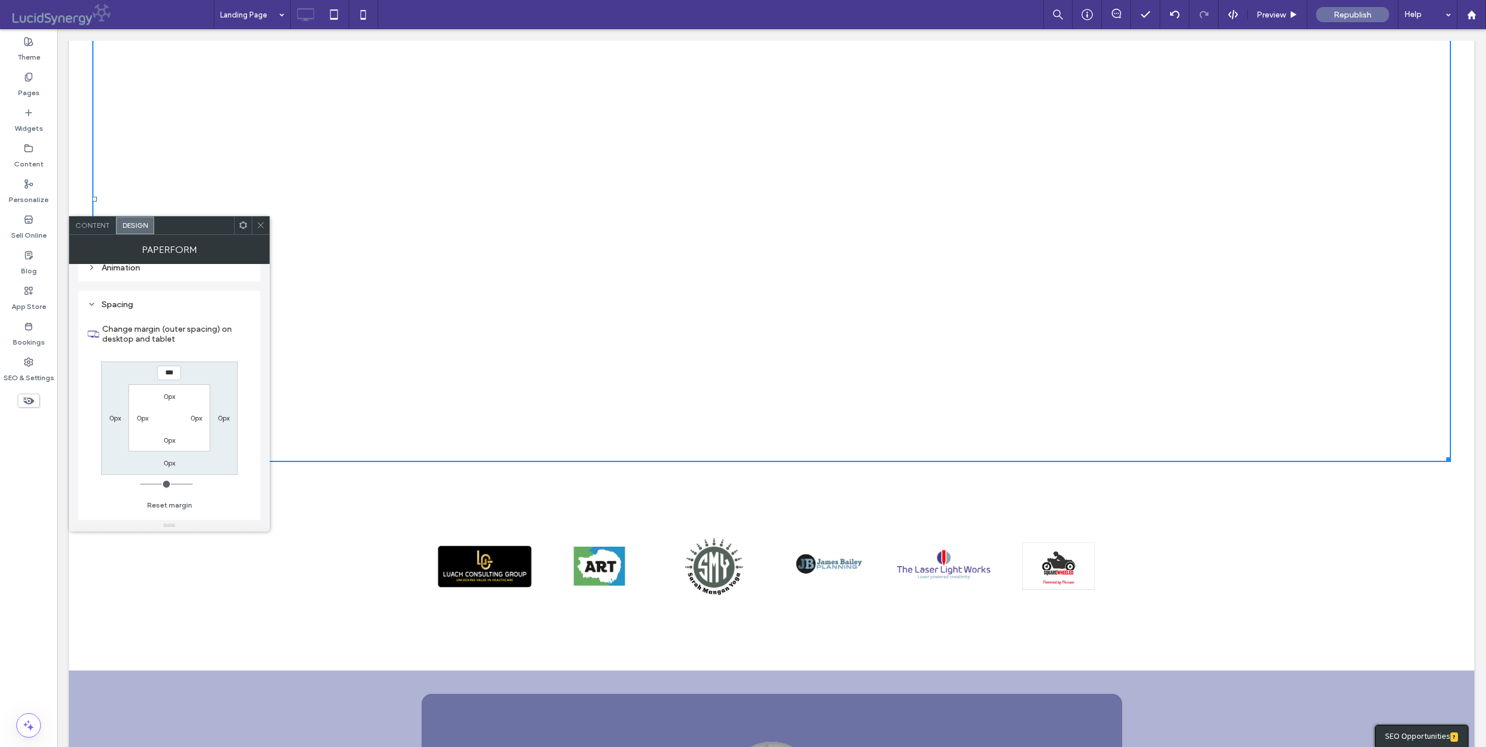
scroll to position [13, 0]
click at [260, 223] on icon at bounding box center [260, 225] width 9 height 9
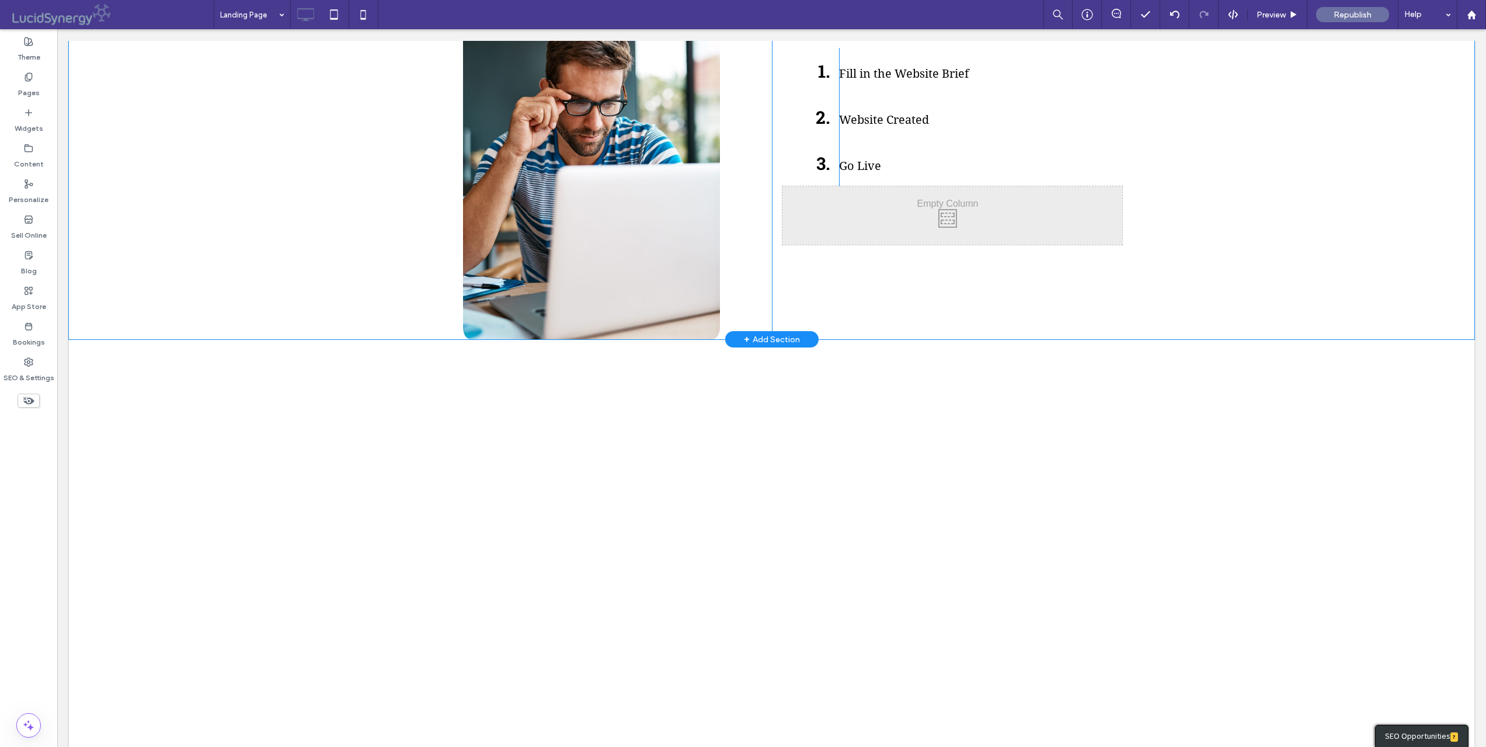
scroll to position [1933, 0]
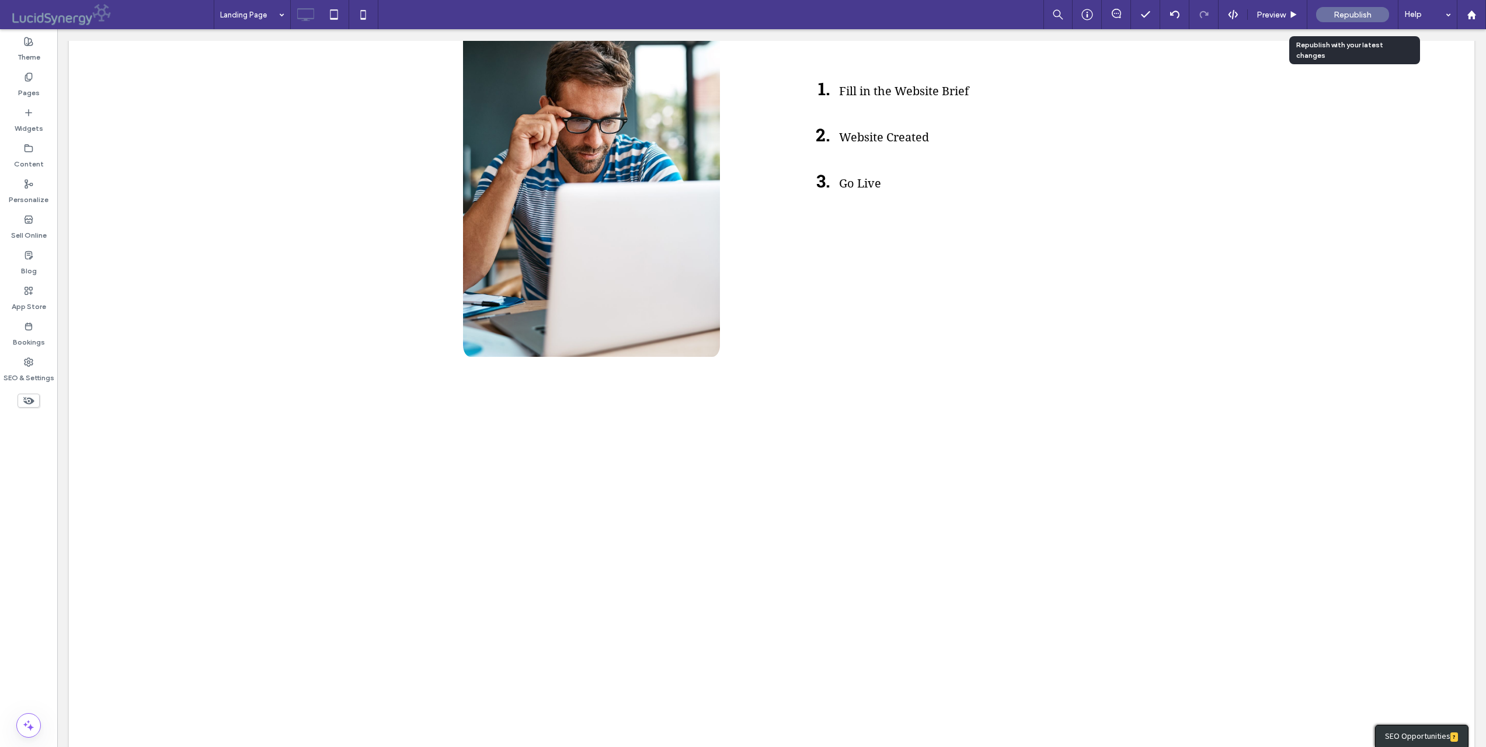
click at [1351, 12] on span "Republish" at bounding box center [1352, 15] width 38 height 10
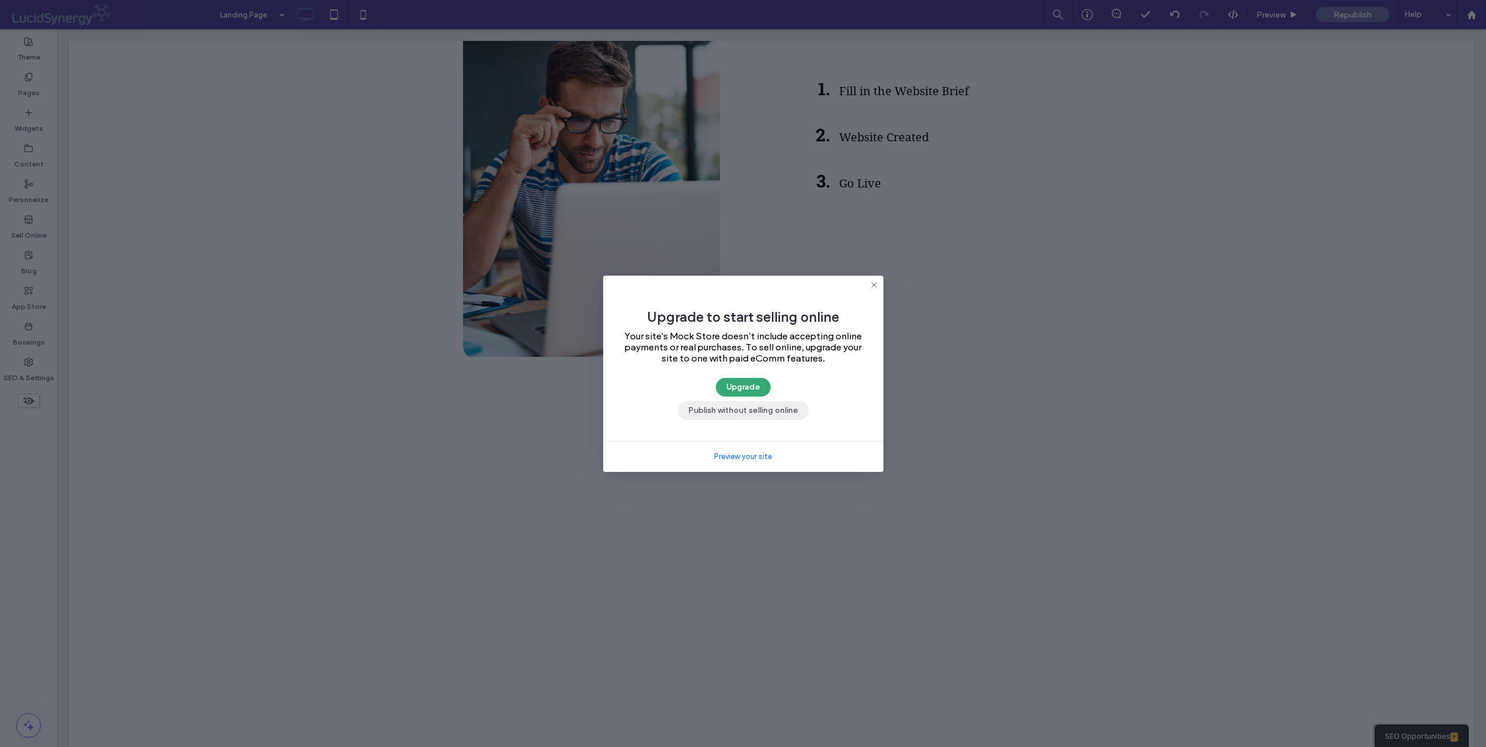
click at [731, 412] on button "Publish without selling online" at bounding box center [743, 410] width 131 height 19
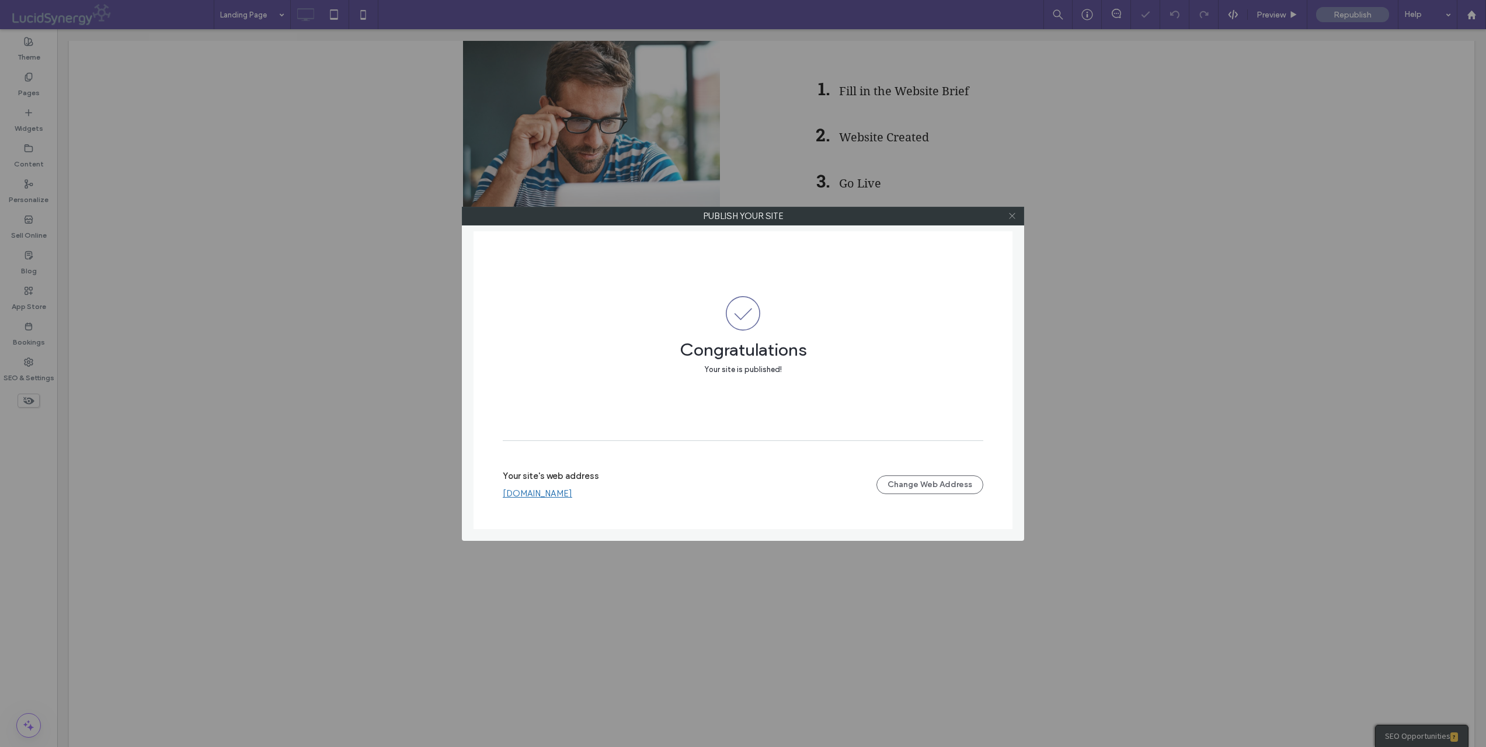
click at [1013, 216] on icon at bounding box center [1012, 215] width 9 height 9
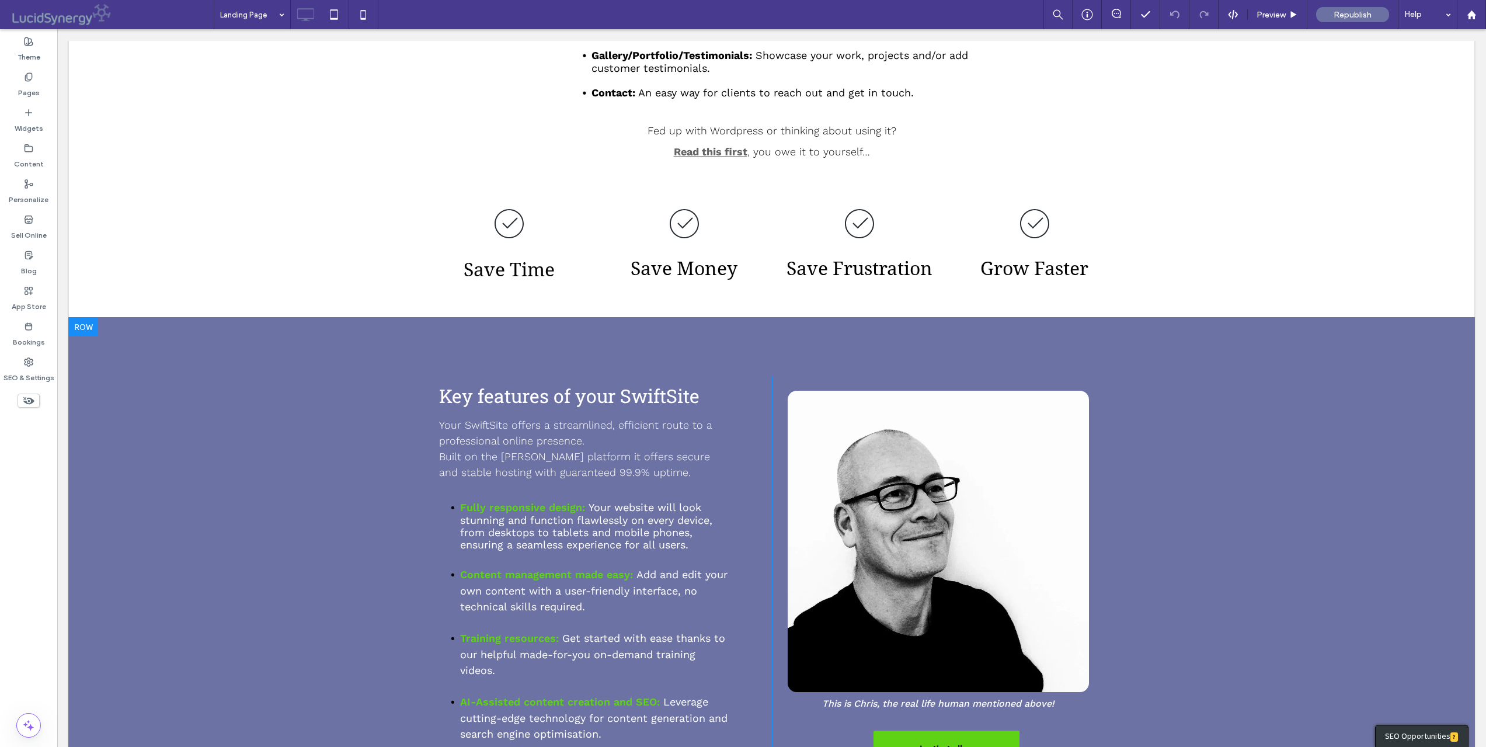
scroll to position [728, 0]
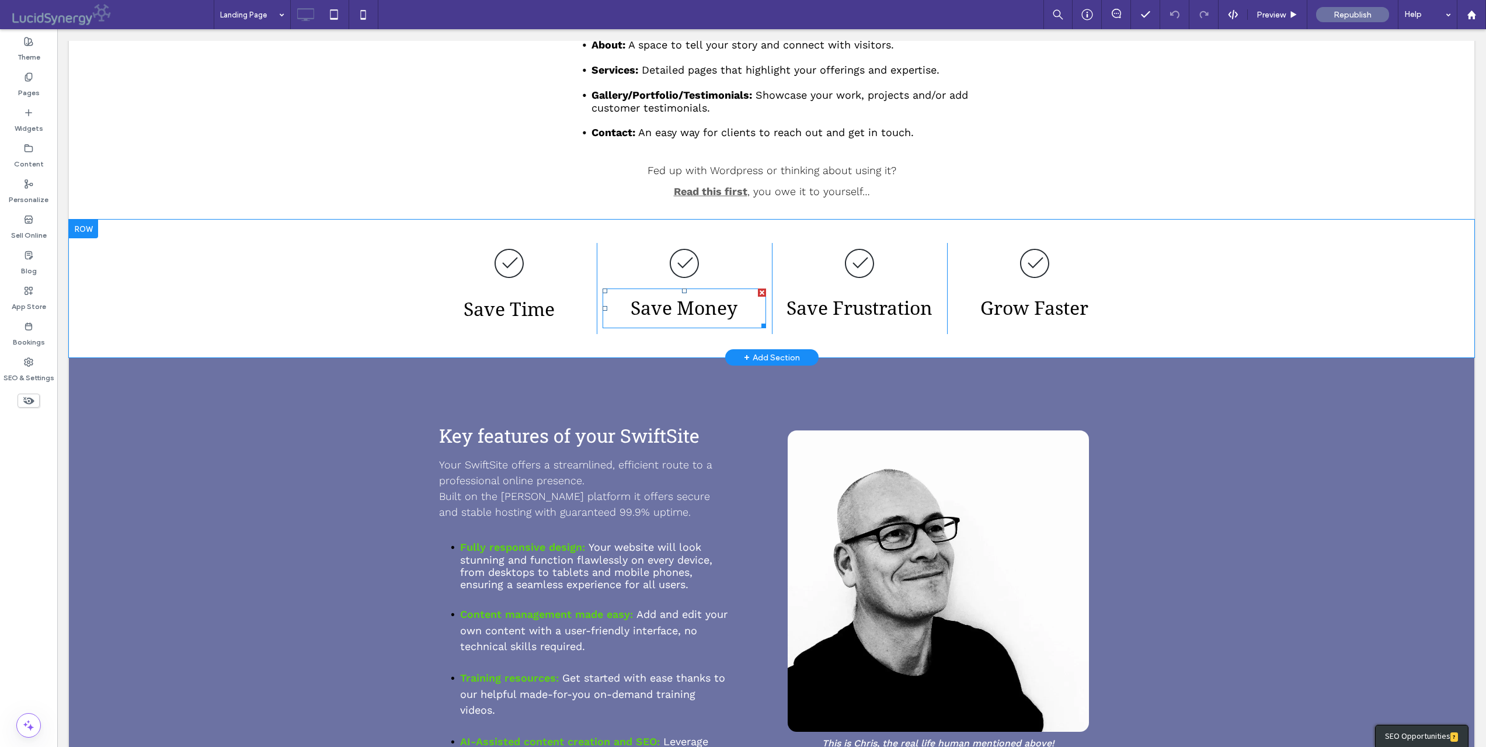
click at [701, 297] on span "Save Money" at bounding box center [683, 308] width 107 height 22
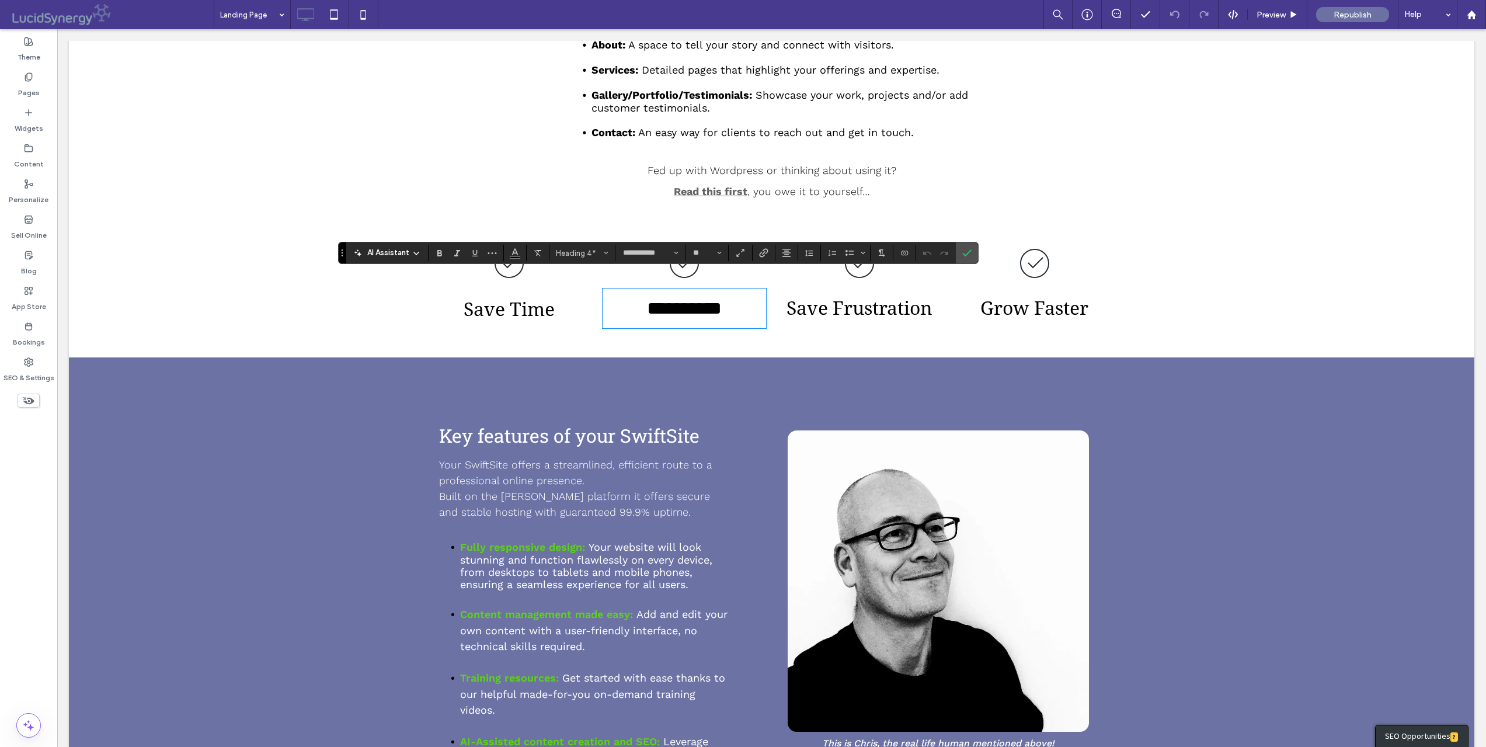
click at [661, 423] on span "Key features of your SwiftSite" at bounding box center [569, 435] width 260 height 25
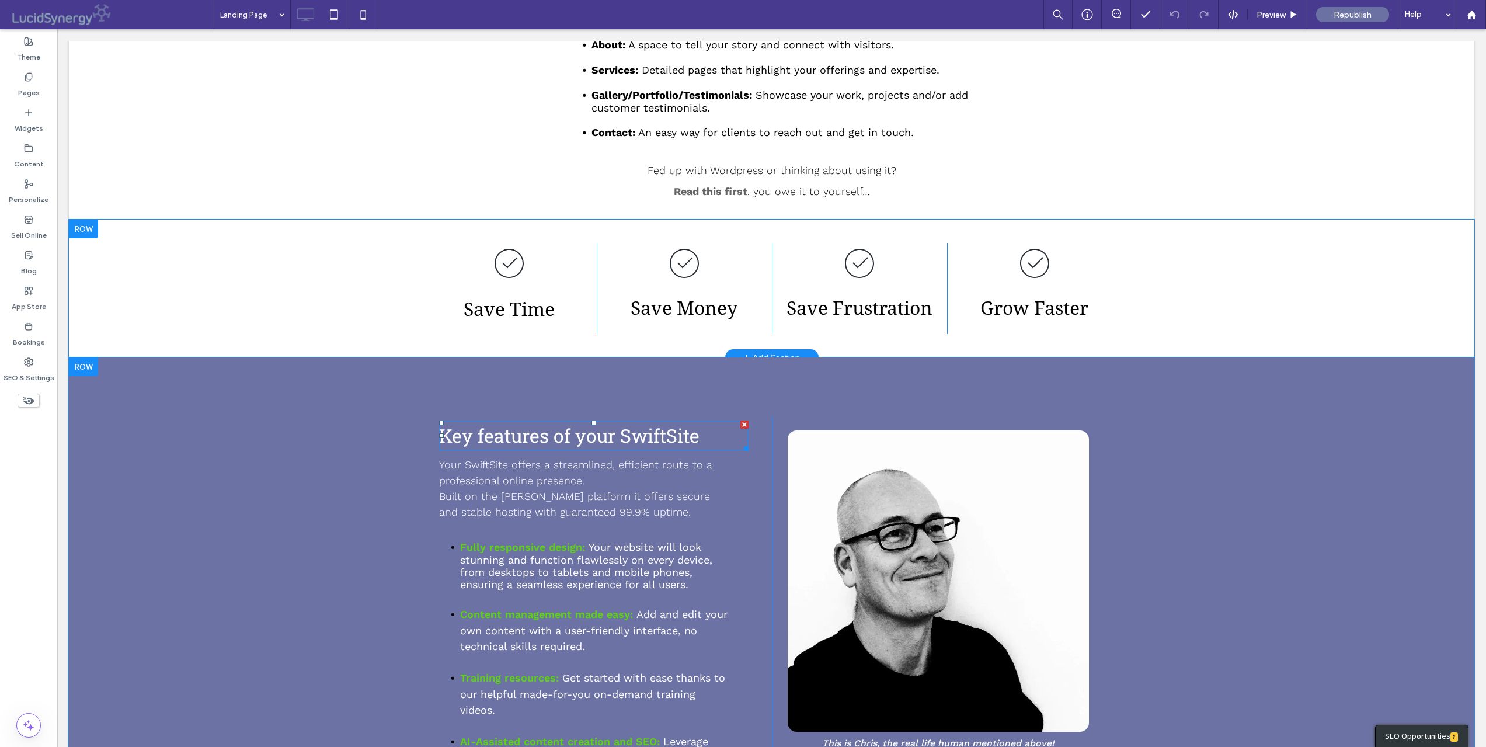
click at [659, 423] on span "Key features of your SwiftSite" at bounding box center [569, 435] width 260 height 25
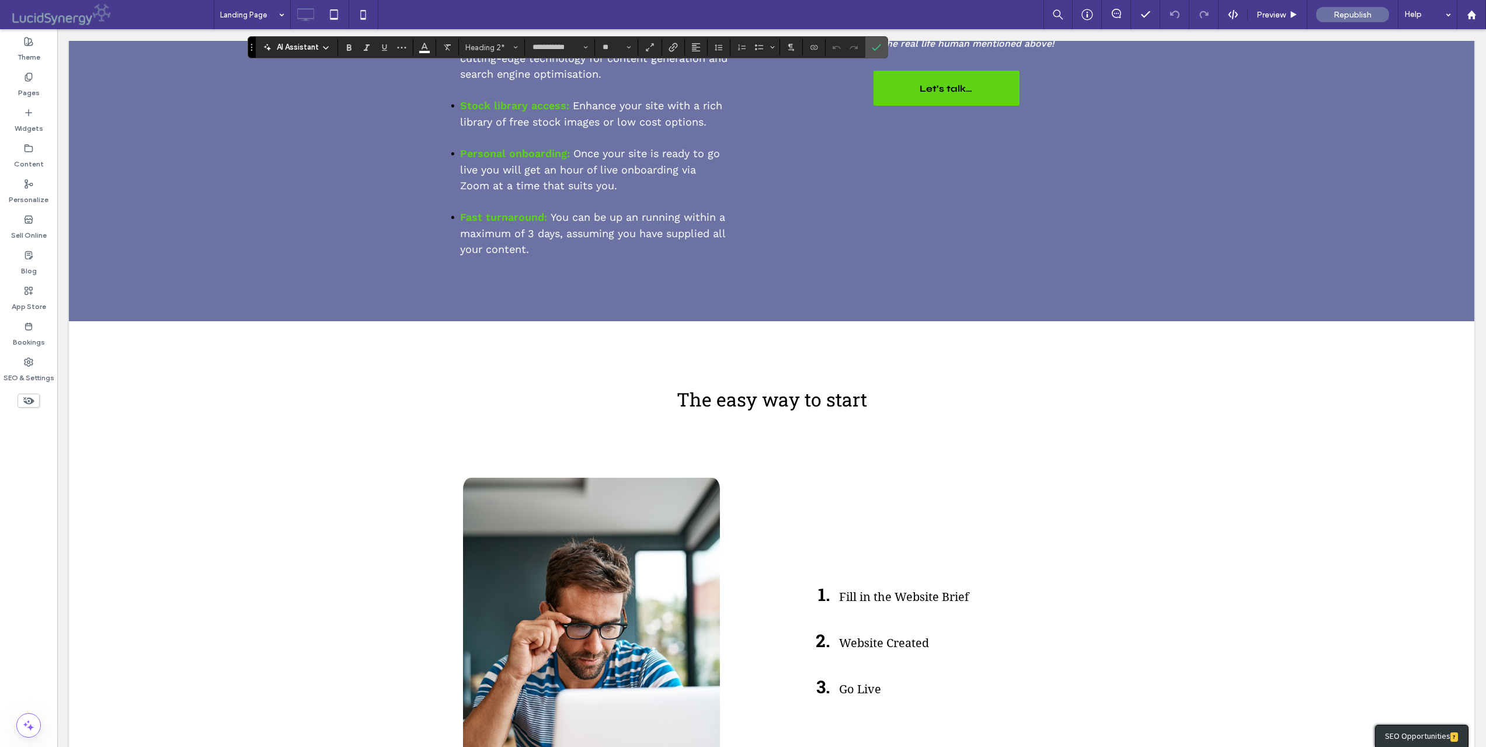
scroll to position [1443, 0]
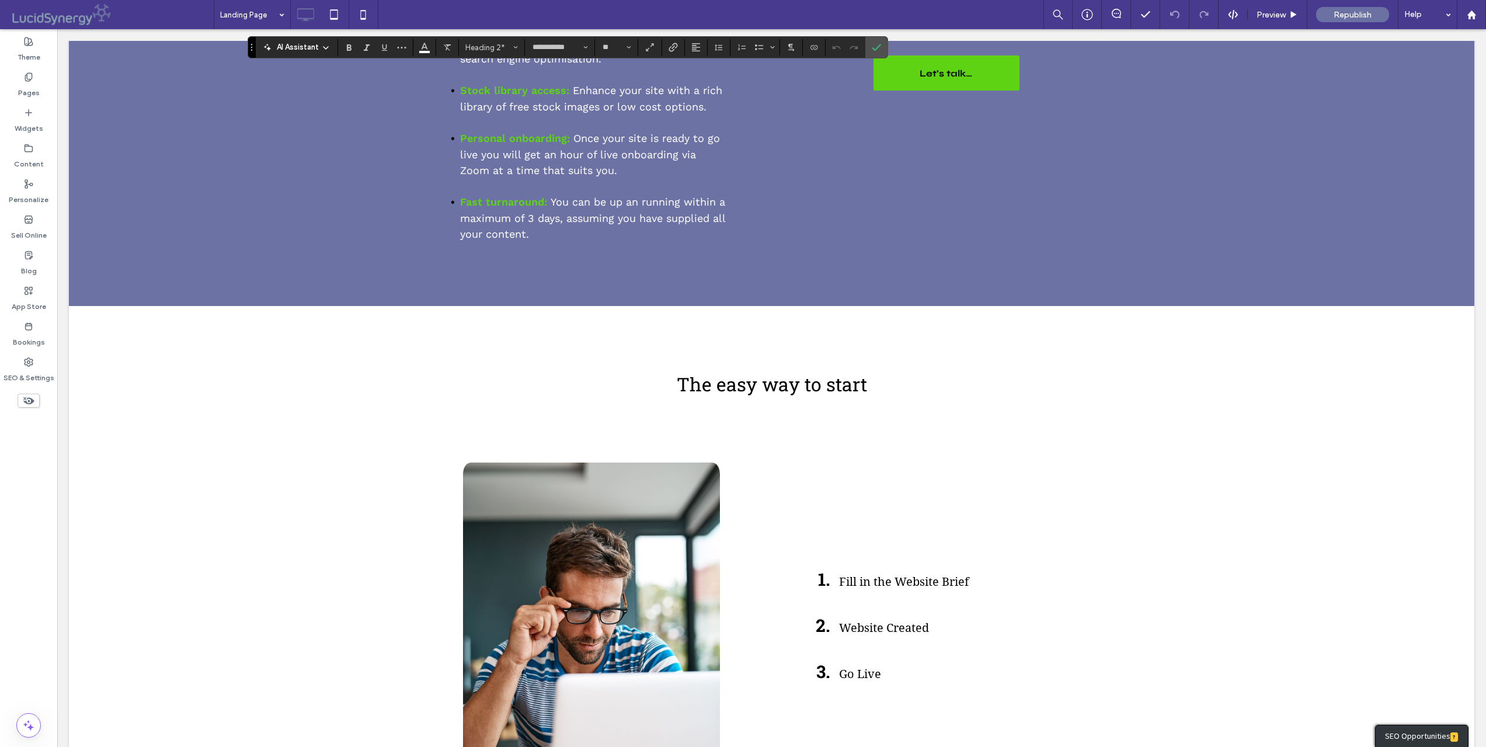
click at [775, 371] on span "The easy way to start" at bounding box center [772, 383] width 190 height 25
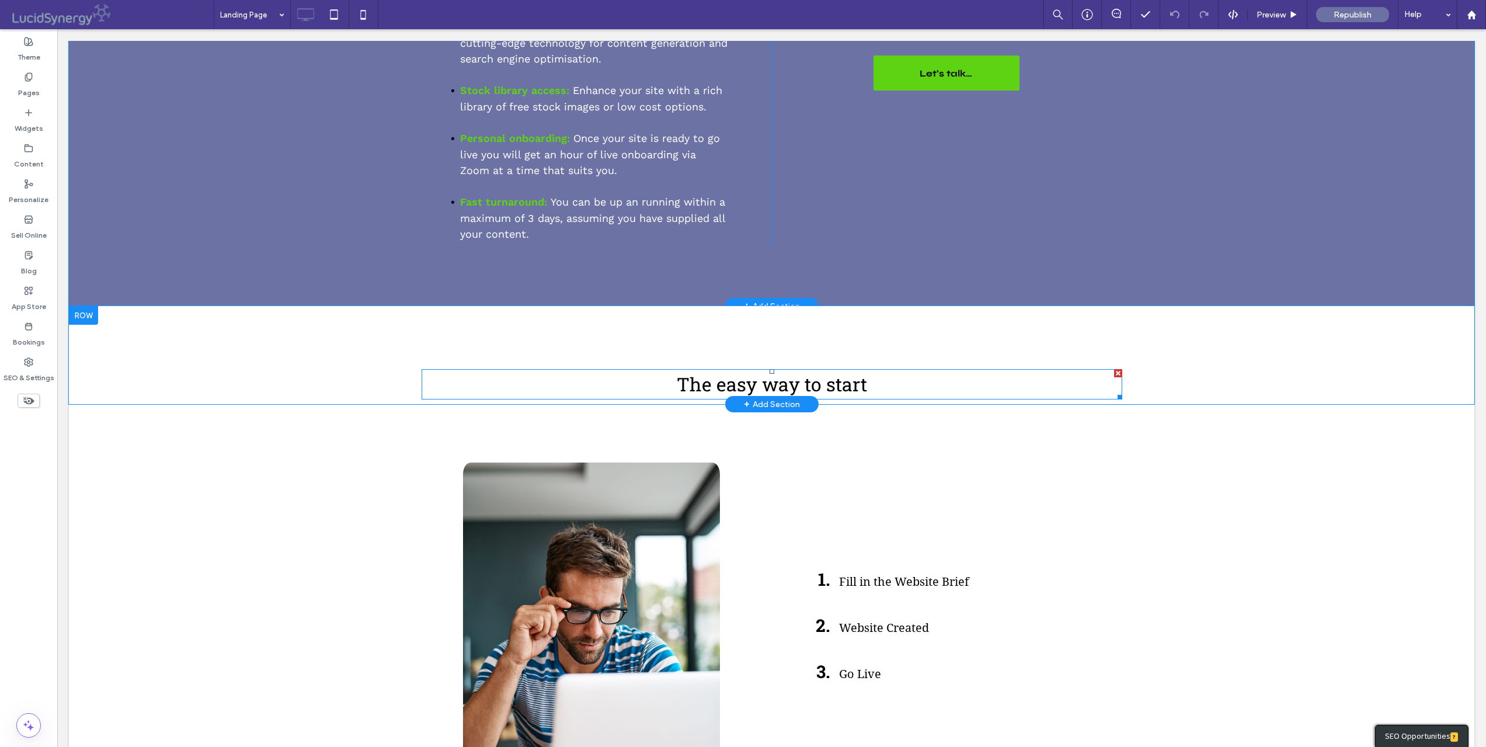
click at [775, 371] on span "The easy way to start" at bounding box center [772, 383] width 190 height 25
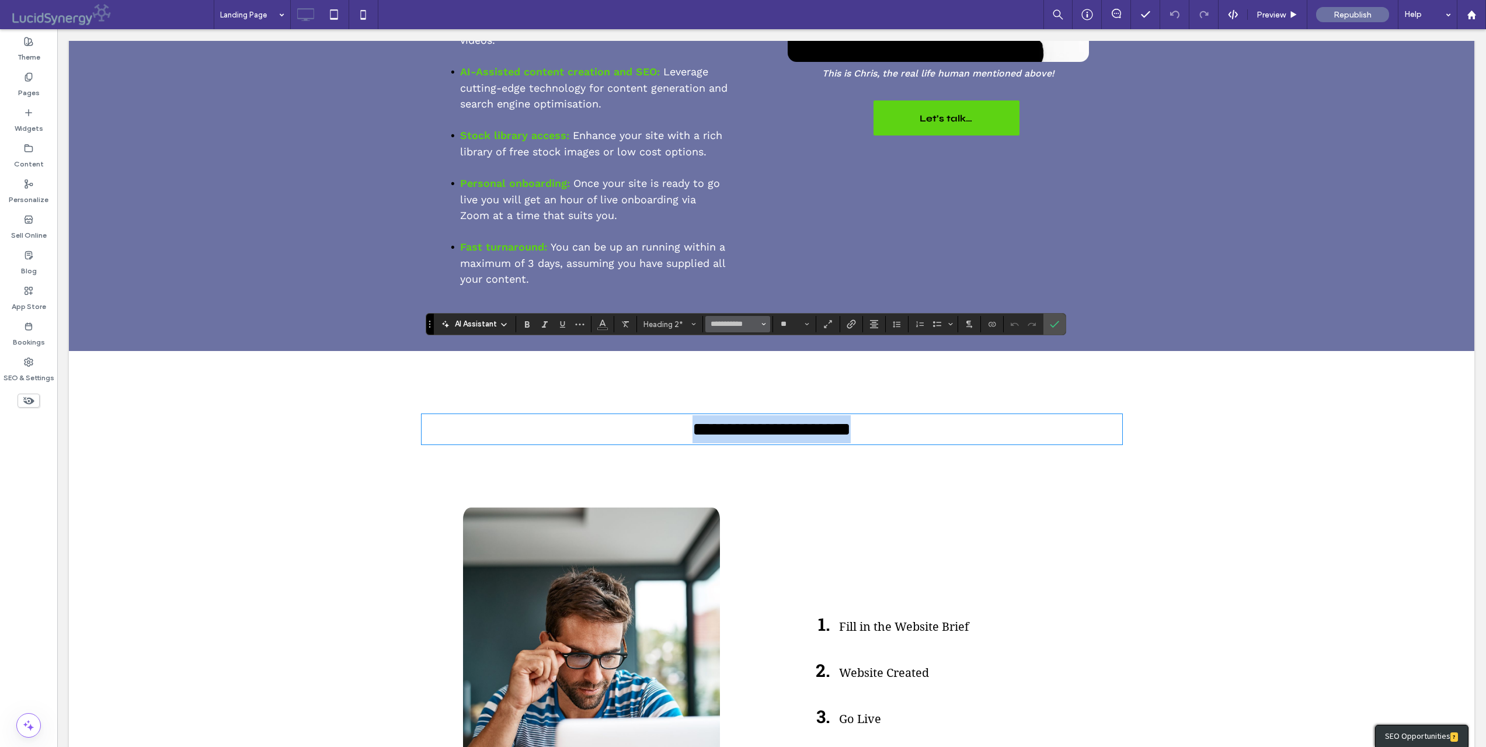
scroll to position [1388, 0]
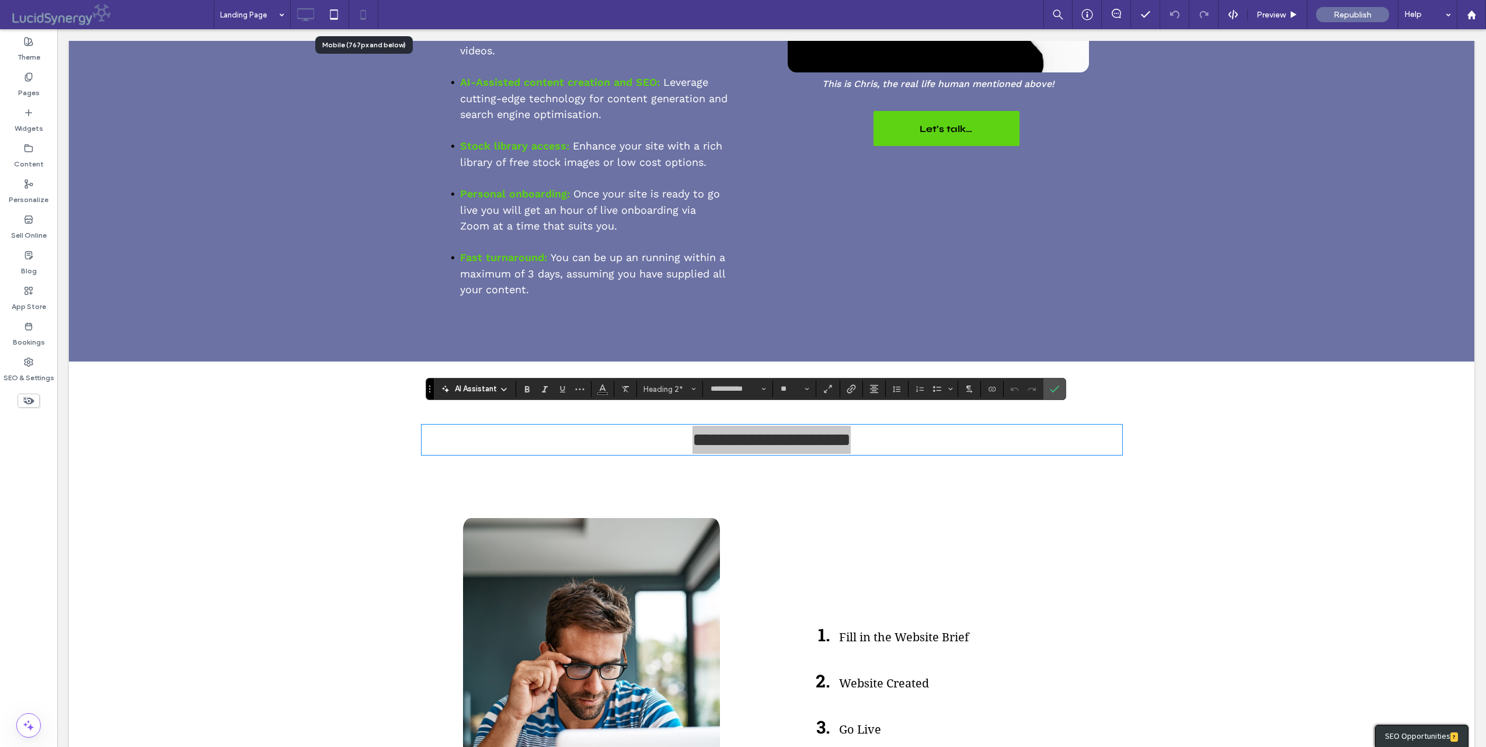
click at [363, 15] on icon at bounding box center [362, 14] width 23 height 23
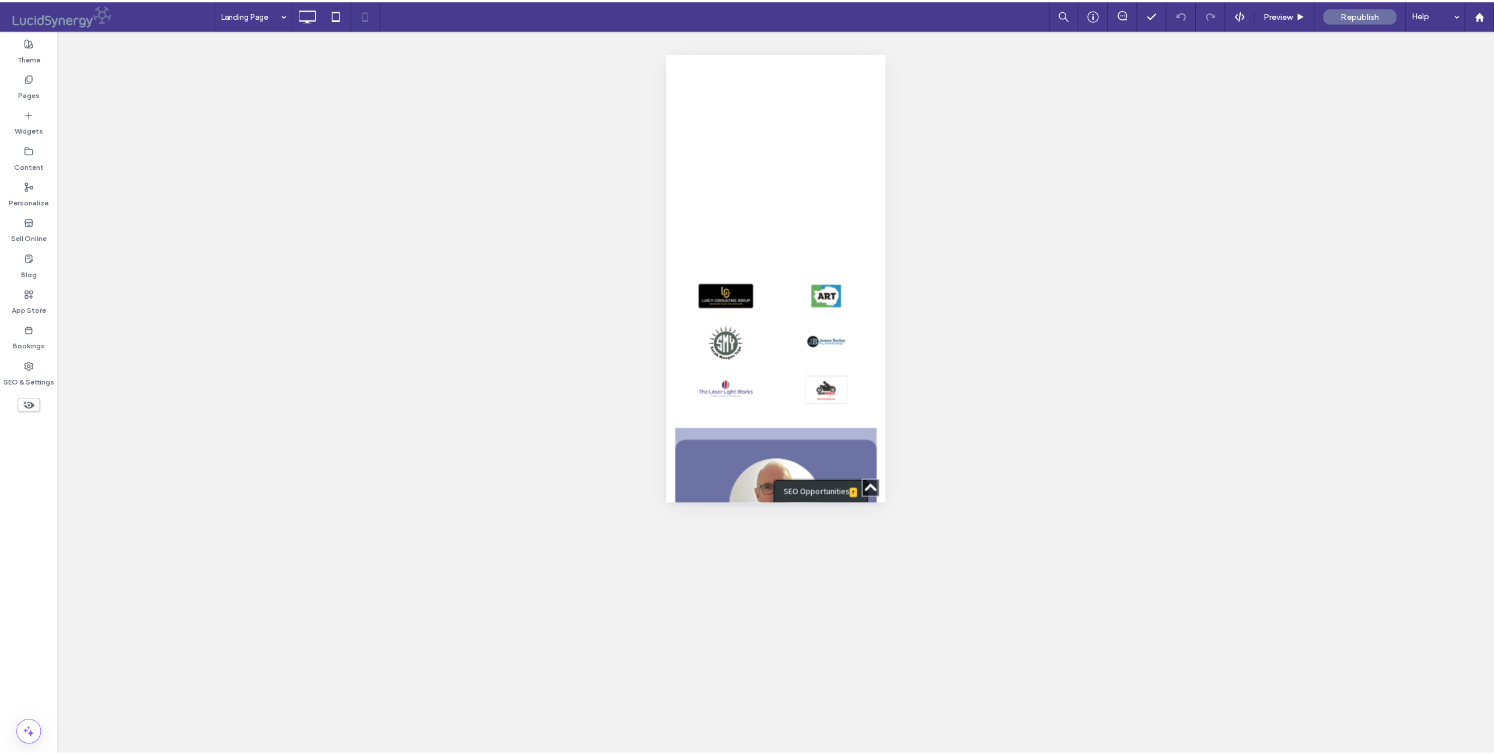
scroll to position [2767, 0]
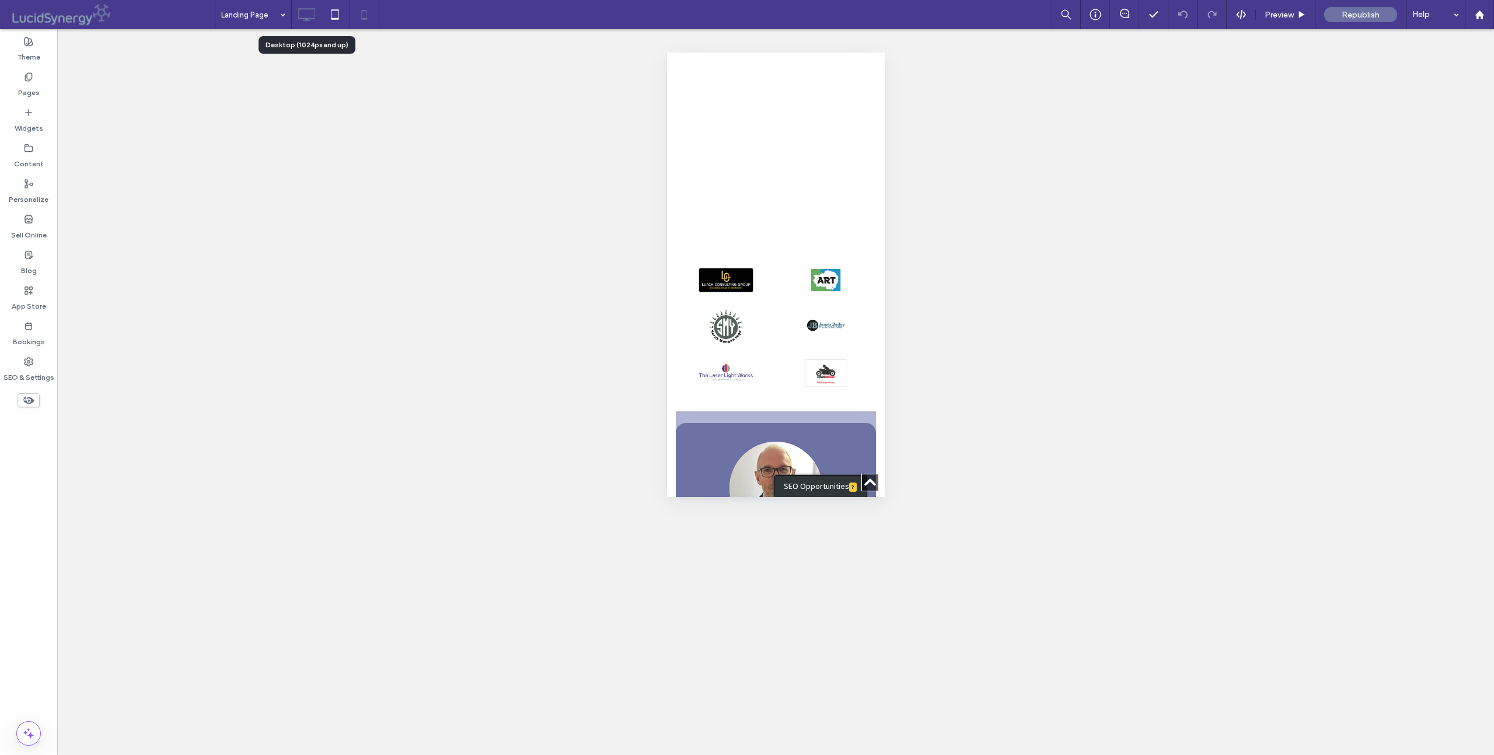
click at [305, 15] on icon at bounding box center [306, 14] width 23 height 23
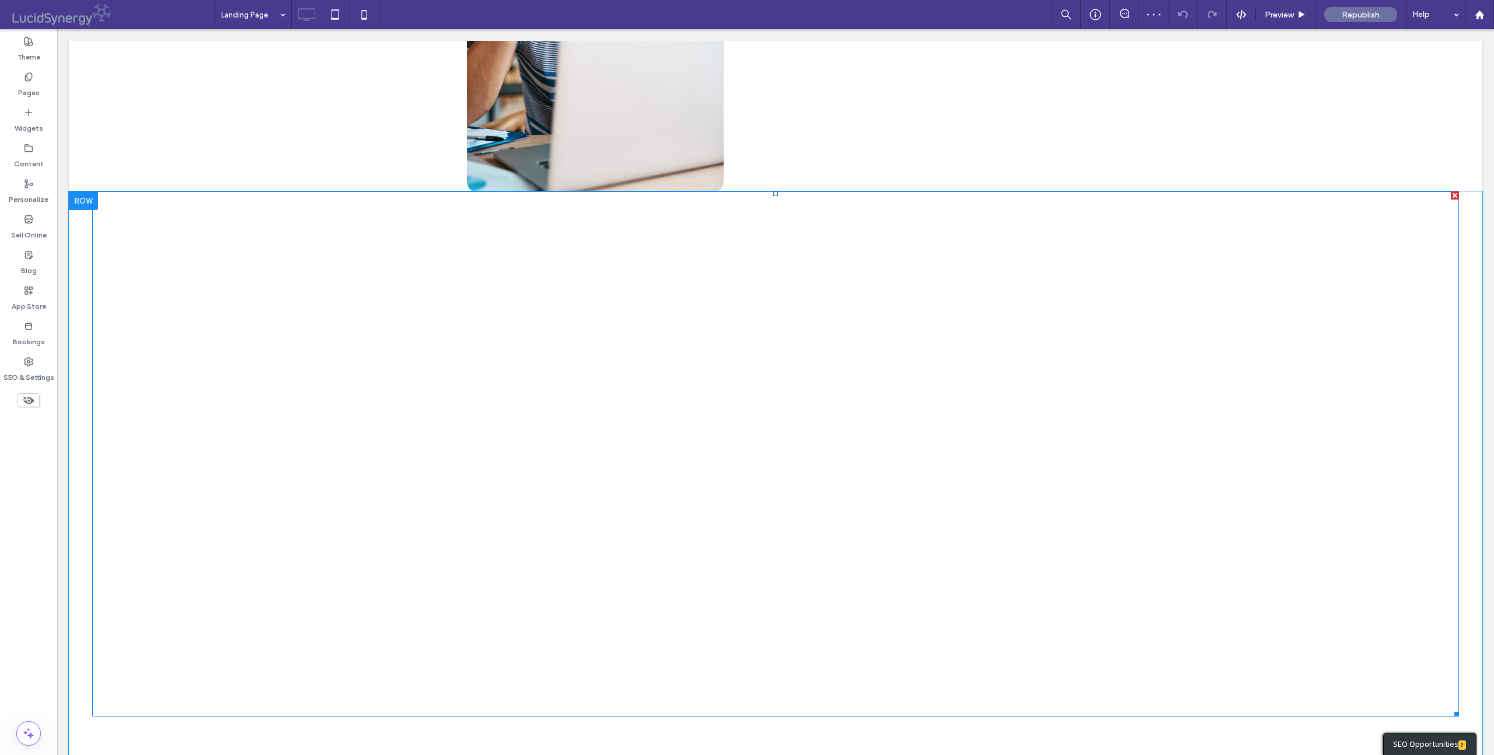
scroll to position [2143, 0]
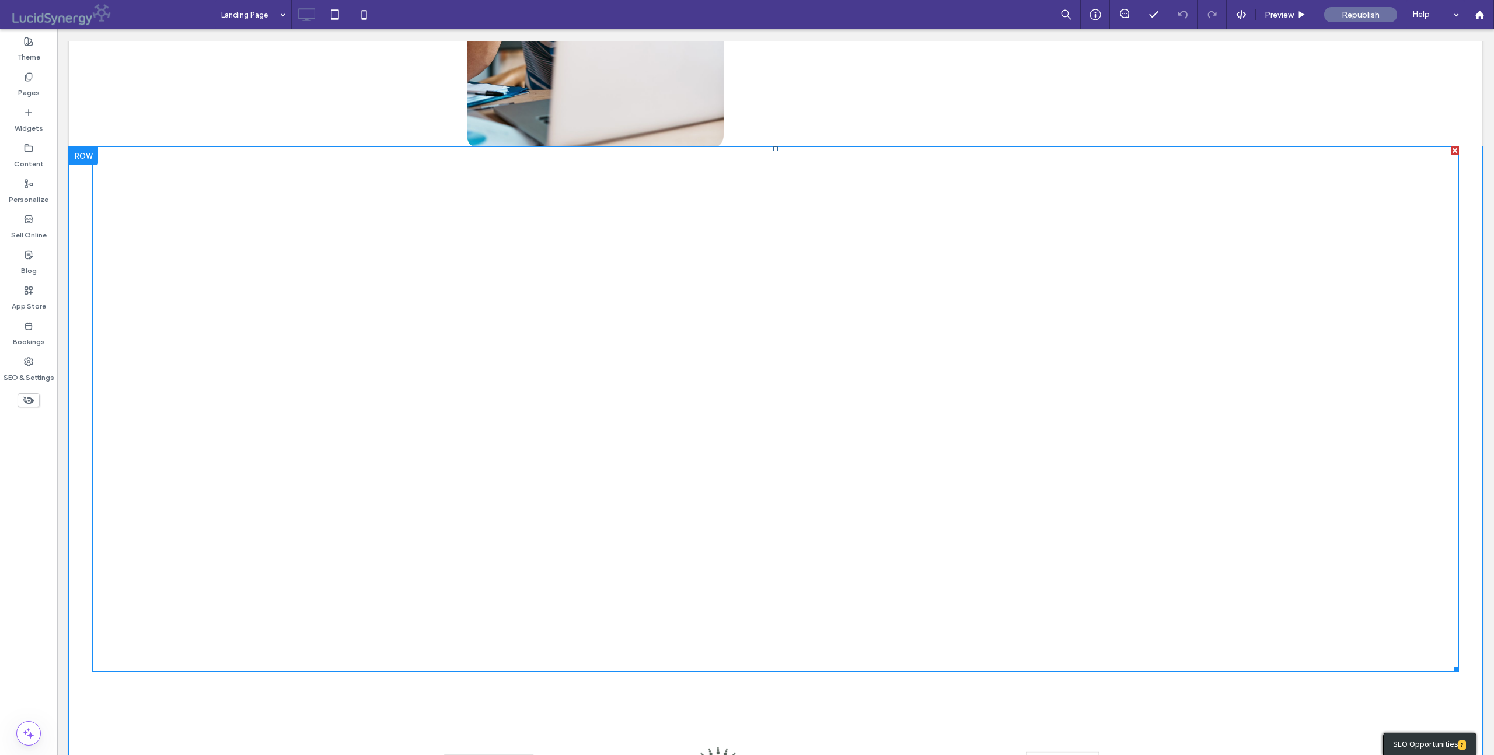
click at [107, 407] on span at bounding box center [775, 409] width 1367 height 525
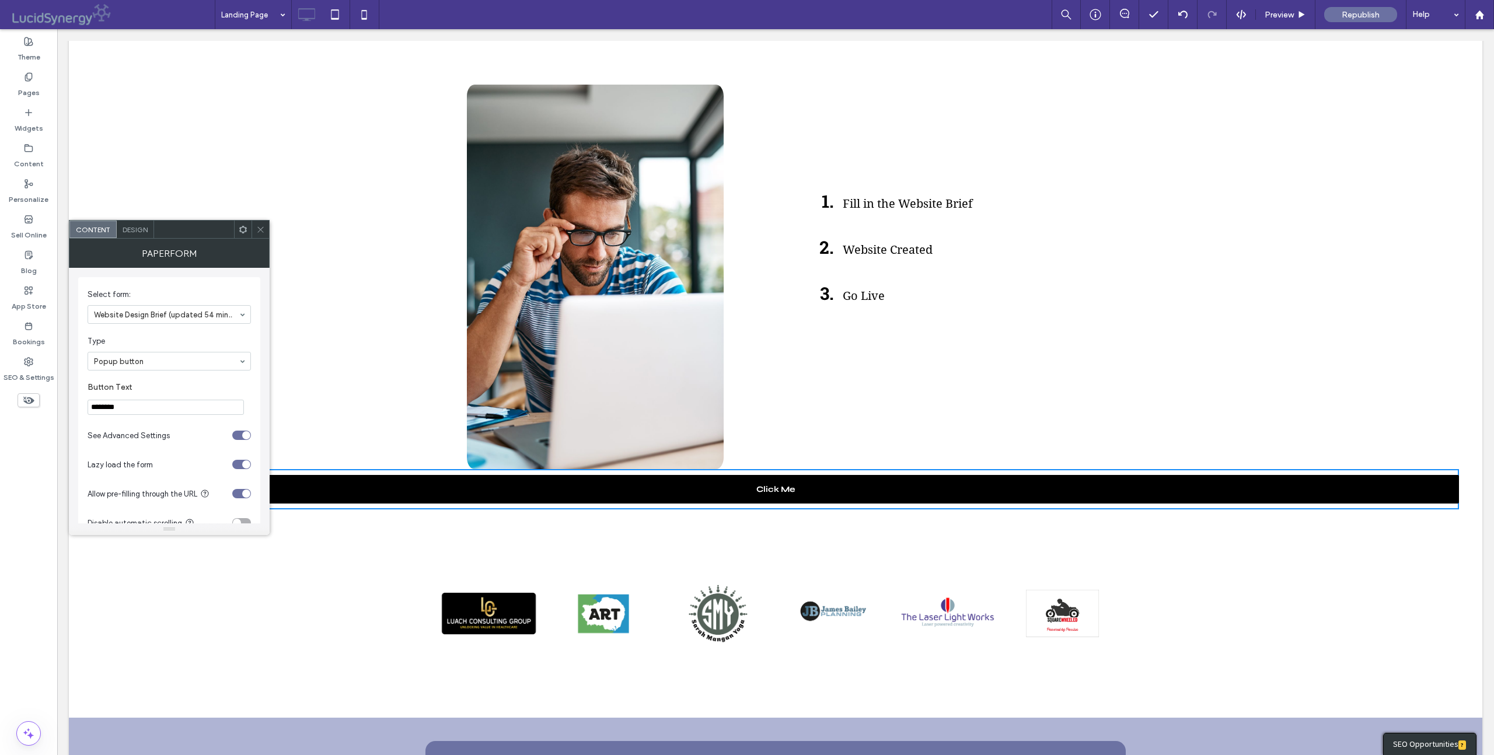
scroll to position [1832, 0]
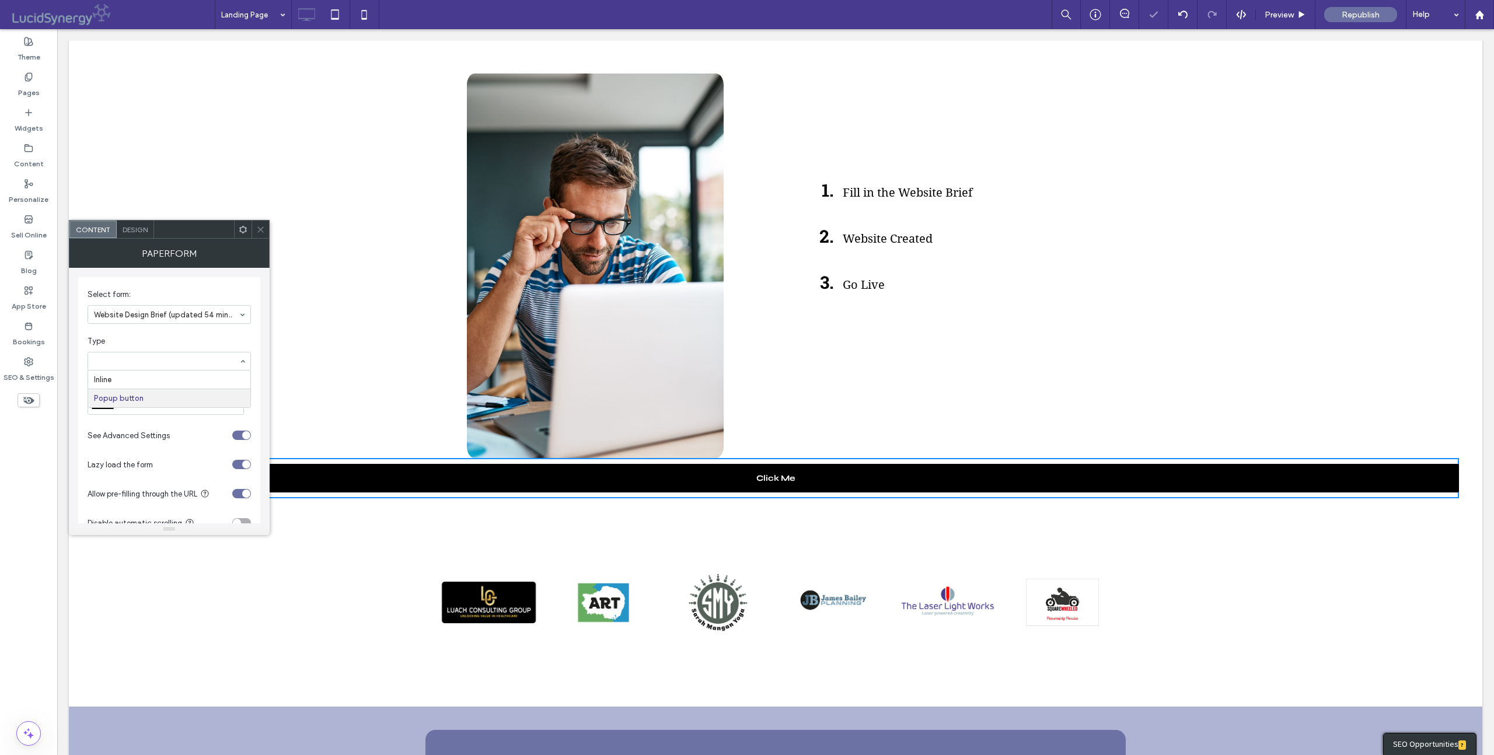
click at [165, 362] on input at bounding box center [166, 361] width 145 height 8
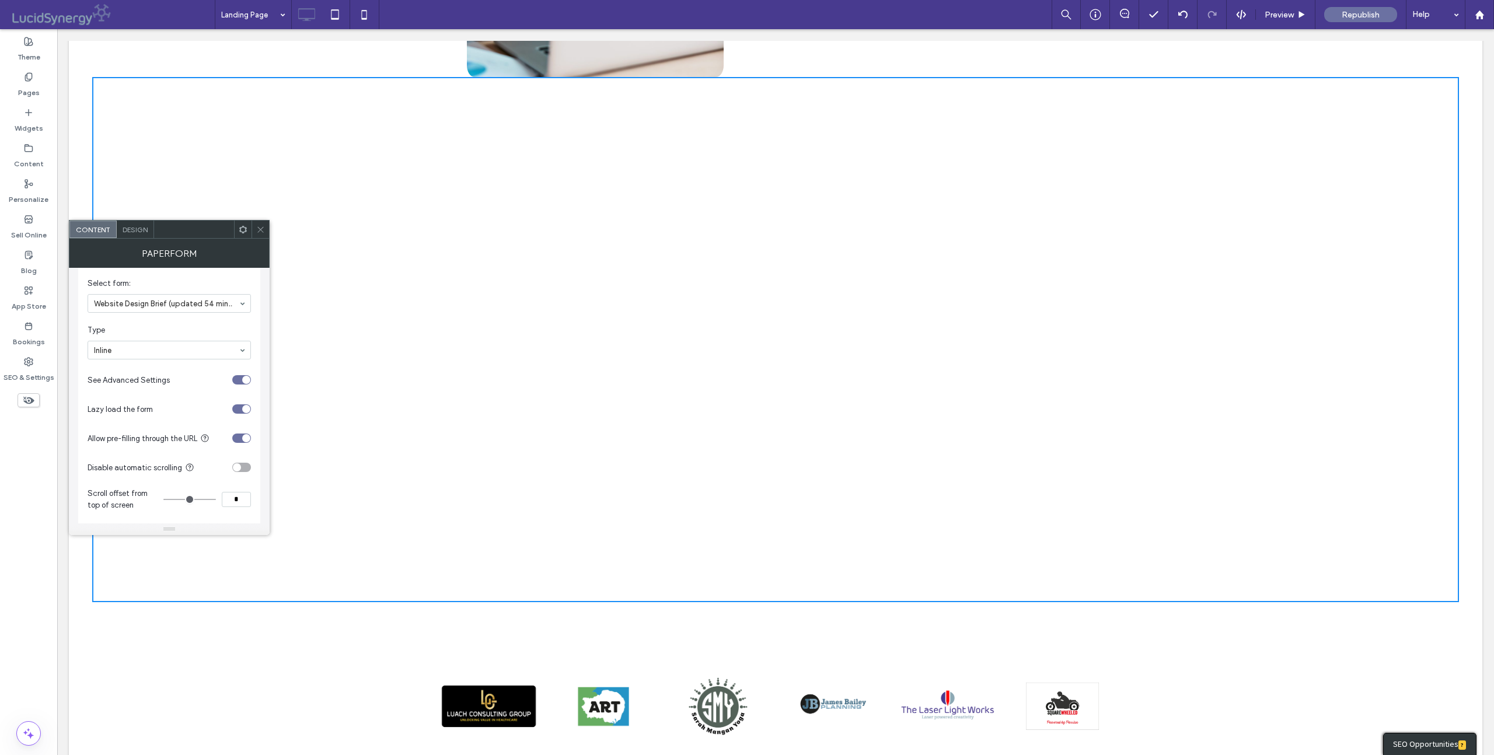
scroll to position [0, 0]
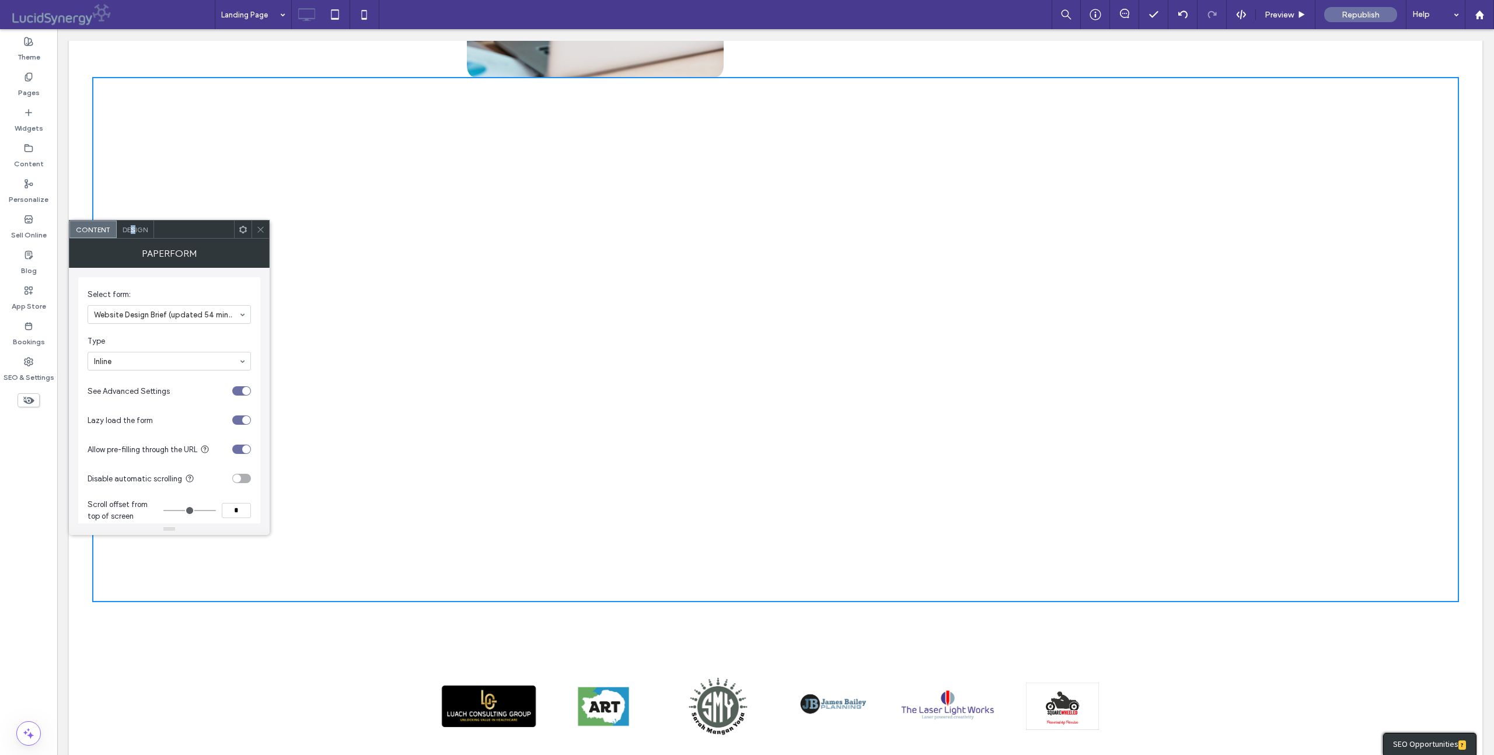
click at [134, 229] on span "Design" at bounding box center [135, 229] width 25 height 9
click at [91, 281] on icon at bounding box center [92, 282] width 8 height 8
click at [94, 281] on icon at bounding box center [92, 282] width 8 height 8
click at [90, 316] on icon at bounding box center [92, 319] width 8 height 8
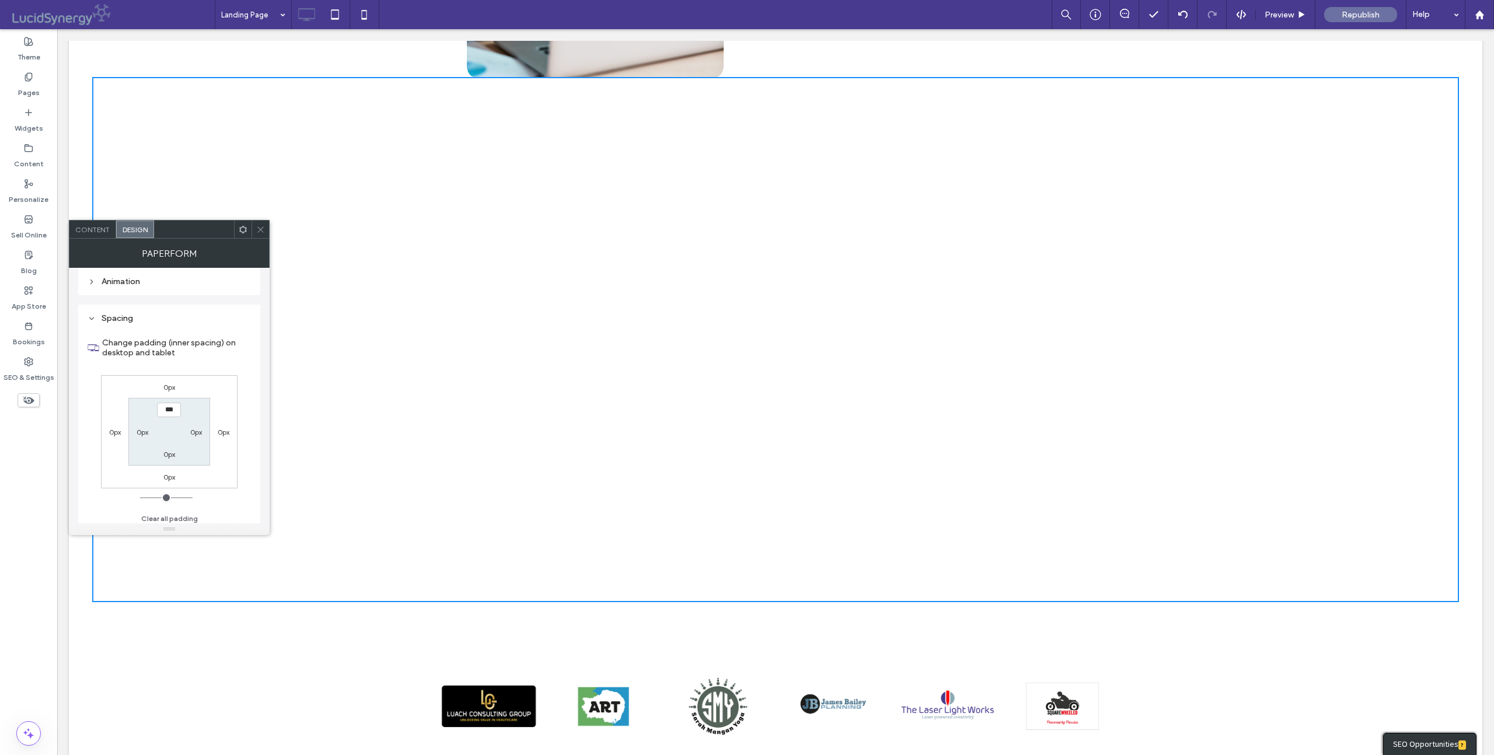
click at [261, 228] on icon at bounding box center [260, 229] width 9 height 9
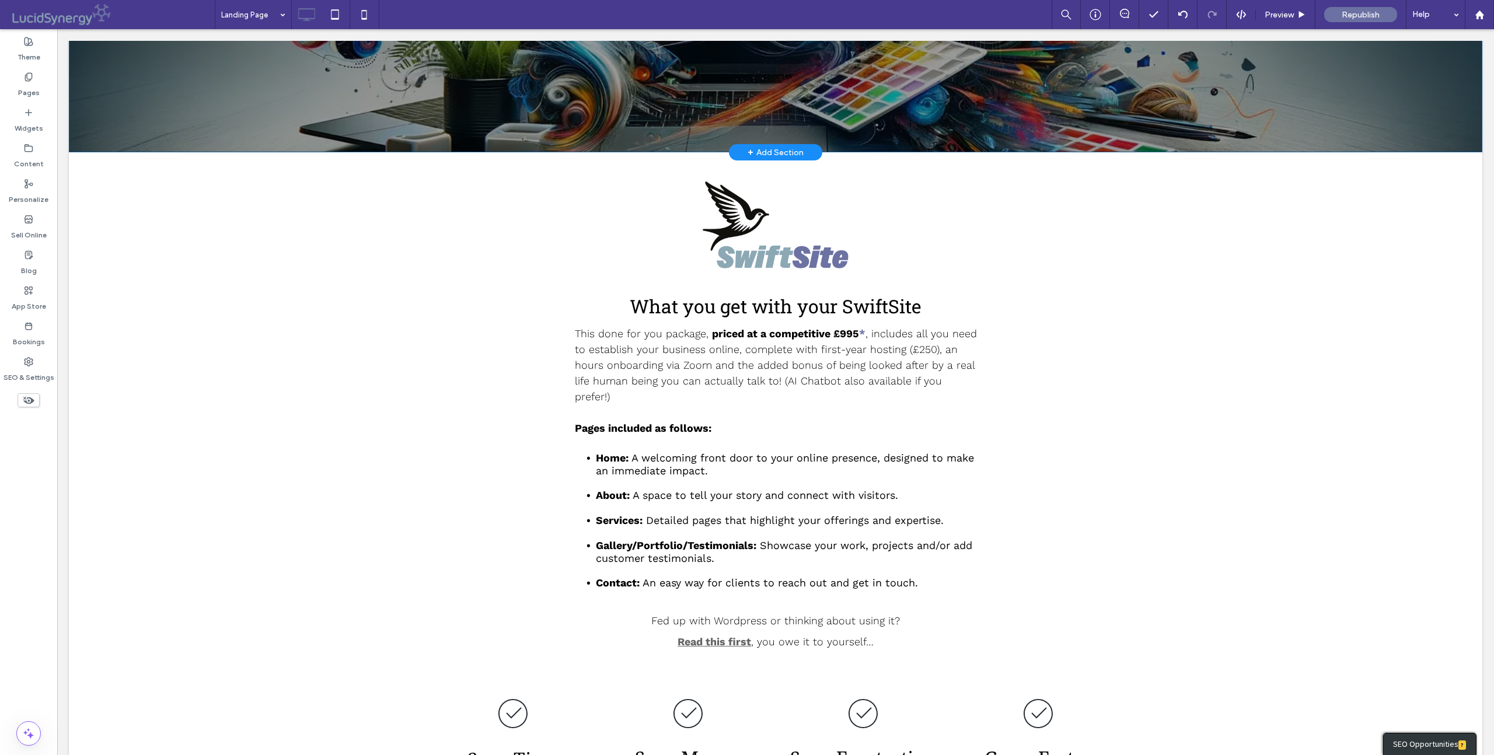
scroll to position [245, 0]
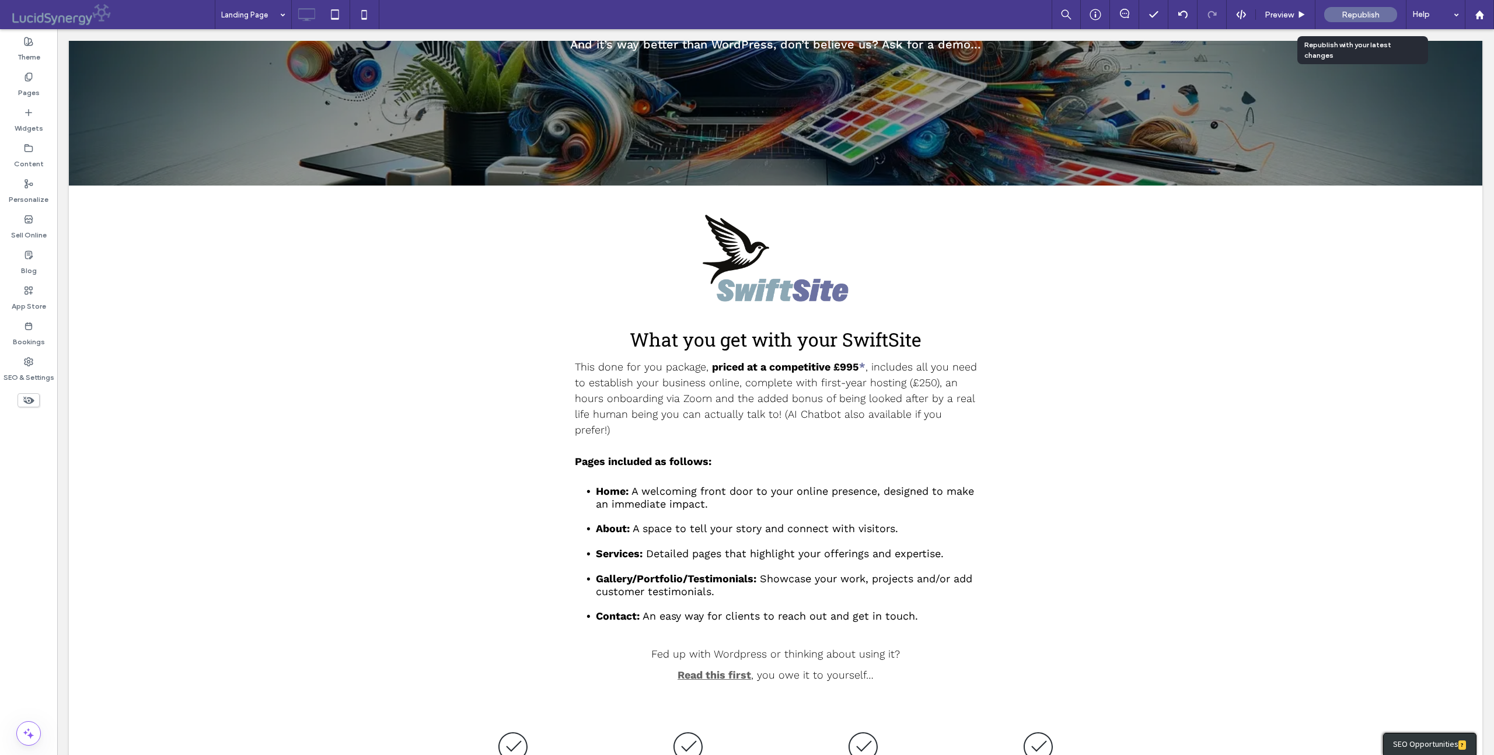
click at [1354, 13] on span "Republish" at bounding box center [1361, 15] width 38 height 10
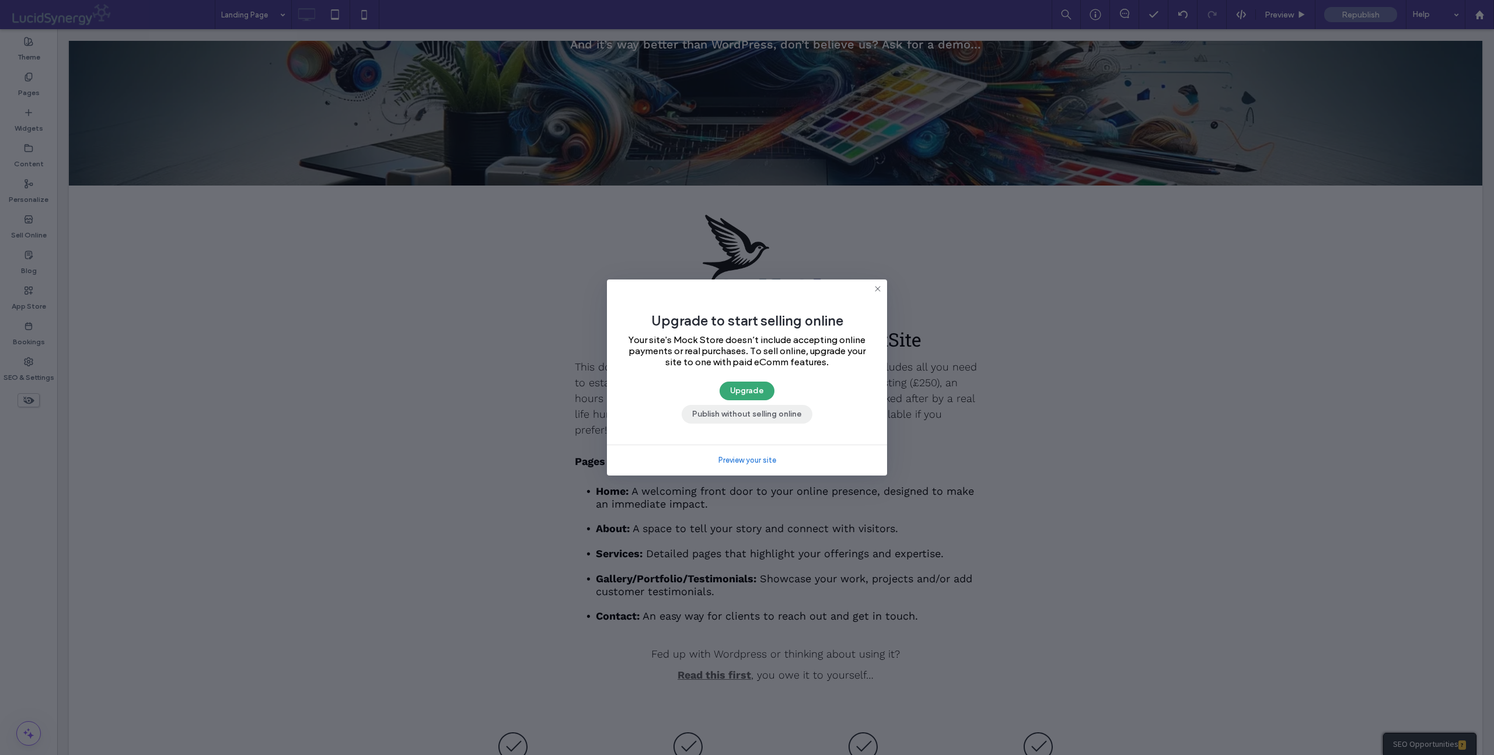
click at [765, 411] on button "Publish without selling online" at bounding box center [747, 414] width 131 height 19
